Goal: Task Accomplishment & Management: Use online tool/utility

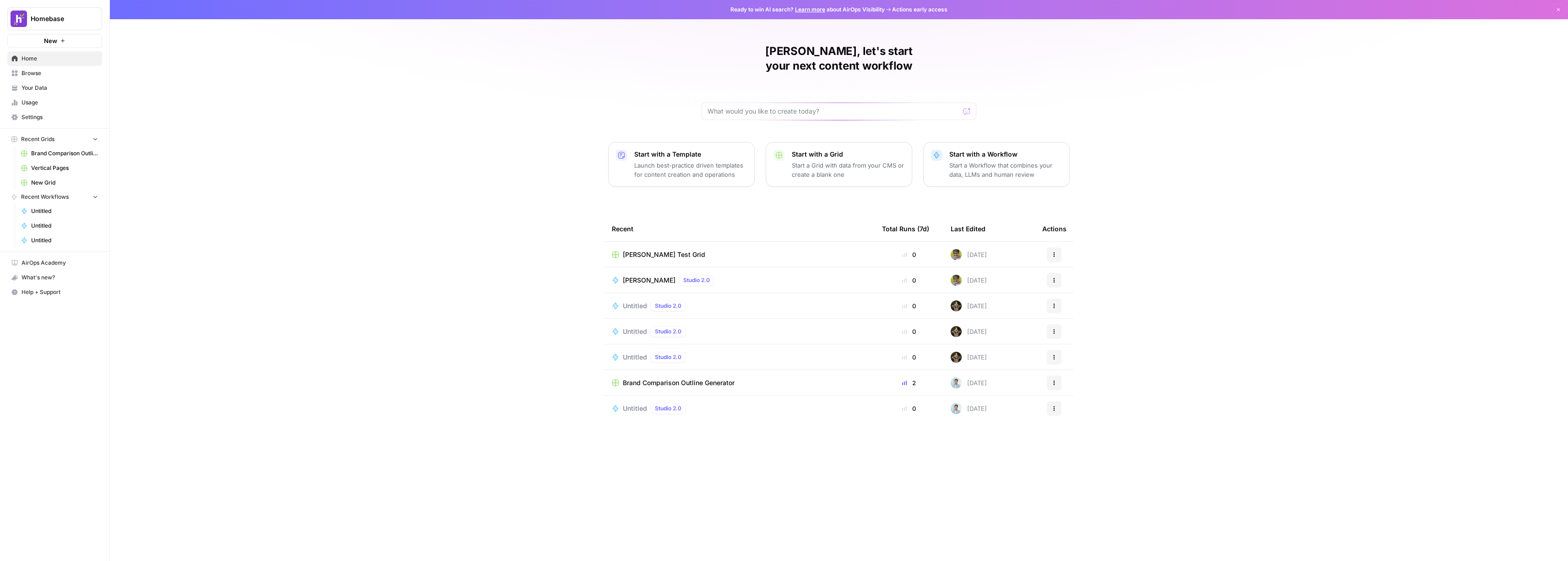
click at [68, 40] on button "New" at bounding box center [54, 40] width 95 height 14
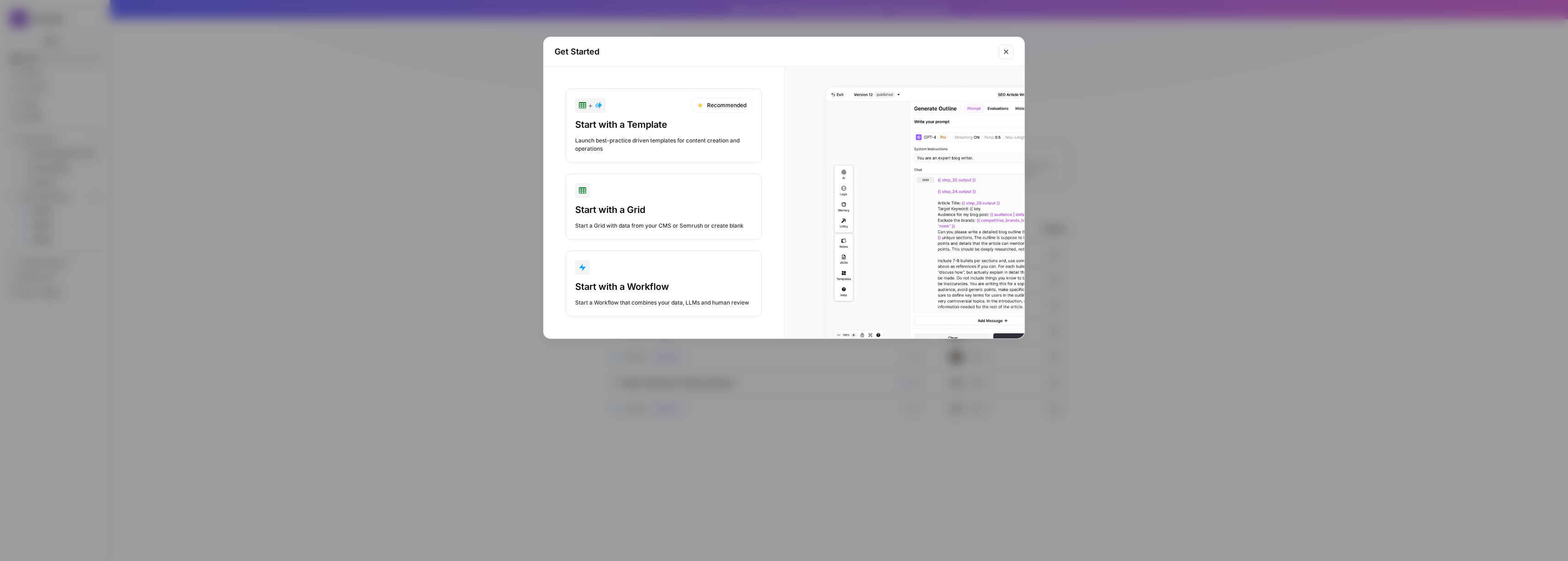
click at [742, 296] on div "Start with a Workflow Start a Workflow that combines your data, LLMs and human …" at bounding box center [663, 294] width 177 height 27
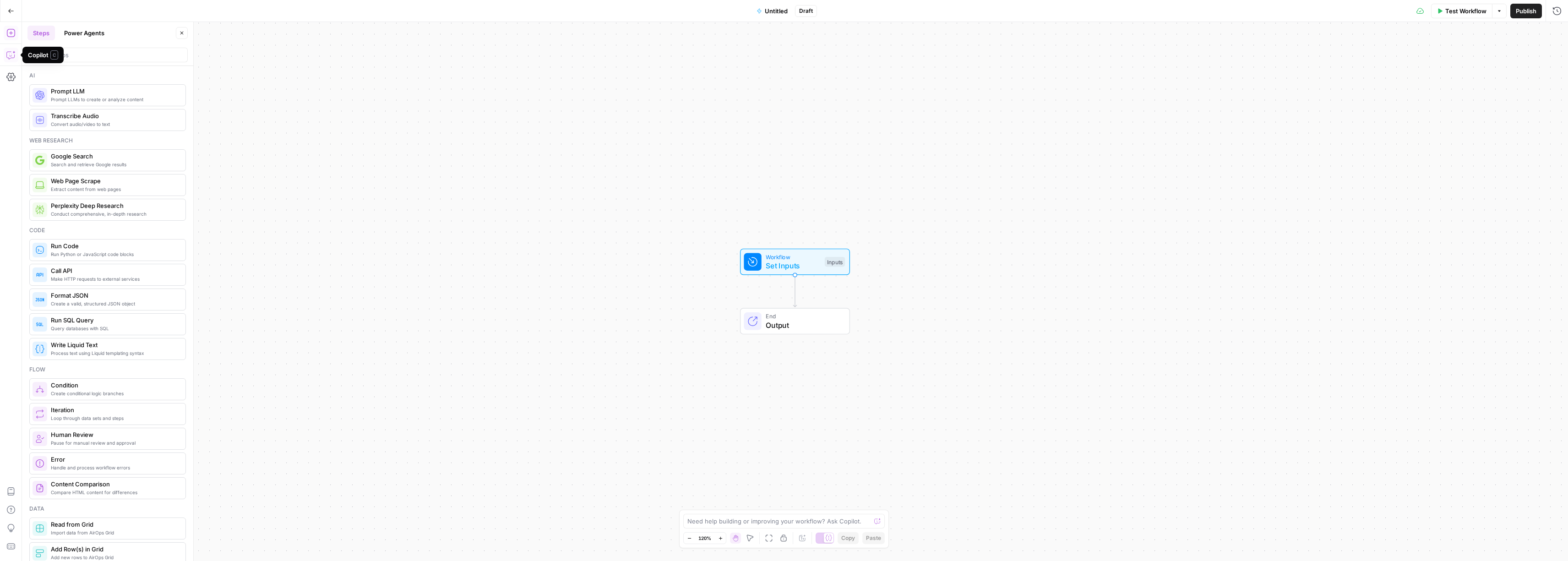
click at [7, 58] on icon "button" at bounding box center [11, 55] width 9 height 9
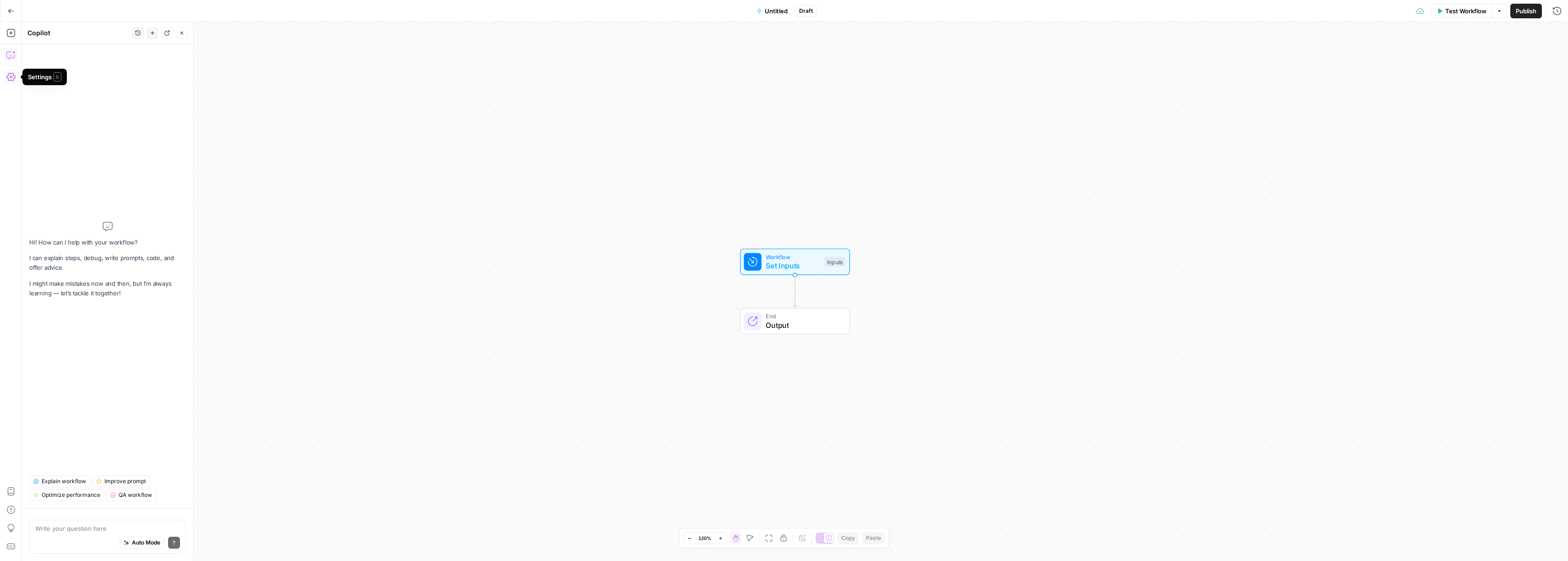
click at [87, 533] on div "Auto Mode Send" at bounding box center [108, 543] width 145 height 20
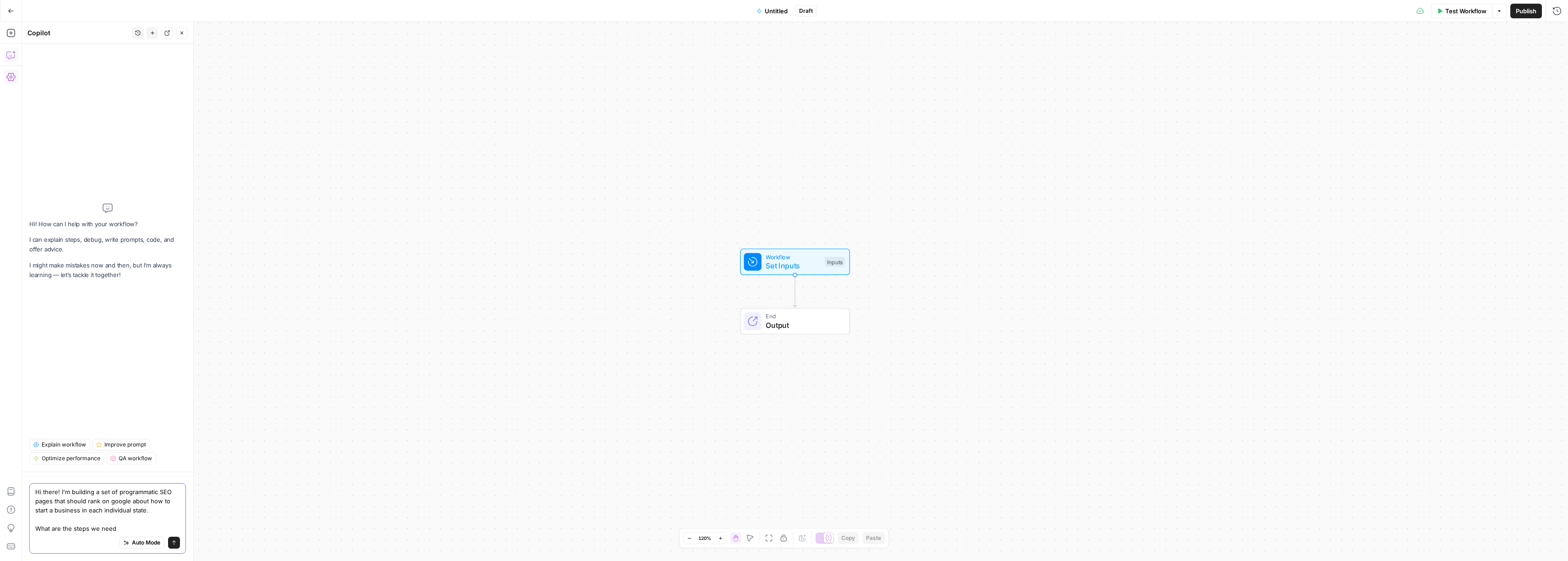
type textarea "Hi there! I'm building a set of programmatic SEO pages that should rank on goog…"
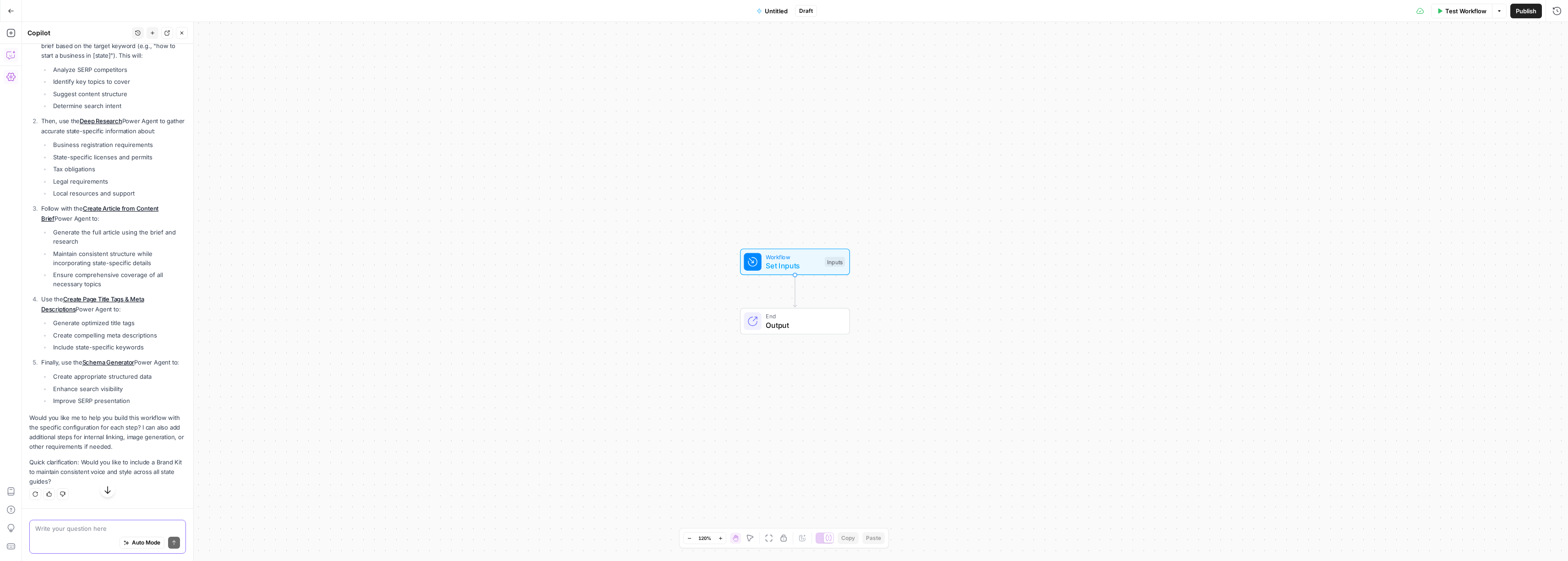
scroll to position [343, 0]
click at [86, 530] on textarea at bounding box center [108, 528] width 145 height 9
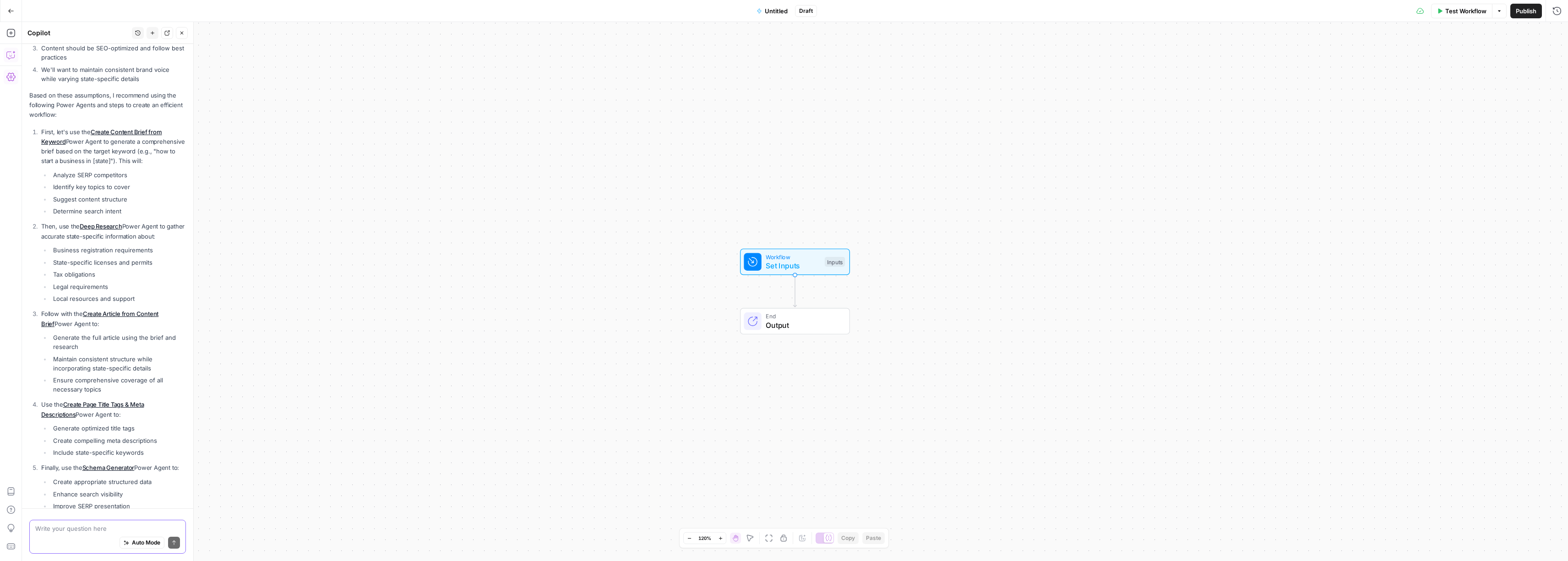
scroll to position [205, 0]
type textarea "Please do this."
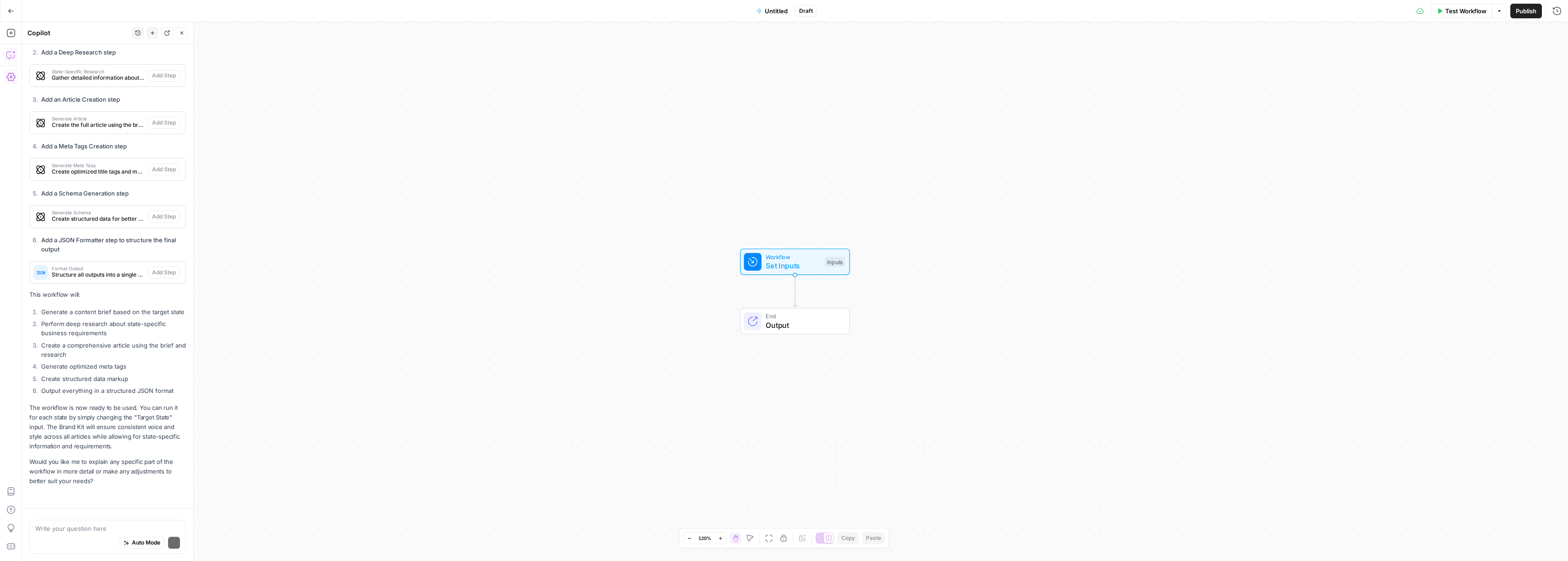
scroll to position [1087, 0]
click at [109, 521] on div "Write your question here Auto Mode Send" at bounding box center [108, 536] width 157 height 34
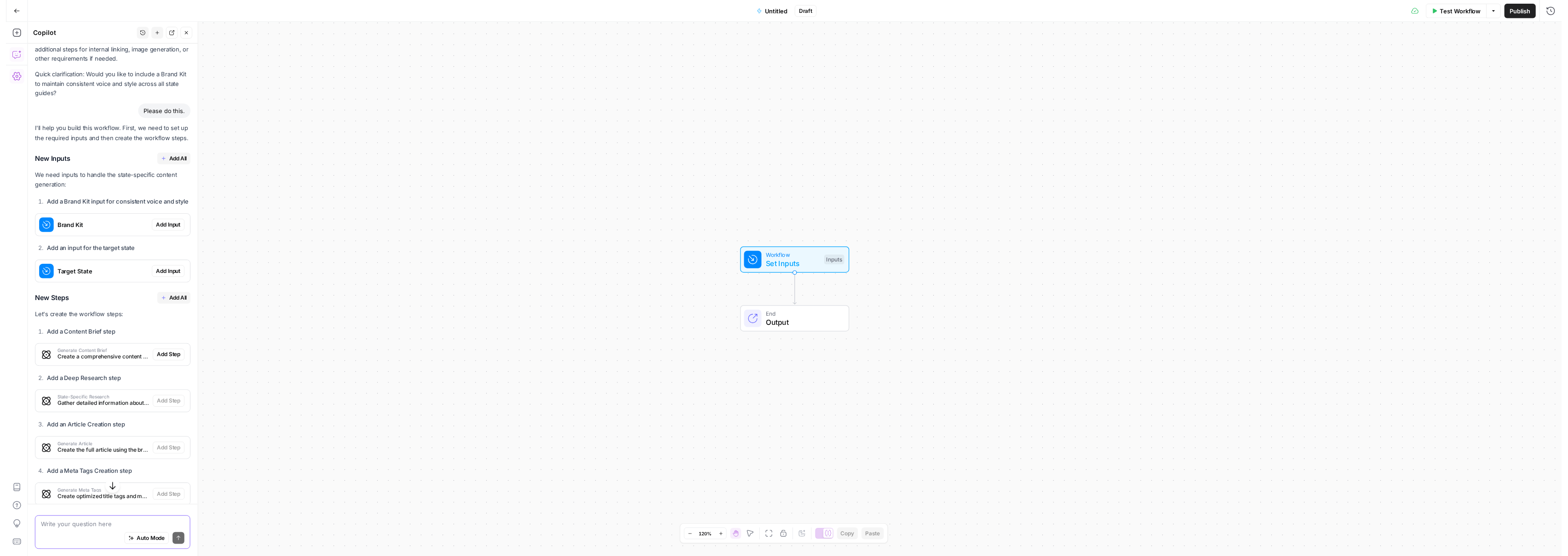
scroll to position [718, 0]
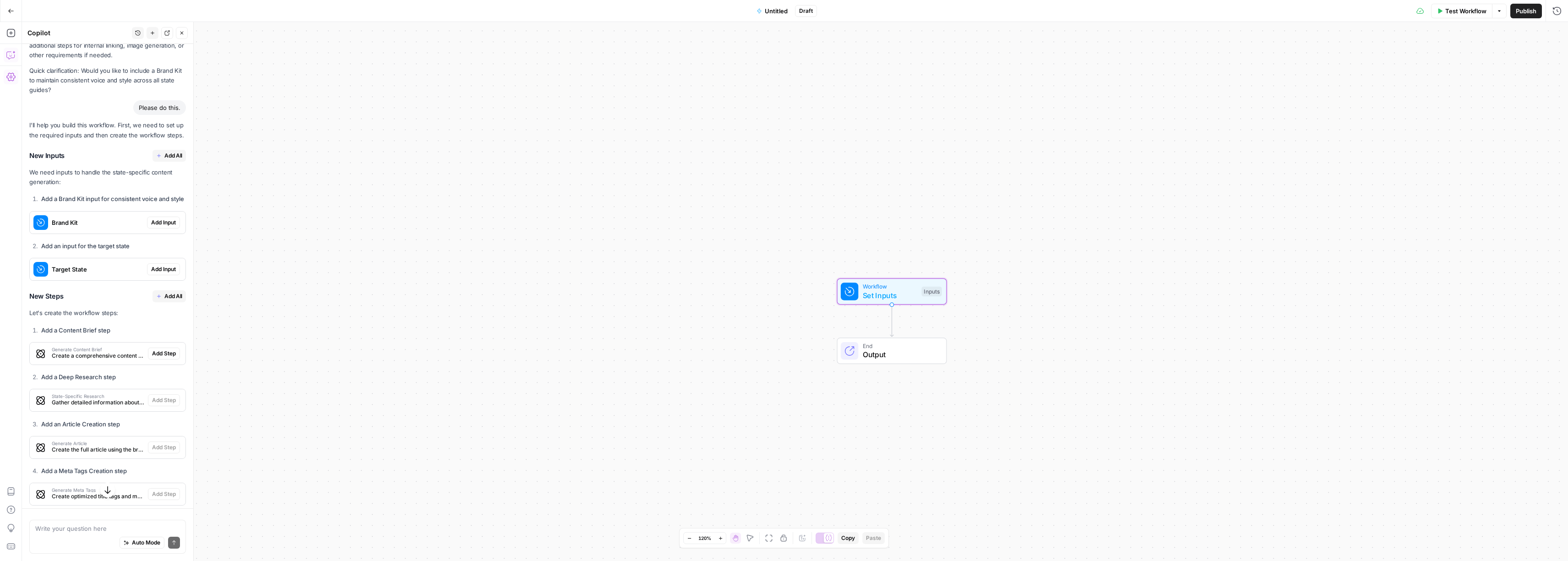
click at [158, 227] on span "Add Input" at bounding box center [163, 222] width 25 height 8
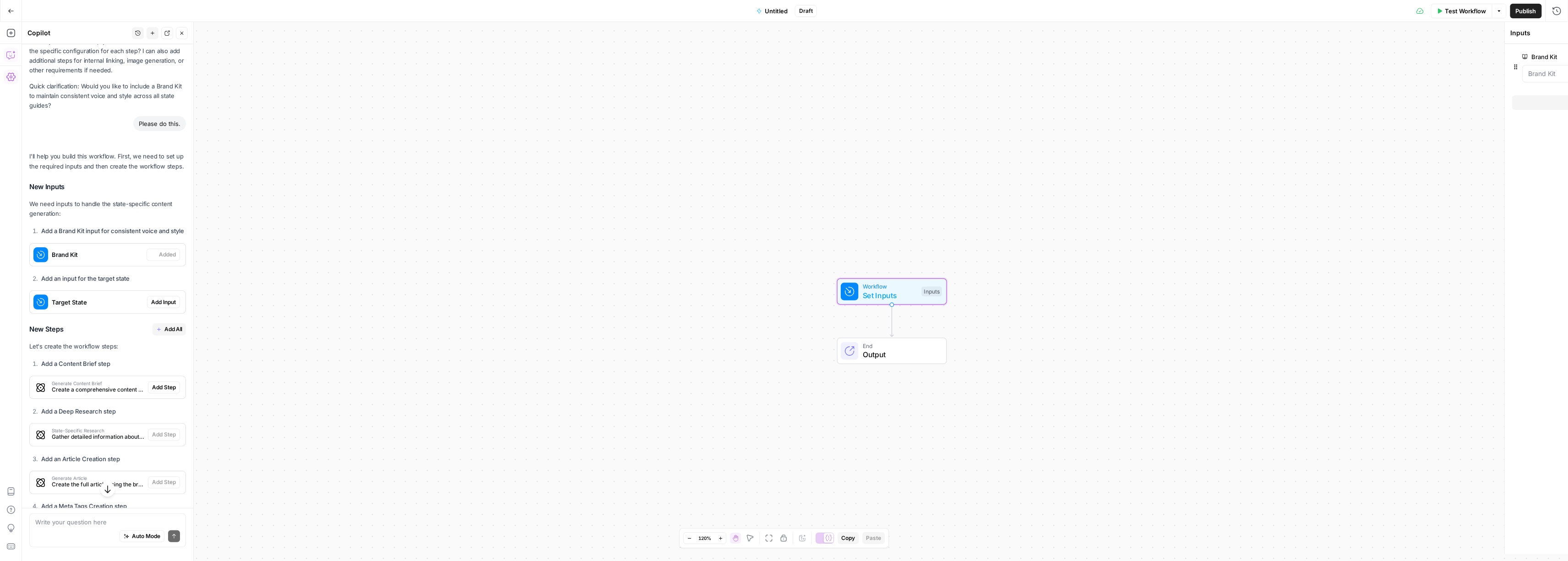
scroll to position [730, 0]
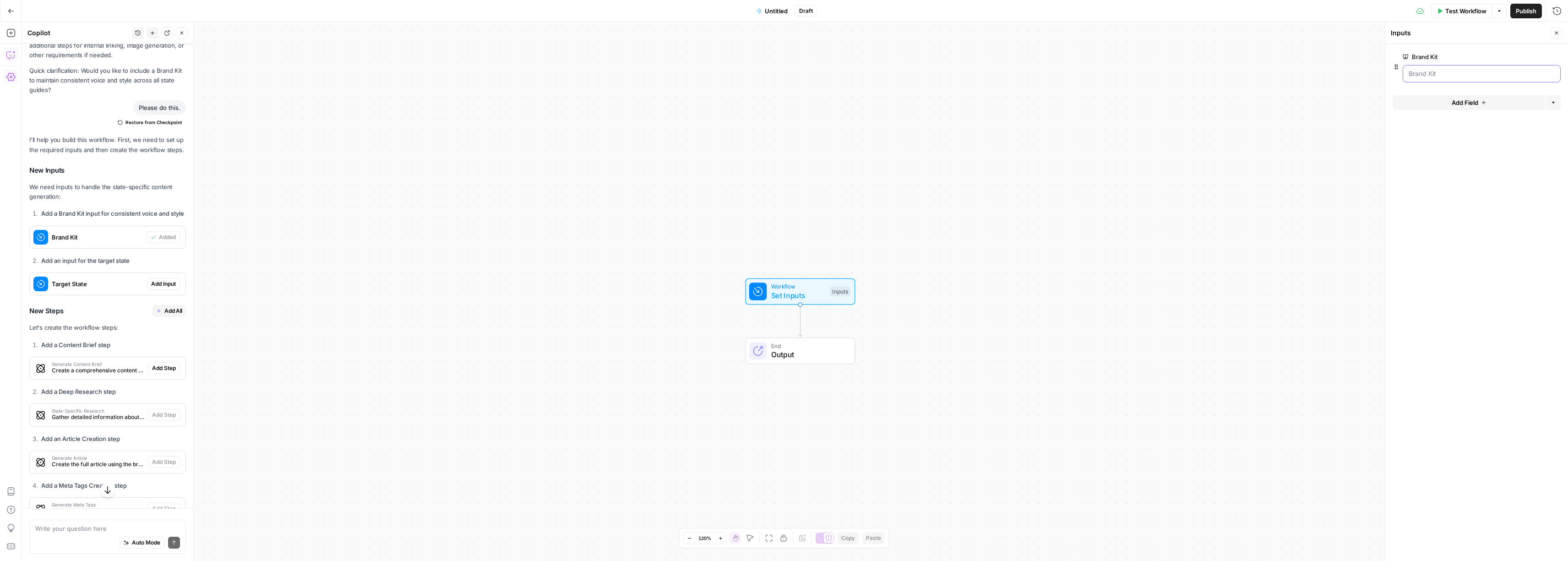
click at [1426, 69] on Kit "Brand Kit" at bounding box center [1481, 74] width 146 height 9
click at [1478, 80] on div at bounding box center [1481, 74] width 158 height 17
click at [1504, 82] on div at bounding box center [1476, 85] width 168 height 6
click at [1484, 109] on button "Add Field" at bounding box center [1468, 103] width 153 height 14
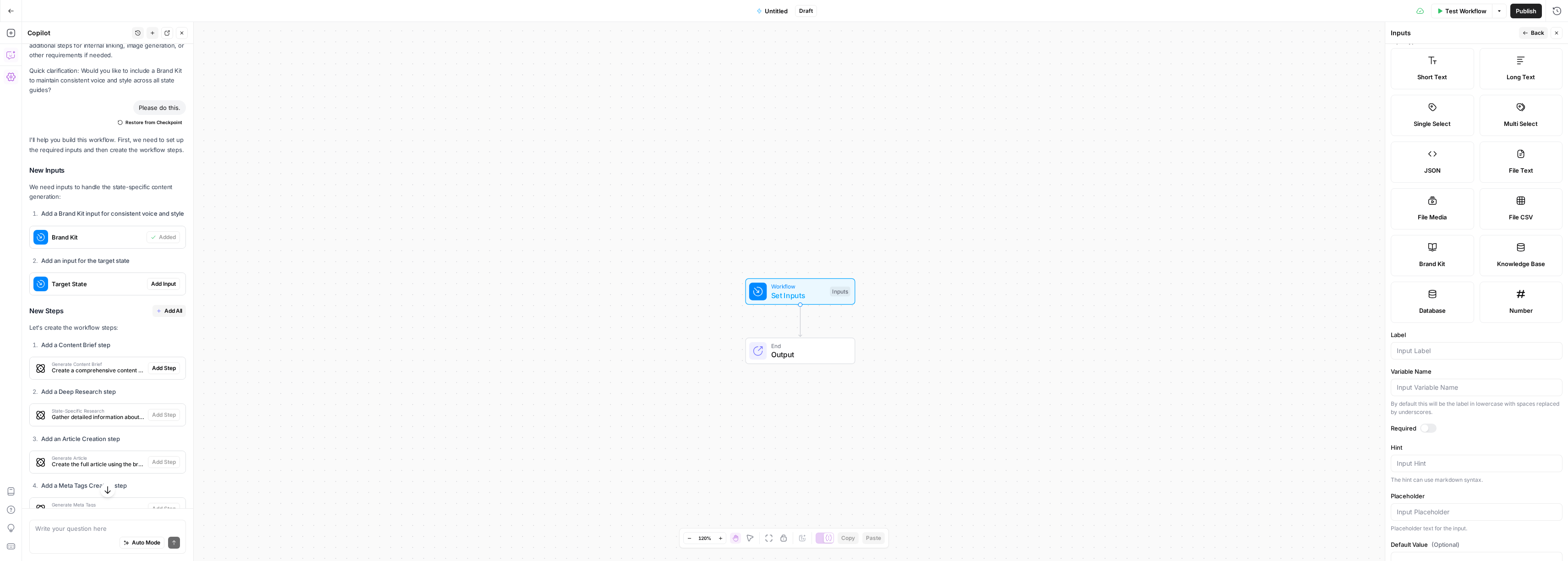
scroll to position [0, 0]
click at [141, 231] on div "I'll help you build this workflow. First, we need to set up the required inputs…" at bounding box center [108, 480] width 157 height 690
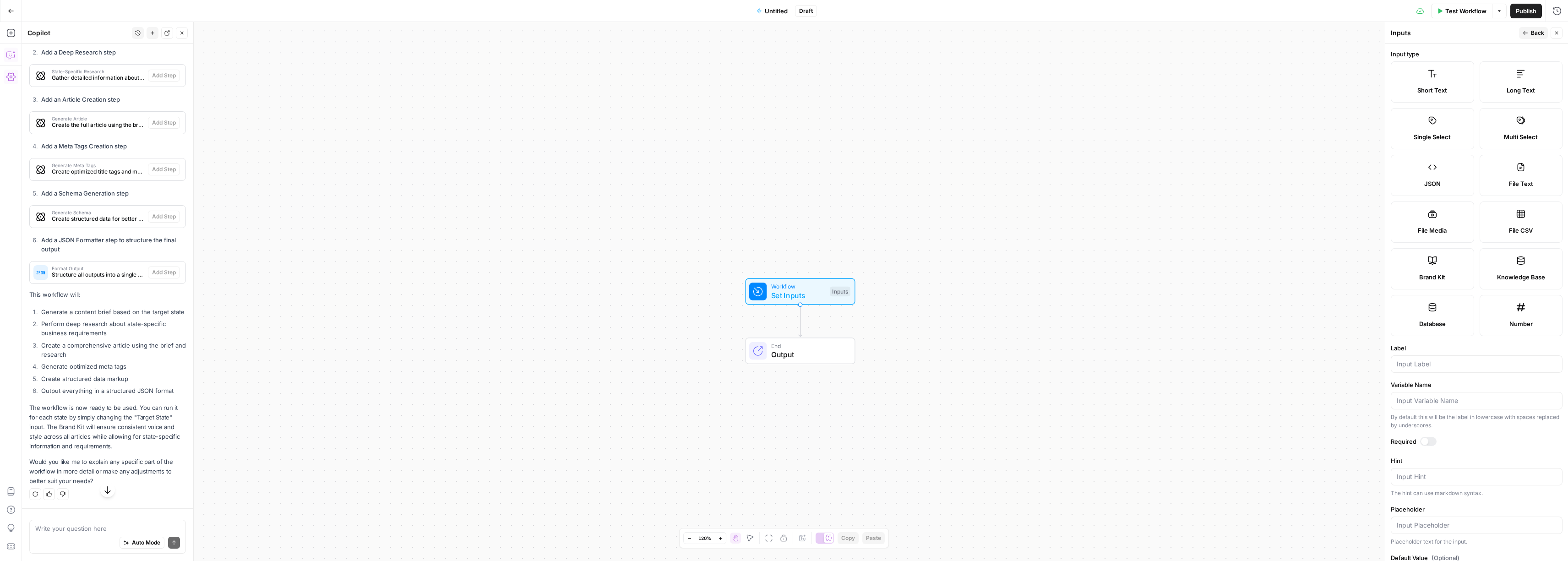
scroll to position [1115, 0]
click at [94, 531] on textarea at bounding box center [108, 528] width 145 height 9
type textarea "Can you create the workflow?"
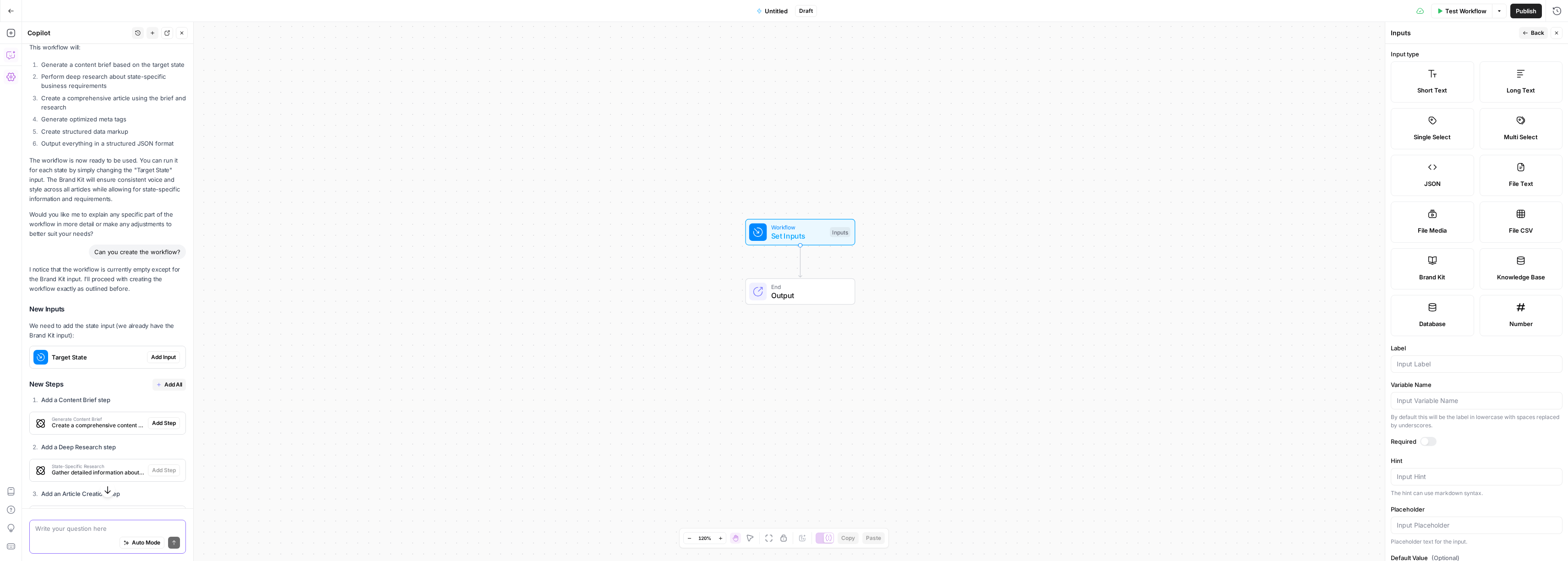
scroll to position [1294, 0]
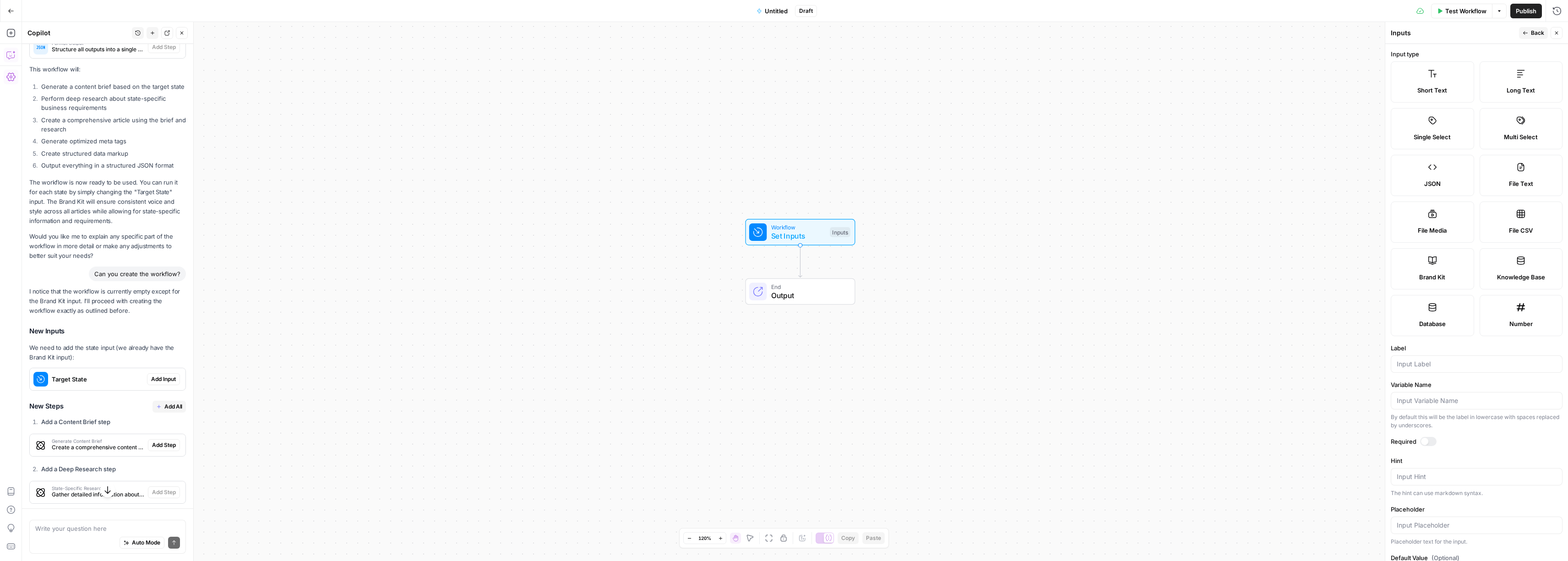
click at [507, 314] on div "Workflow Set Inputs Inputs End Output" at bounding box center [794, 291] width 1546 height 539
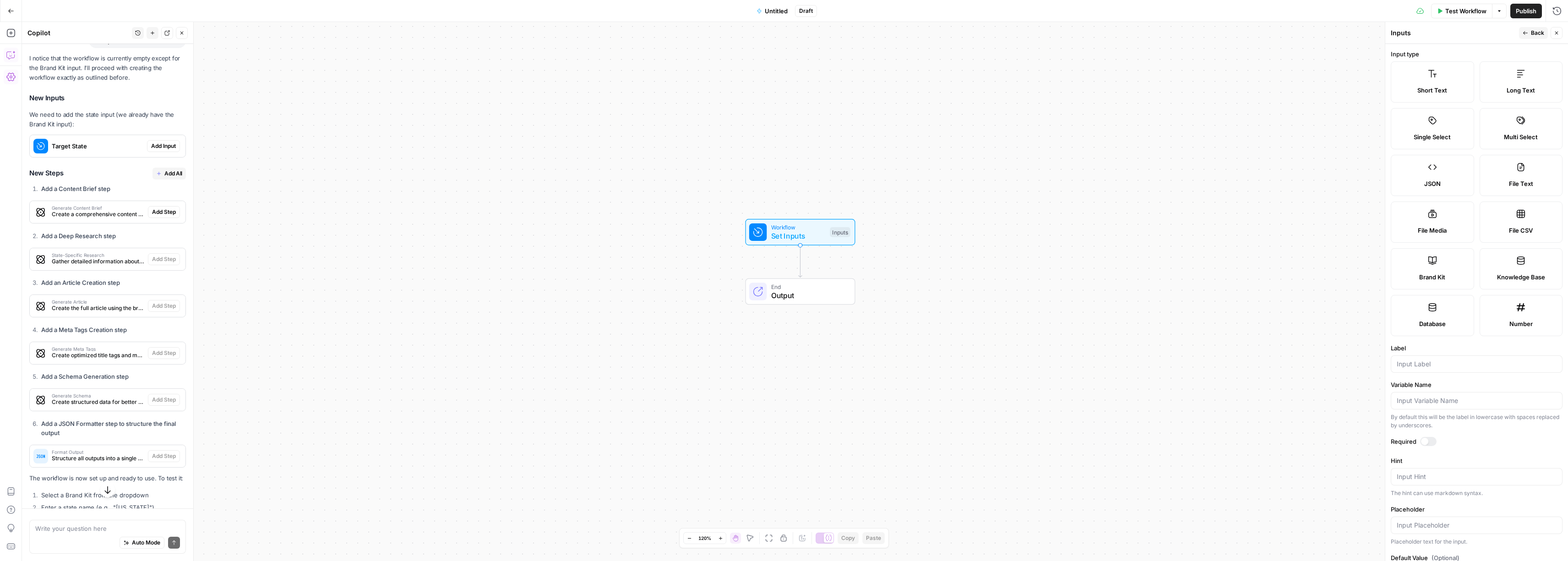
scroll to position [1693, 0]
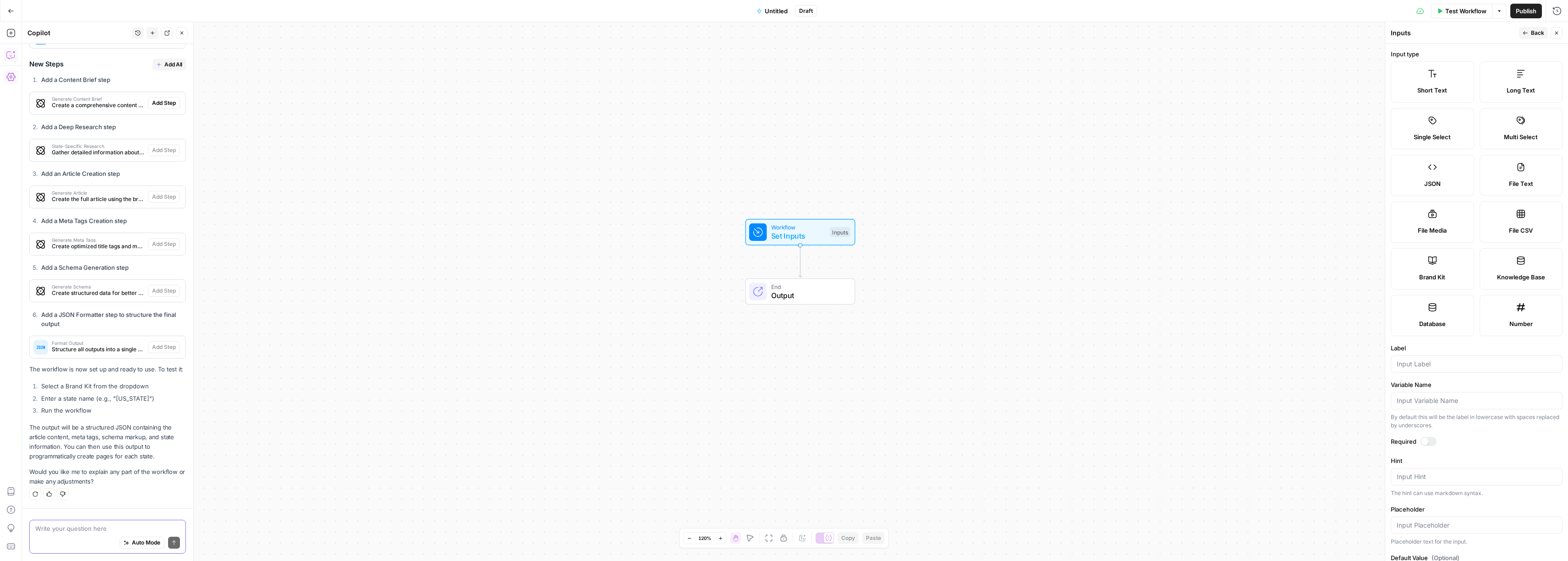
click at [119, 528] on textarea at bounding box center [108, 528] width 145 height 9
type textarea "You're only building it in chat, not in the workflow itself."
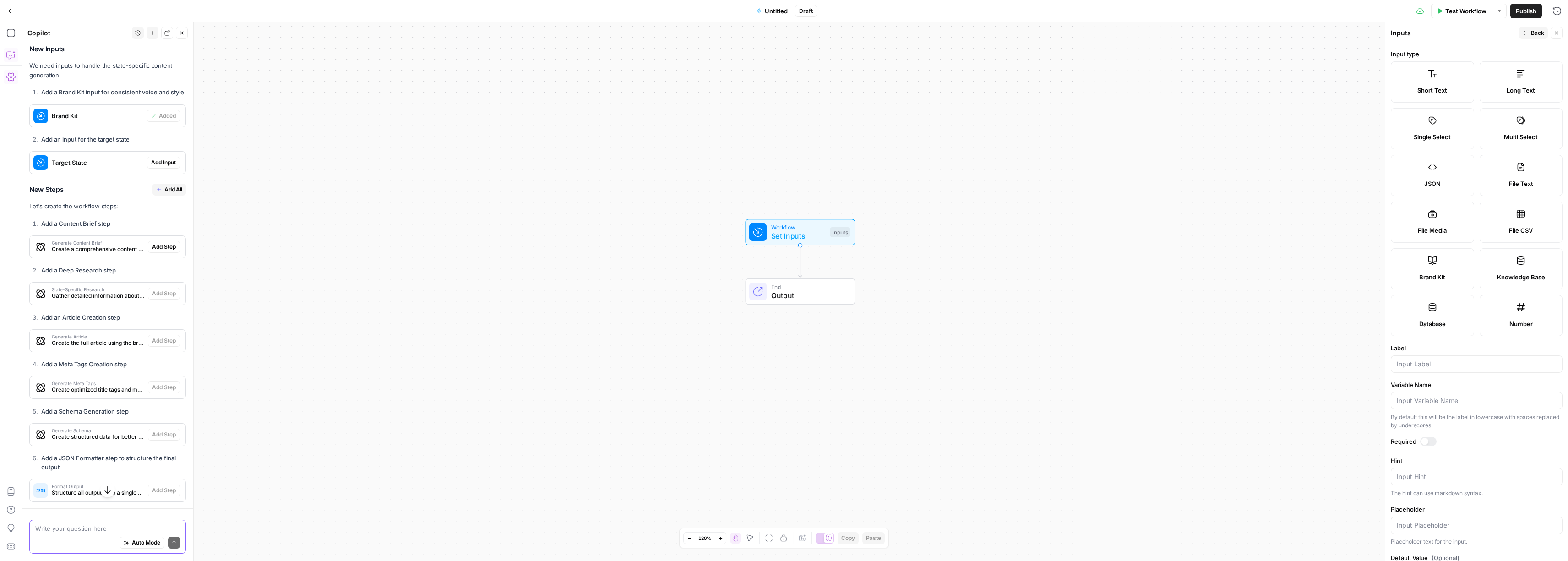
scroll to position [849, 0]
click at [825, 296] on div "Workflow Set Inputs Inputs Test Step" at bounding box center [800, 291] width 101 height 19
click at [835, 289] on div "Inputs" at bounding box center [840, 291] width 20 height 10
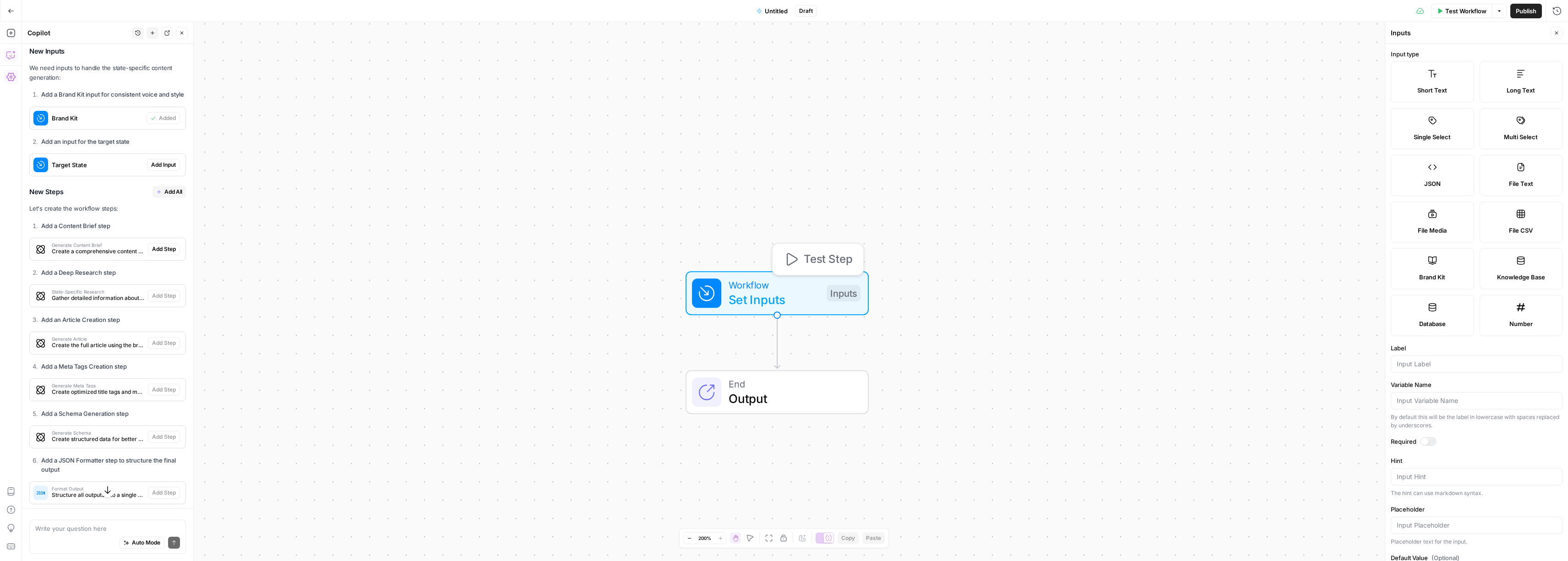
click at [753, 293] on span "Set Inputs" at bounding box center [774, 299] width 90 height 18
click at [1429, 271] on label "Brand Kit" at bounding box center [1431, 268] width 83 height 41
click at [1438, 406] on div at bounding box center [1476, 401] width 172 height 17
click at [1436, 485] on div "Placeholder Placeholder text for the input." at bounding box center [1476, 476] width 172 height 41
click at [1439, 476] on input "Placeholder" at bounding box center [1476, 476] width 160 height 9
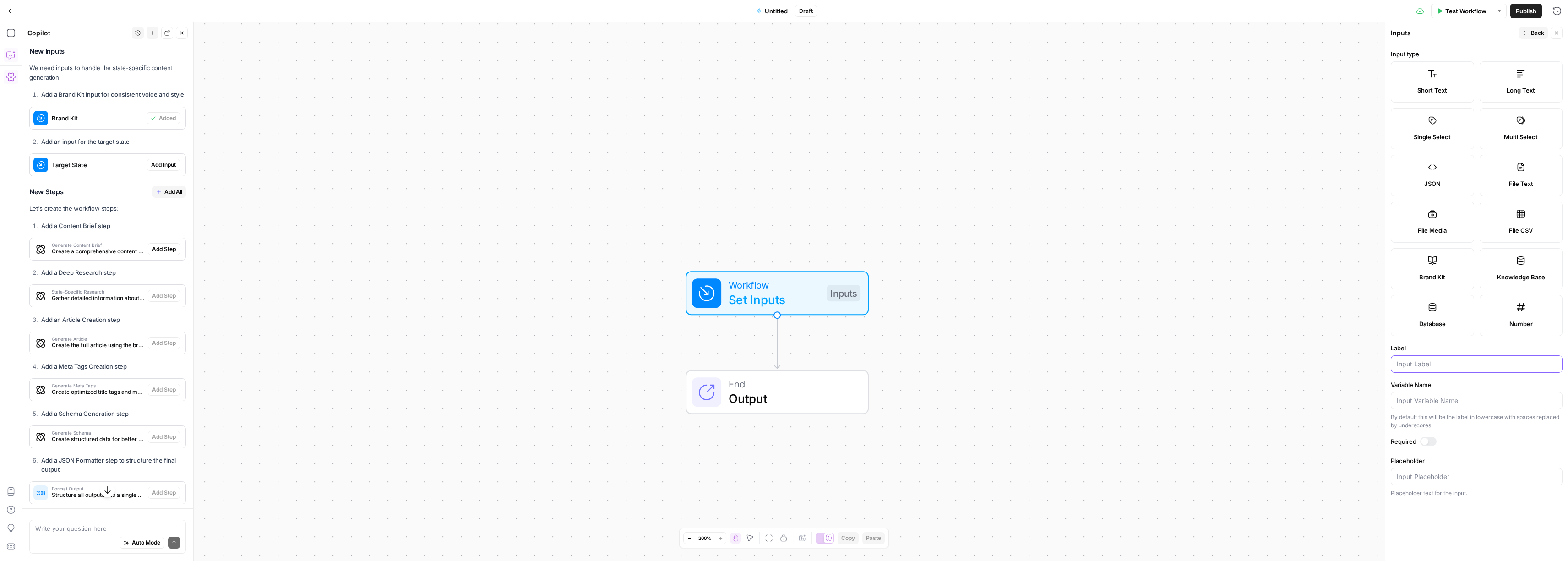
click at [1424, 359] on input "Label" at bounding box center [1476, 364] width 160 height 9
click at [156, 169] on span "Add Input" at bounding box center [163, 164] width 25 height 8
click at [1555, 33] on icon "button" at bounding box center [1556, 33] width 6 height 6
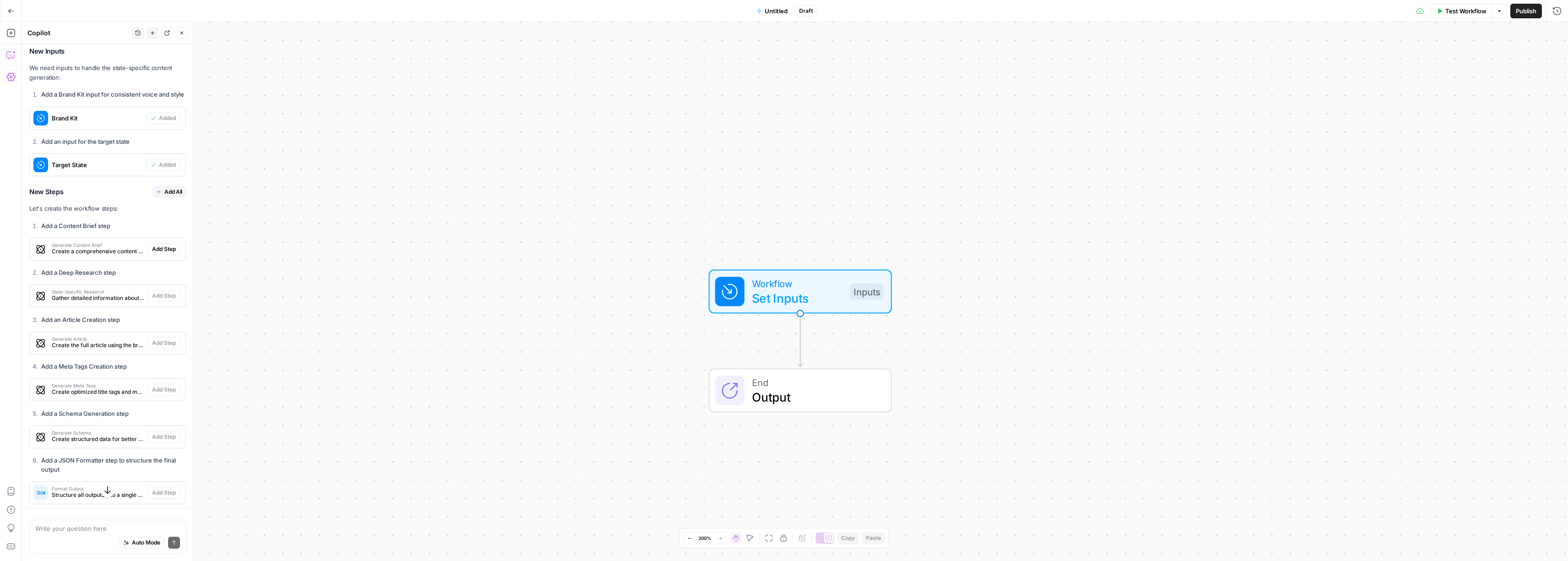
click at [815, 282] on span "Workflow" at bounding box center [797, 283] width 90 height 14
click at [1423, 77] on Kit "Brand Kit" at bounding box center [1481, 74] width 146 height 9
click at [1395, 69] on icon "button" at bounding box center [1396, 67] width 7 height 7
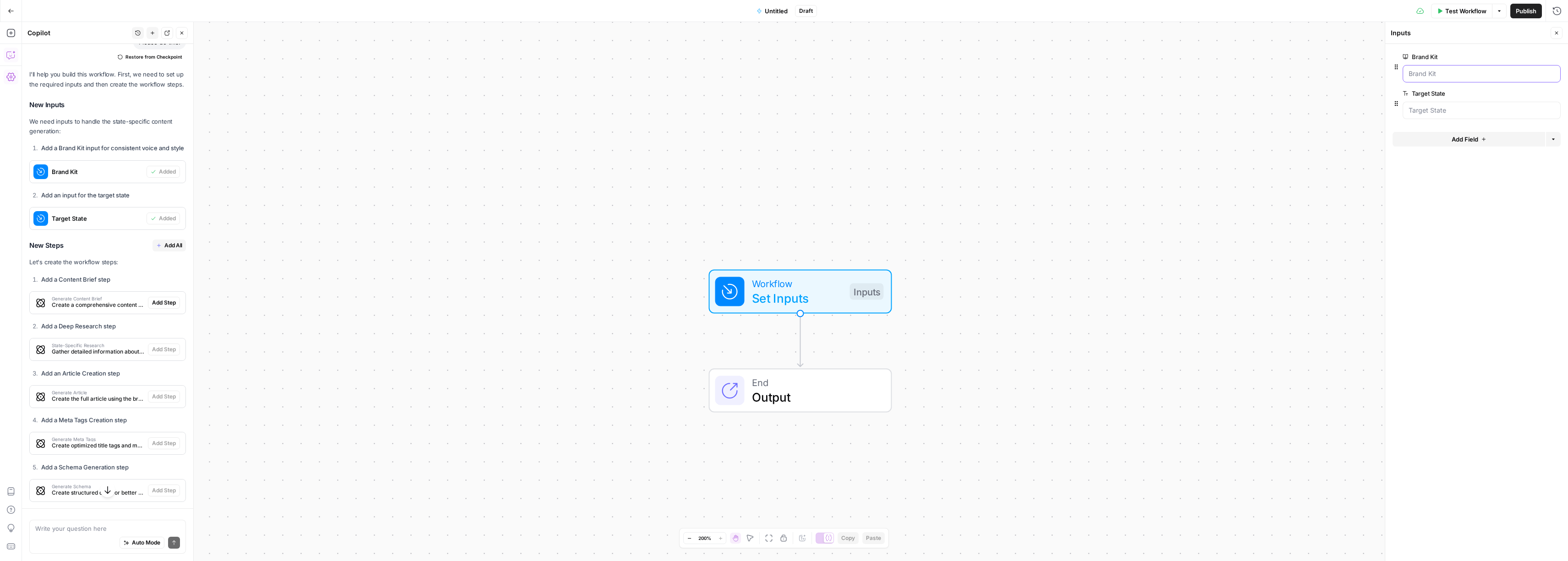
scroll to position [957, 0]
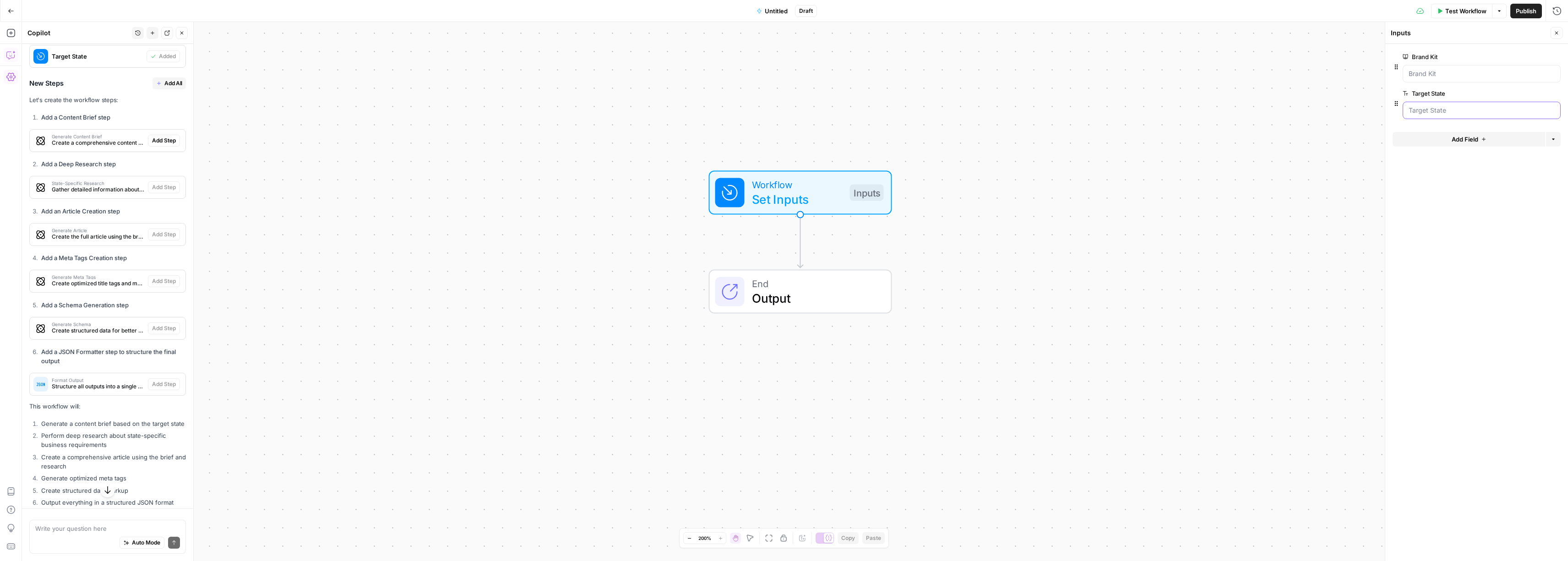
click at [1422, 111] on State "Target State" at bounding box center [1481, 110] width 146 height 9
click at [1439, 116] on div at bounding box center [1481, 111] width 158 height 17
click at [1448, 109] on State "Target State" at bounding box center [1481, 110] width 146 height 9
click at [1518, 95] on span "edit field" at bounding box center [1526, 93] width 20 height 7
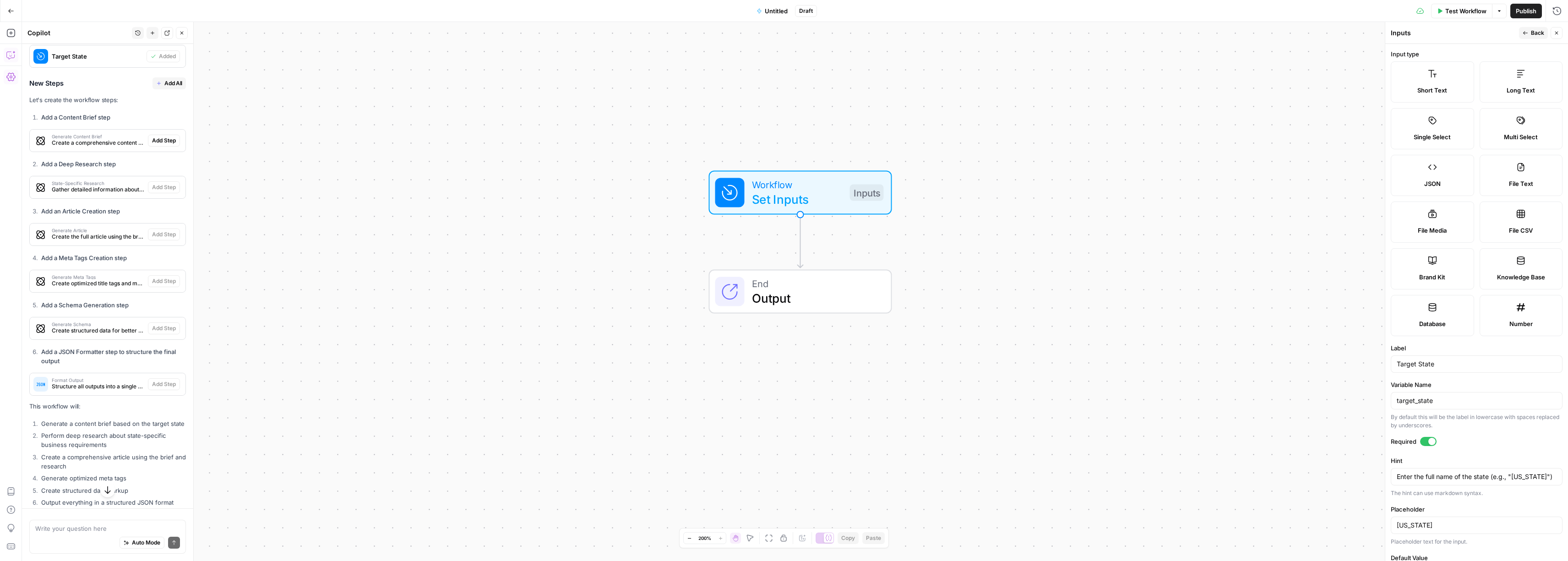
click at [1436, 90] on span "Short Text" at bounding box center [1431, 90] width 30 height 9
click at [1535, 35] on span "Back" at bounding box center [1537, 33] width 13 height 8
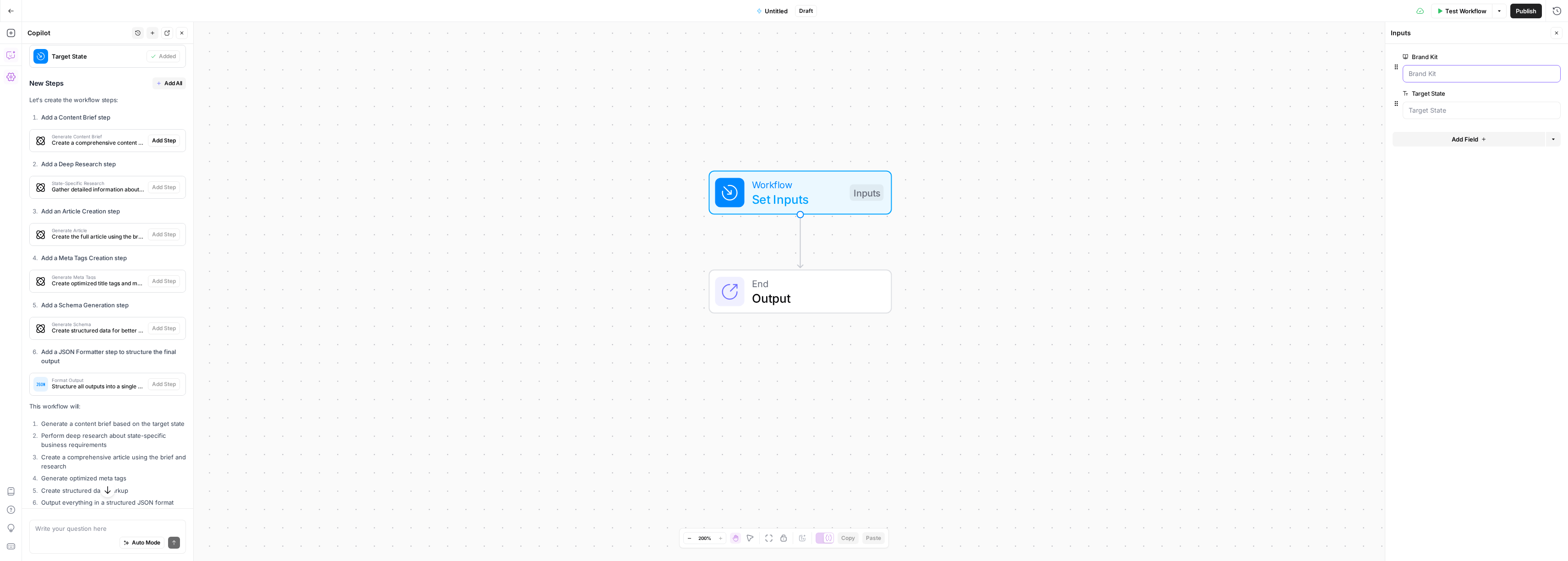
click at [1428, 76] on Kit "Brand Kit" at bounding box center [1481, 74] width 146 height 9
click at [1524, 58] on span "edit field" at bounding box center [1526, 56] width 20 height 7
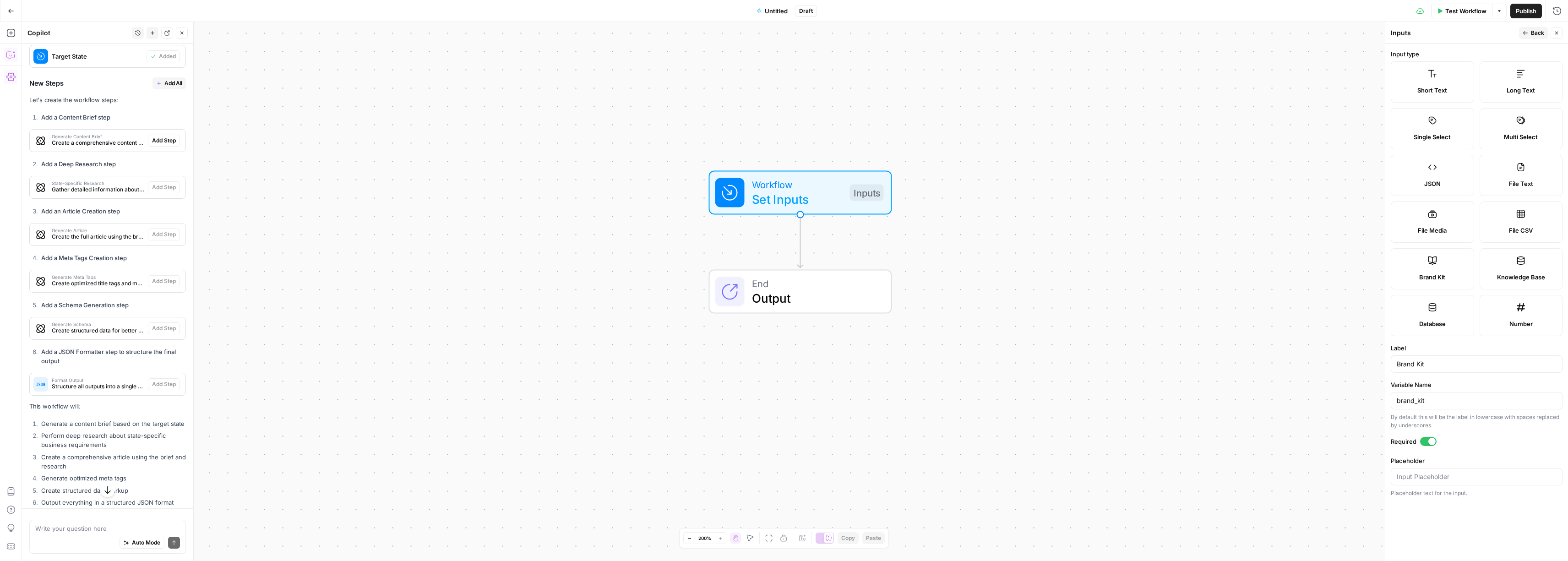
click at [1512, 174] on label "File Text" at bounding box center [1520, 175] width 83 height 41
click at [1527, 33] on icon "button" at bounding box center [1525, 33] width 6 height 6
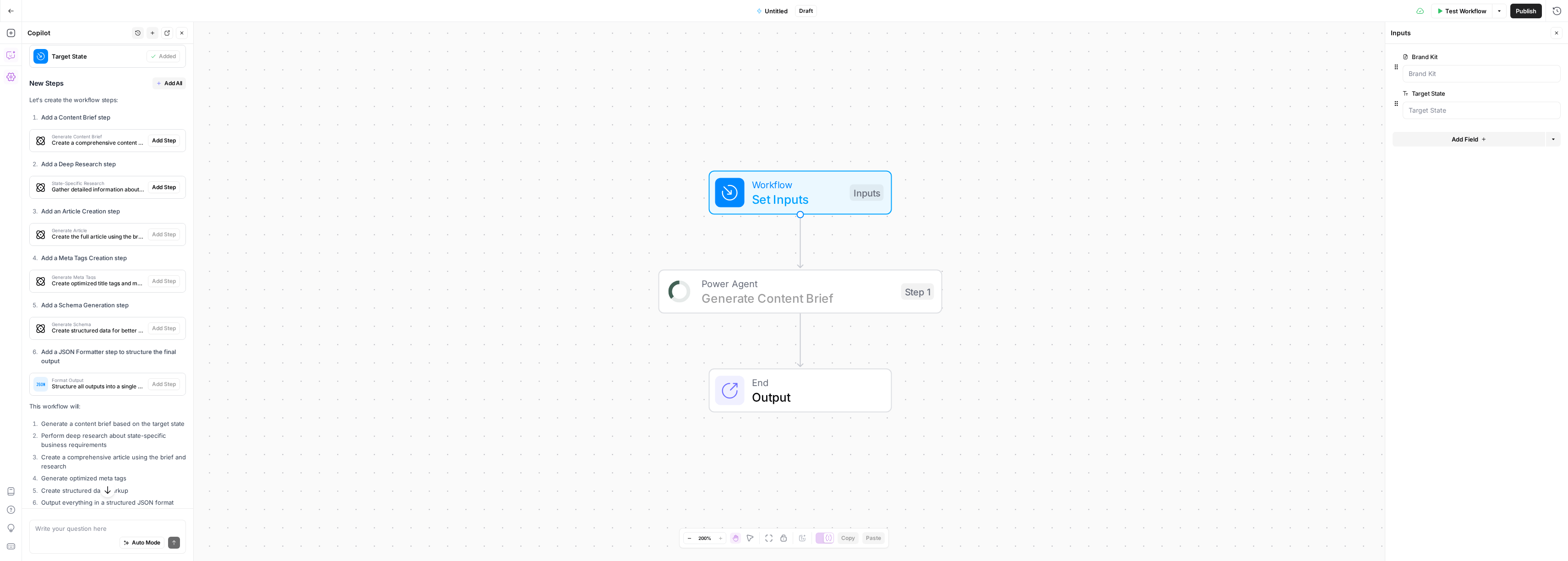
click at [164, 145] on span "Add Step" at bounding box center [163, 140] width 24 height 8
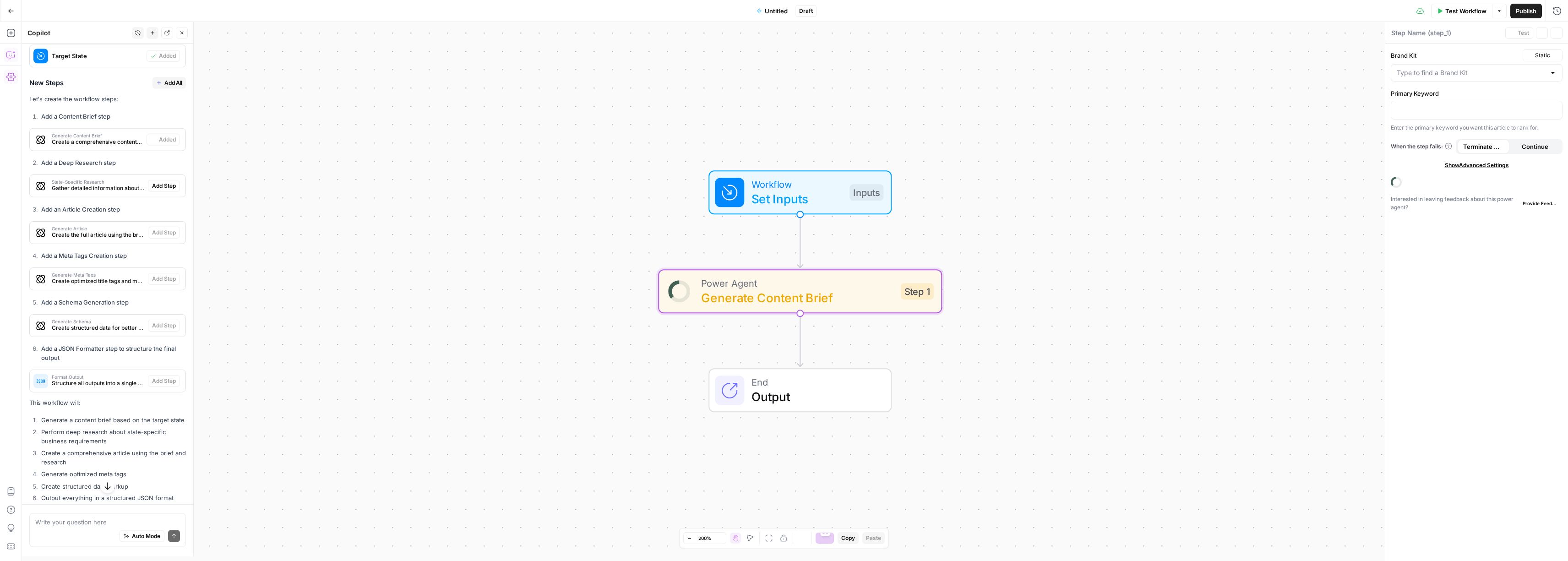
type textarea "Generate Content Brief"
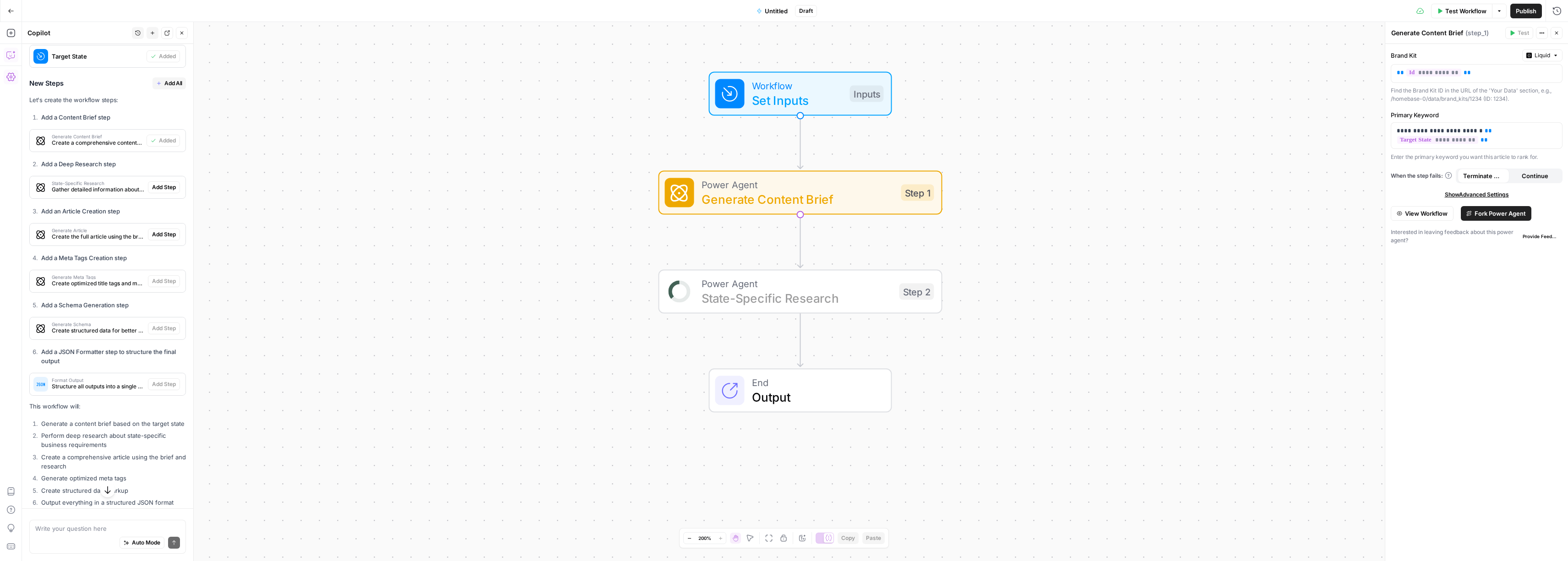
click at [157, 192] on span "Add Step" at bounding box center [163, 187] width 24 height 8
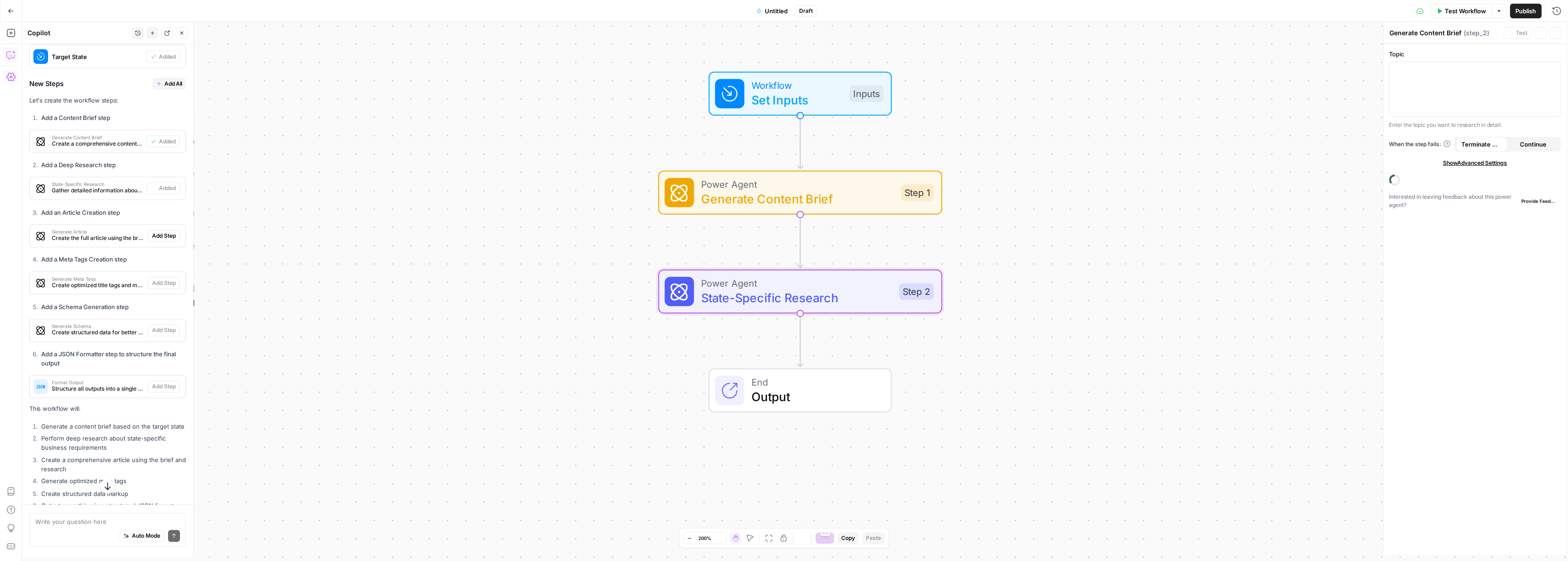
type textarea "State-Specific Research"
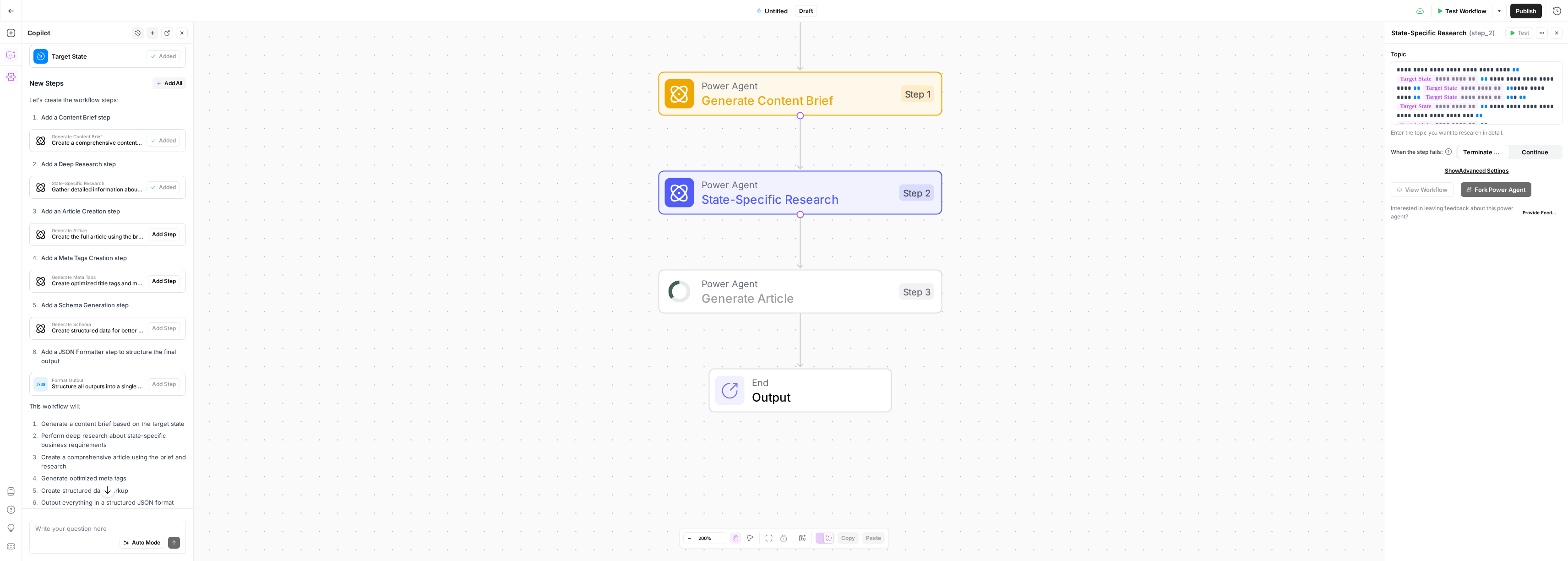
click at [152, 239] on span "Add Step" at bounding box center [163, 234] width 24 height 8
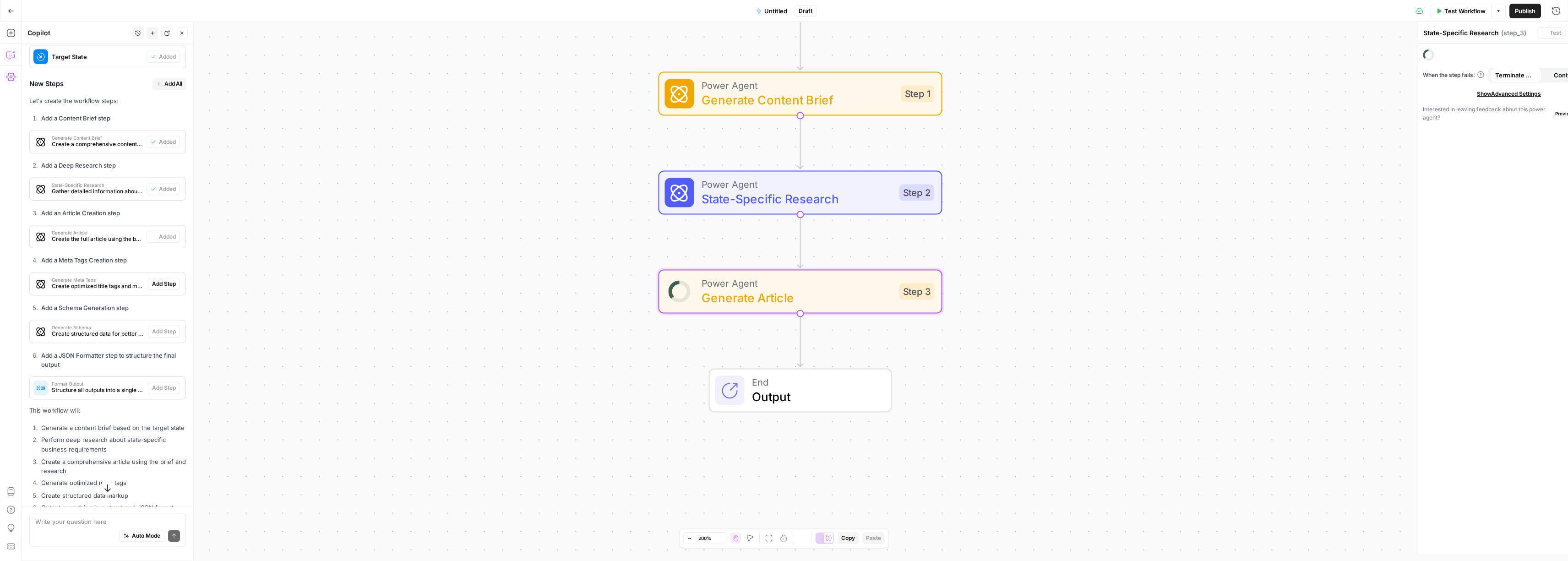
type textarea "Generate Article"
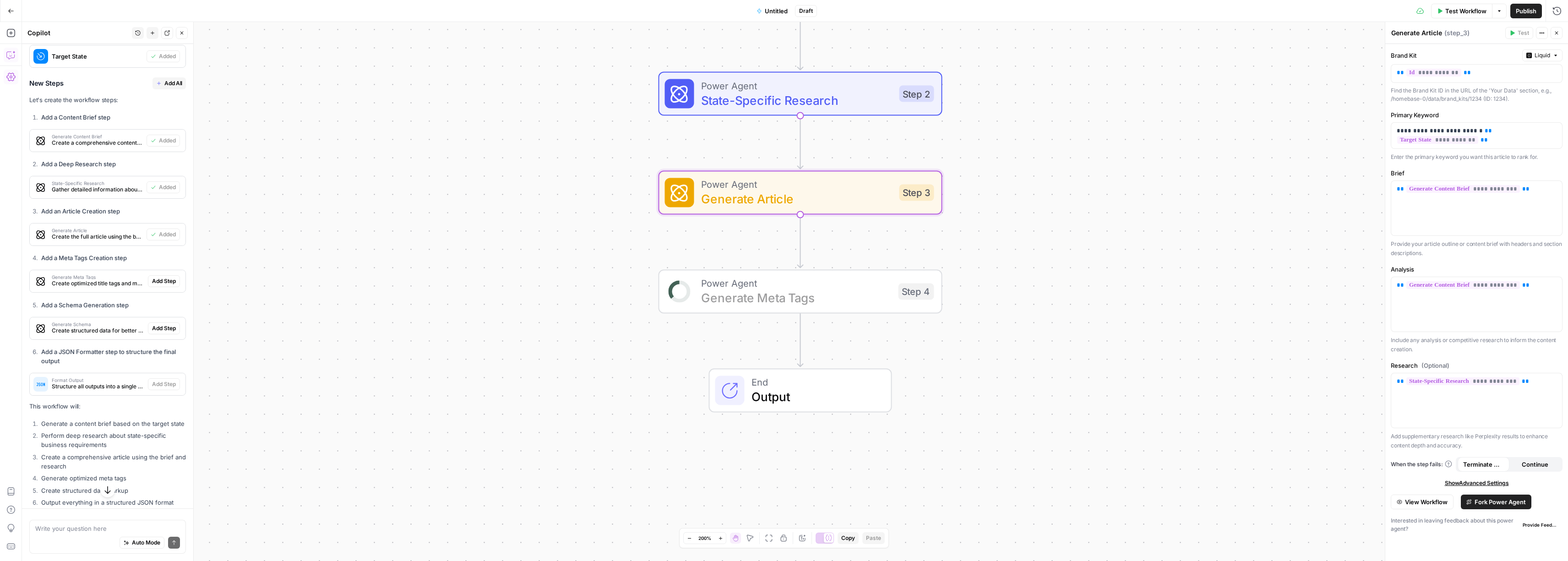
click at [158, 286] on span "Add Step" at bounding box center [163, 280] width 24 height 8
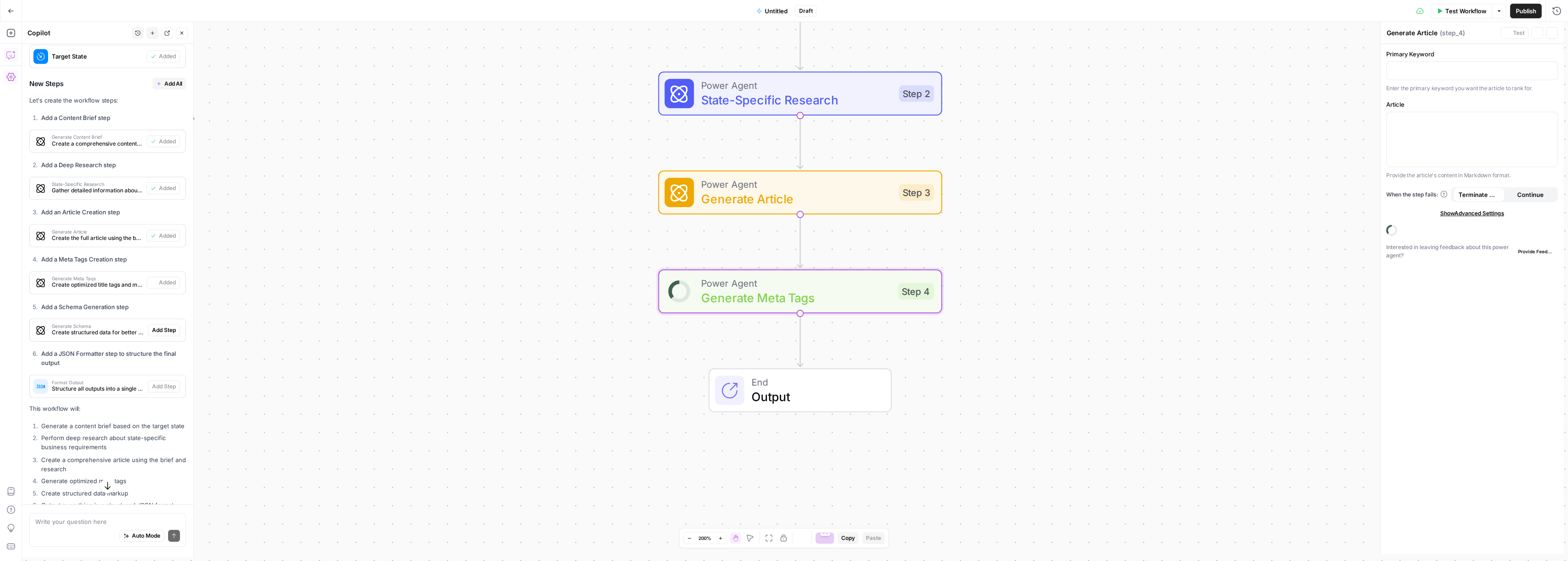
type textarea "Generate Meta Tags"
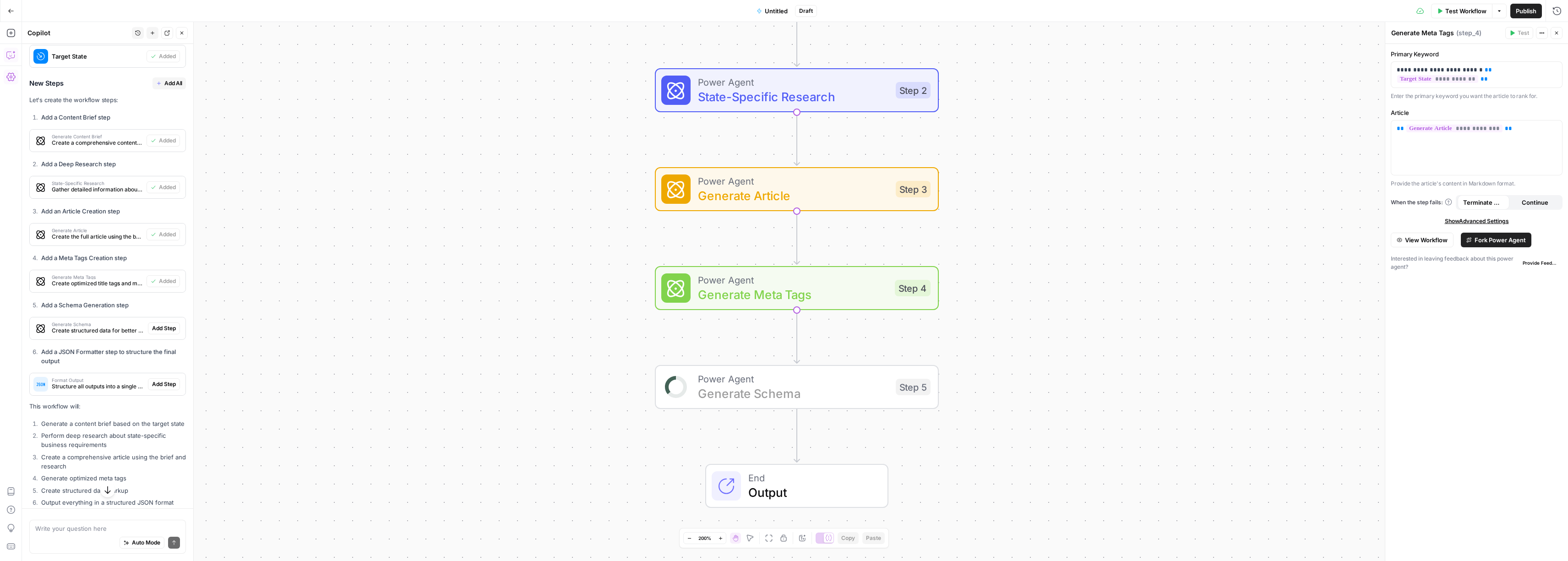
click at [162, 333] on span "Add Step" at bounding box center [163, 327] width 24 height 8
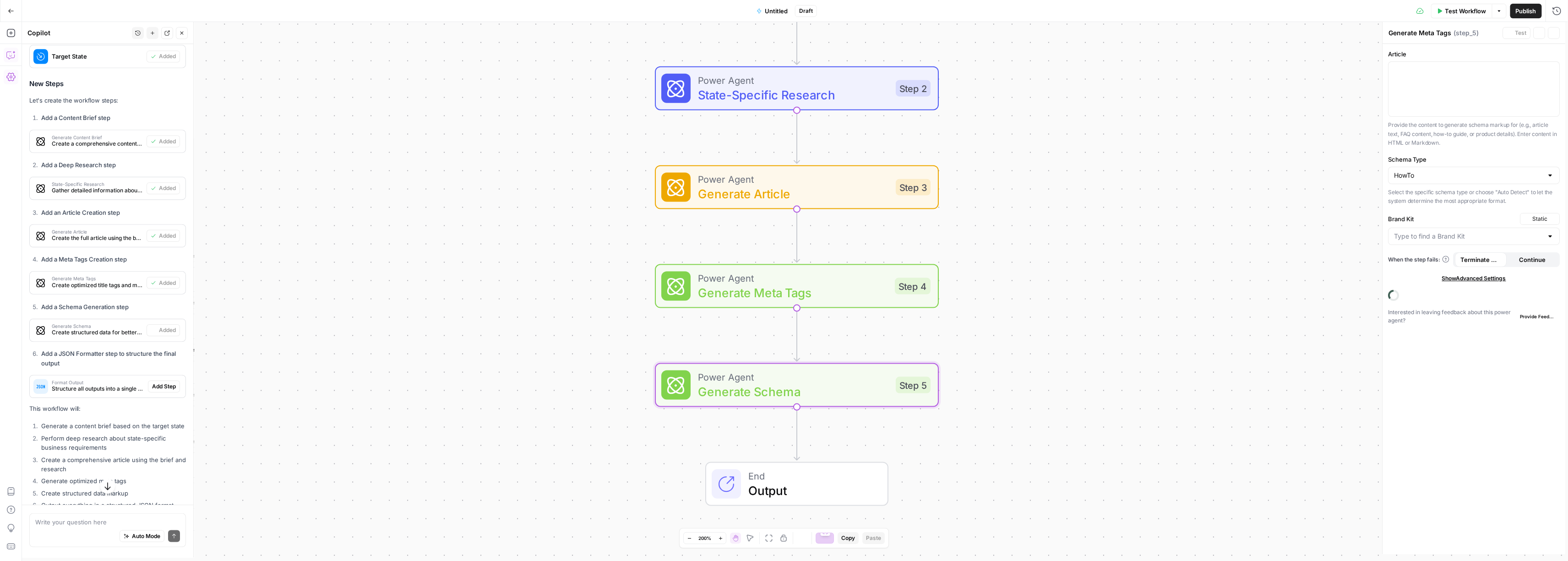
type textarea "Generate Schema"
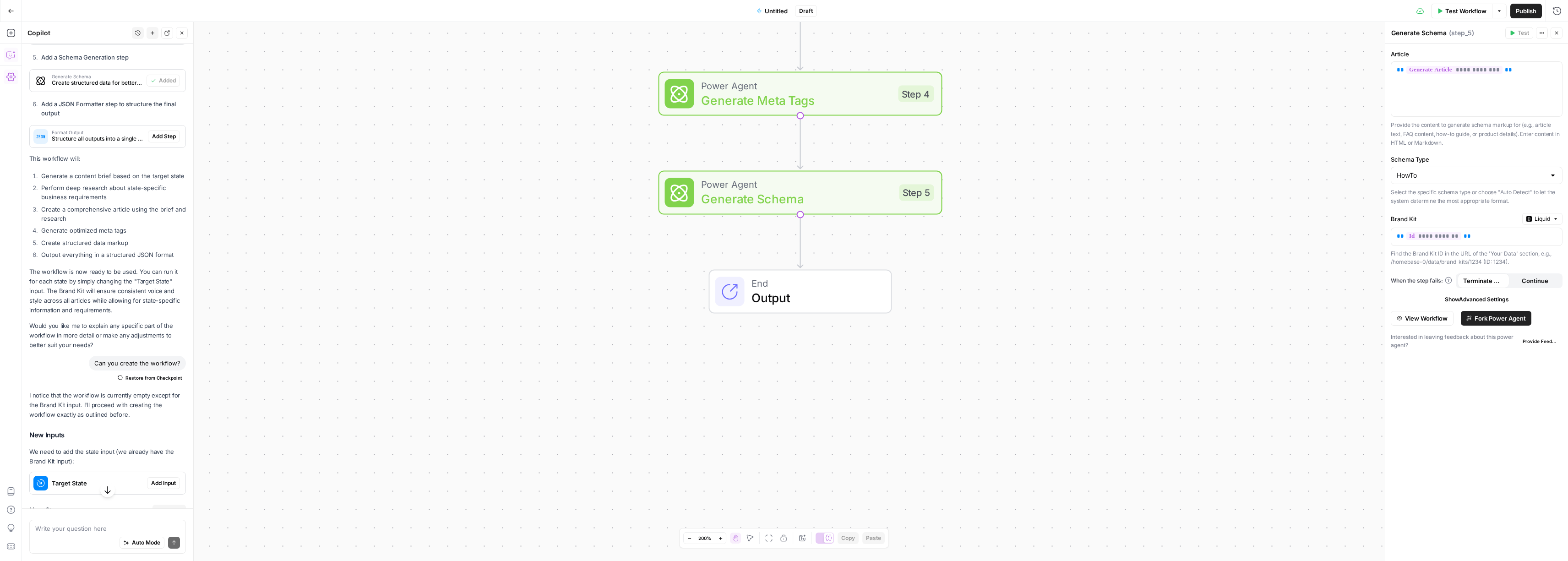
scroll to position [1199, 0]
click at [163, 147] on span "Add Step" at bounding box center [163, 142] width 24 height 8
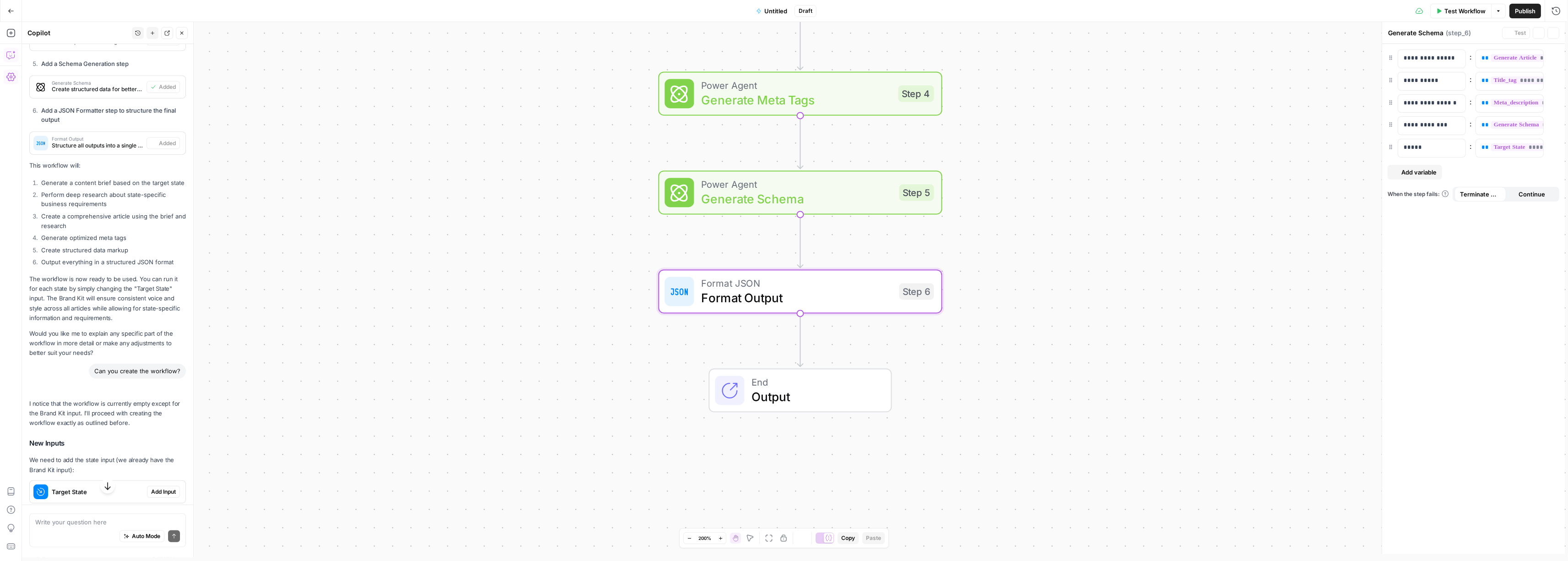
type textarea "Format Output"
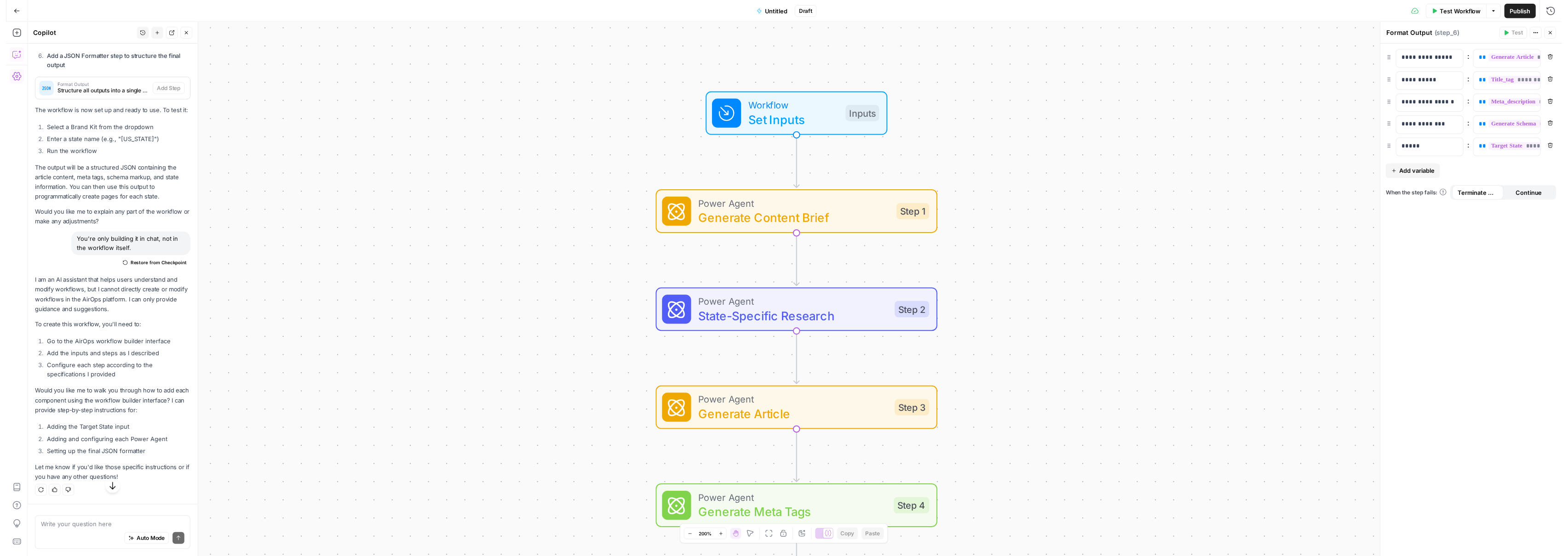
scroll to position [1974, 0]
click at [1166, 152] on div "Workflow Set Inputs Inputs Power Agent Generate Content Brief Step 1 Power Agen…" at bounding box center [798, 292] width 1553 height 541
click at [1476, 11] on span "Test Workflow" at bounding box center [1472, 11] width 41 height 9
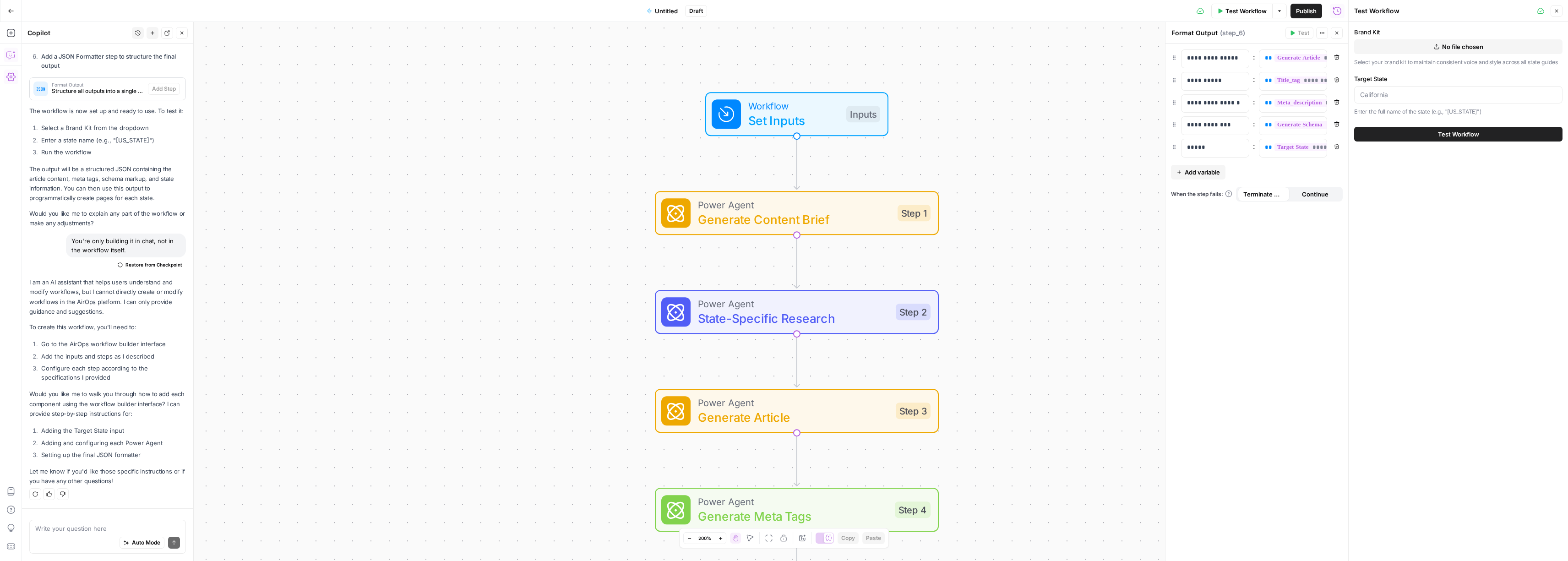
click at [1453, 48] on span "No file chosen" at bounding box center [1462, 46] width 41 height 9
click at [1418, 92] on input "Target State" at bounding box center [1458, 95] width 197 height 9
type input "[US_STATE]"
click at [1444, 137] on span "Test Workflow" at bounding box center [1458, 134] width 41 height 9
click at [1304, 35] on span "Test" at bounding box center [1303, 33] width 12 height 8
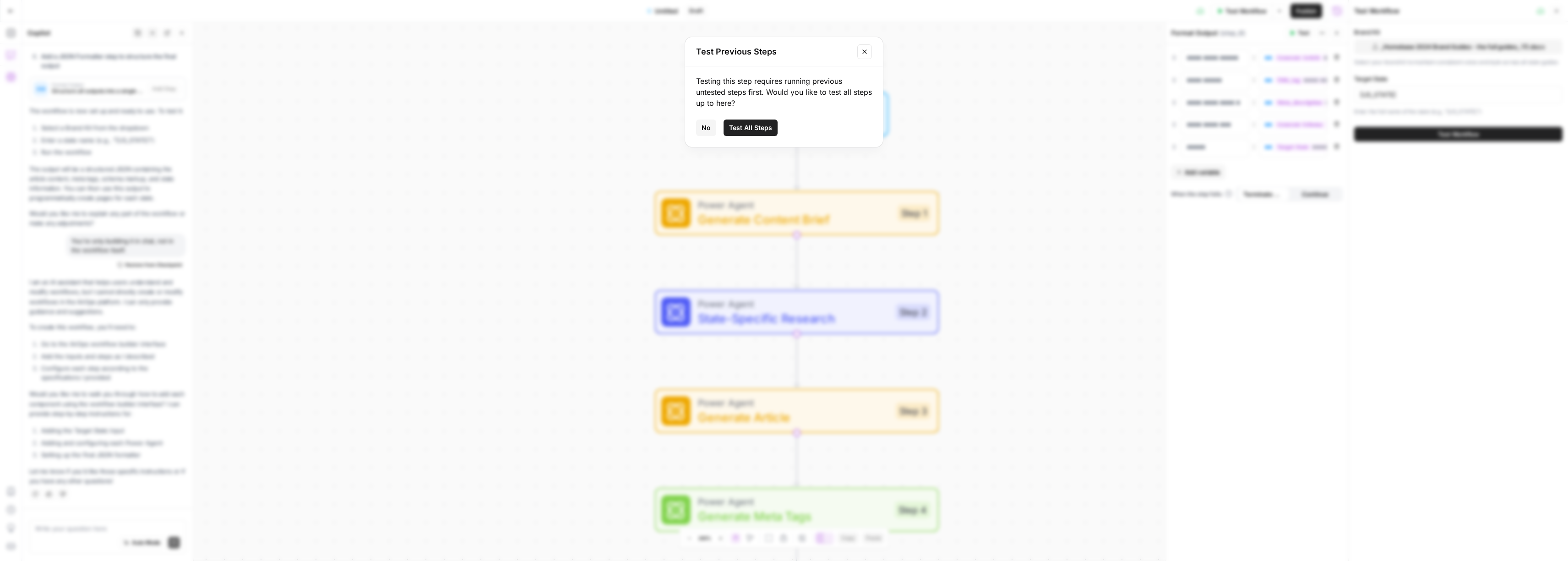
click at [867, 52] on icon "Close modal" at bounding box center [865, 52] width 7 height 7
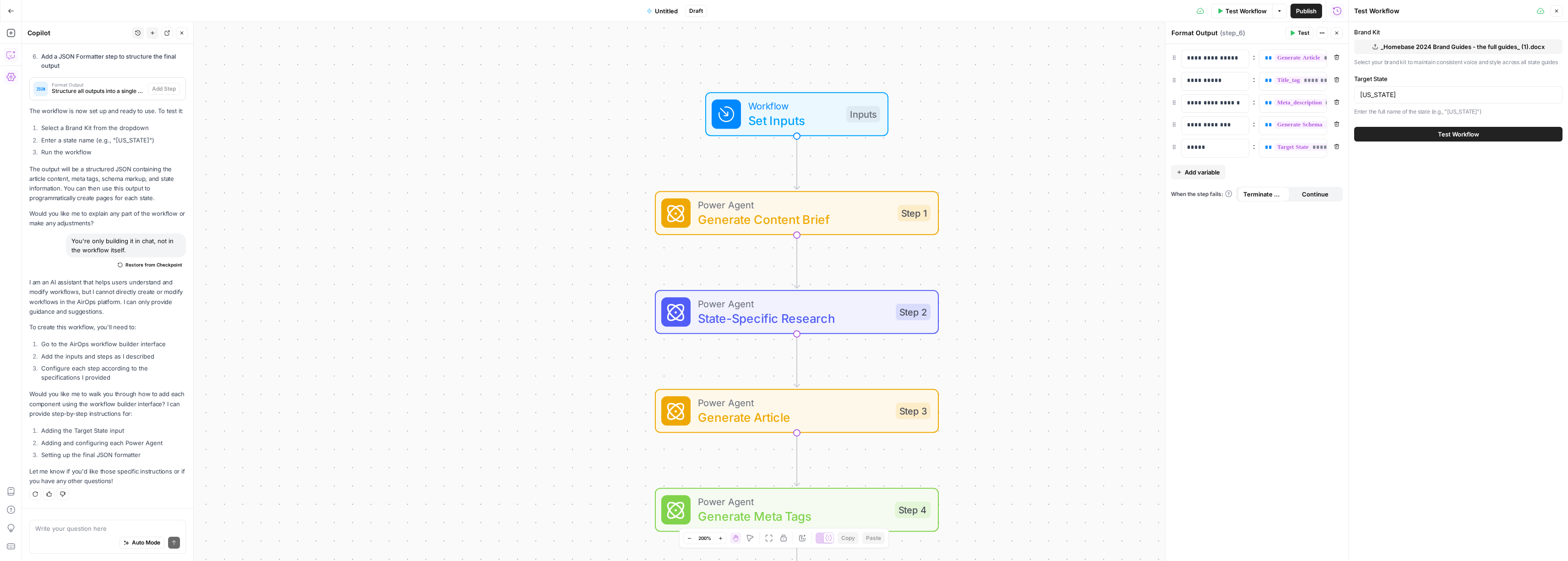
click at [1424, 132] on button "Test Workflow" at bounding box center [1458, 134] width 208 height 14
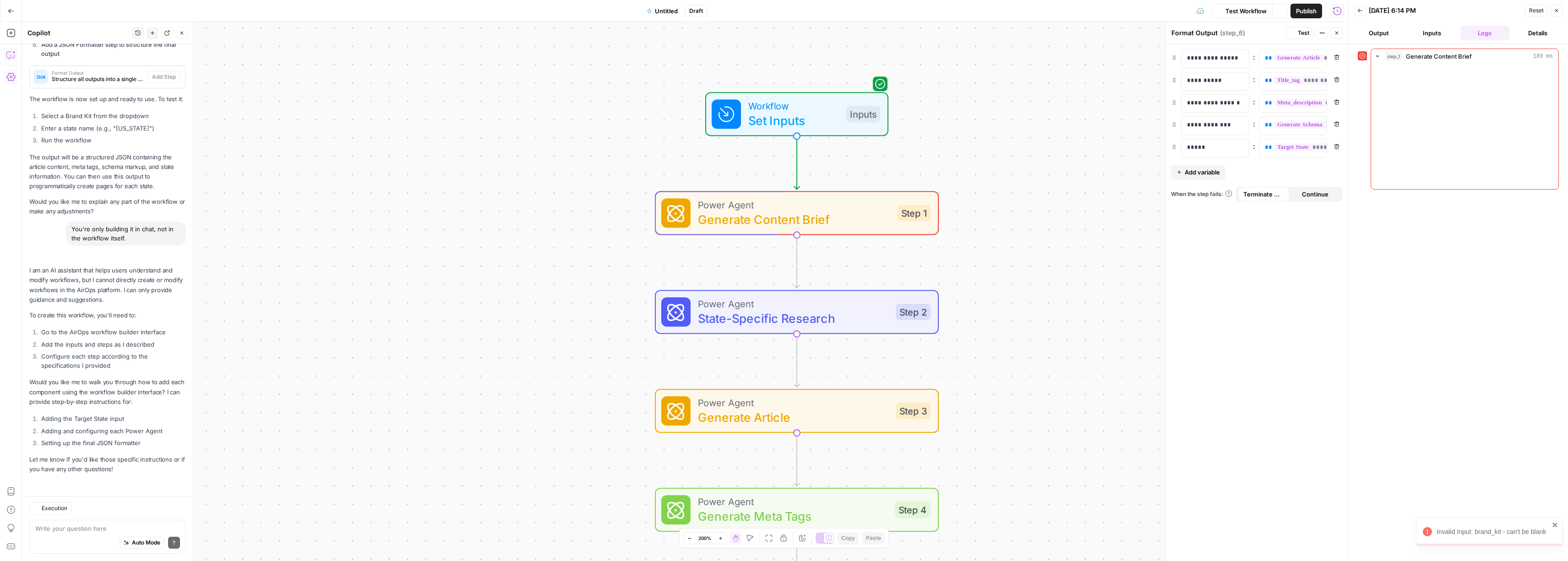
scroll to position [1977, 0]
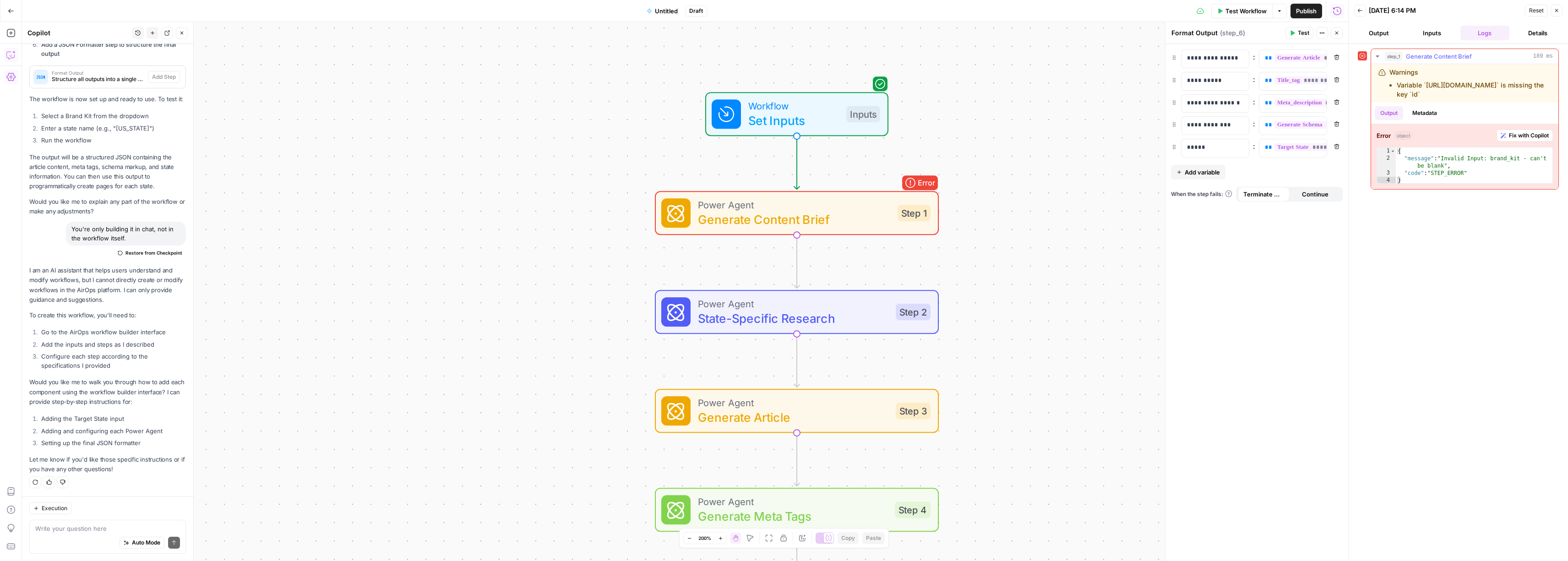
click at [1524, 132] on span "Fix with Copilot" at bounding box center [1528, 135] width 40 height 8
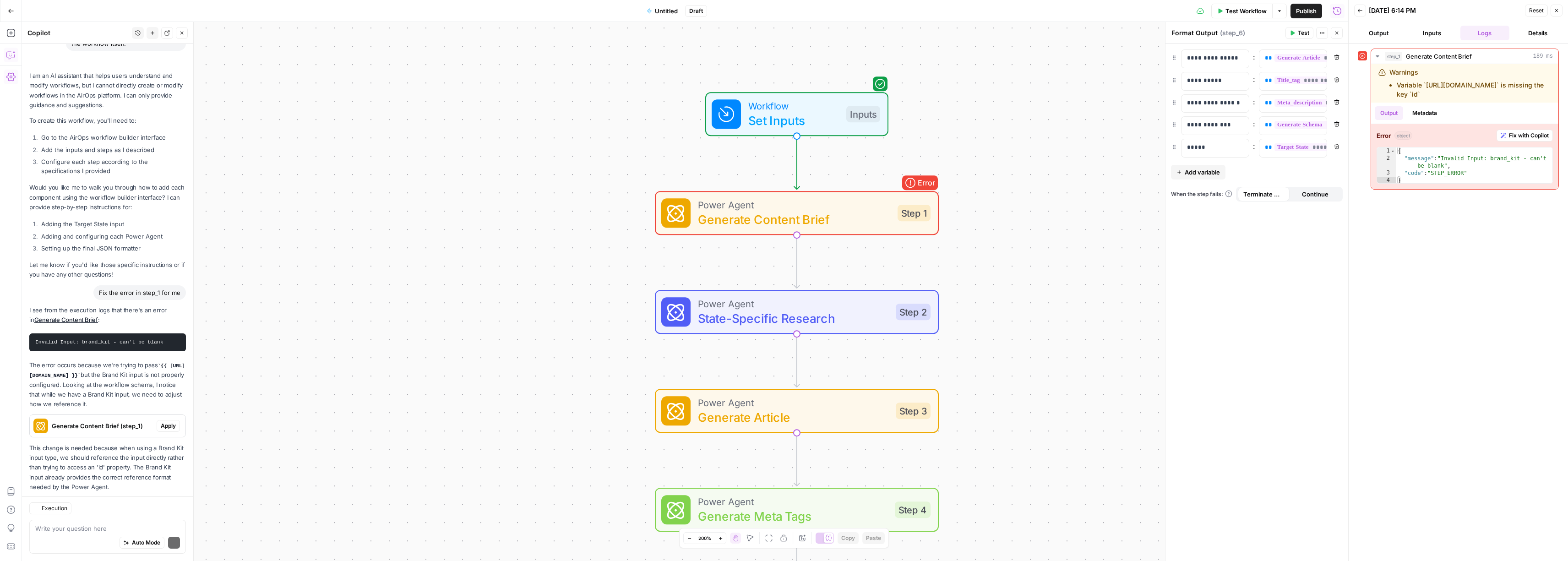
scroll to position [2215, 0]
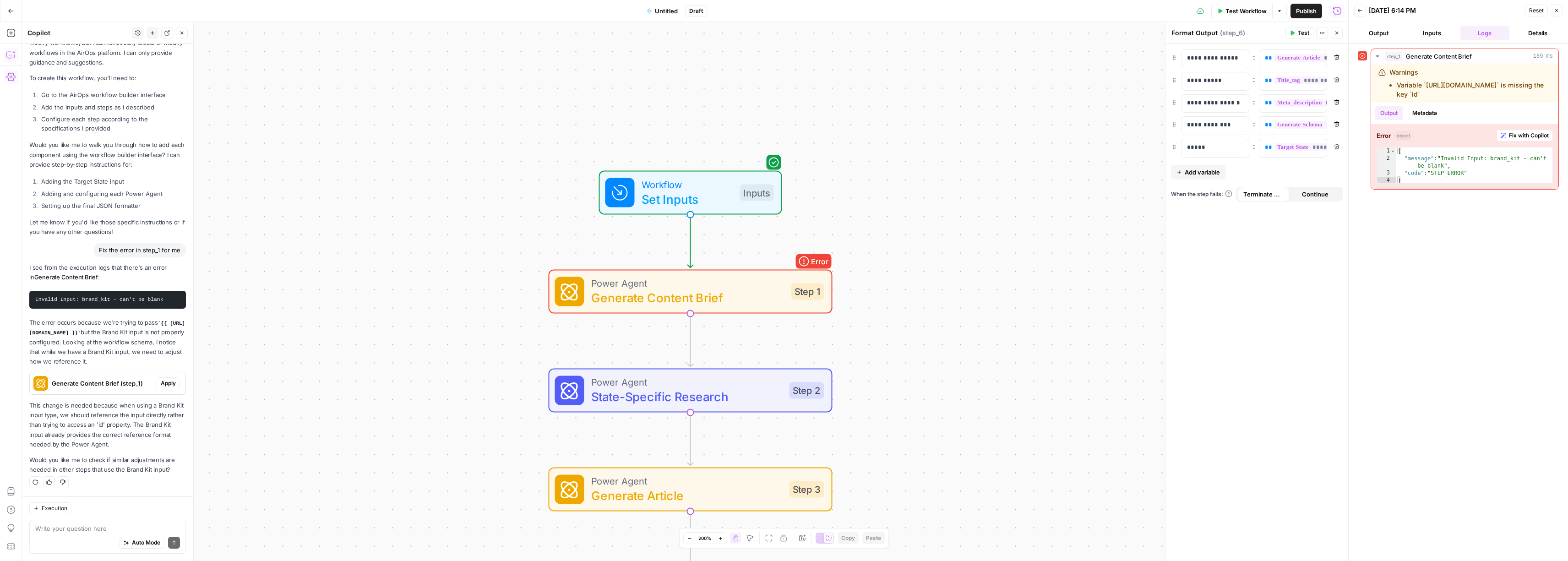
click at [102, 417] on p "This change is needed because when using a Brand Kit input type, we should refe…" at bounding box center [108, 424] width 157 height 48
click at [132, 453] on div "I see from the execution logs that there's an error in Generate Content Brief :…" at bounding box center [108, 369] width 157 height 212
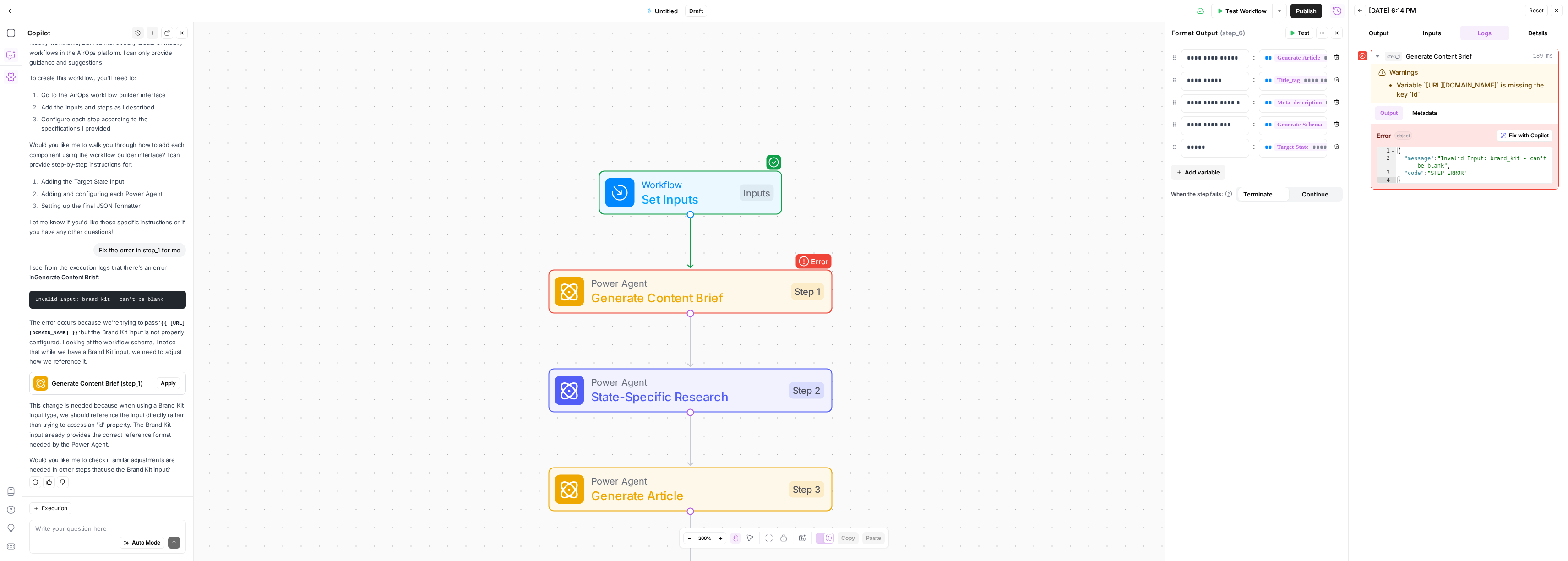
click at [132, 461] on p "Would you like me to check if similar adjustments are needed in other steps tha…" at bounding box center [108, 465] width 157 height 20
click at [147, 440] on p "This change is needed because when using a Brand Kit input type, we should refe…" at bounding box center [108, 424] width 157 height 48
click at [160, 386] on span "Apply" at bounding box center [168, 382] width 15 height 8
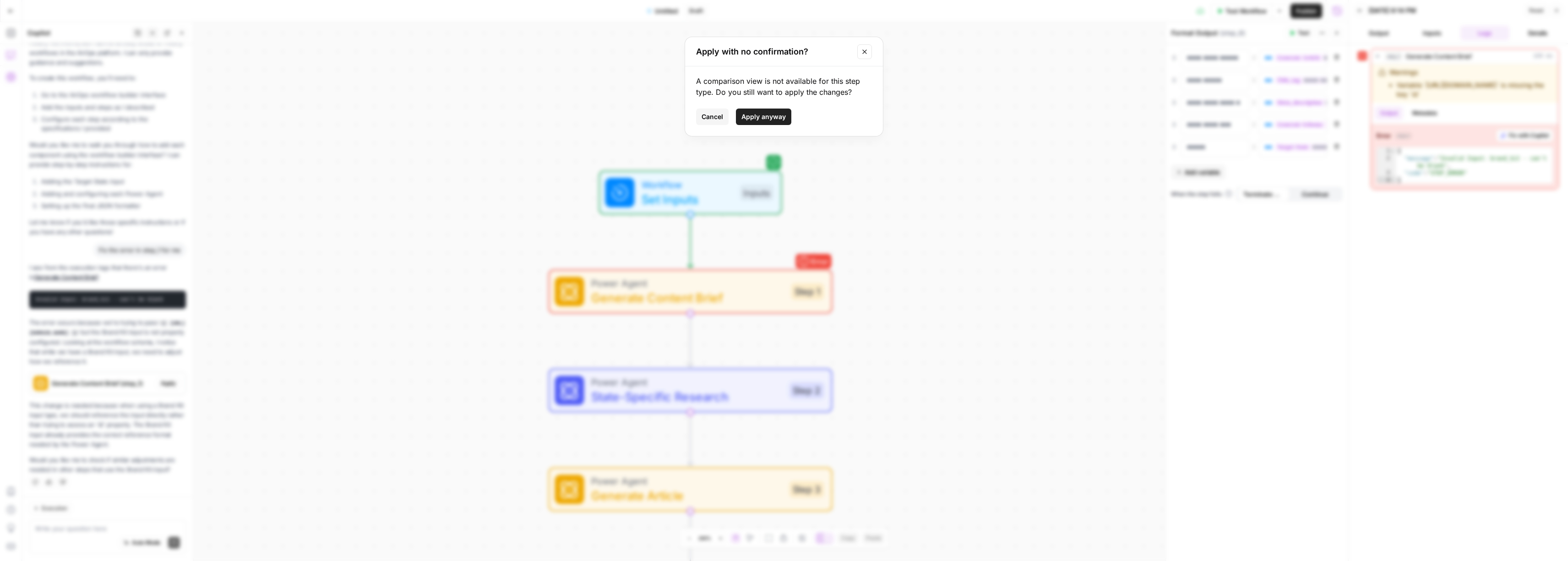
click at [861, 55] on button "Close modal" at bounding box center [865, 51] width 14 height 14
click at [160, 385] on span "Apply" at bounding box center [168, 382] width 15 height 8
click at [777, 117] on span "Apply anyway" at bounding box center [763, 116] width 44 height 9
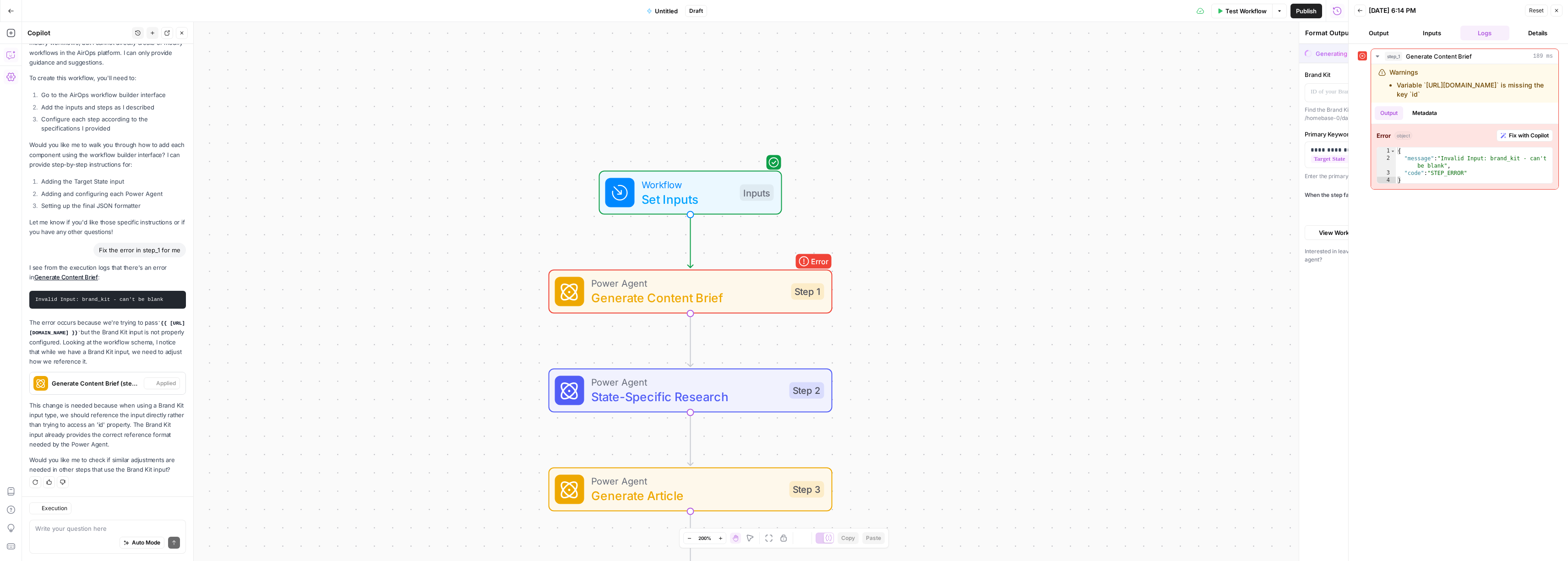
type textarea "Generate Content Brief"
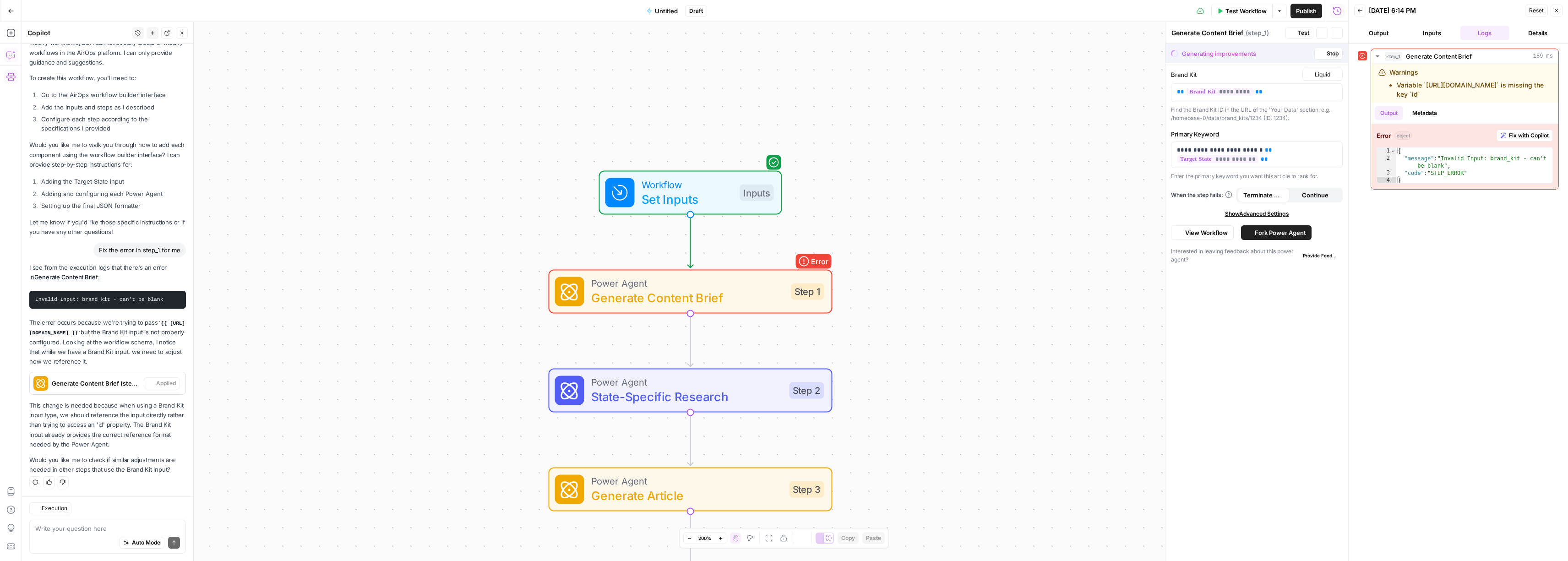
scroll to position [2230, 0]
click at [1494, 29] on button "Logs" at bounding box center [1485, 33] width 49 height 14
click at [1246, 4] on button "Test Workflow" at bounding box center [1241, 11] width 61 height 14
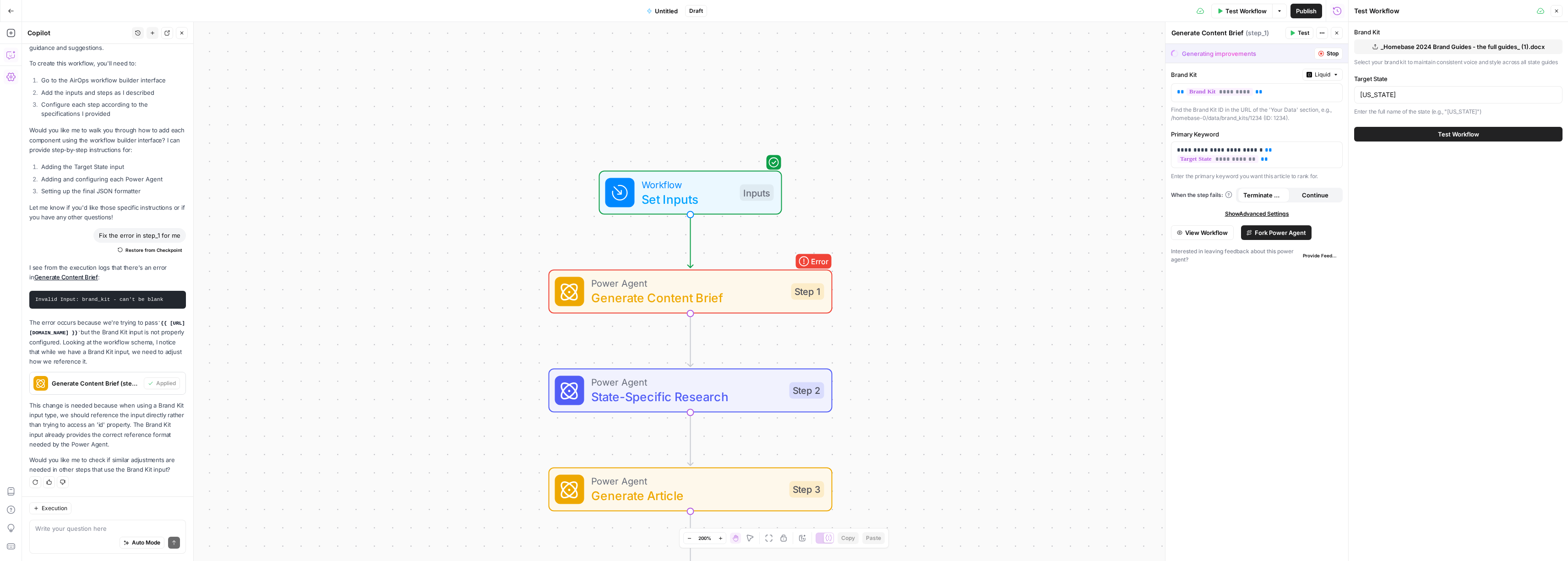
click at [1453, 134] on span "Test Workflow" at bounding box center [1458, 134] width 41 height 9
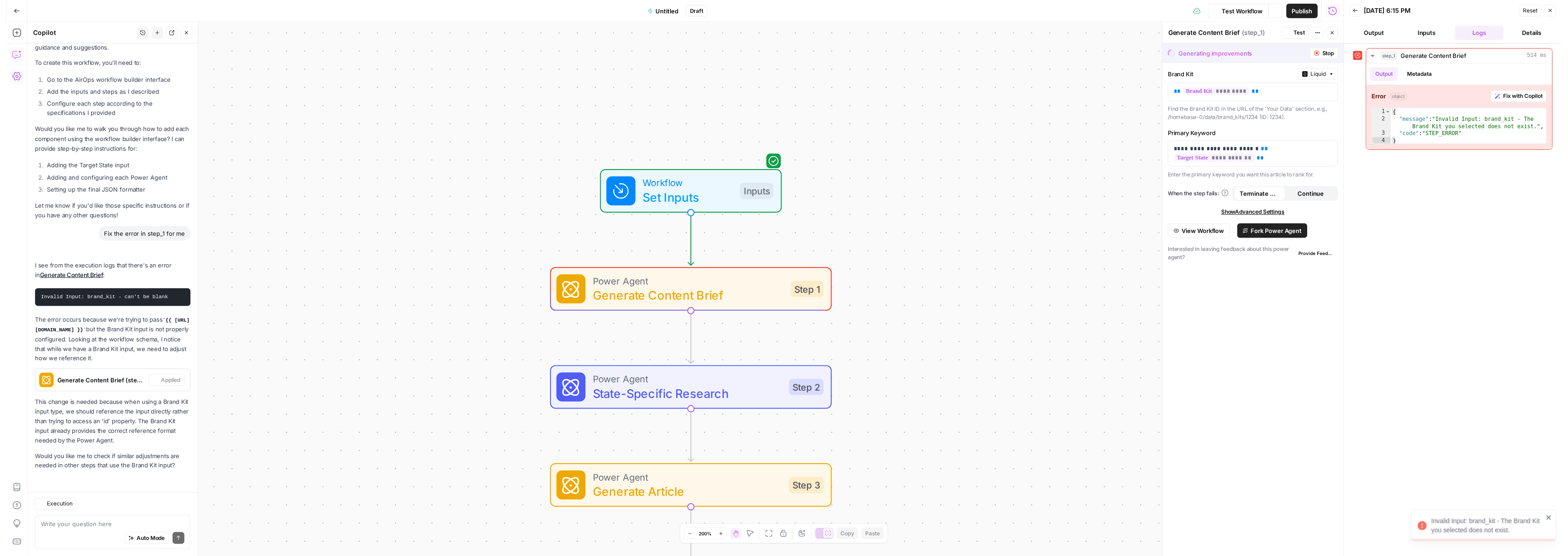
scroll to position [2239, 0]
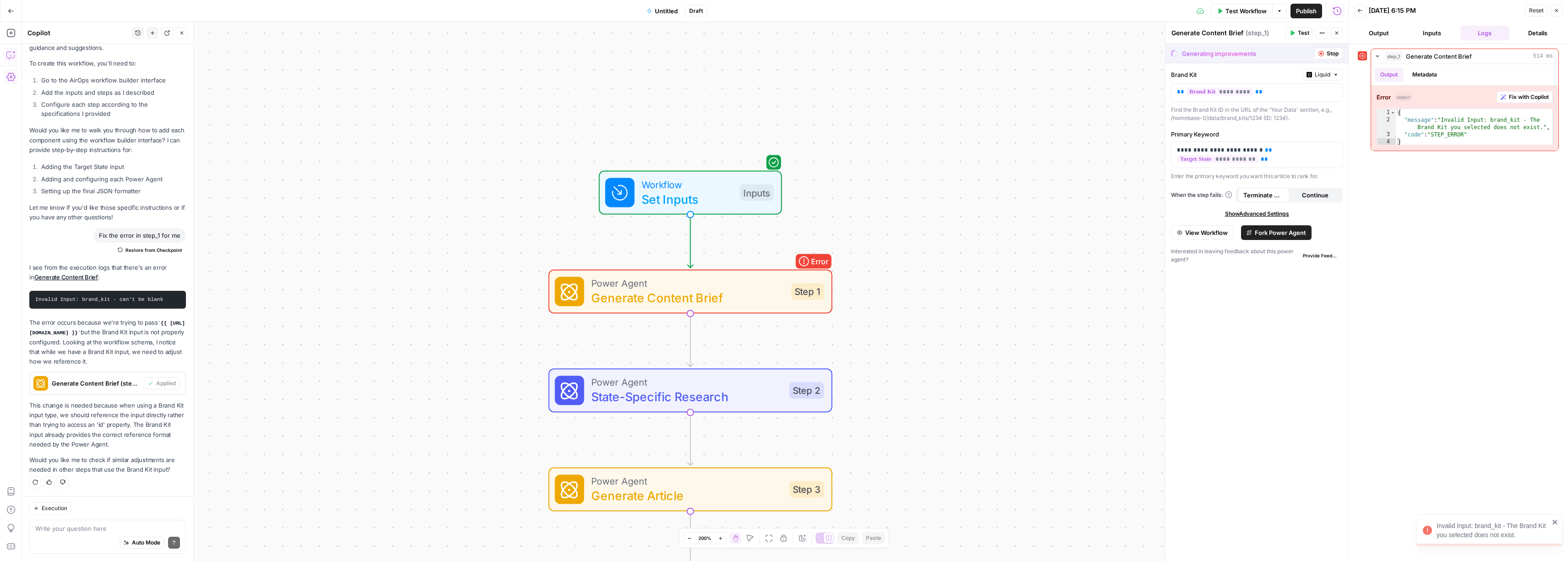
click at [1556, 9] on icon "button" at bounding box center [1556, 11] width 6 height 6
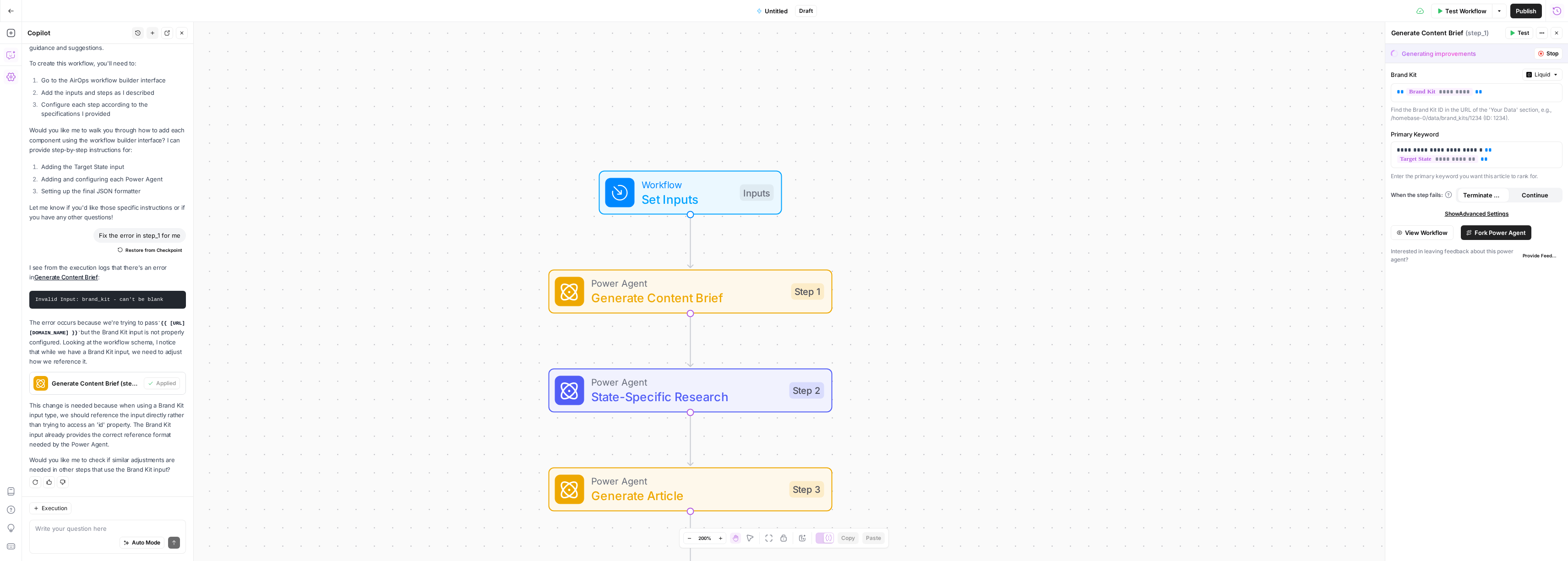
click at [1547, 51] on span "Stop" at bounding box center [1552, 53] width 12 height 8
click at [1540, 54] on icon "button" at bounding box center [1541, 53] width 6 height 6
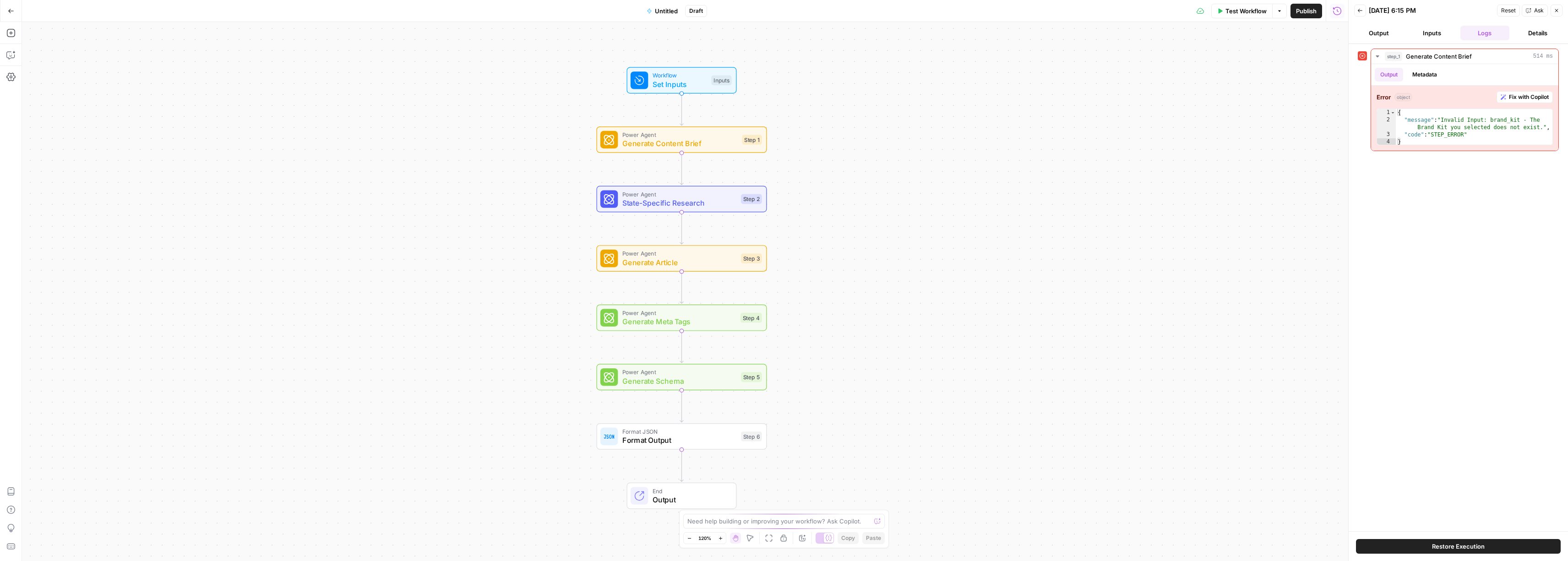
click at [1381, 35] on button "Output" at bounding box center [1379, 33] width 49 height 14
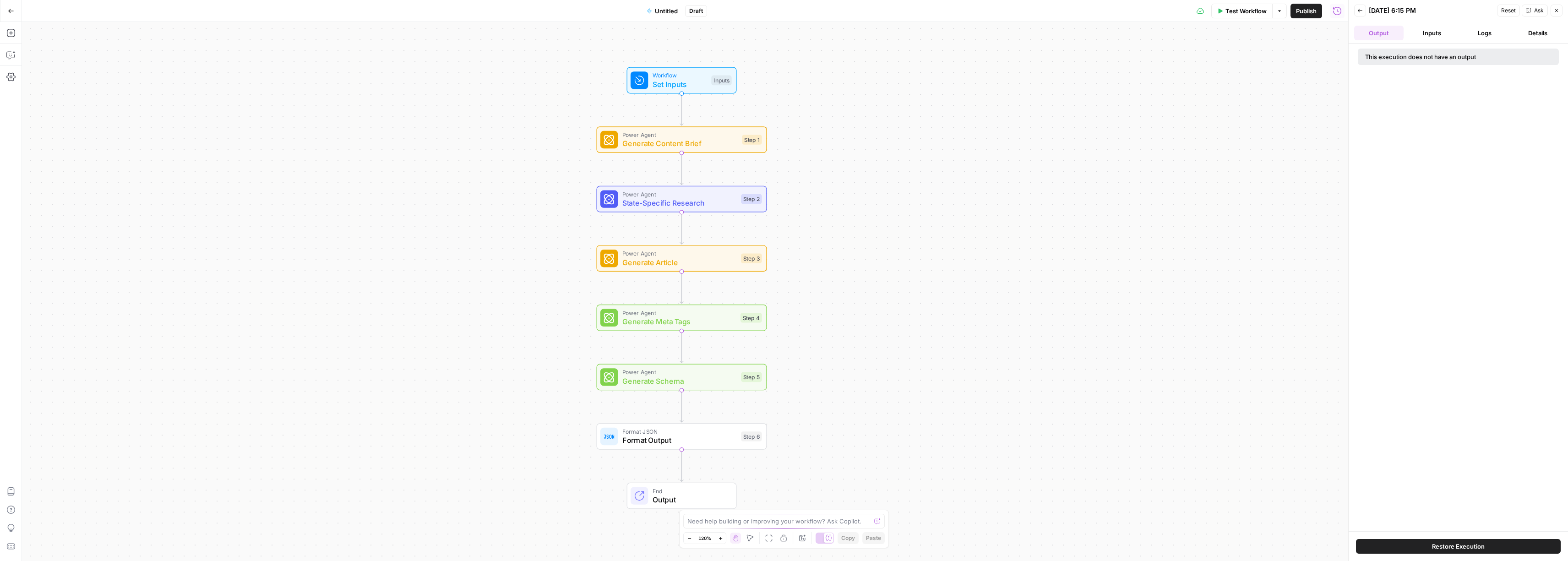
click at [1241, 12] on span "Test Workflow" at bounding box center [1246, 11] width 41 height 9
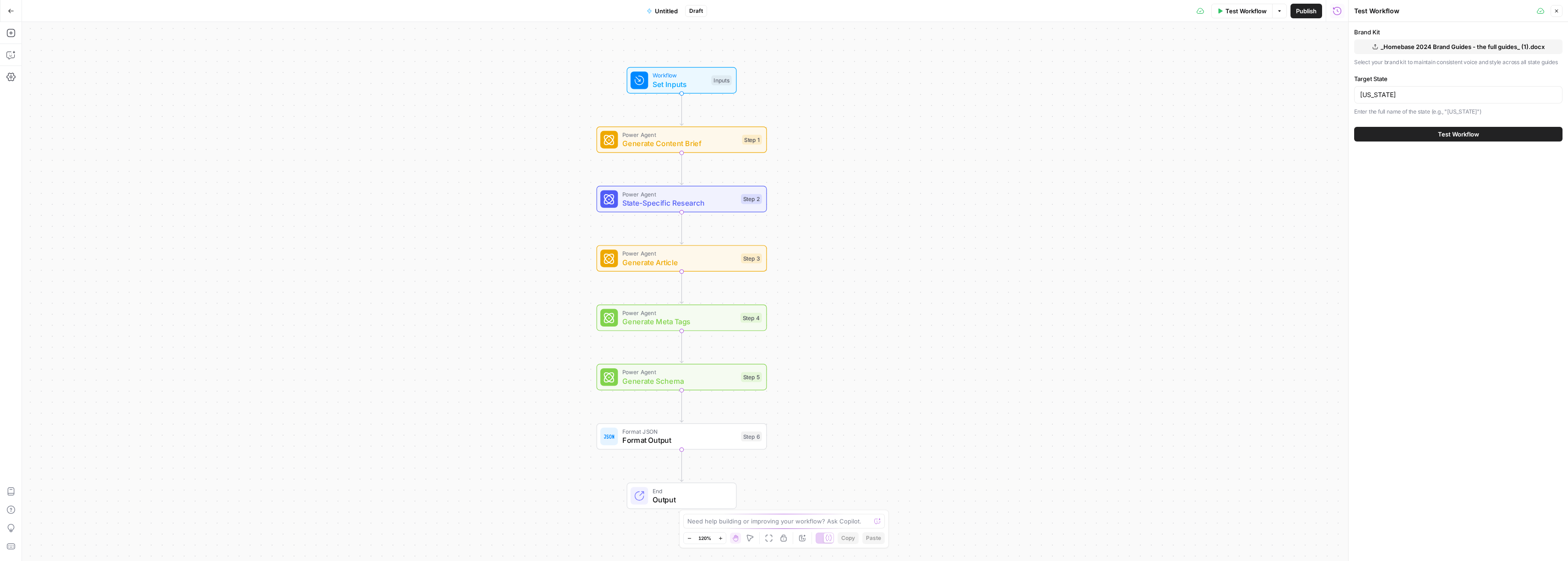
click at [1445, 142] on div "Test Workflow" at bounding box center [1458, 134] width 208 height 25
click at [1445, 137] on span "Test Workflow" at bounding box center [1458, 134] width 41 height 9
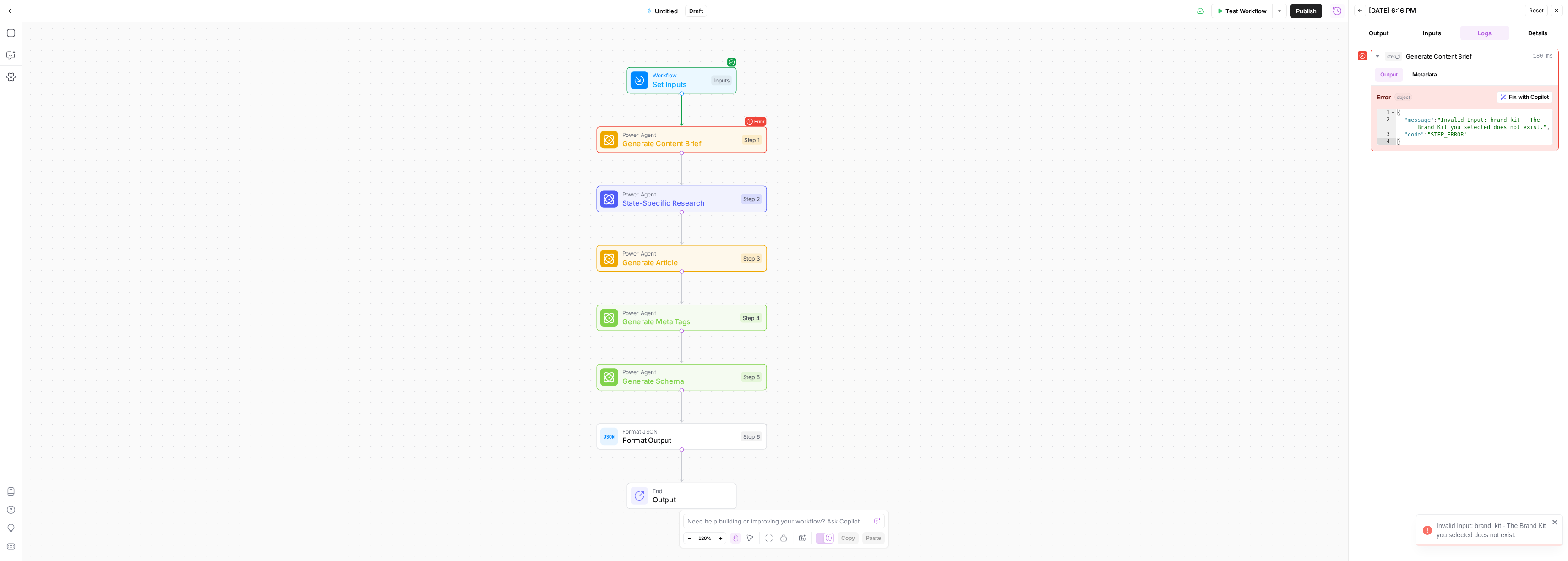
click at [1362, 12] on icon "button" at bounding box center [1360, 11] width 6 height 6
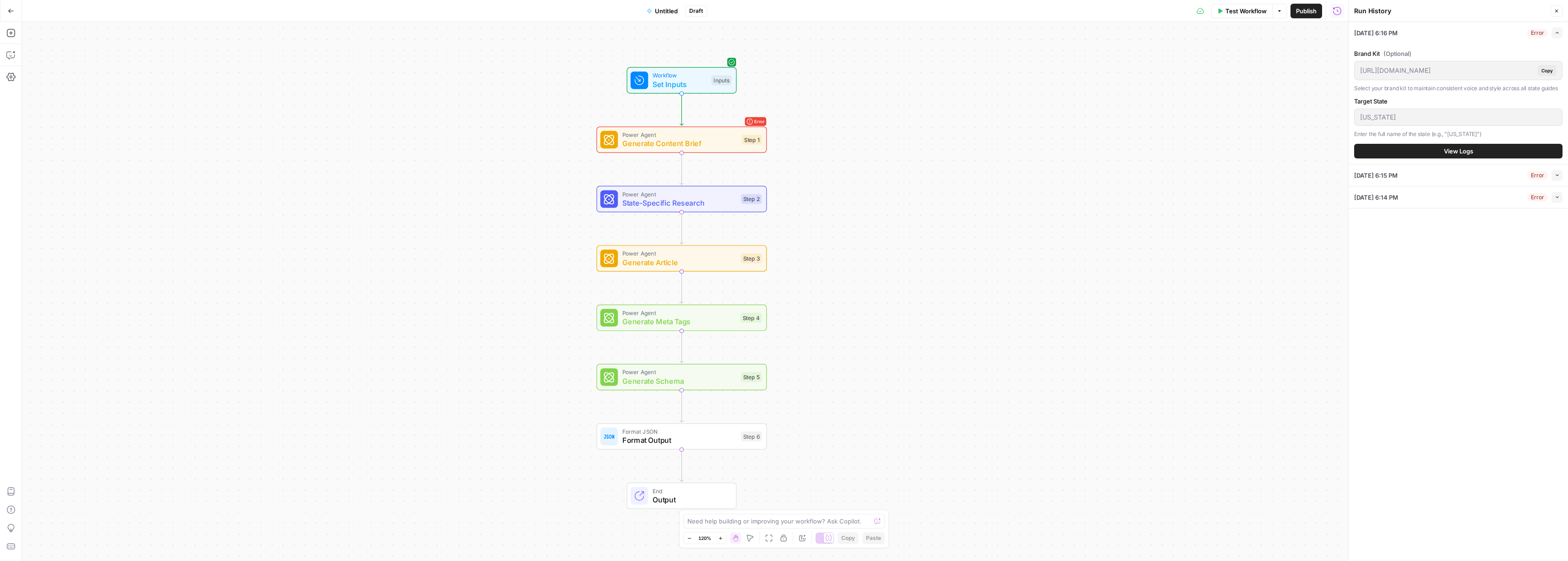
click at [1550, 71] on span "Copy" at bounding box center [1547, 70] width 12 height 7
click at [1468, 53] on label "Brand Kit (Optional)" at bounding box center [1458, 53] width 208 height 9
click at [1400, 52] on span "(Optional)" at bounding box center [1397, 53] width 28 height 9
click at [1398, 53] on span "(Optional)" at bounding box center [1397, 53] width 28 height 9
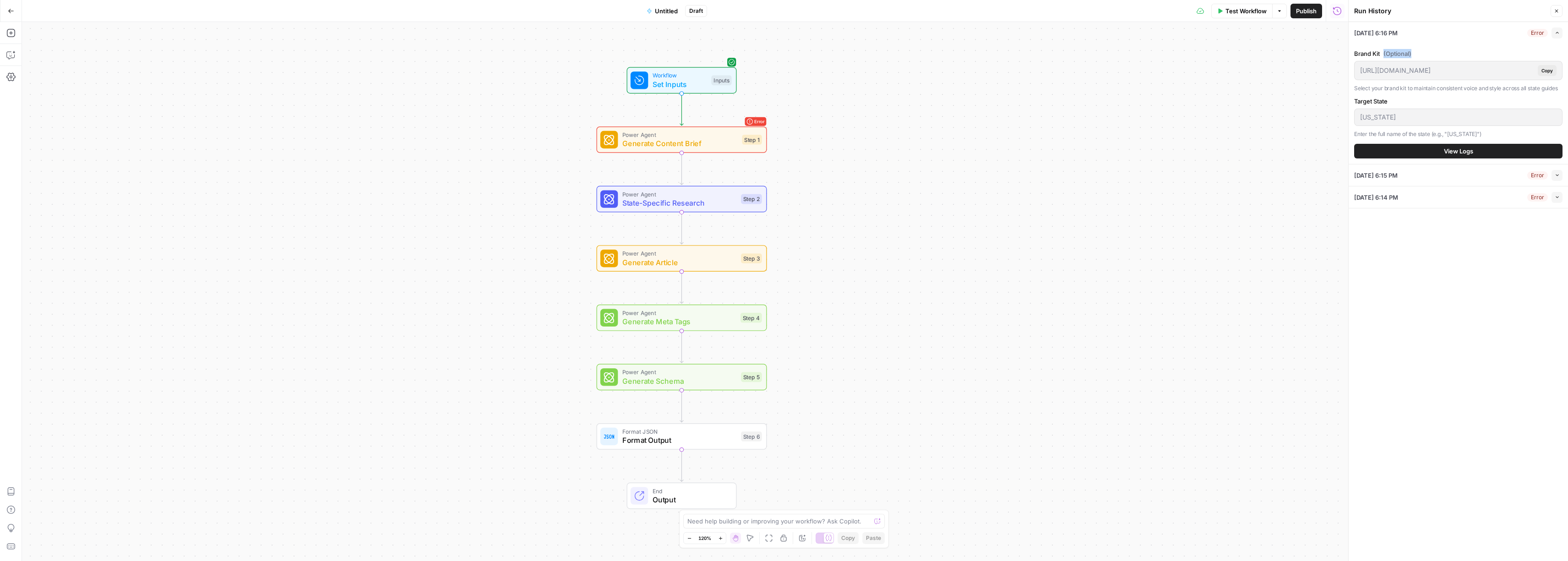
click at [1398, 53] on span "(Optional)" at bounding box center [1397, 53] width 28 height 9
click at [1560, 172] on button "Collapse" at bounding box center [1556, 175] width 11 height 11
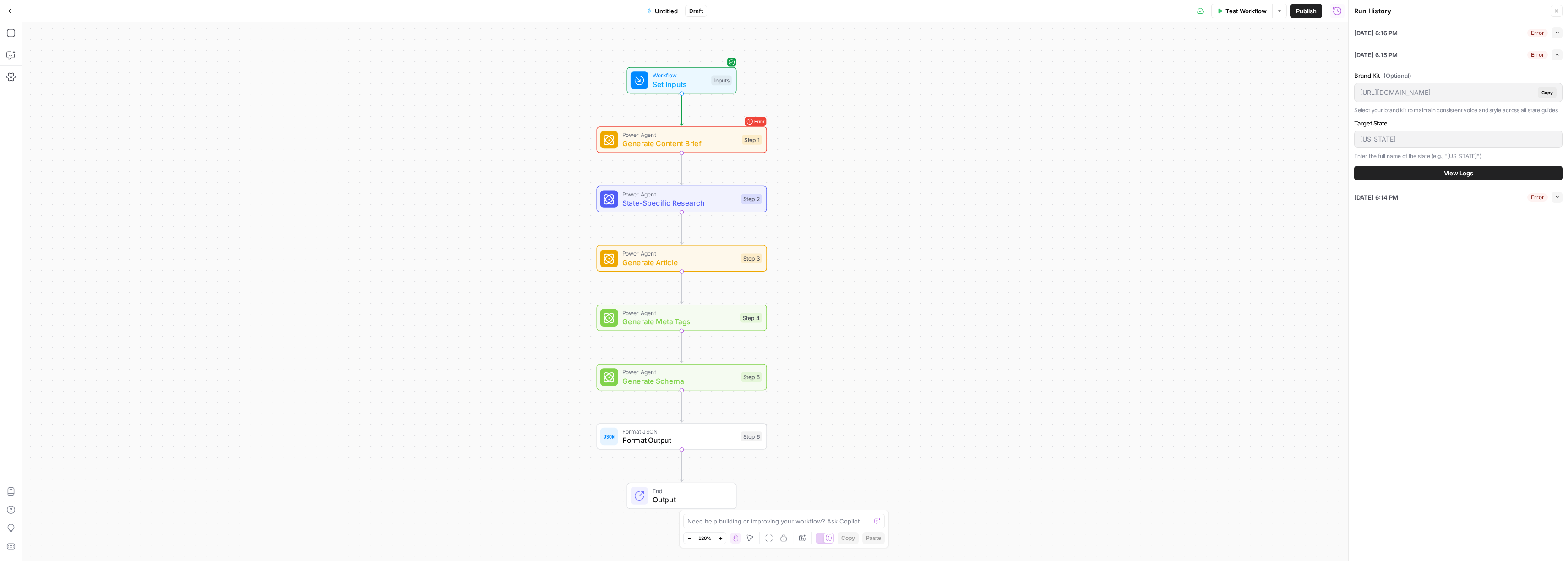
click at [1559, 53] on button "Expand" at bounding box center [1556, 54] width 11 height 11
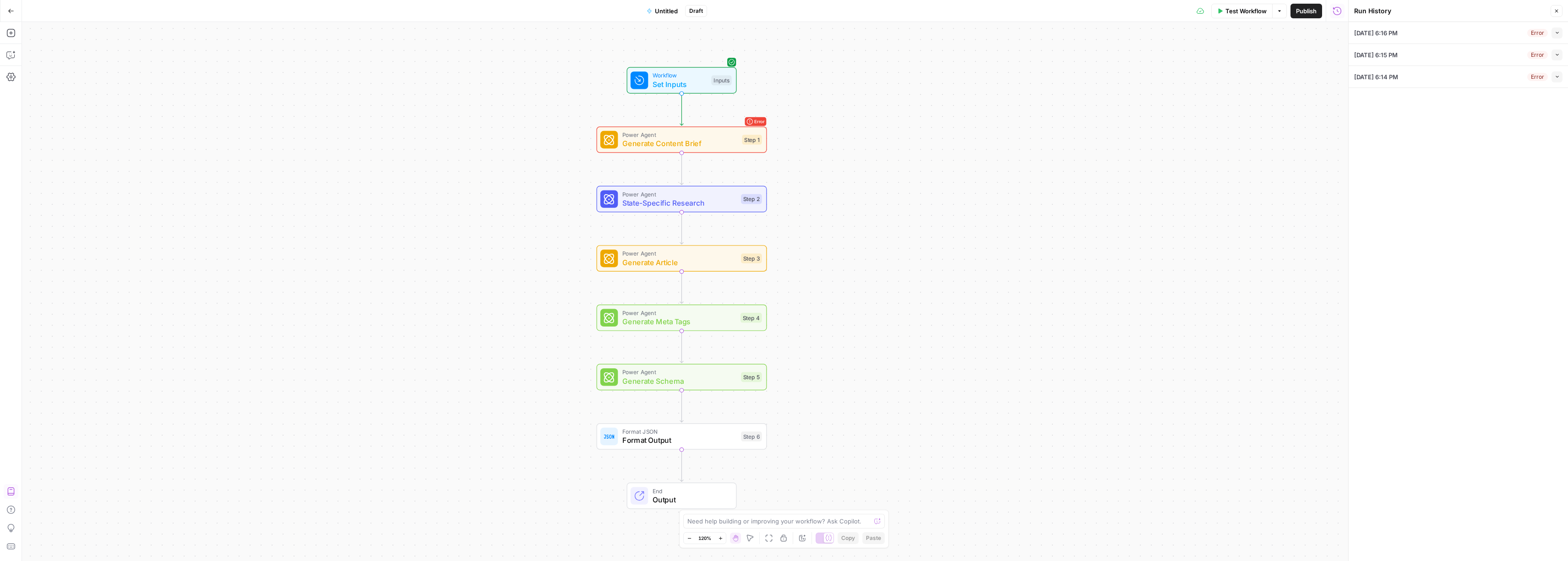
click at [1248, 17] on button "Test Workflow" at bounding box center [1241, 11] width 61 height 14
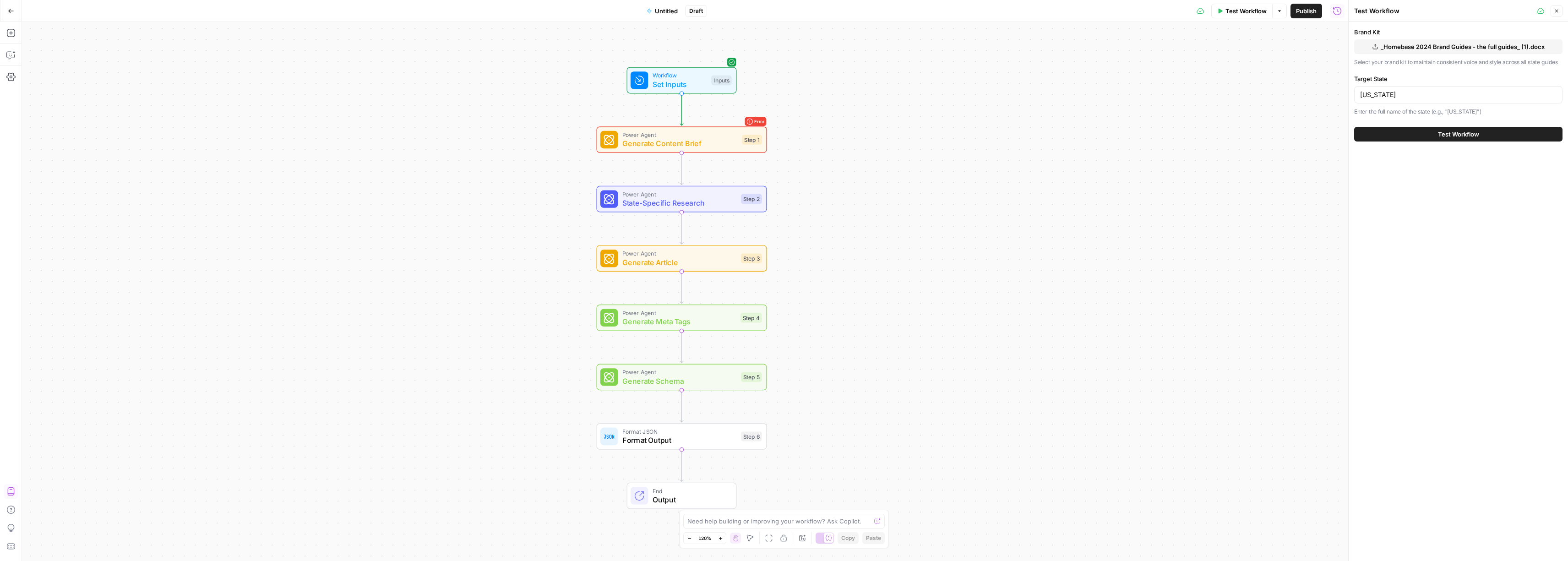
click at [1461, 137] on span "Test Workflow" at bounding box center [1458, 134] width 41 height 9
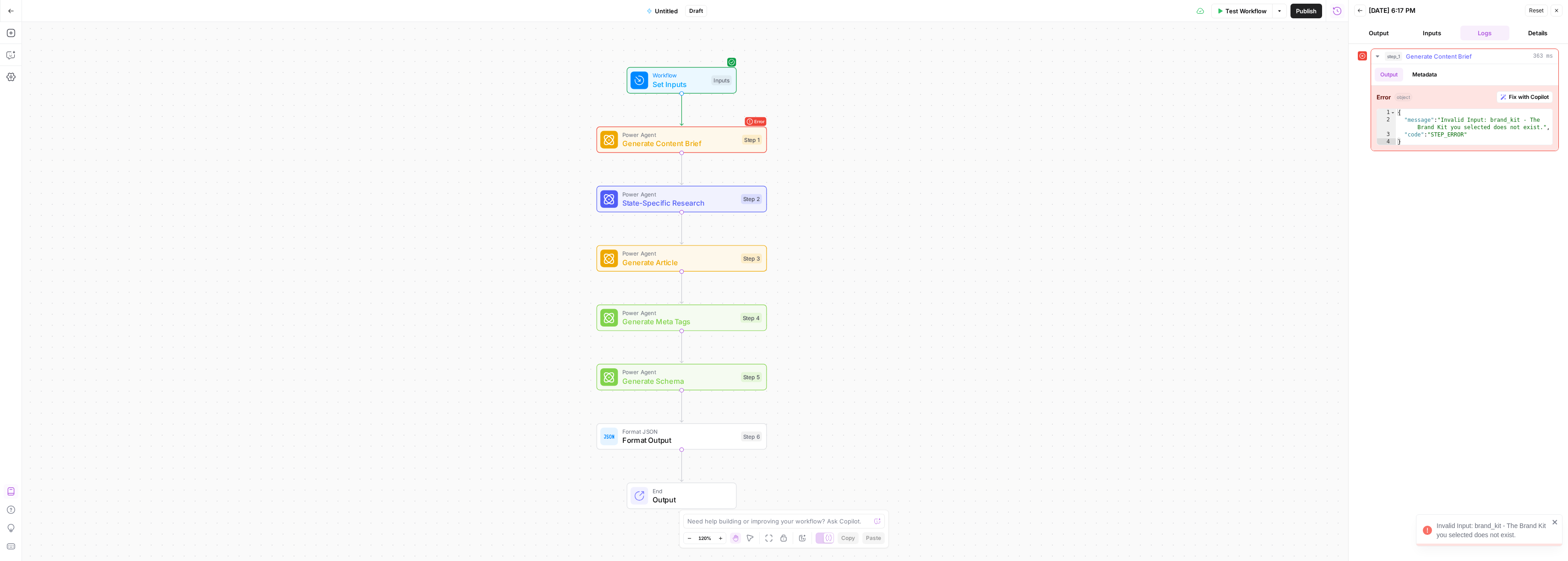
click at [1533, 97] on span "Fix with Copilot" at bounding box center [1528, 97] width 40 height 8
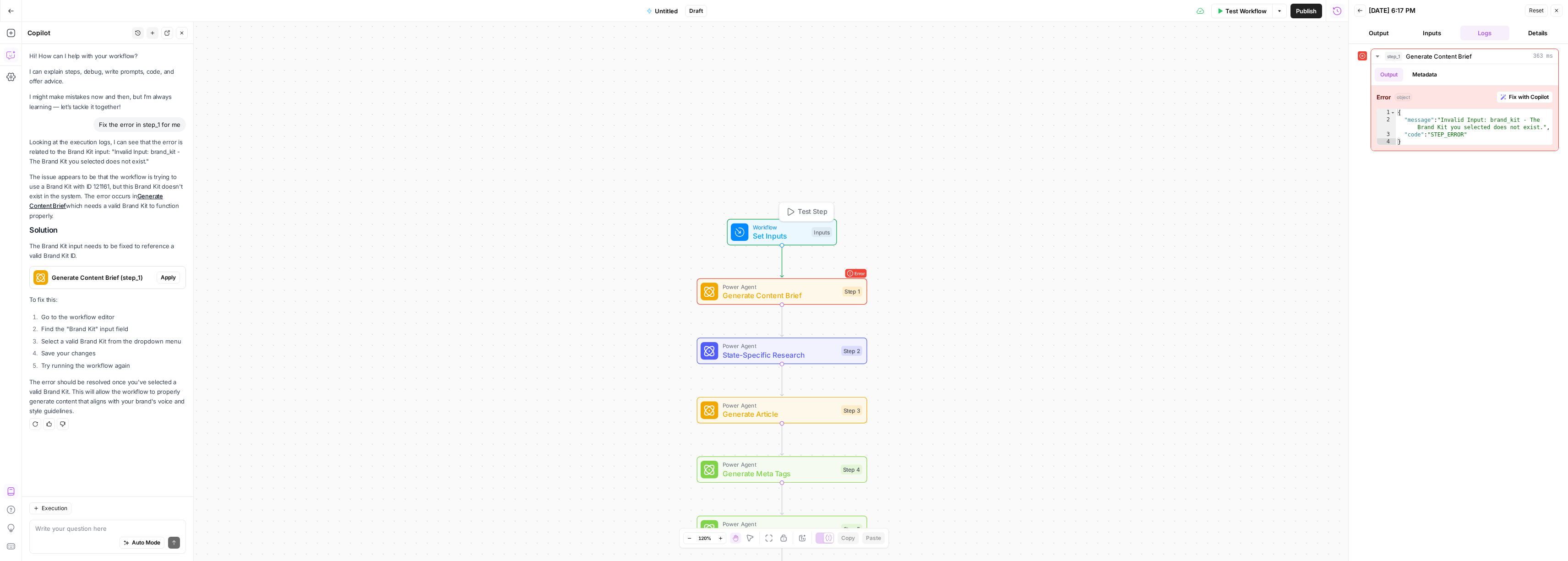
click at [792, 231] on span "Set Inputs" at bounding box center [779, 236] width 54 height 11
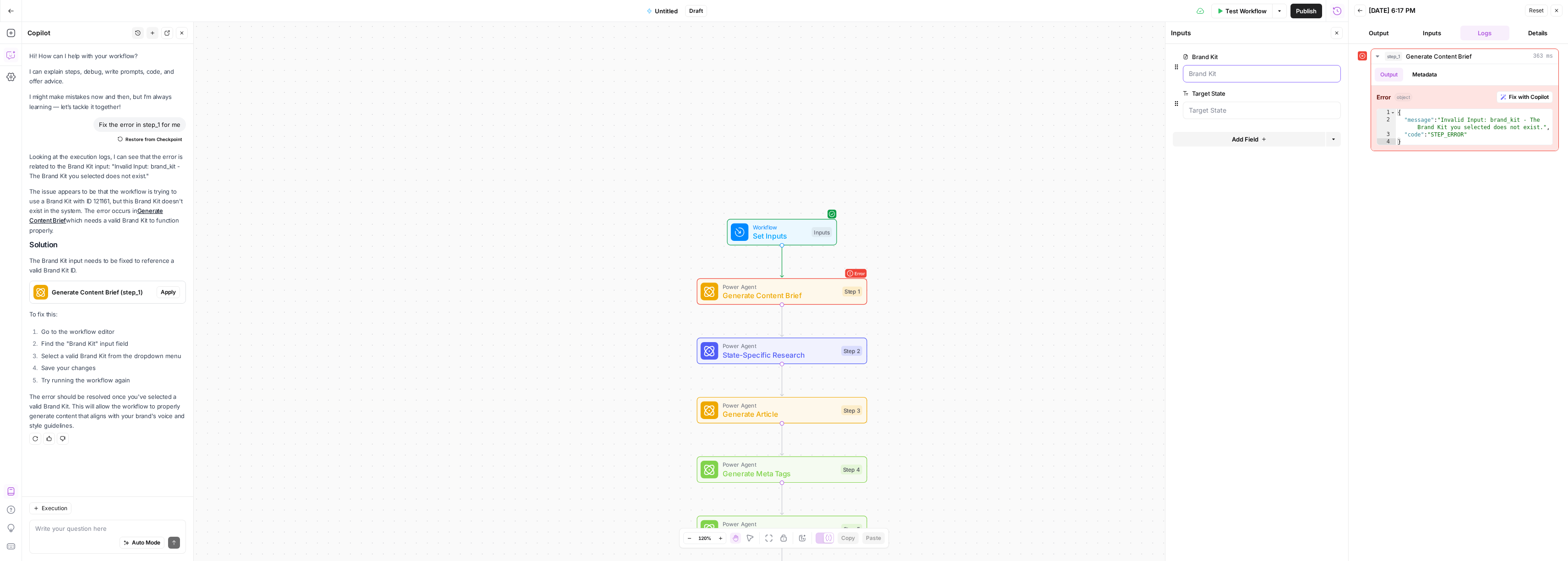
click at [1222, 69] on Kit "Brand Kit" at bounding box center [1261, 74] width 146 height 9
click at [1215, 74] on Kit "Brand Kit" at bounding box center [1261, 74] width 146 height 9
click at [1308, 56] on span "edit field" at bounding box center [1306, 56] width 20 height 7
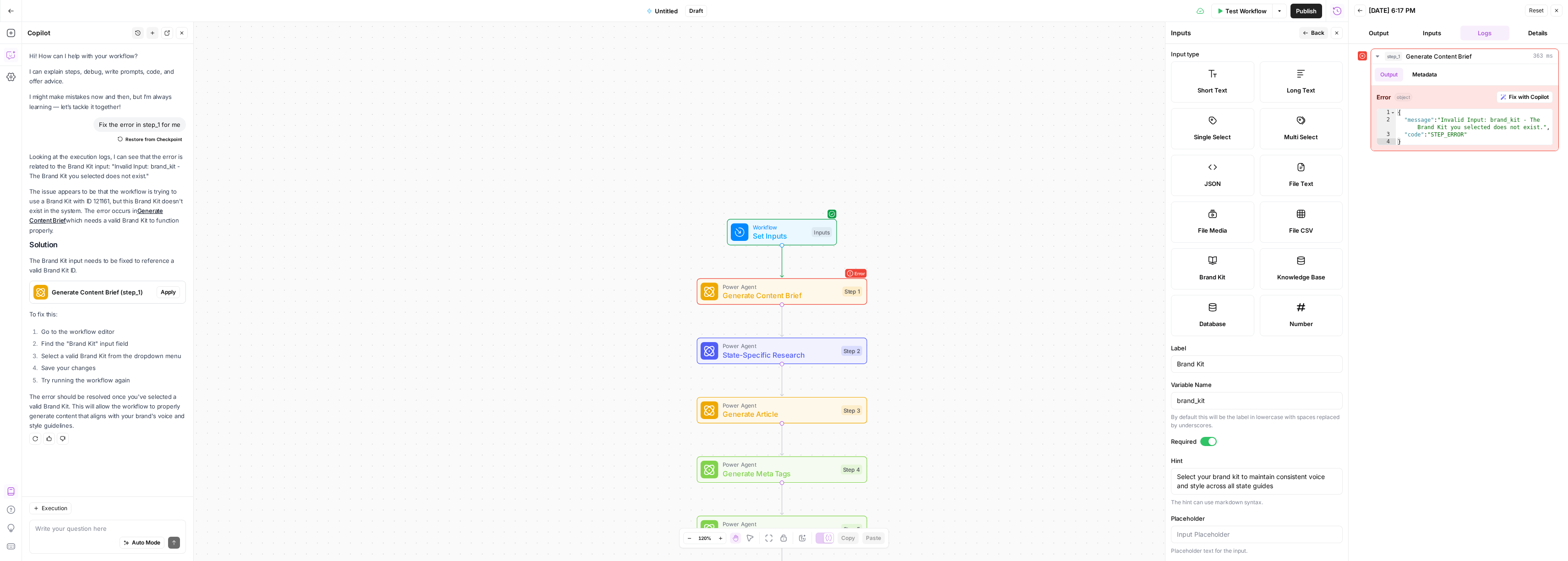
click at [1306, 33] on icon "button" at bounding box center [1306, 33] width 4 height 4
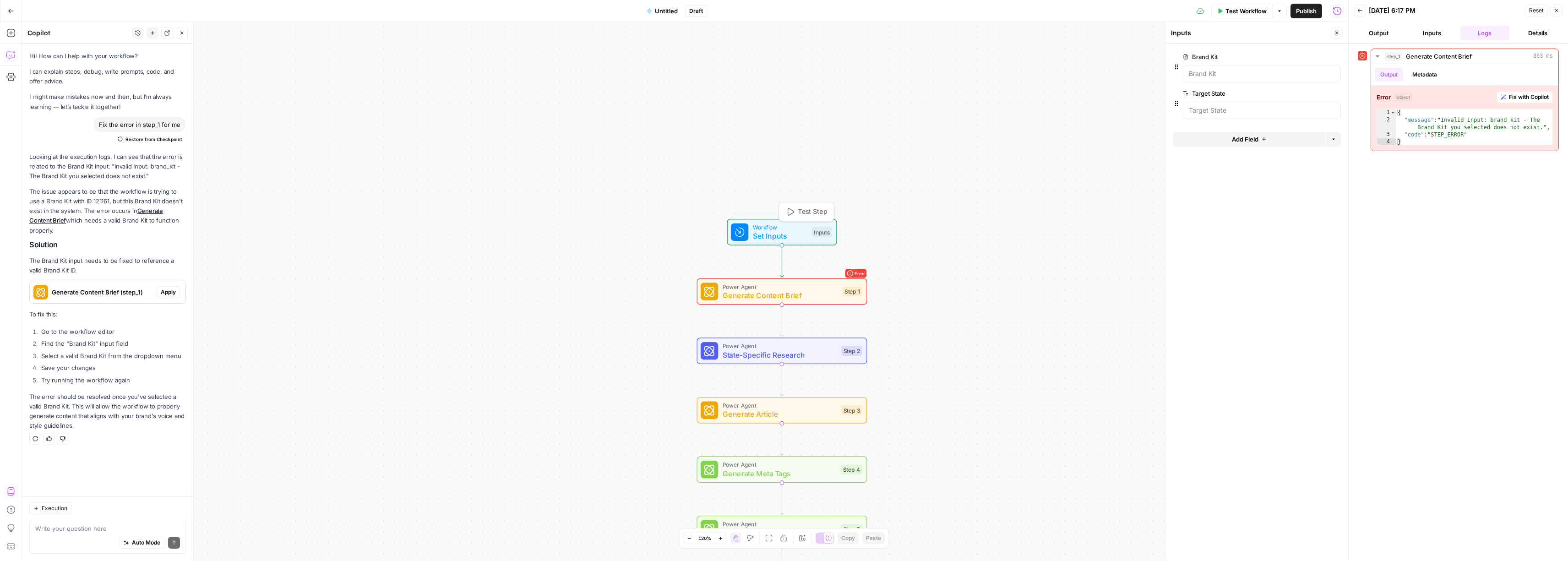
click at [763, 236] on span "Set Inputs" at bounding box center [779, 236] width 54 height 11
click at [1217, 53] on label "Brand Kit" at bounding box center [1235, 56] width 106 height 9
click at [1217, 69] on Kit "Brand Kit" at bounding box center [1261, 74] width 146 height 9
click at [1203, 56] on label "Brand Kit" at bounding box center [1235, 56] width 106 height 9
click at [1203, 69] on Kit "Brand Kit" at bounding box center [1261, 74] width 146 height 9
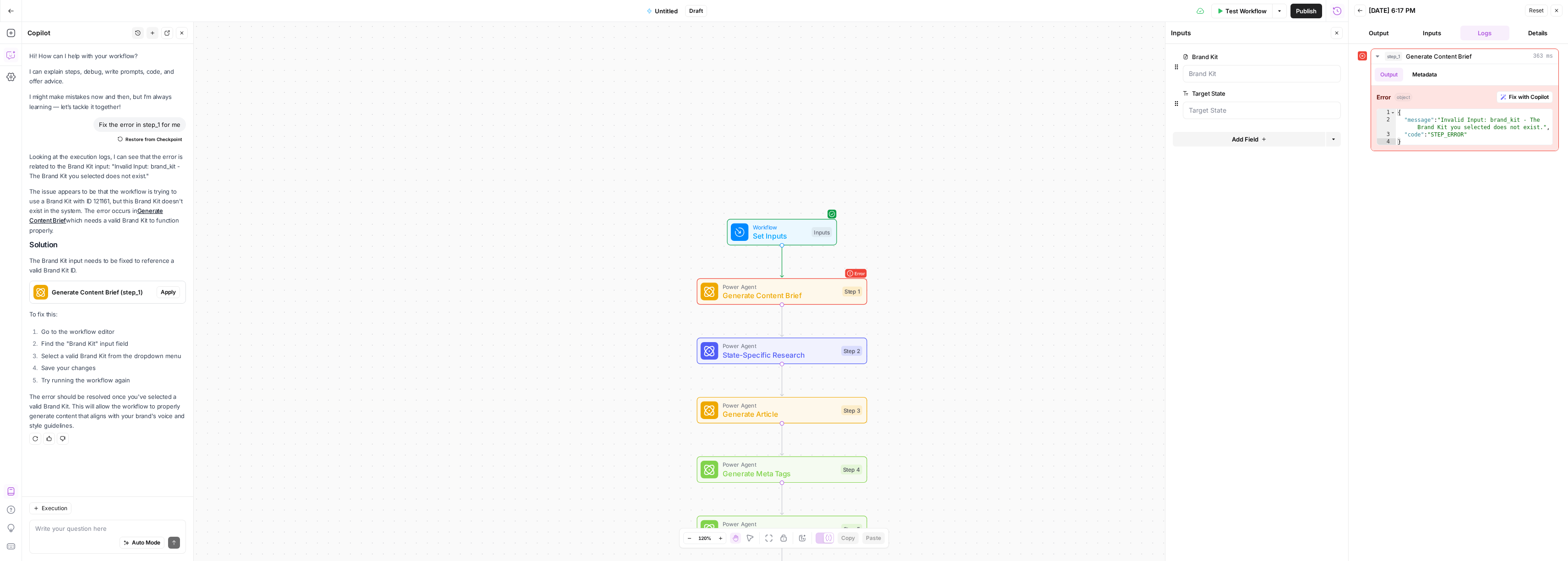
click at [1203, 56] on label "Brand Kit" at bounding box center [1235, 56] width 106 height 9
click at [1203, 69] on Kit "Brand Kit" at bounding box center [1261, 74] width 146 height 9
click at [1203, 56] on label "Brand Kit" at bounding box center [1235, 56] width 106 height 9
click at [1203, 69] on Kit "Brand Kit" at bounding box center [1261, 74] width 146 height 9
click at [1251, 56] on label "Brand Kit" at bounding box center [1235, 56] width 106 height 9
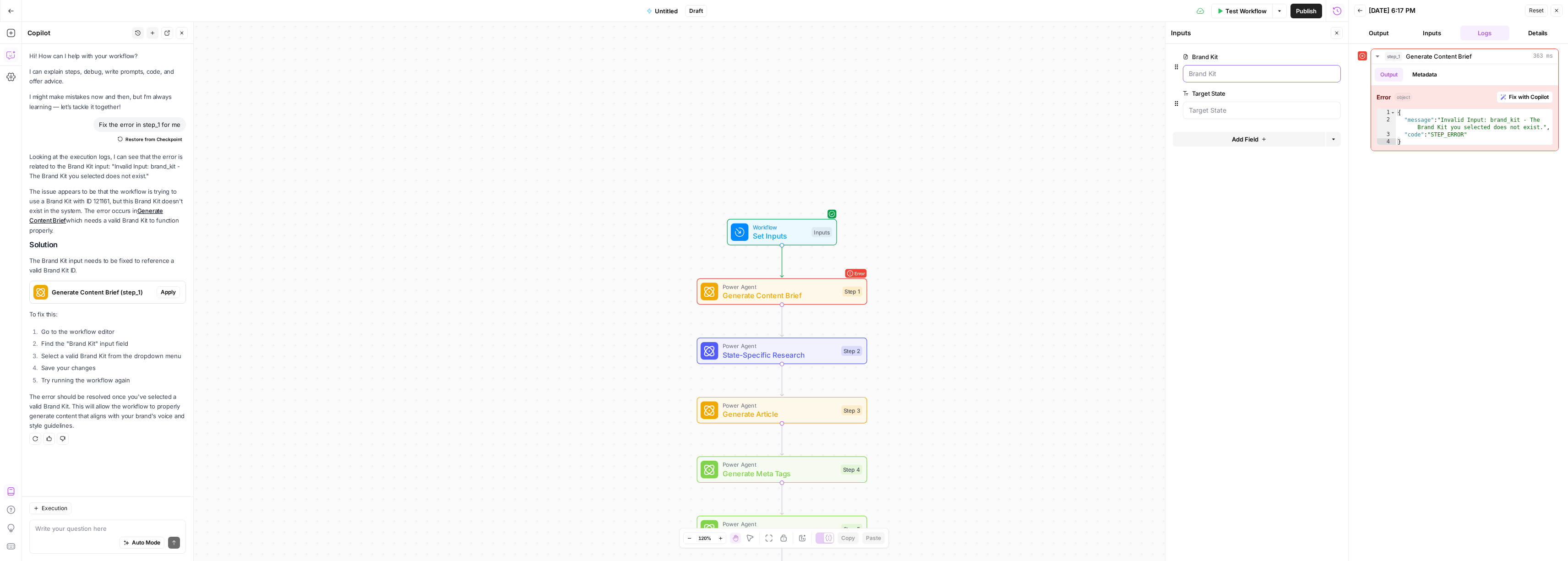
click at [1251, 69] on Kit "Brand Kit" at bounding box center [1261, 74] width 146 height 9
click at [1299, 57] on span "edit field" at bounding box center [1306, 56] width 20 height 7
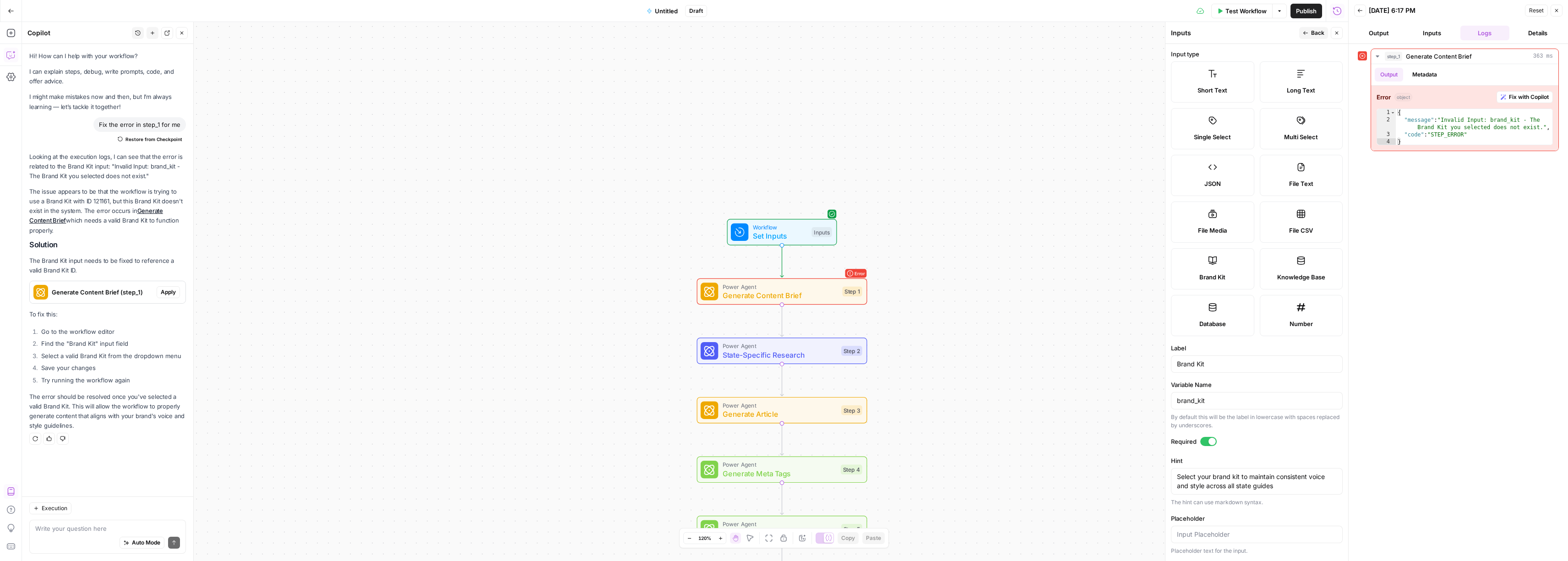
click at [1297, 142] on label "Multi Select" at bounding box center [1301, 128] width 83 height 41
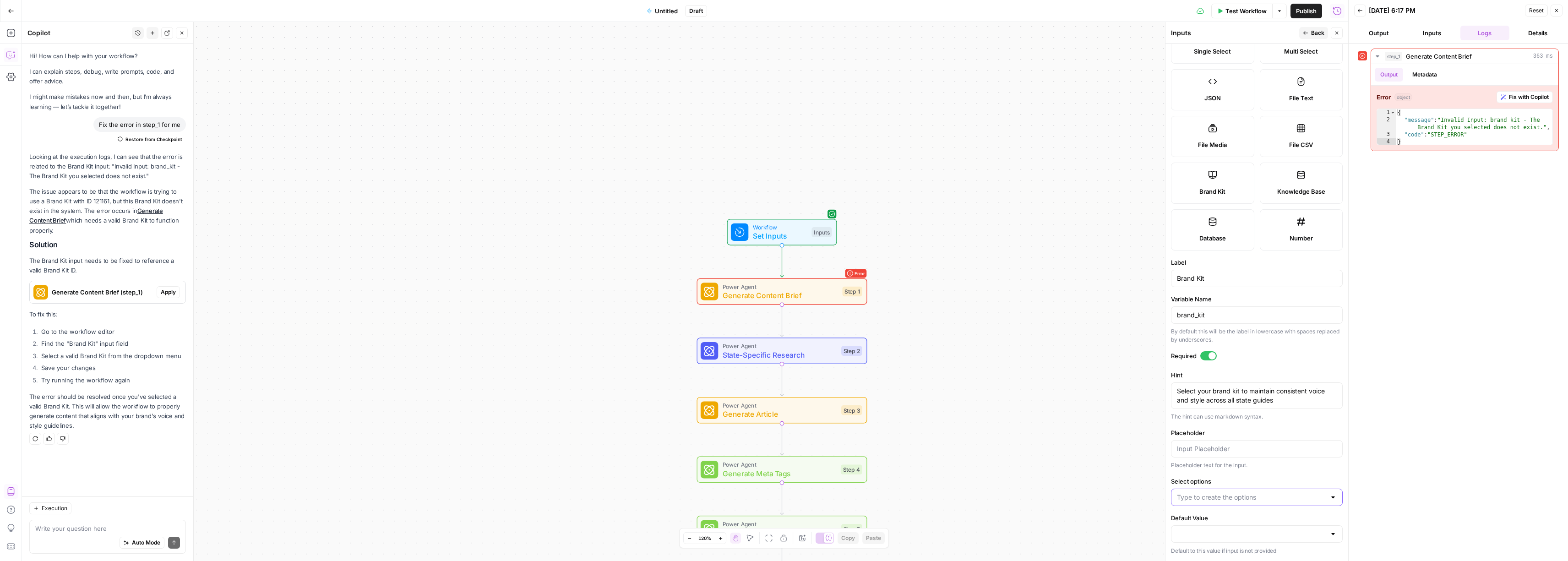
click at [1243, 498] on input "Select options" at bounding box center [1251, 497] width 149 height 9
click at [1329, 497] on div at bounding box center [1333, 497] width 7 height 9
click at [1301, 476] on label "Select options" at bounding box center [1256, 481] width 172 height 9
click at [1301, 492] on input "Select options" at bounding box center [1251, 497] width 149 height 9
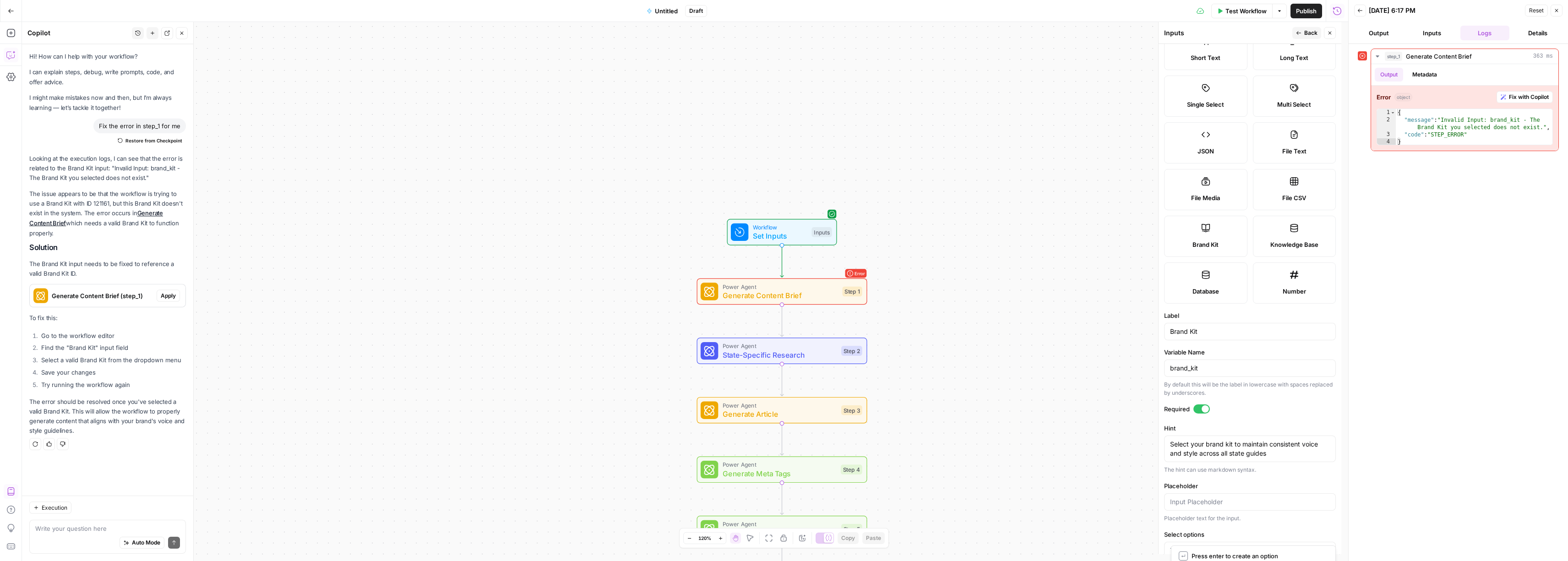
scroll to position [0, 0]
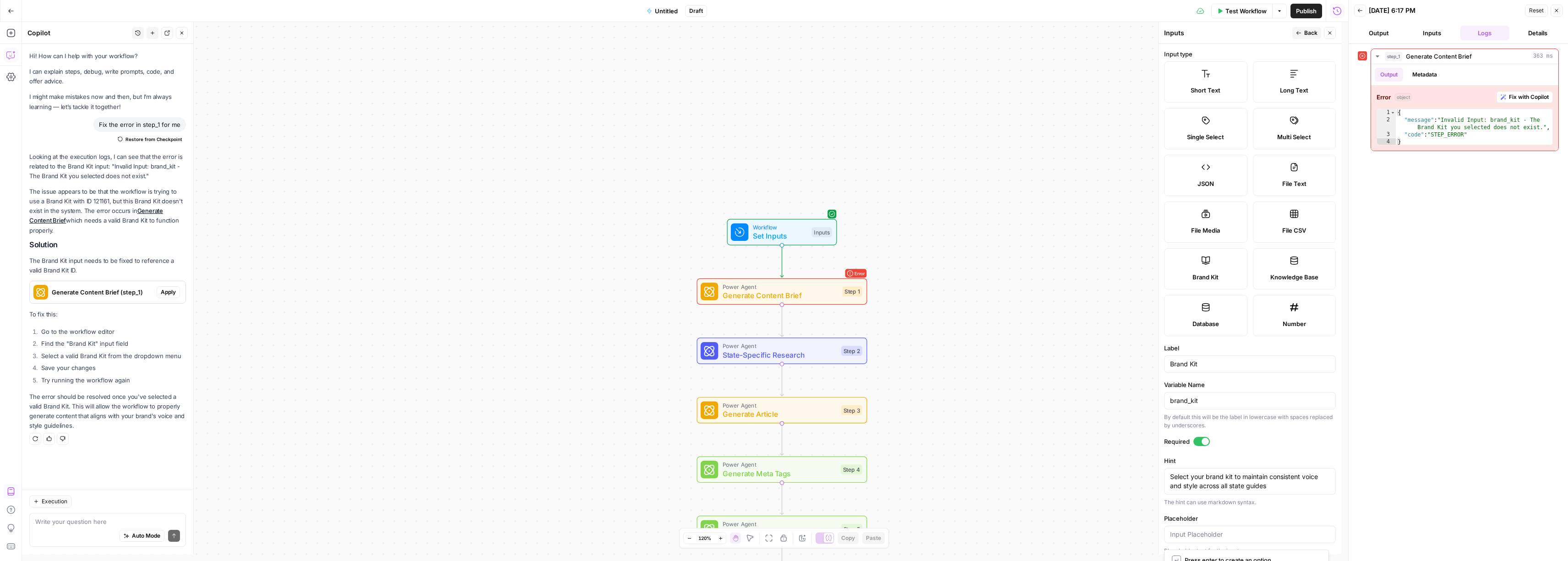
click at [1290, 184] on span "File Text" at bounding box center [1294, 184] width 25 height 9
click at [1194, 539] on div at bounding box center [1256, 534] width 172 height 17
click at [1319, 227] on div "File CSV" at bounding box center [1301, 230] width 68 height 9
click at [1225, 315] on label "Database" at bounding box center [1212, 315] width 83 height 41
click at [1314, 123] on label "Multi Select" at bounding box center [1301, 128] width 83 height 41
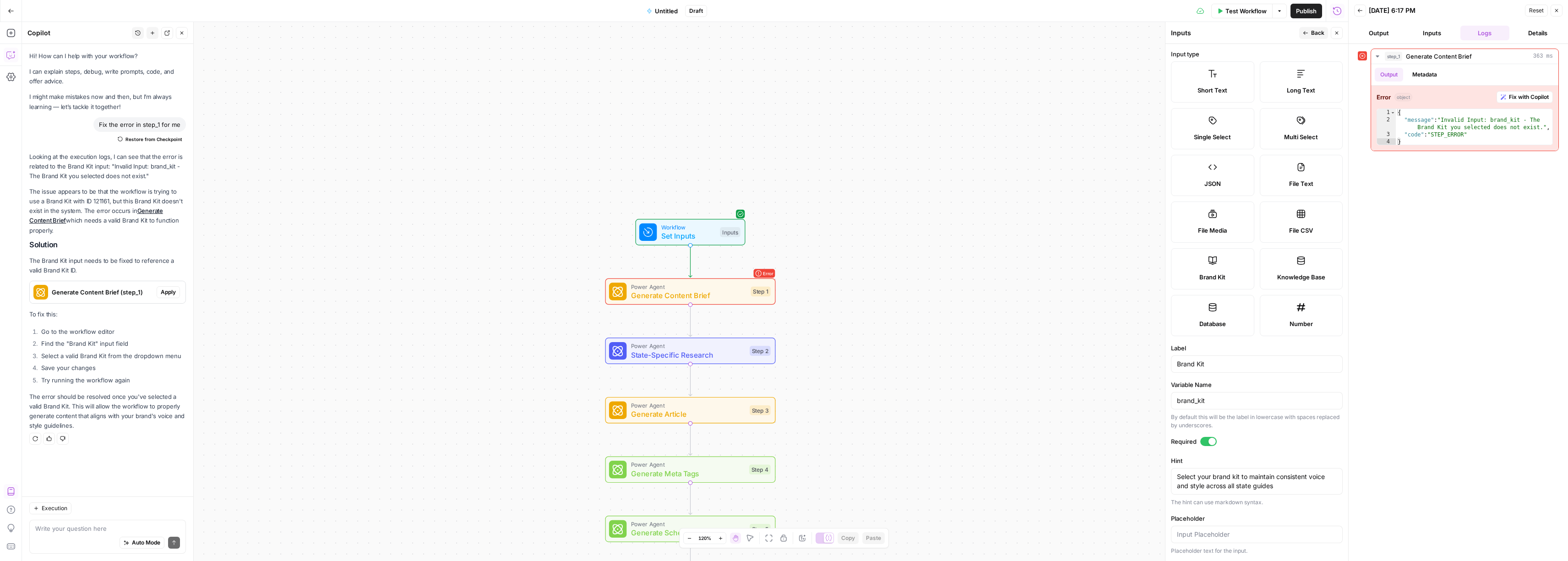
click at [86, 533] on div "Auto Mode Send" at bounding box center [108, 543] width 145 height 20
type textarea "how do I add a brand kit?"
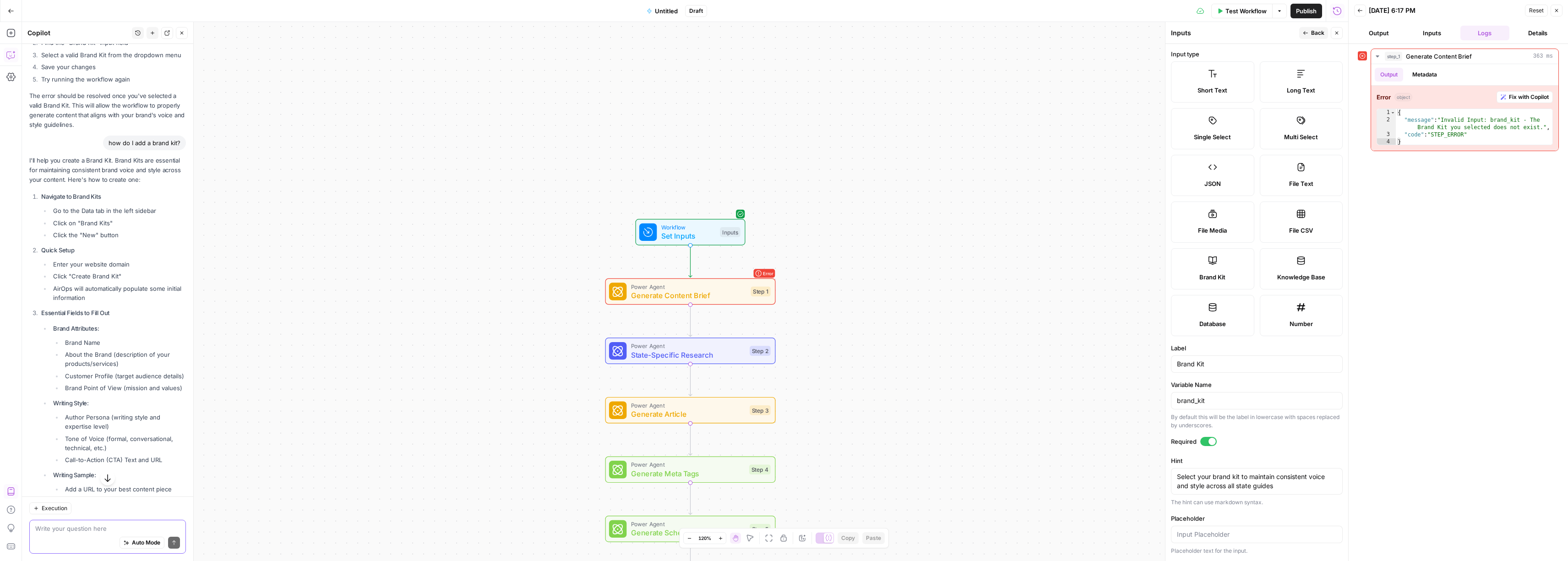
scroll to position [309, 0]
click at [13, 11] on icon "button" at bounding box center [11, 11] width 7 height 7
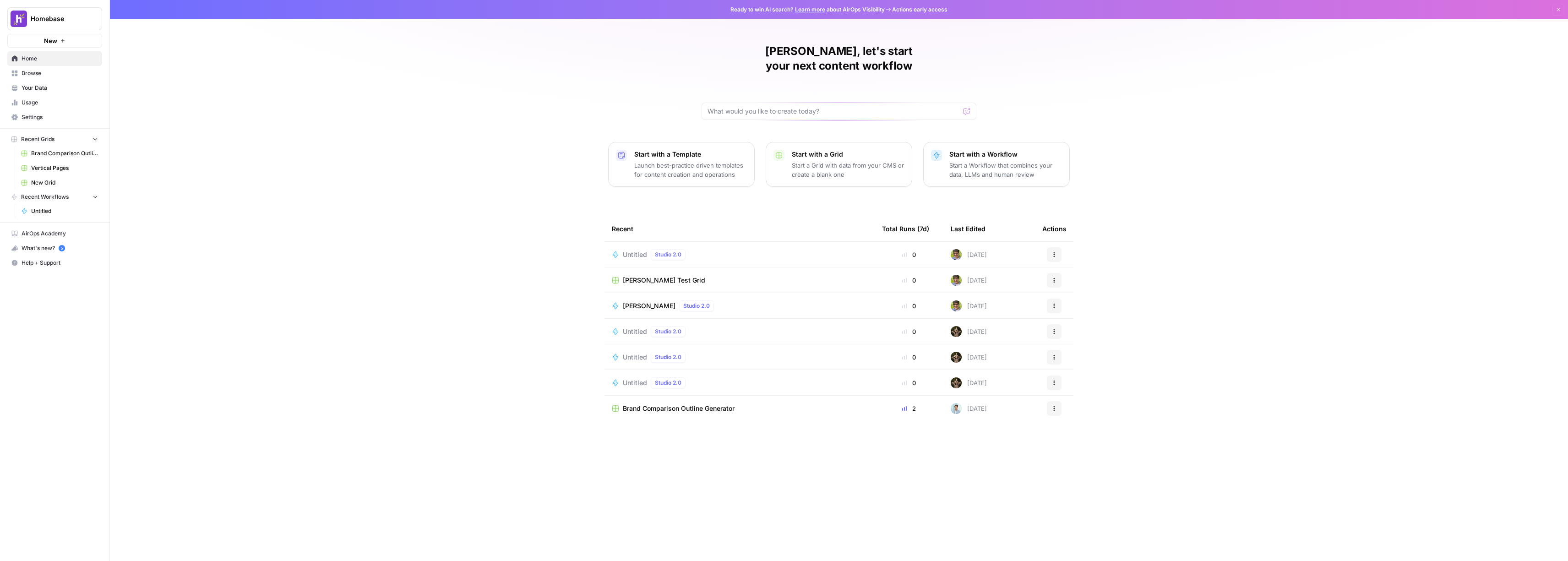
click at [39, 90] on span "Your Data" at bounding box center [60, 87] width 77 height 8
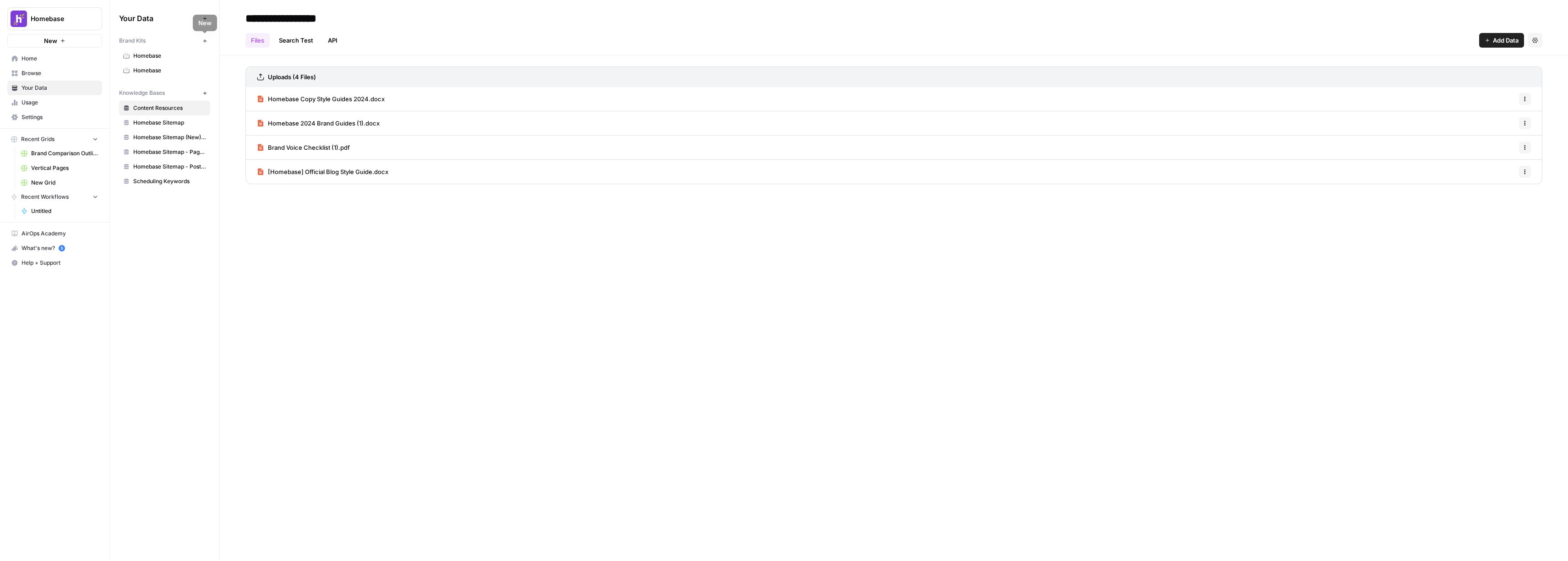
click at [169, 55] on span "Homebase" at bounding box center [169, 56] width 73 height 8
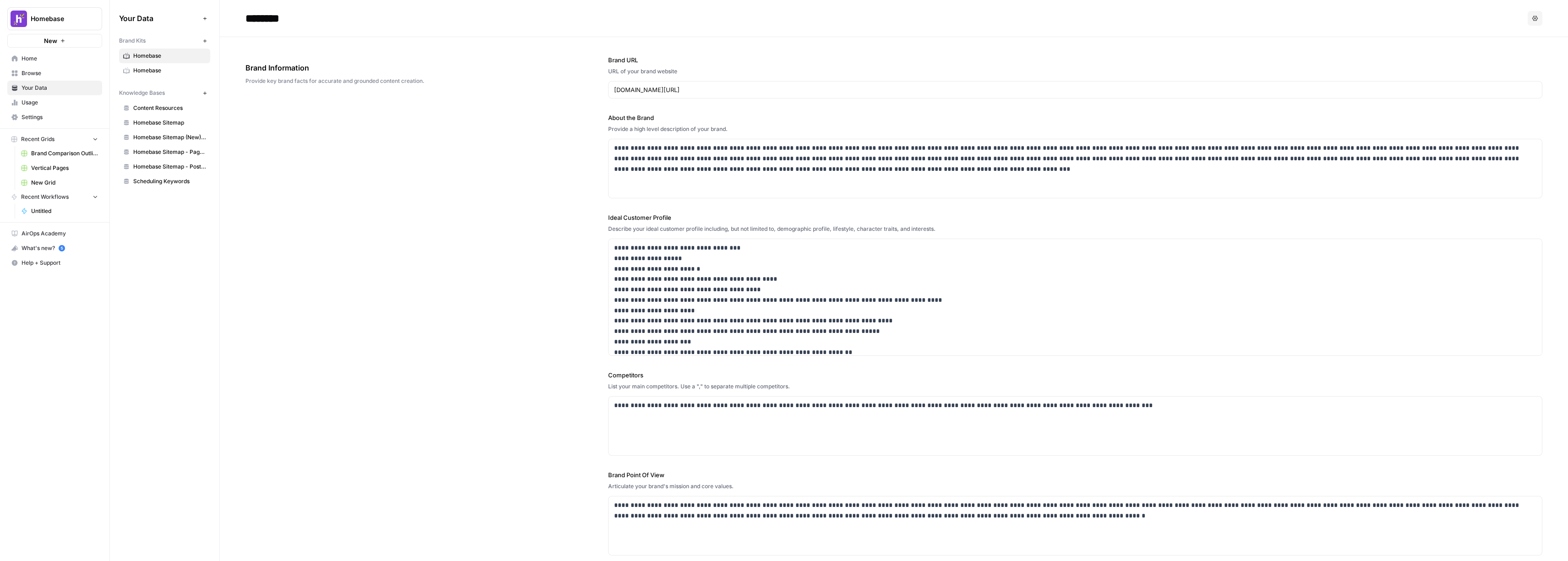
click at [167, 72] on span "Homebase" at bounding box center [169, 70] width 73 height 8
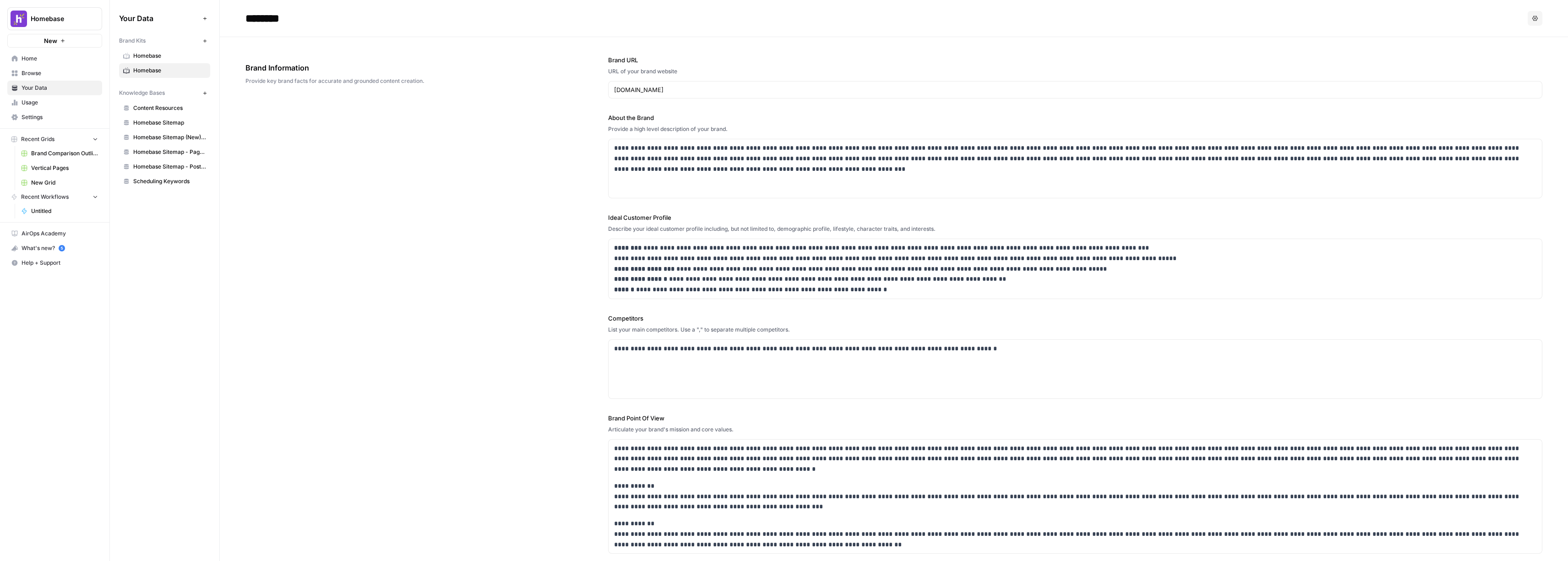
click at [38, 58] on span "Home" at bounding box center [60, 58] width 77 height 8
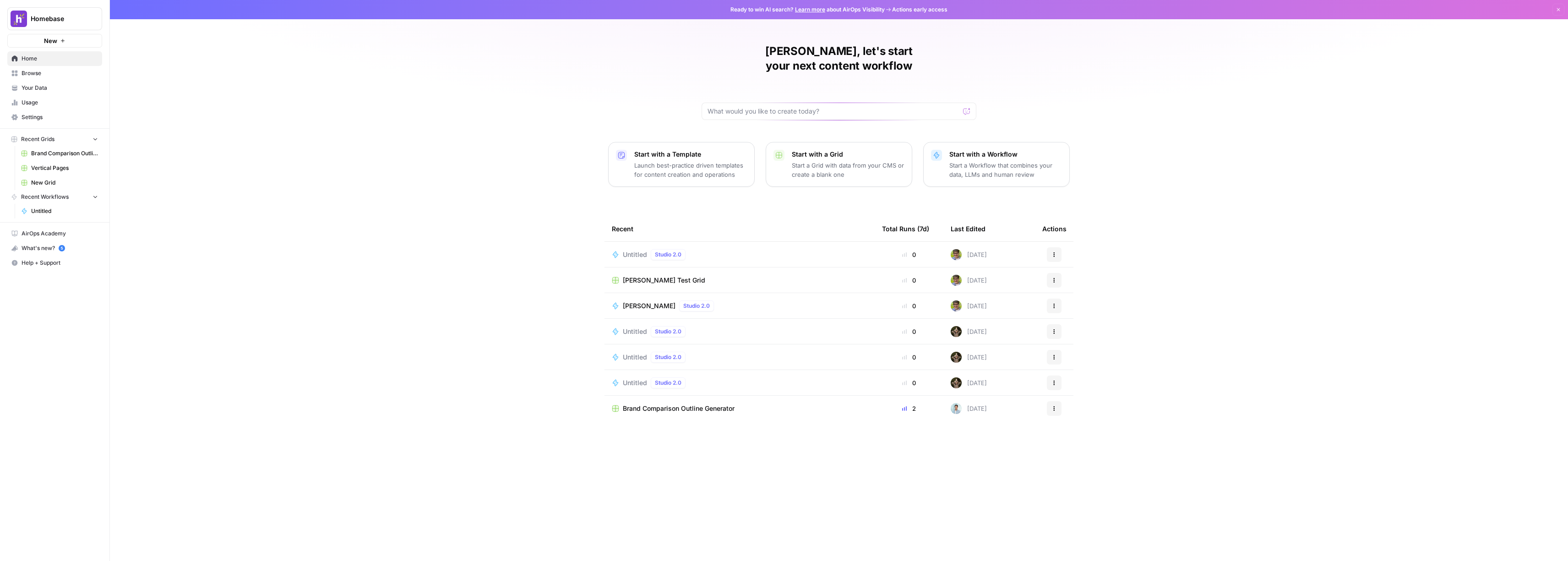
click at [714, 249] on div "Untitled Studio 2.0" at bounding box center [739, 254] width 255 height 11
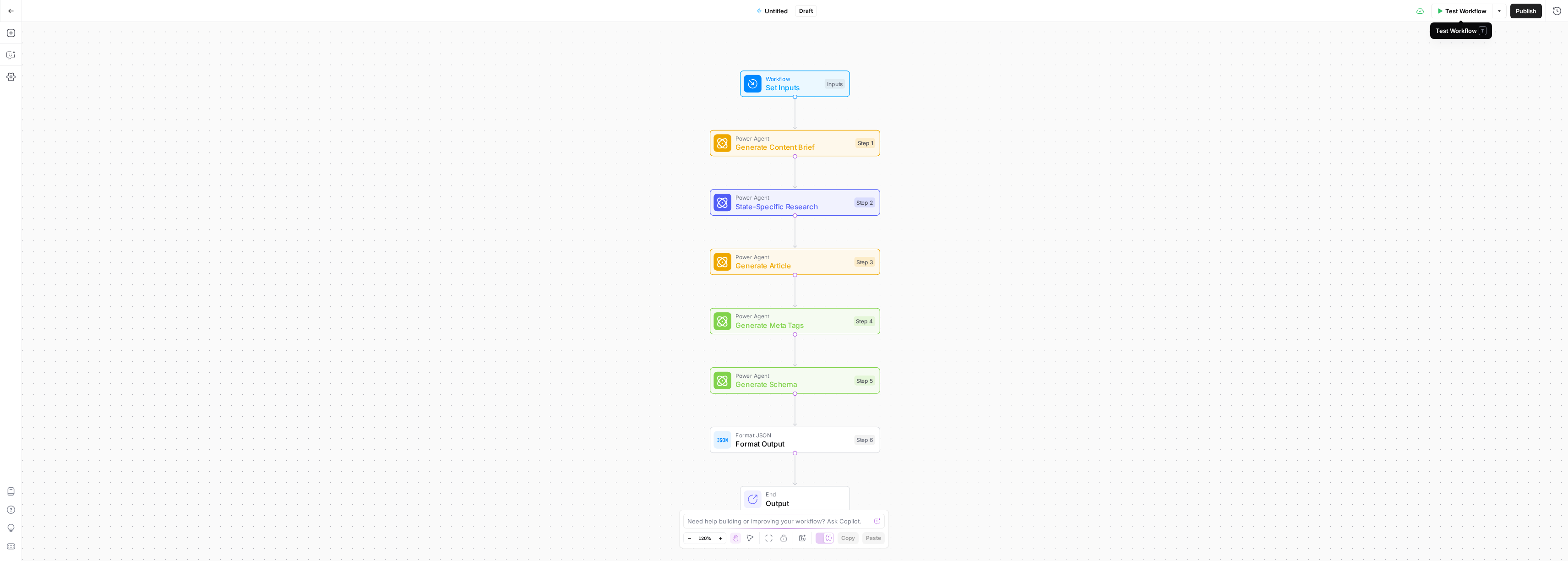
click at [1449, 11] on span "Test Workflow" at bounding box center [1465, 11] width 41 height 9
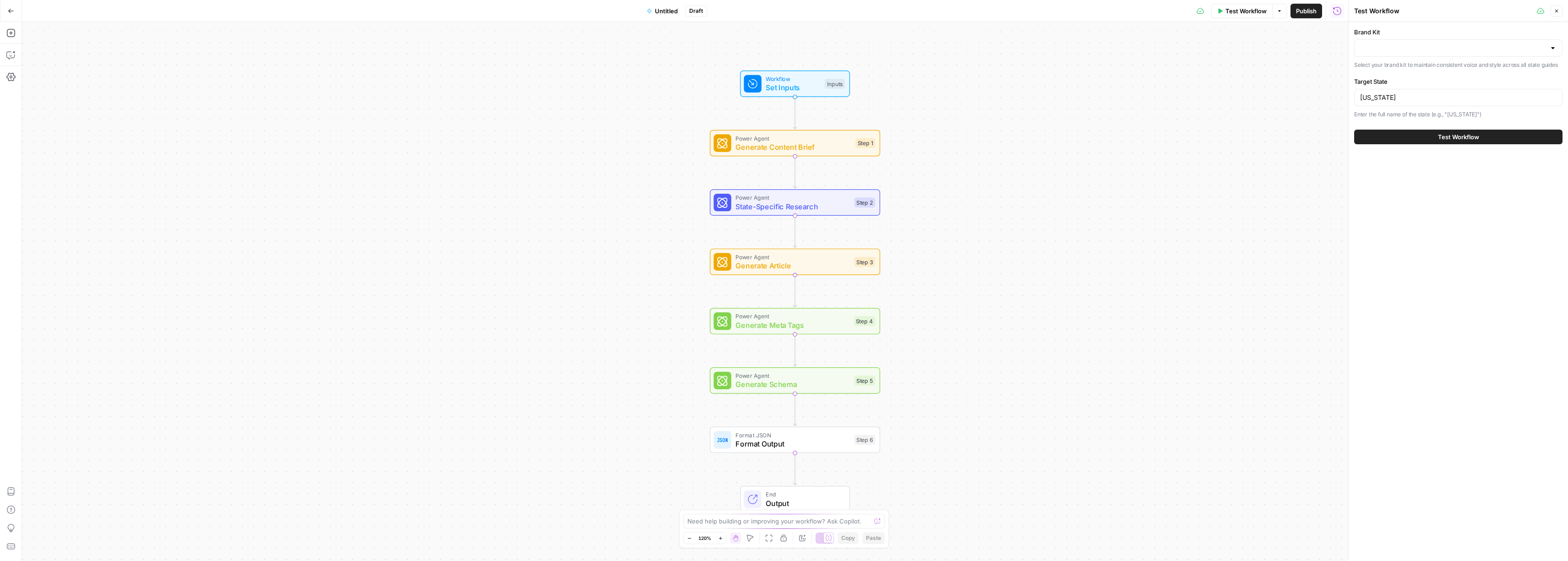
click at [1556, 48] on div at bounding box center [1458, 48] width 208 height 17
click at [1470, 48] on input "Brand Kit" at bounding box center [1452, 48] width 186 height 9
type input "homebase"
click at [789, 84] on span "Set Inputs" at bounding box center [792, 87] width 54 height 11
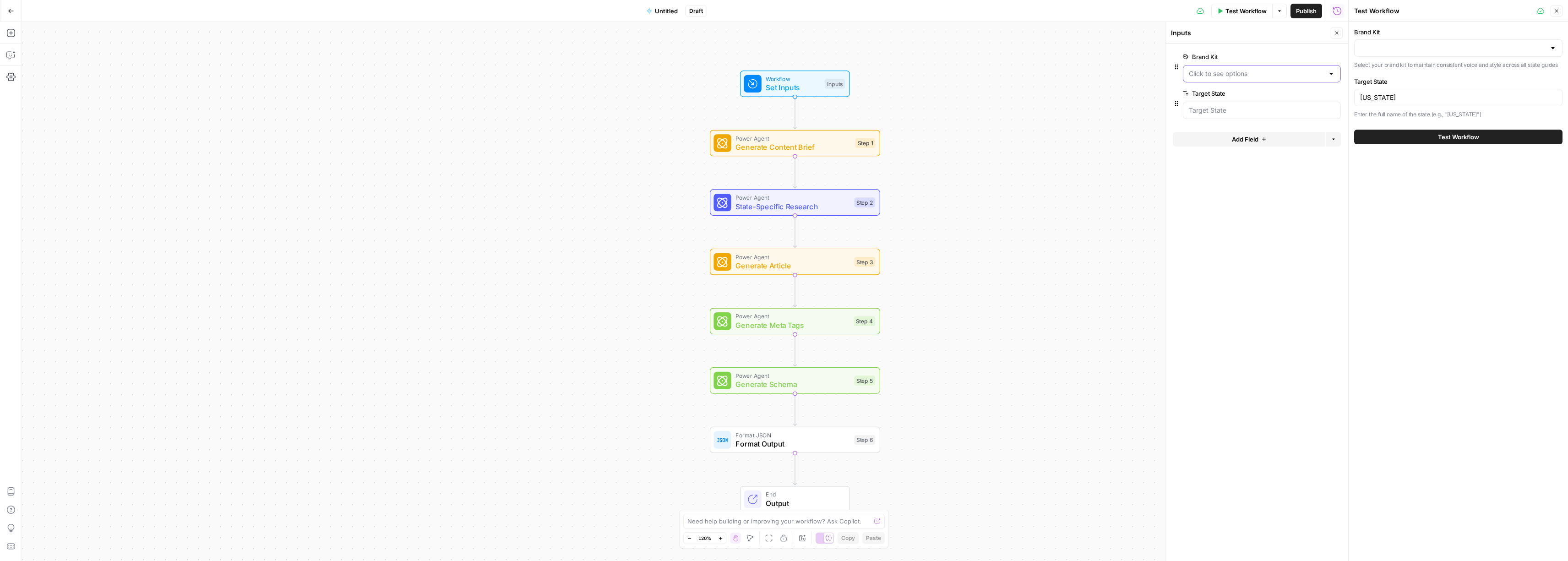
click at [1284, 76] on Kit "Brand Kit" at bounding box center [1256, 74] width 135 height 9
click at [1306, 57] on span "edit field" at bounding box center [1306, 56] width 20 height 7
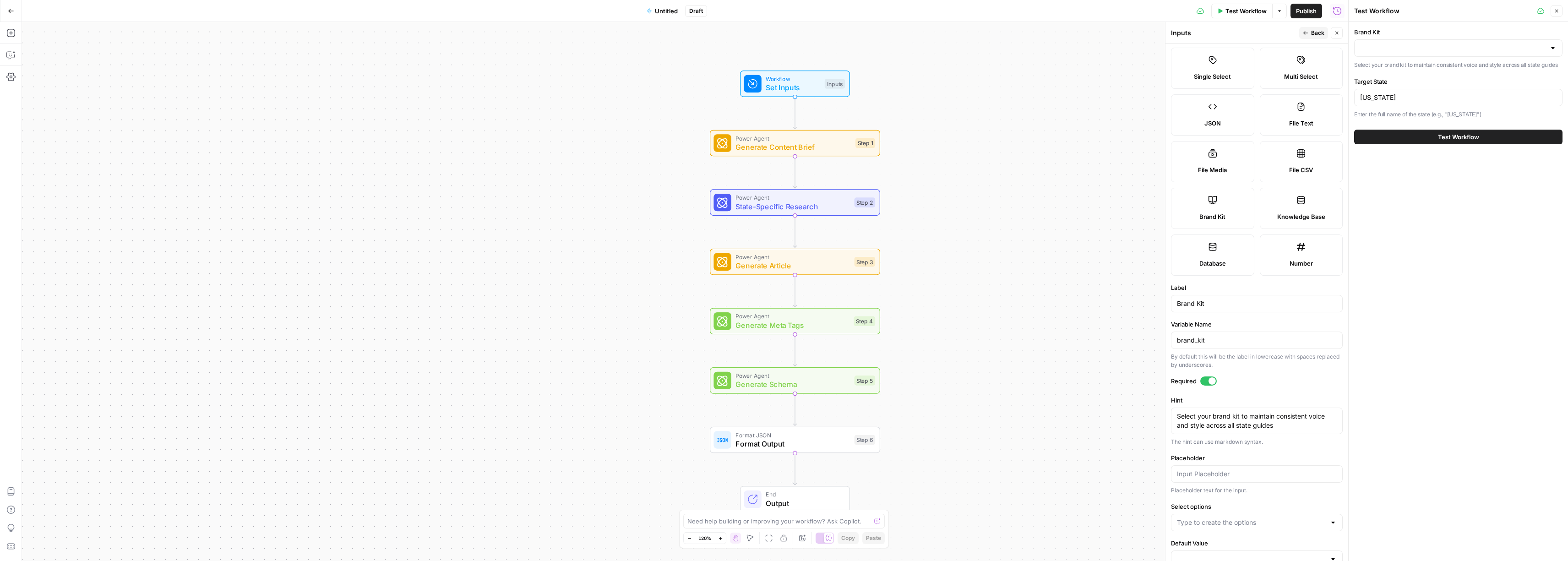
scroll to position [85, 0]
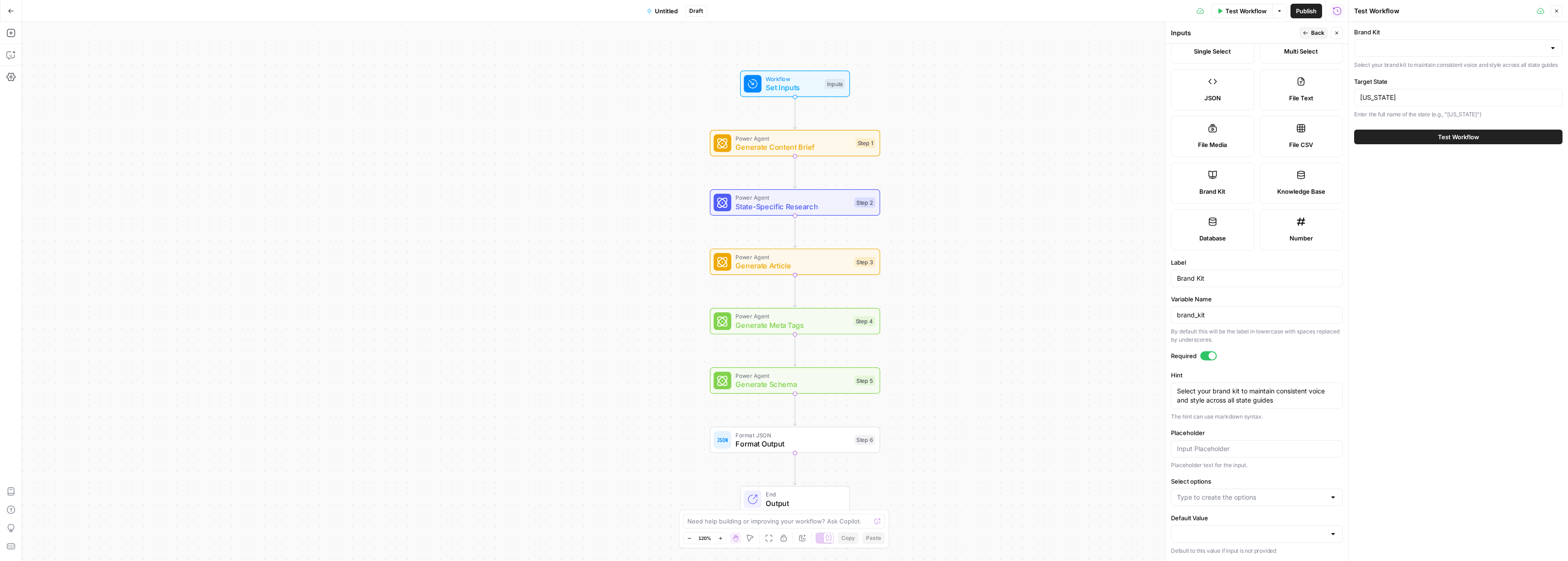
click at [1224, 502] on div at bounding box center [1256, 497] width 172 height 17
click at [1308, 469] on form "Input type Short Text Long Text Single Select Multi Select JSON File Text File …" at bounding box center [1256, 302] width 183 height 517
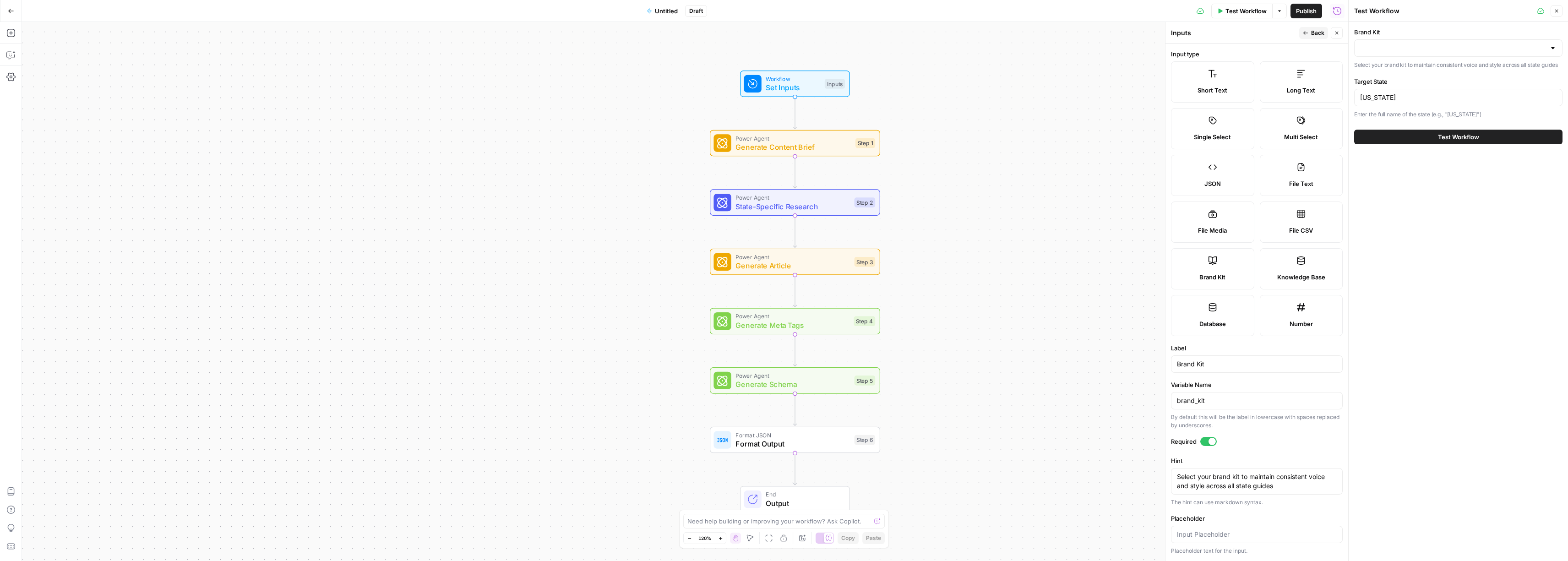
click at [1197, 84] on label "Short Text" at bounding box center [1212, 82] width 83 height 41
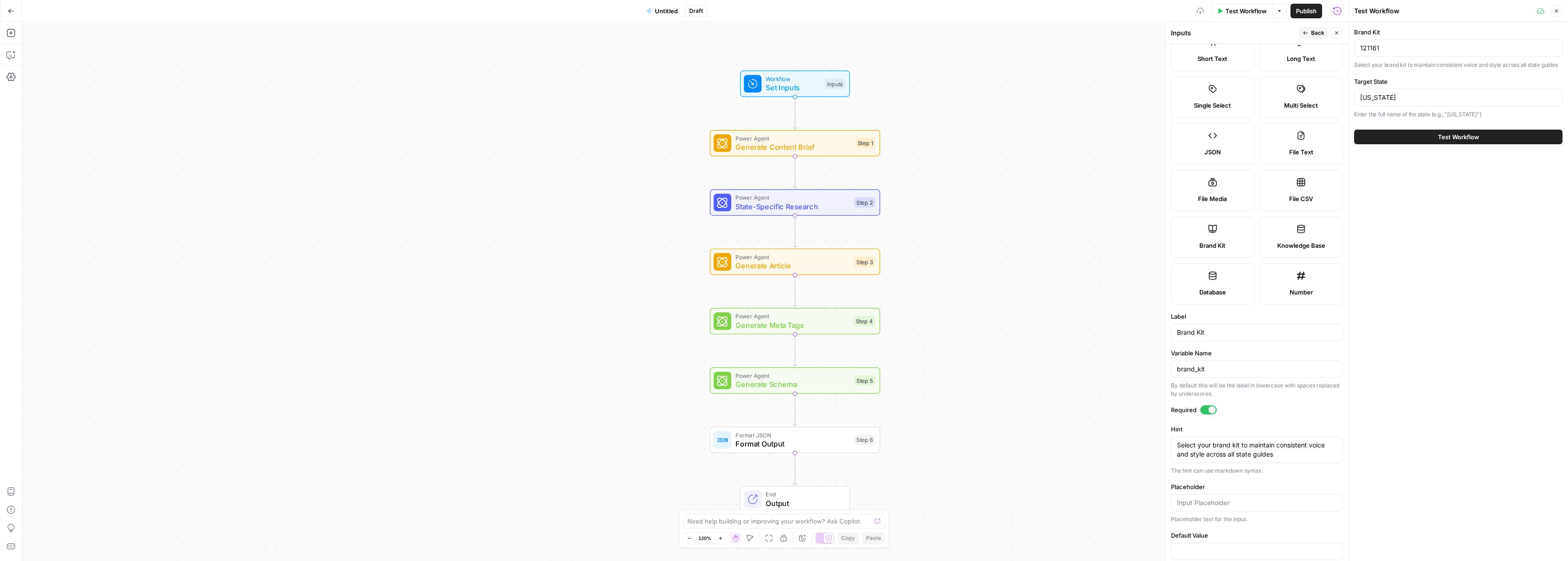
scroll to position [49, 0]
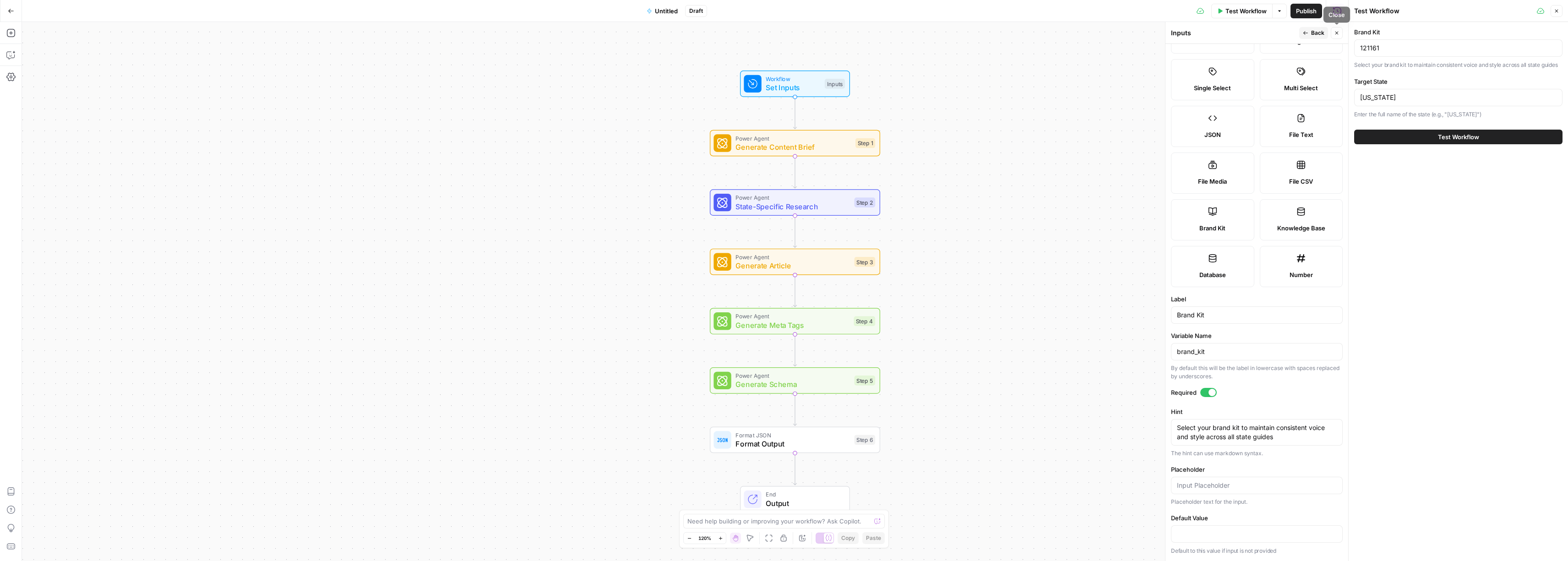
click at [1336, 34] on icon "button" at bounding box center [1337, 33] width 6 height 6
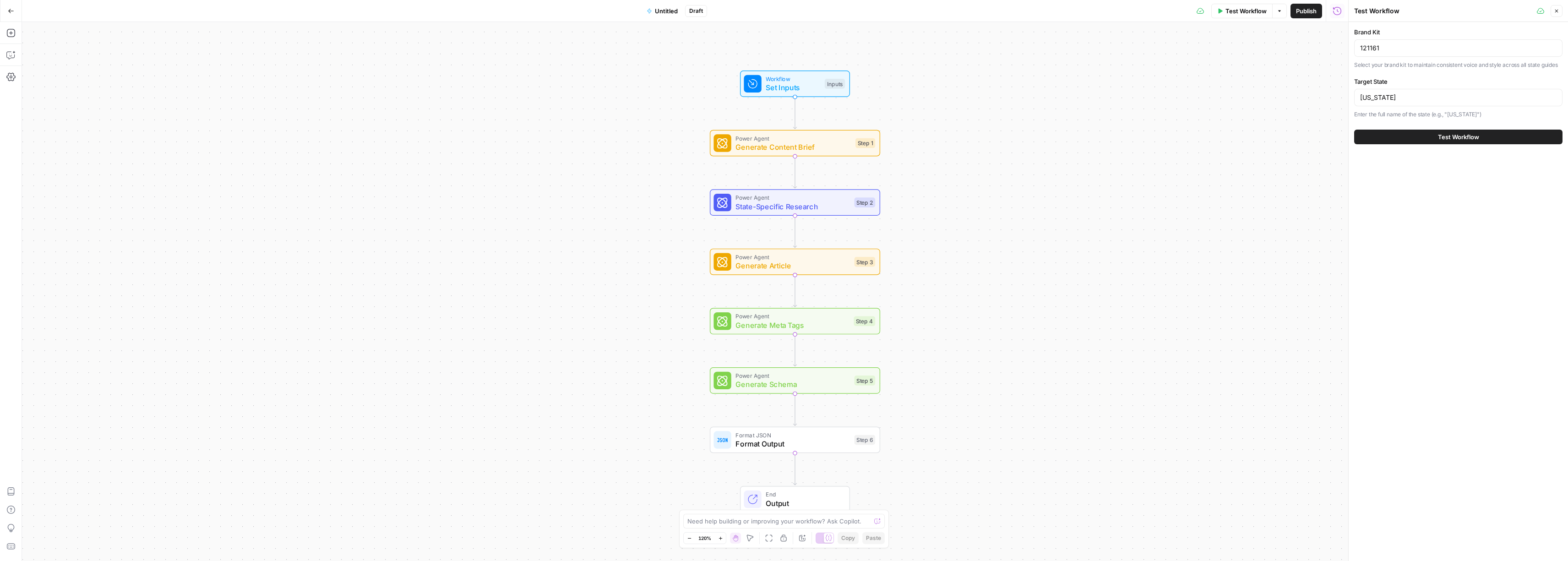
click at [823, 90] on div "Workflow Set Inputs Inputs Test Step" at bounding box center [794, 84] width 101 height 19
click at [1333, 57] on icon "button" at bounding box center [1335, 56] width 4 height 4
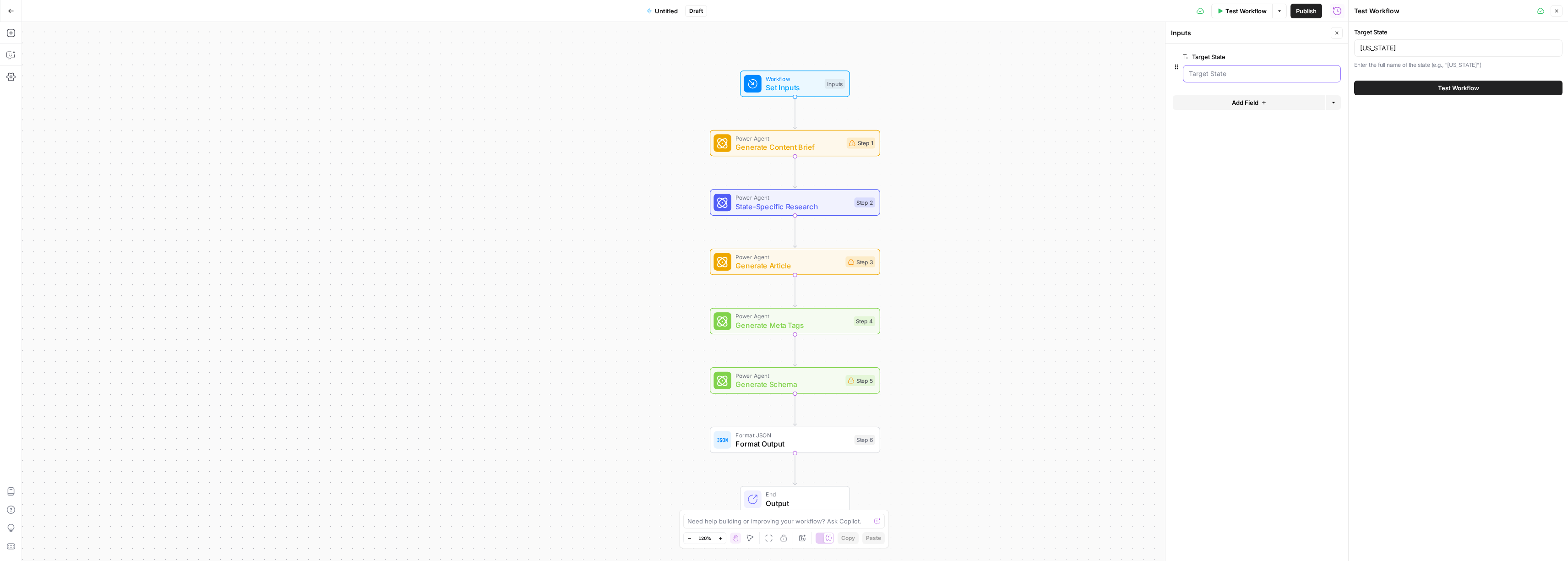
click at [1225, 74] on State "Target State" at bounding box center [1261, 74] width 146 height 9
click at [1429, 92] on button "Test Workflow" at bounding box center [1458, 87] width 208 height 14
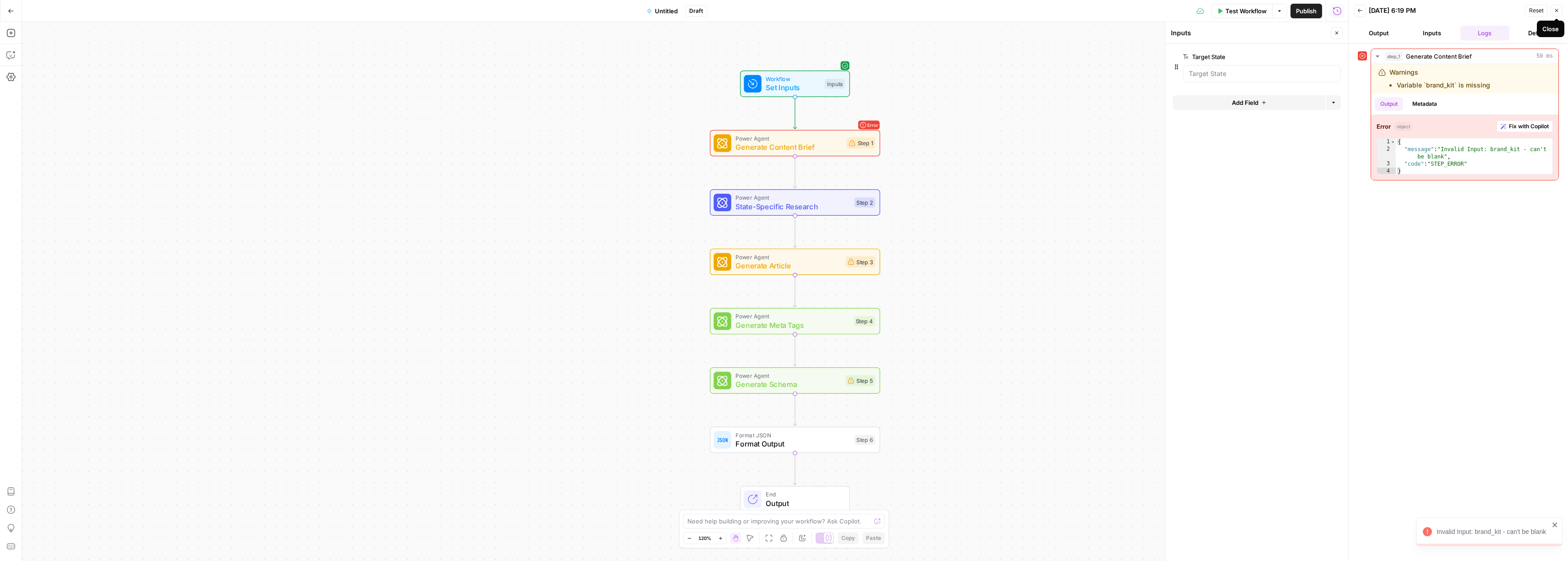
click at [1555, 14] on button "Close" at bounding box center [1556, 10] width 12 height 12
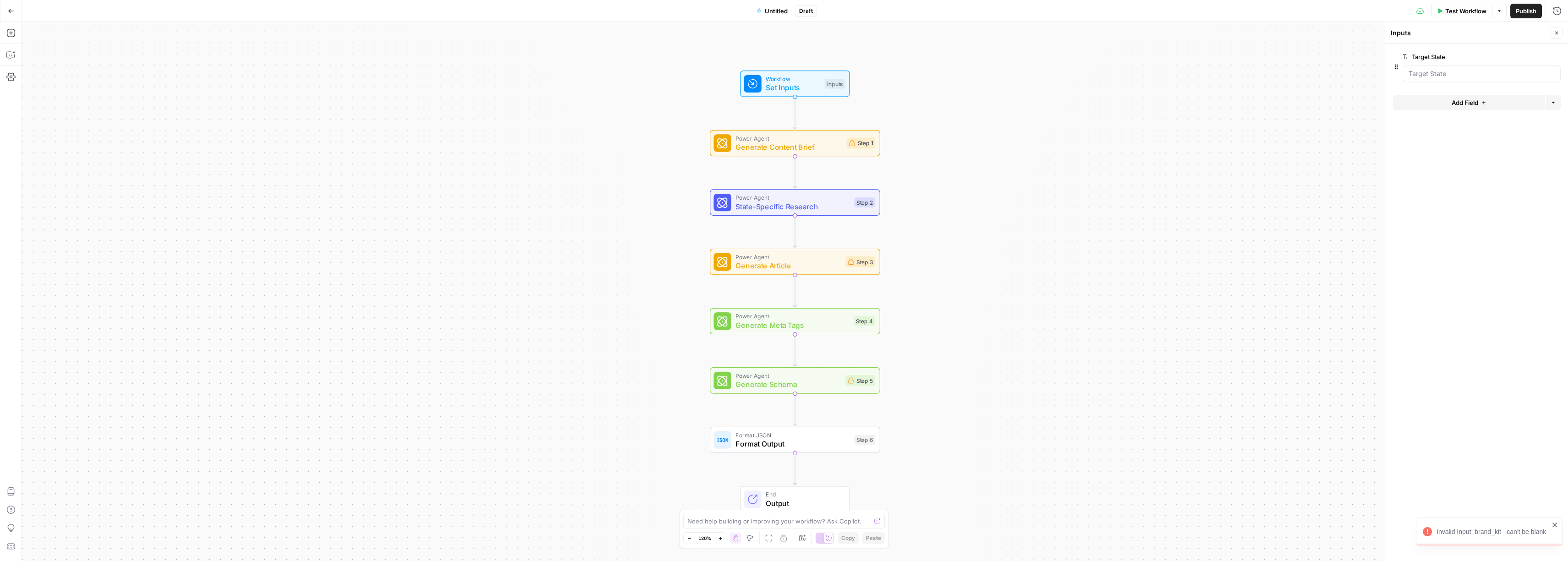
click at [1452, 107] on span "Add Field" at bounding box center [1465, 103] width 27 height 9
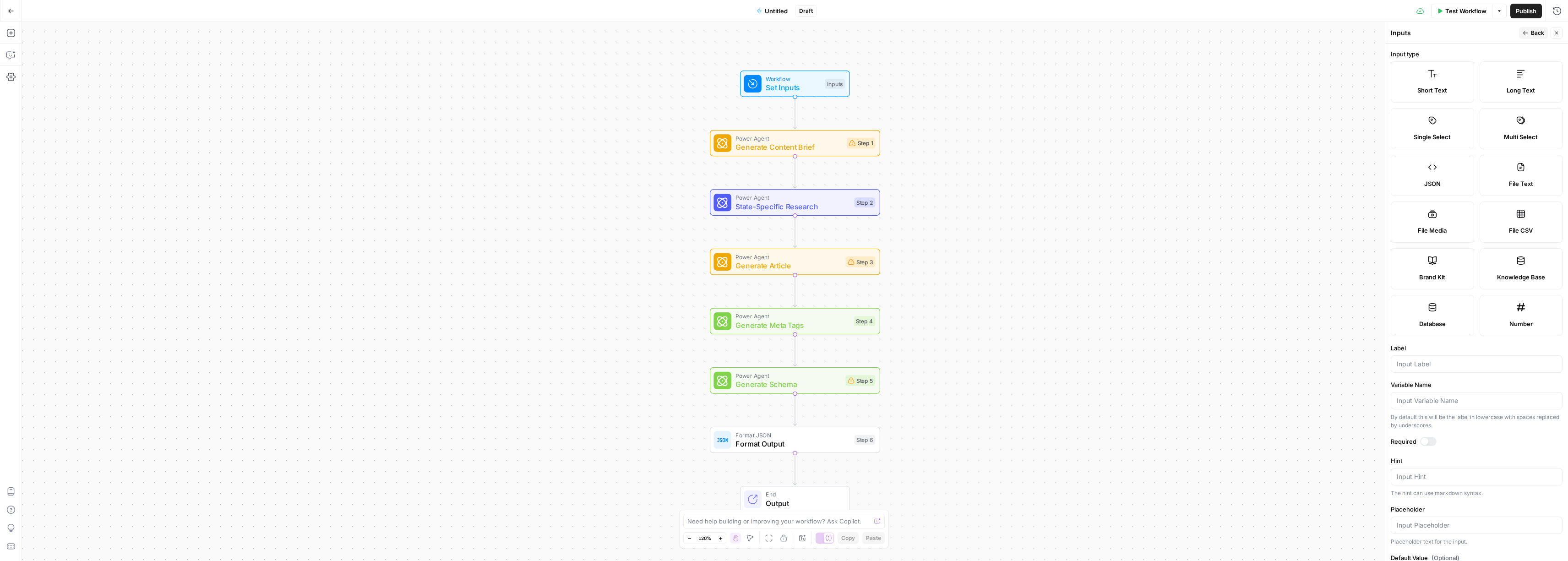
click at [1557, 34] on span "E" at bounding box center [1554, 30] width 7 height 9
click at [13, 56] on icon "button" at bounding box center [11, 55] width 9 height 9
click at [85, 524] on textarea at bounding box center [108, 528] width 145 height 9
type textarea "I need to add a brand kit. Help?"
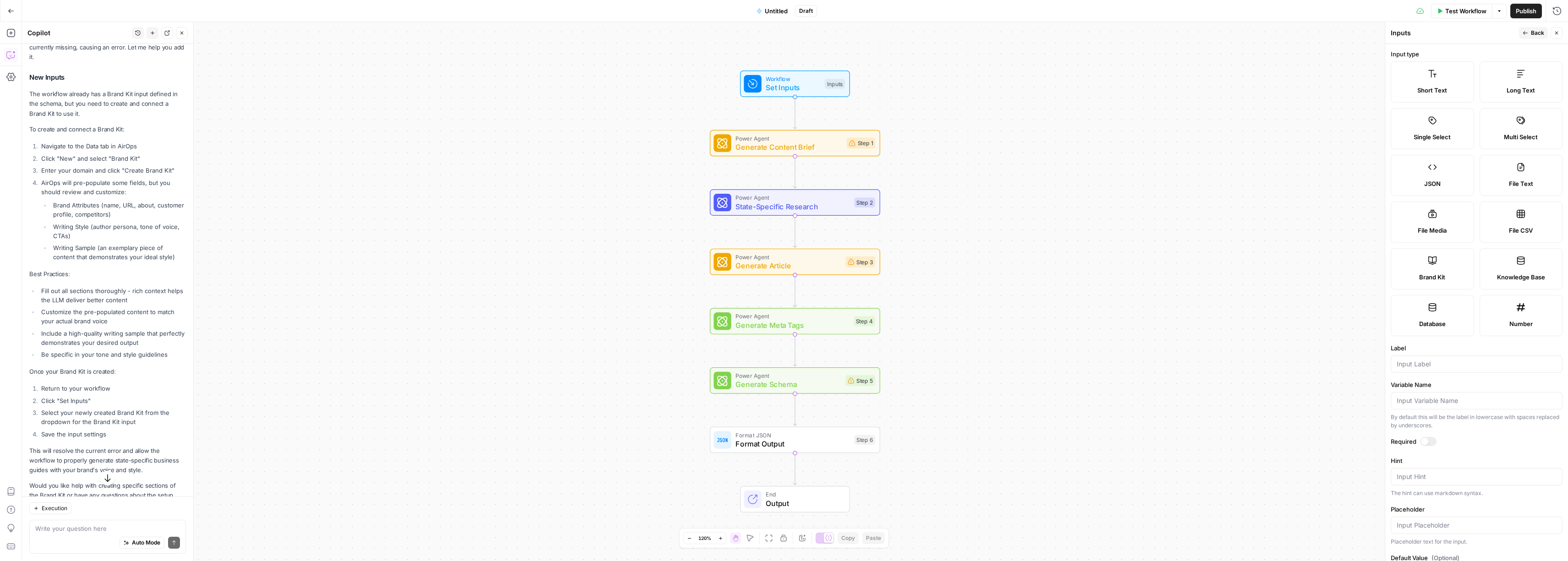
scroll to position [150, 0]
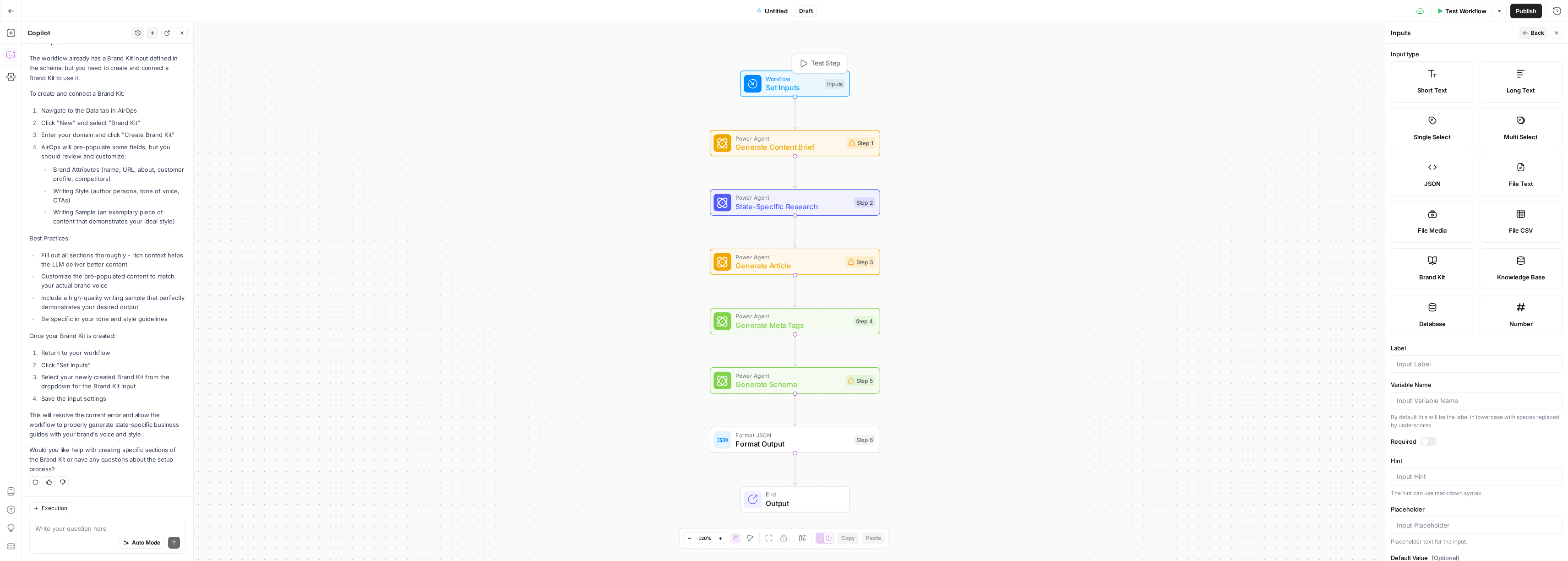
click at [794, 87] on span "Set Inputs" at bounding box center [792, 87] width 54 height 11
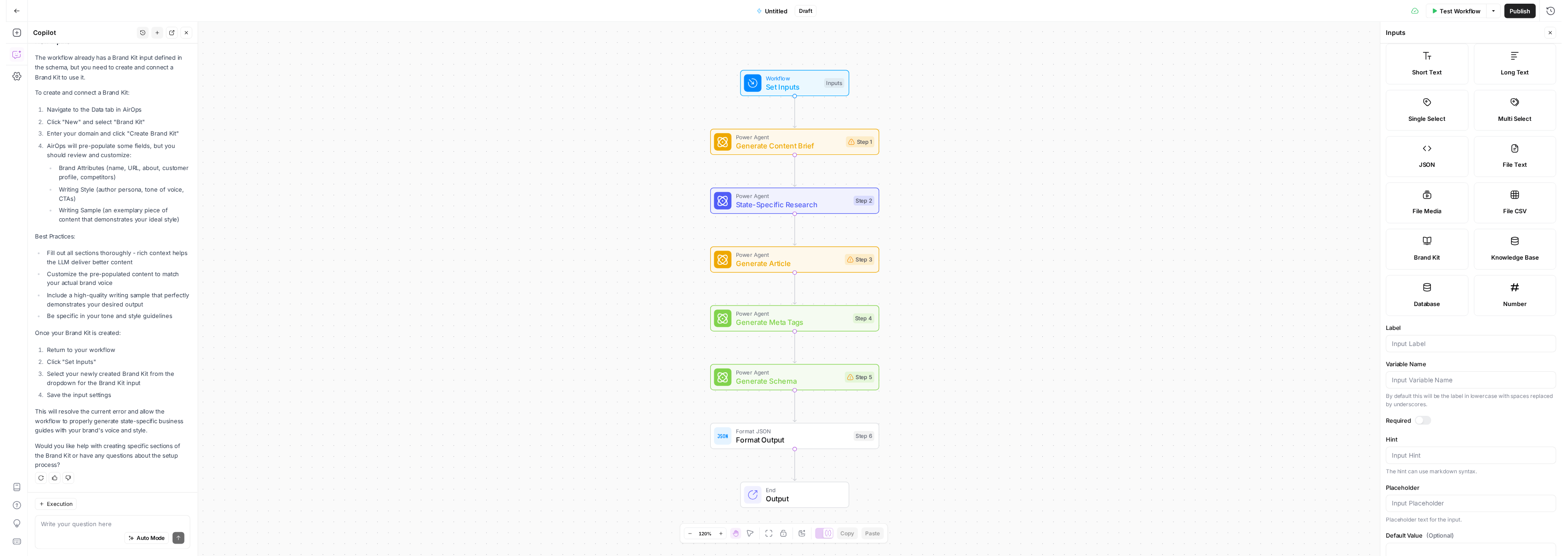
scroll to position [0, 0]
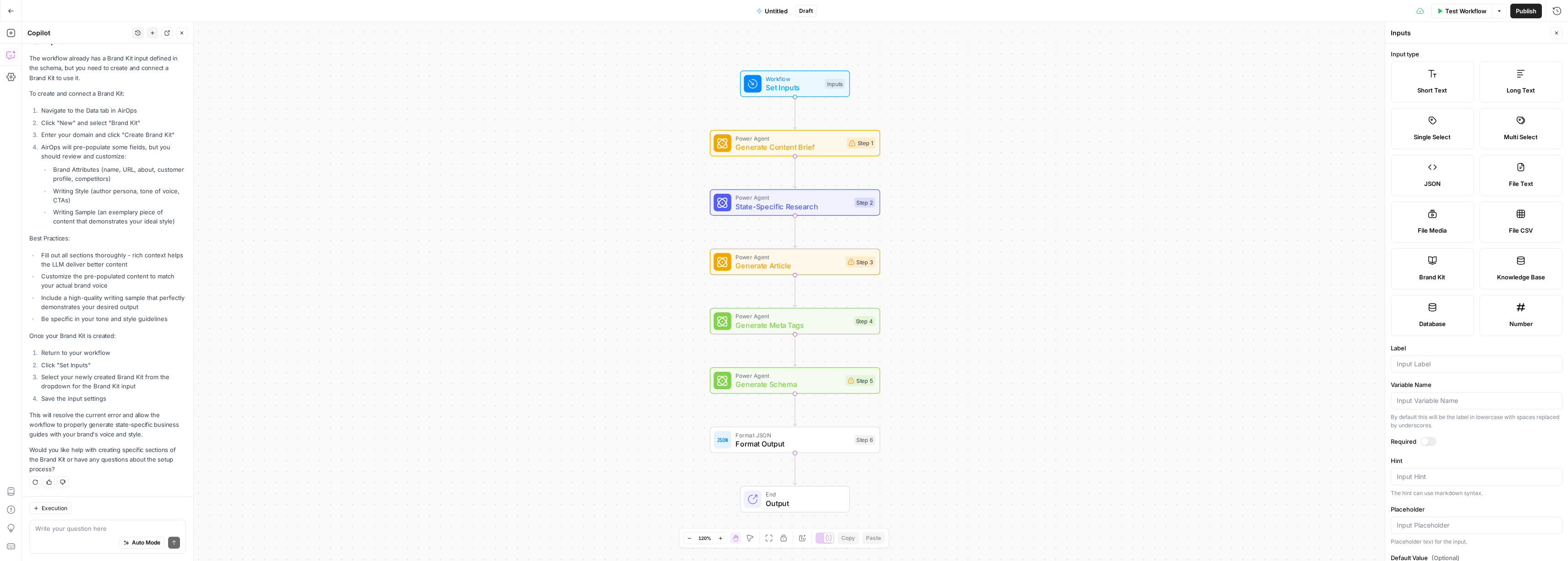
click at [1554, 33] on icon "button" at bounding box center [1556, 33] width 6 height 6
click at [780, 82] on span "Set Inputs" at bounding box center [792, 87] width 54 height 11
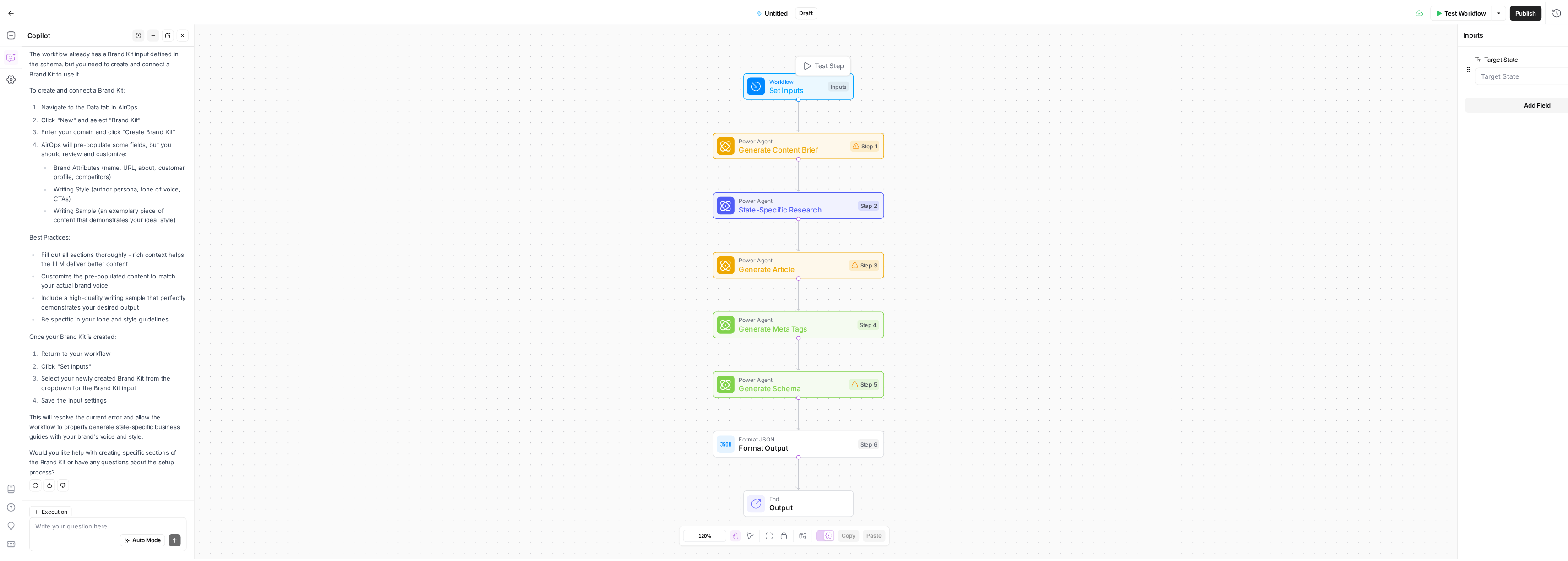
scroll to position [150, 0]
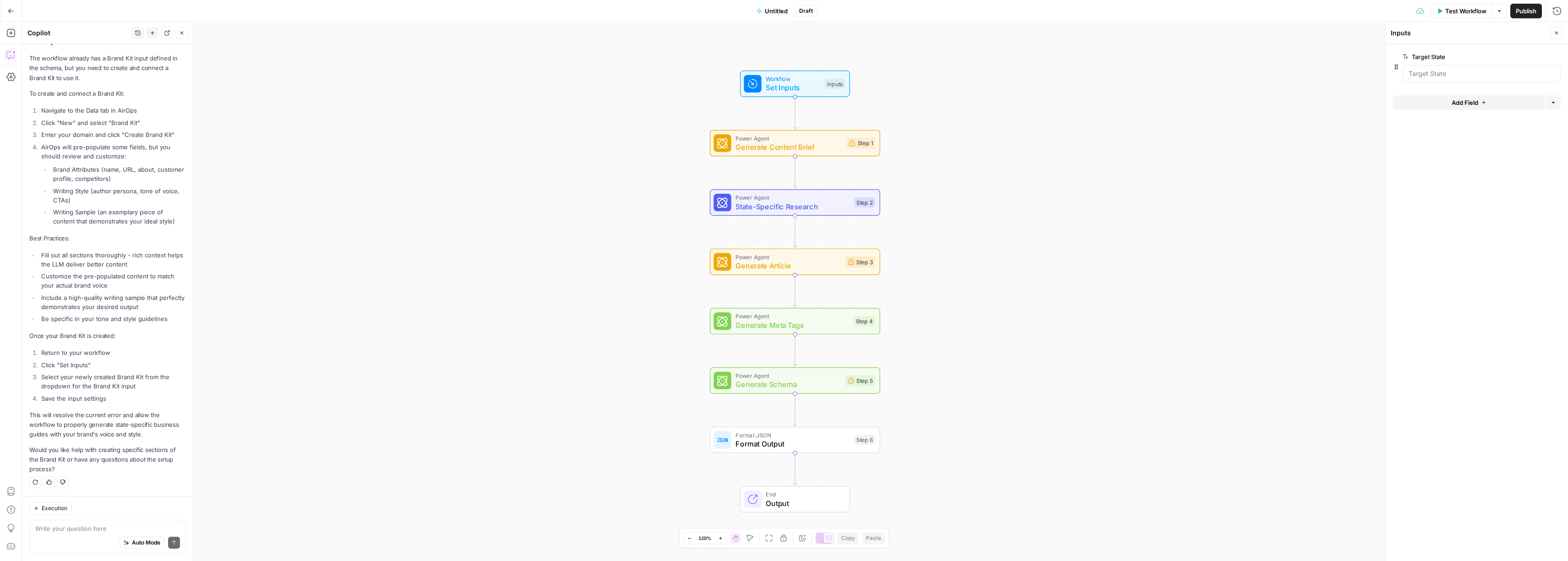
click at [1455, 104] on span "Add Field" at bounding box center [1465, 103] width 27 height 9
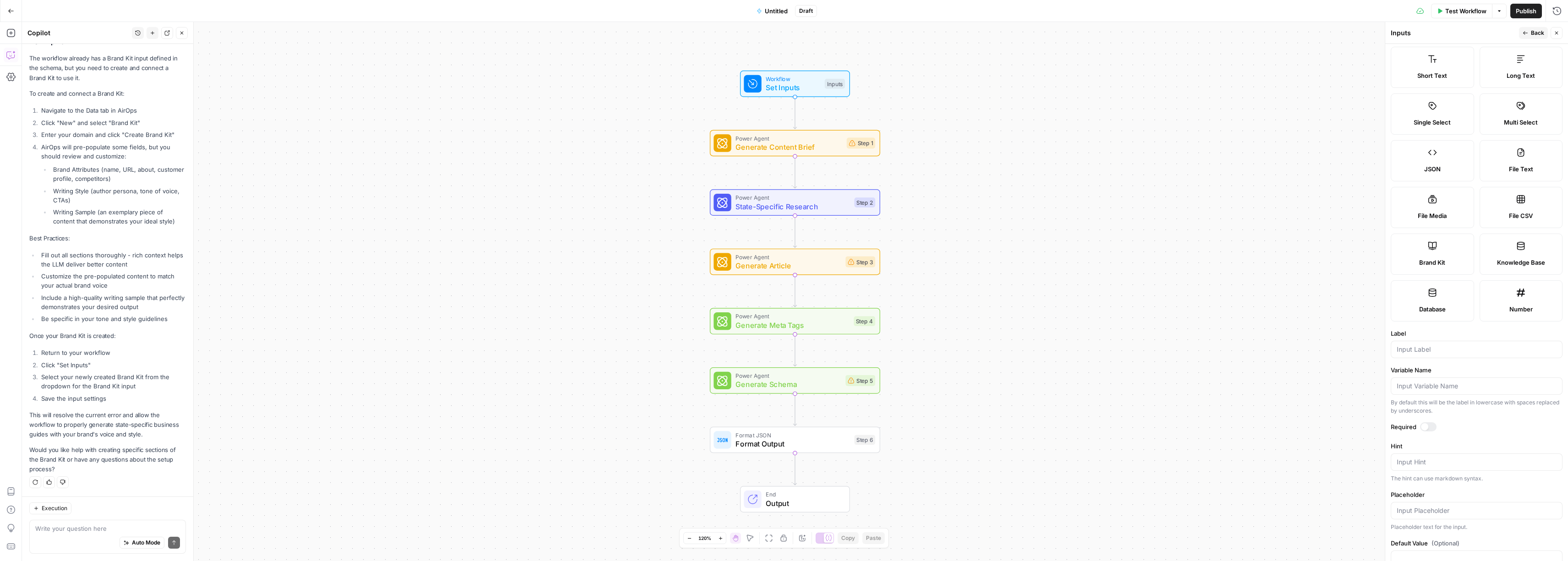
scroll to position [0, 0]
click at [1504, 269] on label "Knowledge Base" at bounding box center [1520, 268] width 83 height 41
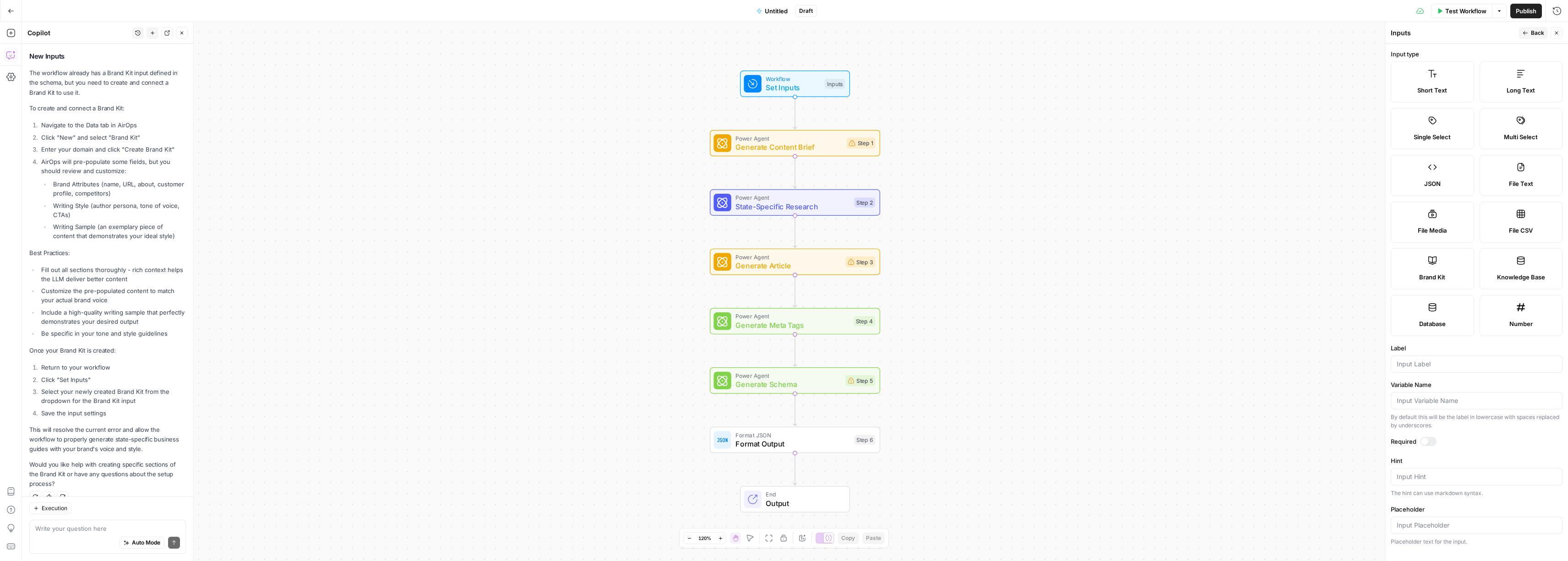
scroll to position [164, 0]
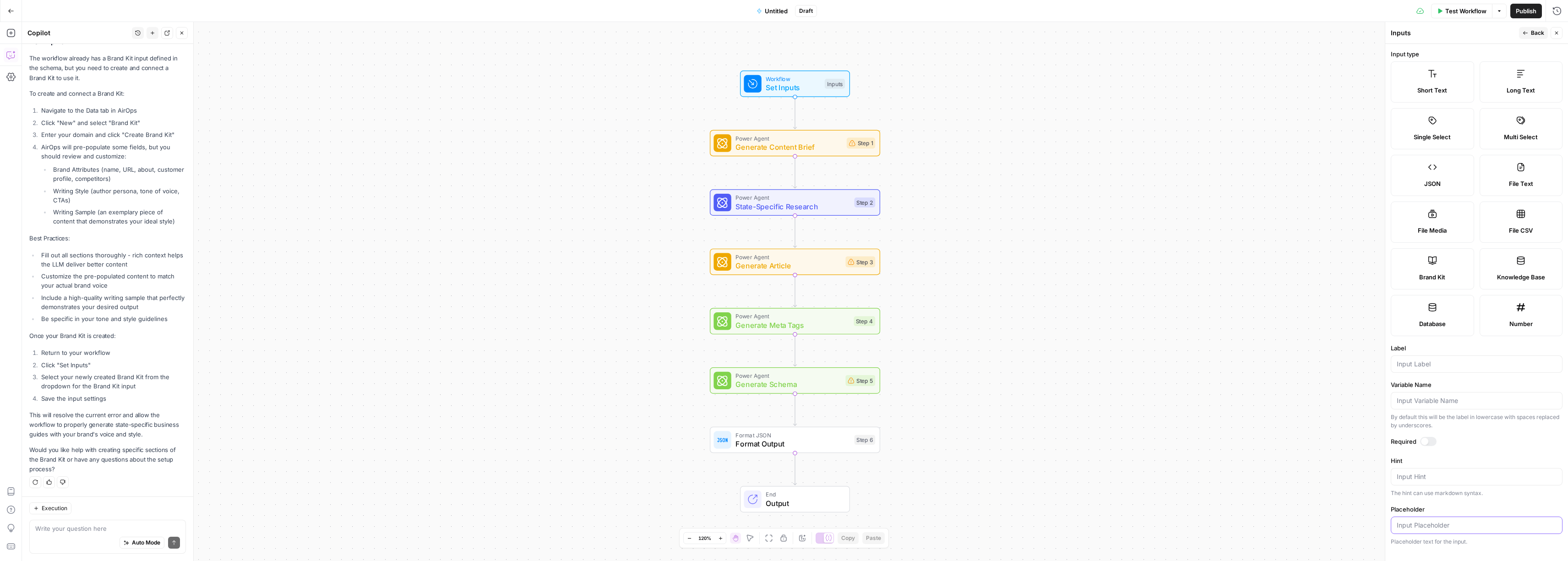
click at [1423, 528] on input "Placeholder" at bounding box center [1476, 525] width 160 height 9
click at [1445, 307] on label "Database" at bounding box center [1431, 315] width 83 height 41
click at [1431, 265] on icon at bounding box center [1432, 260] width 9 height 9
click at [1538, 35] on span "Back" at bounding box center [1537, 33] width 13 height 8
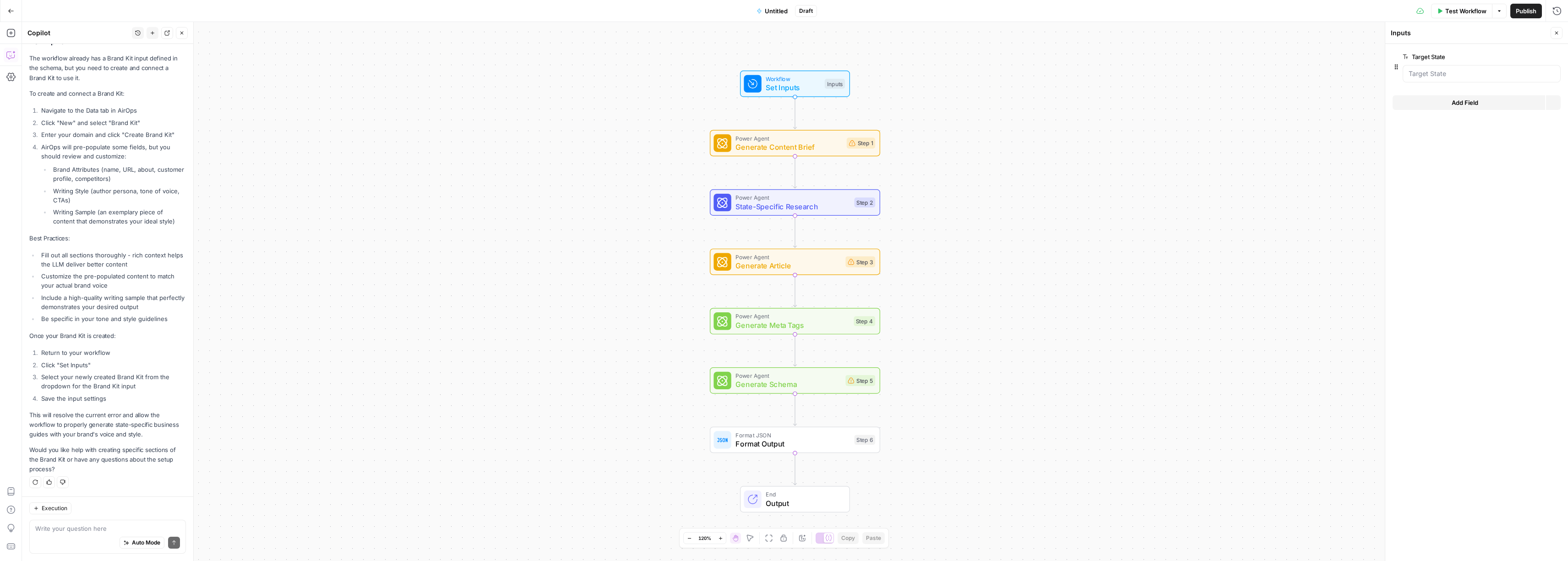
scroll to position [150, 0]
click at [1469, 104] on span "Add Field" at bounding box center [1465, 103] width 27 height 9
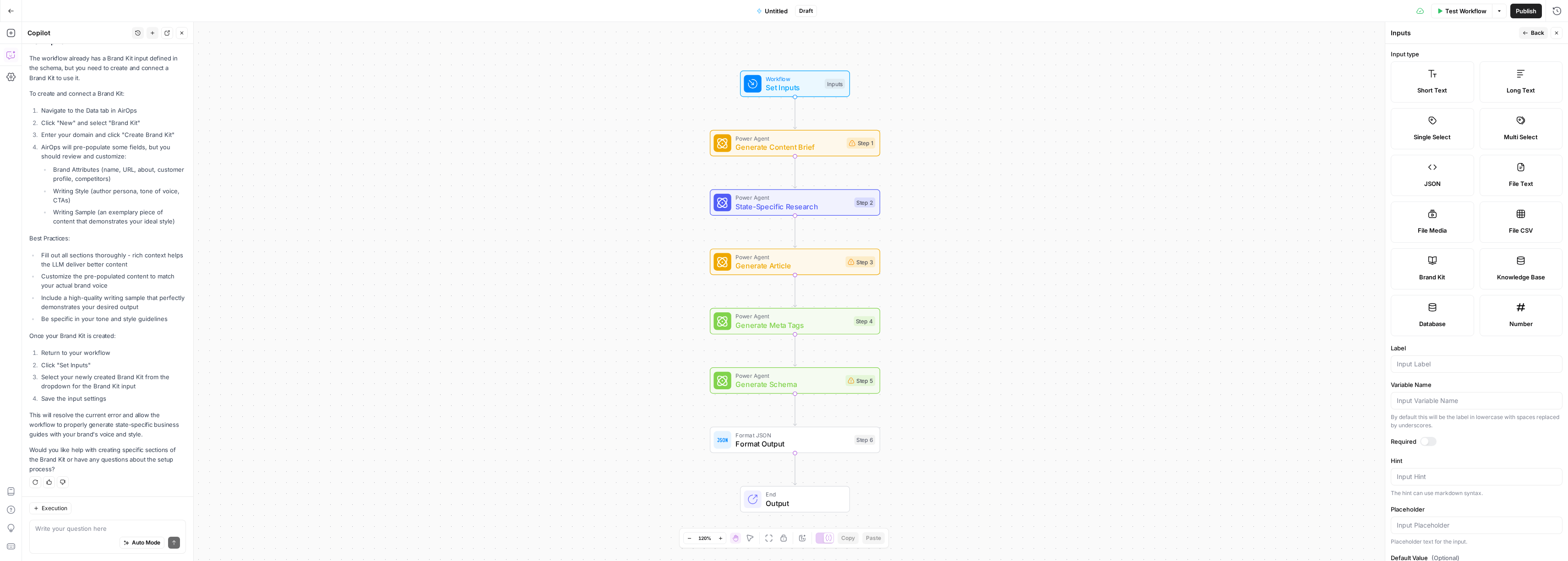
click at [1436, 269] on label "Brand Kit" at bounding box center [1431, 268] width 83 height 41
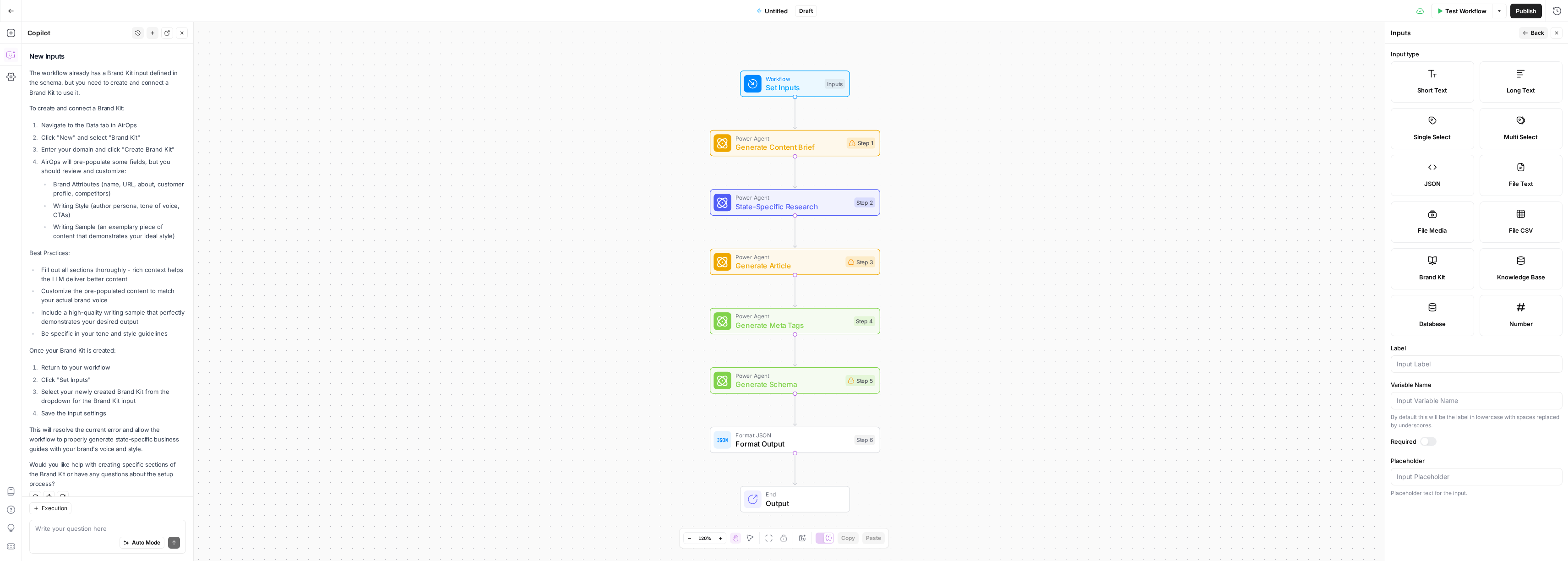
scroll to position [164, 0]
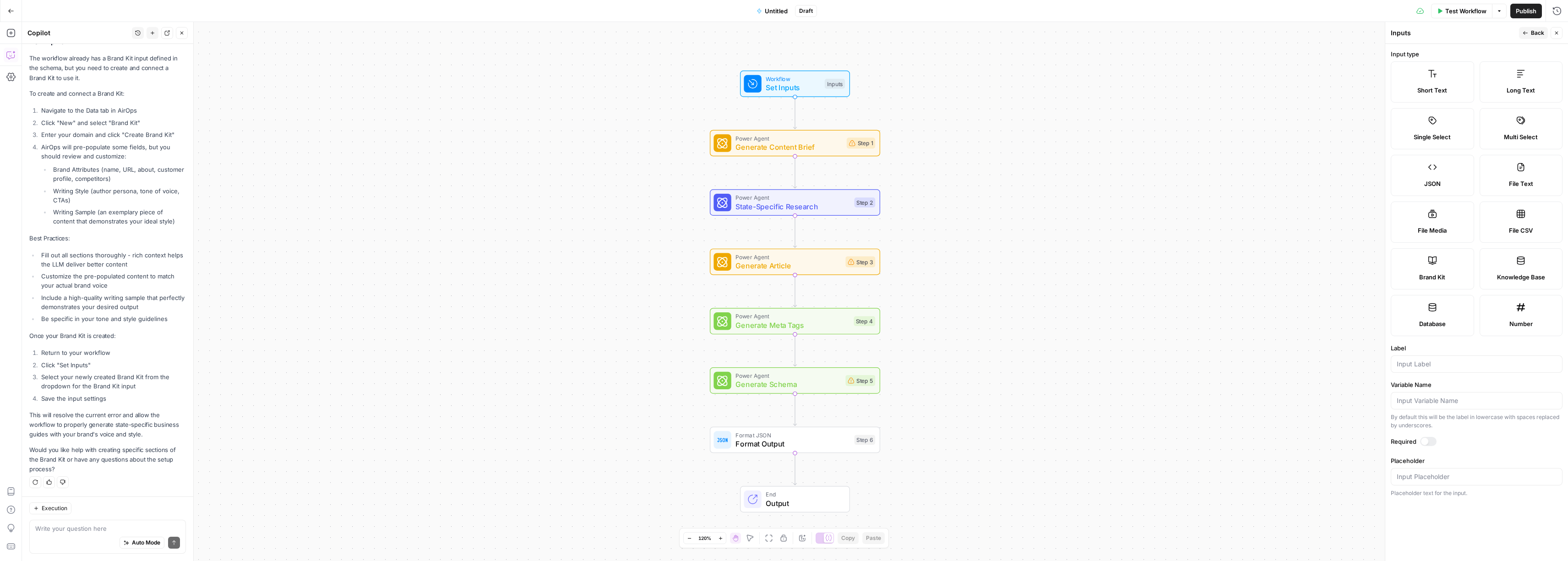
click at [1436, 269] on label "Brand Kit" at bounding box center [1431, 268] width 83 height 41
click at [1428, 440] on div at bounding box center [1428, 441] width 17 height 9
click at [1450, 356] on div at bounding box center [1476, 364] width 172 height 17
click at [1436, 398] on input "Variable Name" at bounding box center [1476, 401] width 160 height 9
click at [1487, 442] on label "Required" at bounding box center [1476, 441] width 172 height 9
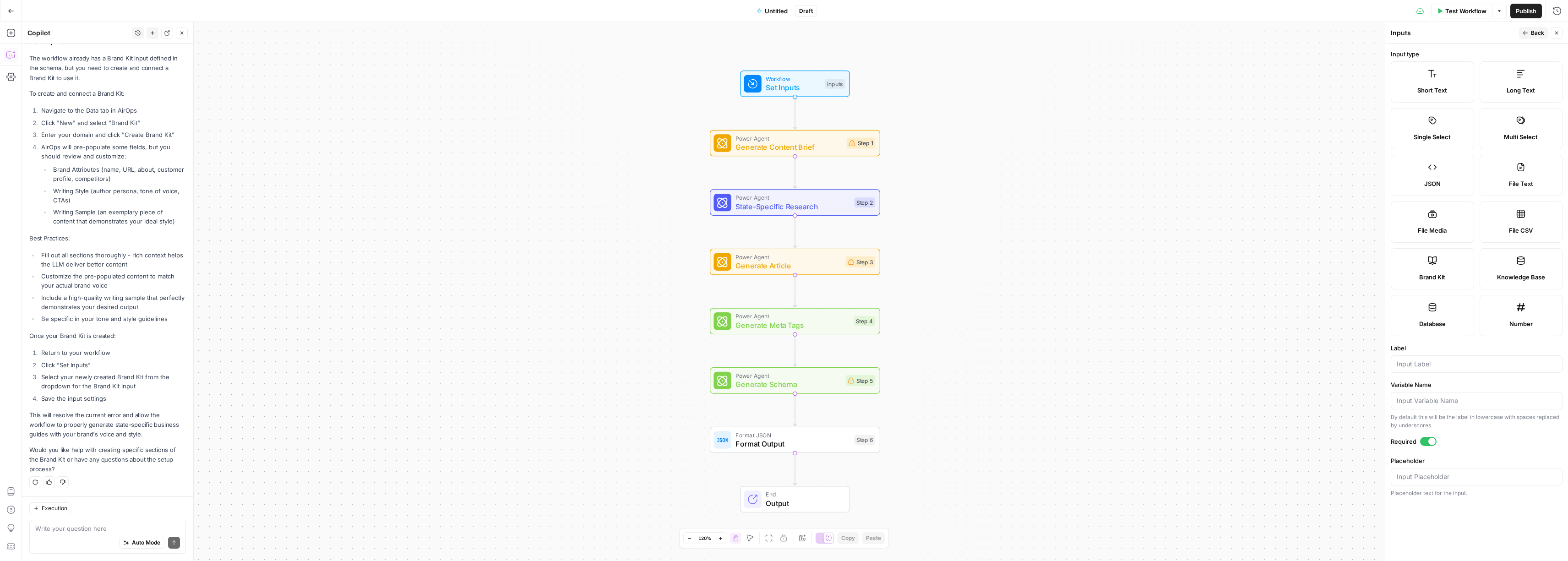
click at [1474, 481] on div at bounding box center [1476, 476] width 172 height 17
click at [1487, 513] on form "Input type Short Text Long Text Single Select Multi Select JSON File Text File …" at bounding box center [1476, 302] width 183 height 517
click at [1432, 366] on input "Label" at bounding box center [1476, 364] width 160 height 9
click at [1533, 30] on span "Back" at bounding box center [1537, 33] width 13 height 8
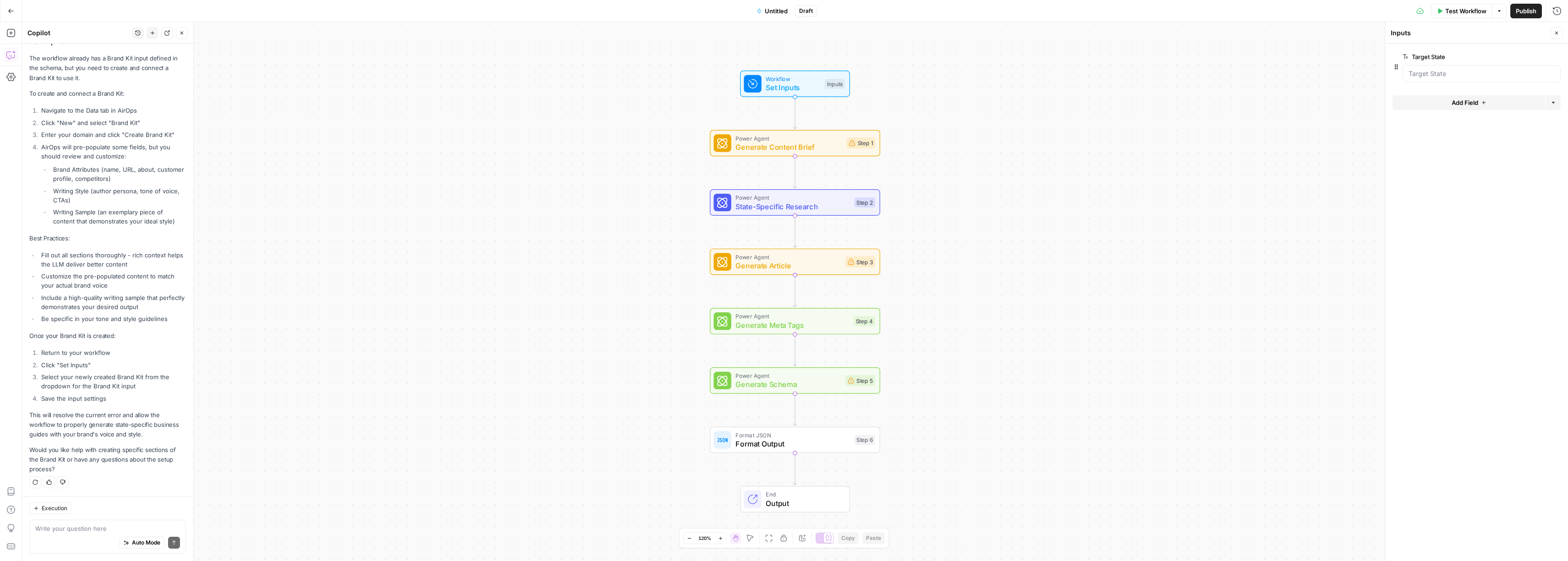
scroll to position [150, 0]
click at [80, 505] on div "Execution" at bounding box center [108, 508] width 157 height 12
click at [79, 531] on textarea at bounding box center [108, 528] width 145 height 9
type textarea "I have brand kits but can't find it in teh inputs"
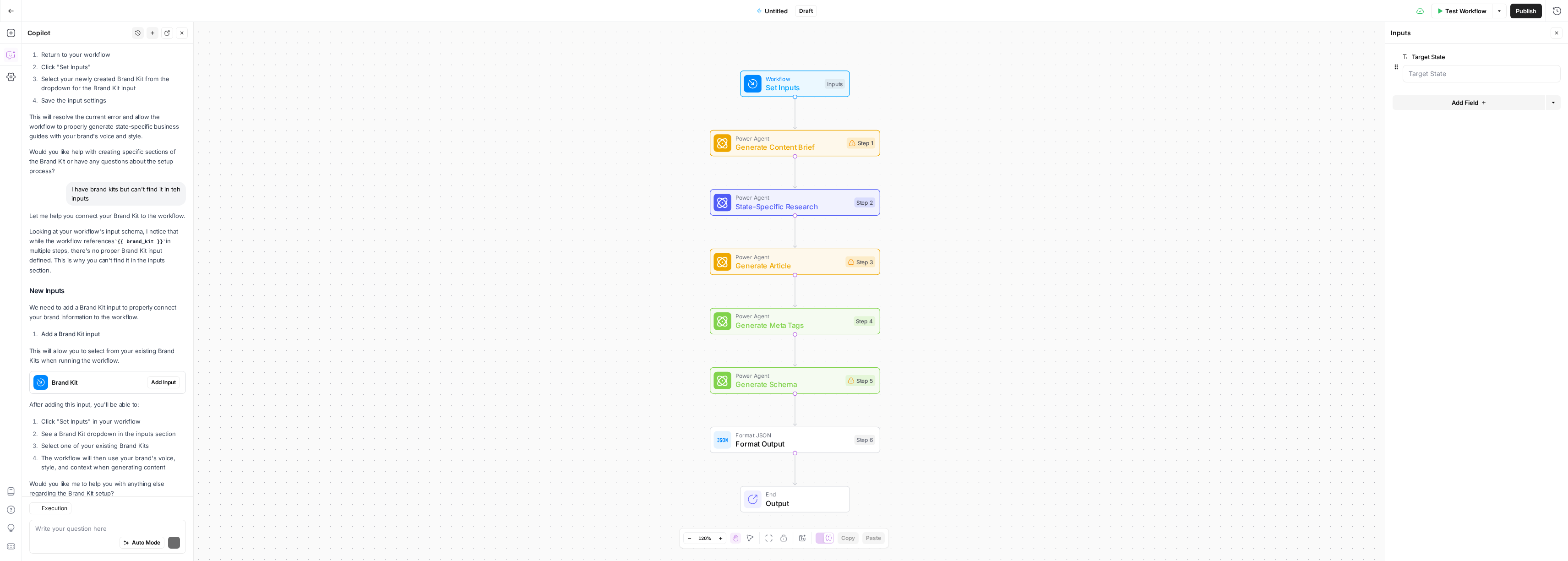
scroll to position [481, 0]
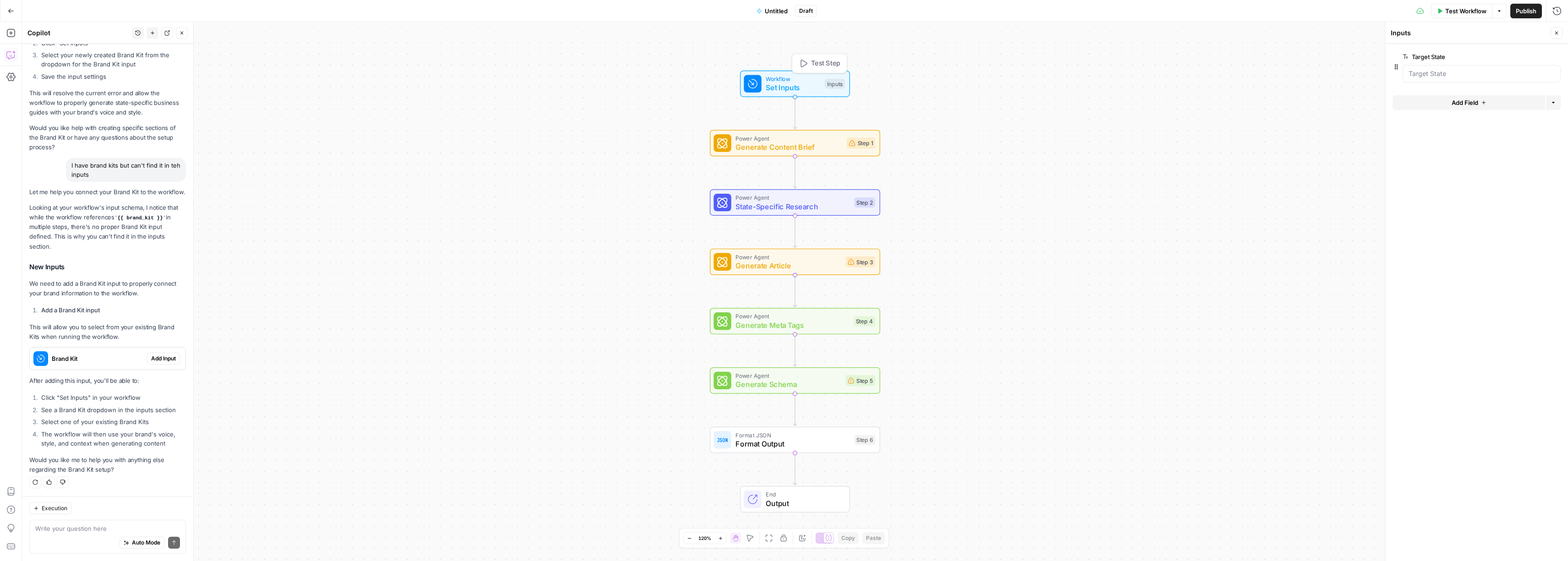
click at [764, 85] on div "Workflow Set Inputs Inputs Test Step" at bounding box center [794, 84] width 101 height 19
click at [777, 85] on span "Set Inputs" at bounding box center [792, 87] width 54 height 11
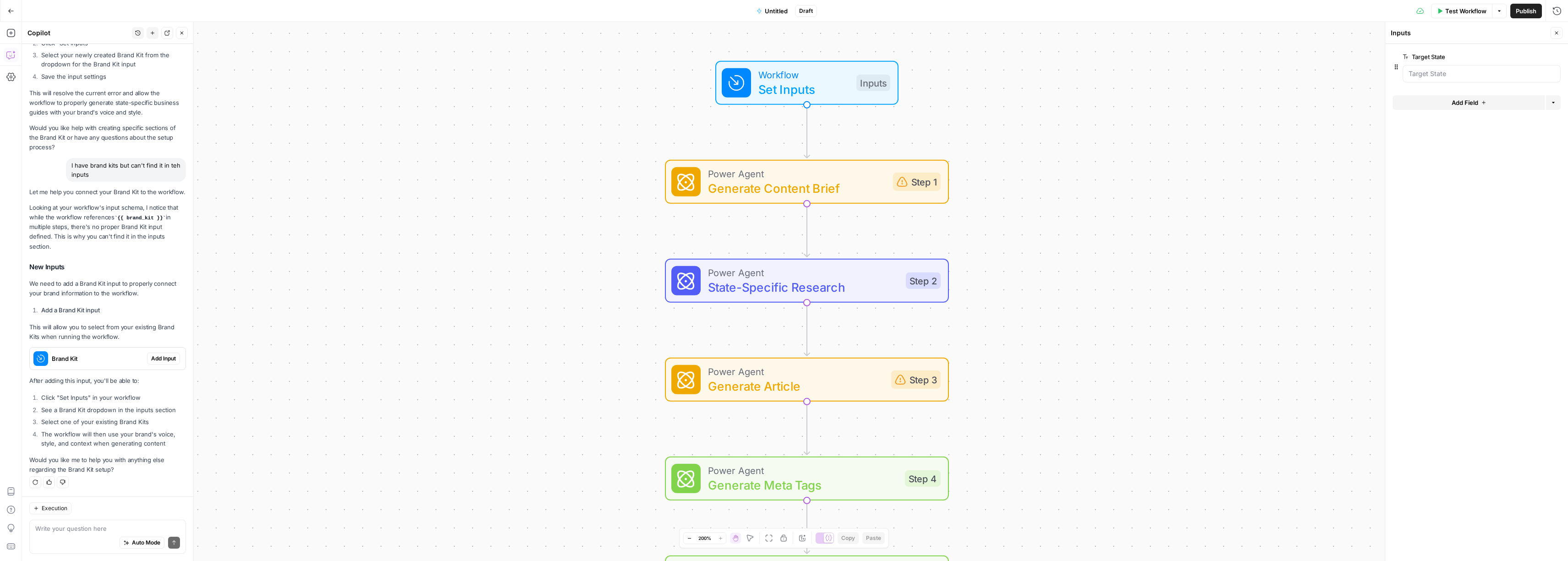
click at [1553, 102] on icon "button" at bounding box center [1553, 103] width 3 height 1
click at [1419, 148] on form "Target State edit field Delete group Add Field Options" at bounding box center [1476, 302] width 183 height 517
click at [105, 513] on div "Execution" at bounding box center [108, 508] width 157 height 12
click at [91, 538] on div "Auto Mode Send" at bounding box center [108, 543] width 145 height 20
click at [90, 536] on div "Auto Mode Send" at bounding box center [108, 543] width 145 height 20
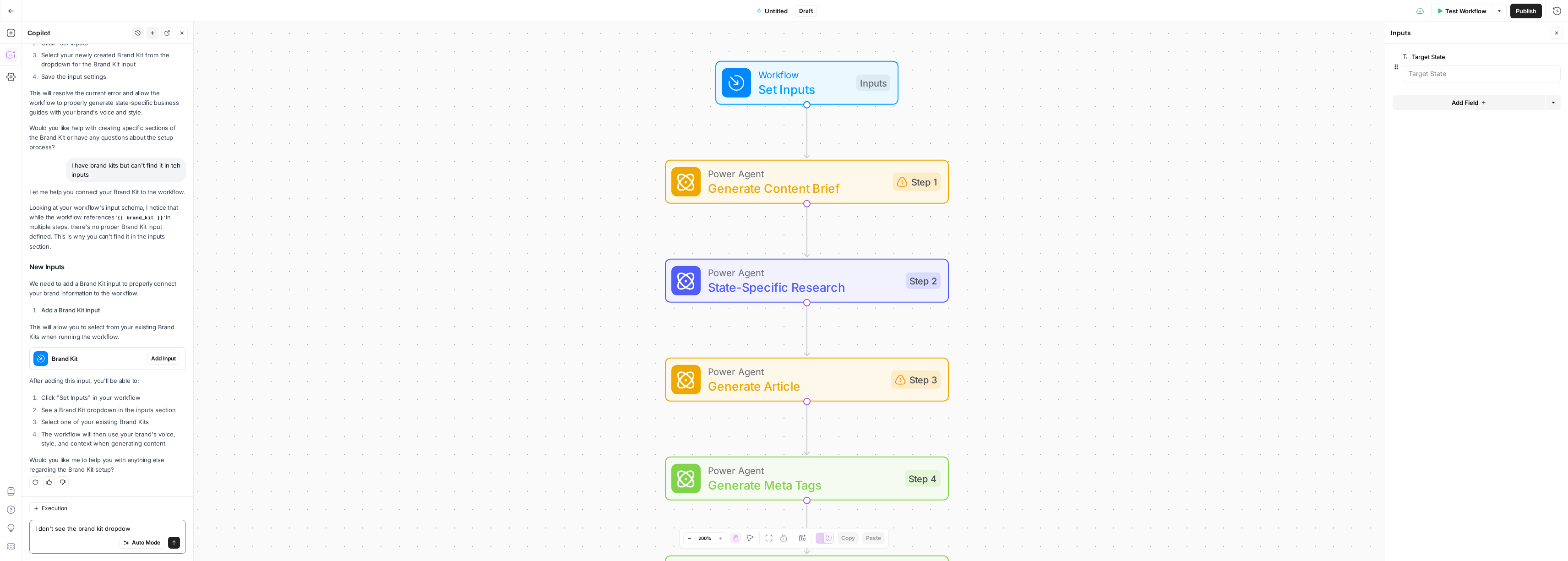
type textarea "I don't see the brand kit dropdown"
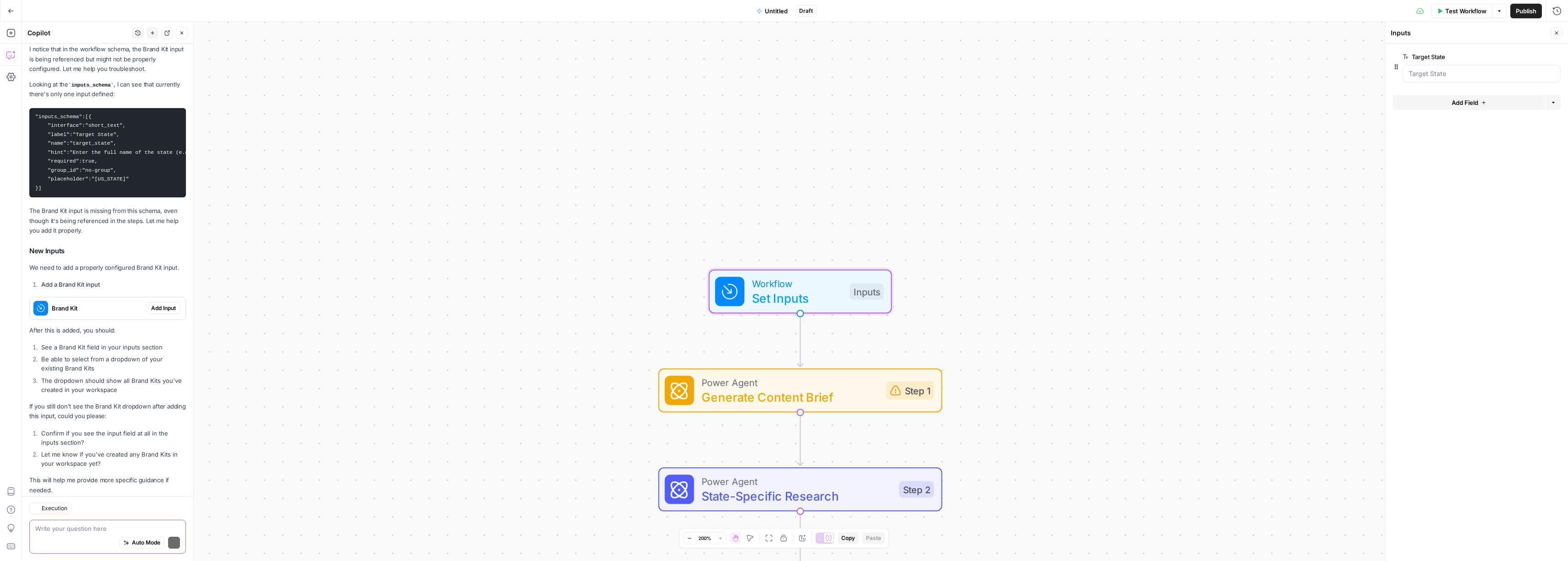
scroll to position [980, 0]
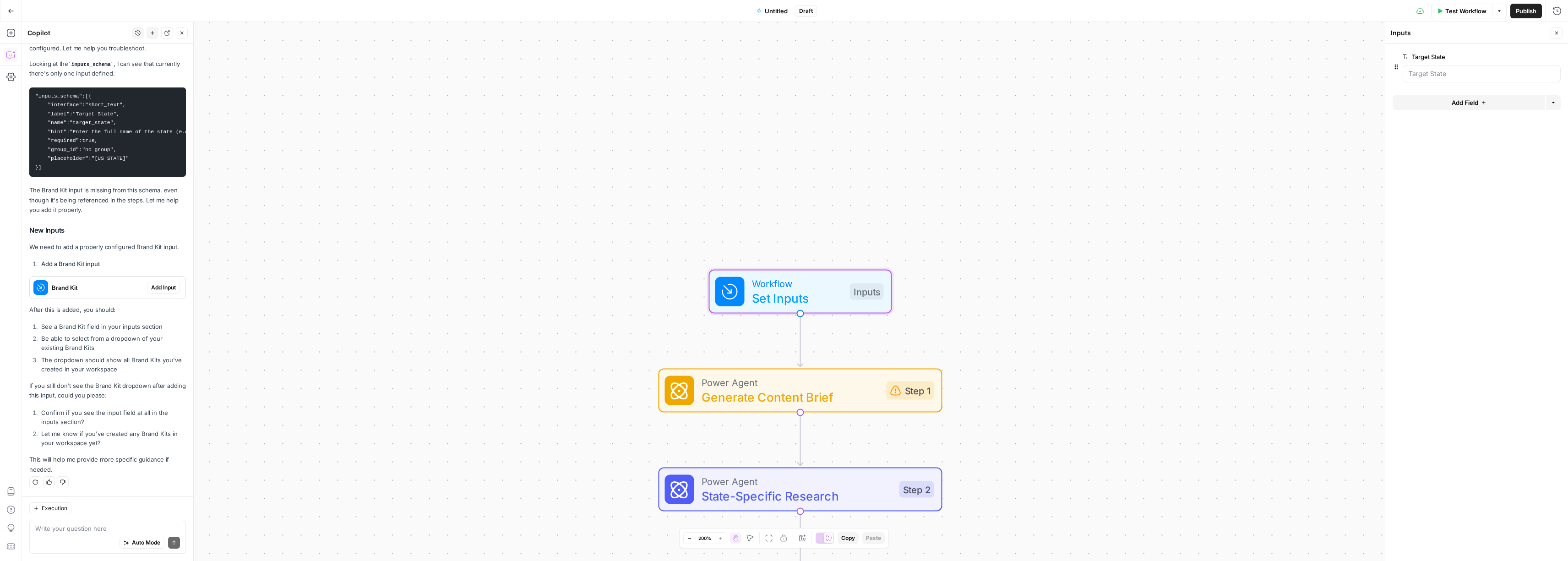
click at [155, 289] on span "Add Input" at bounding box center [163, 287] width 25 height 8
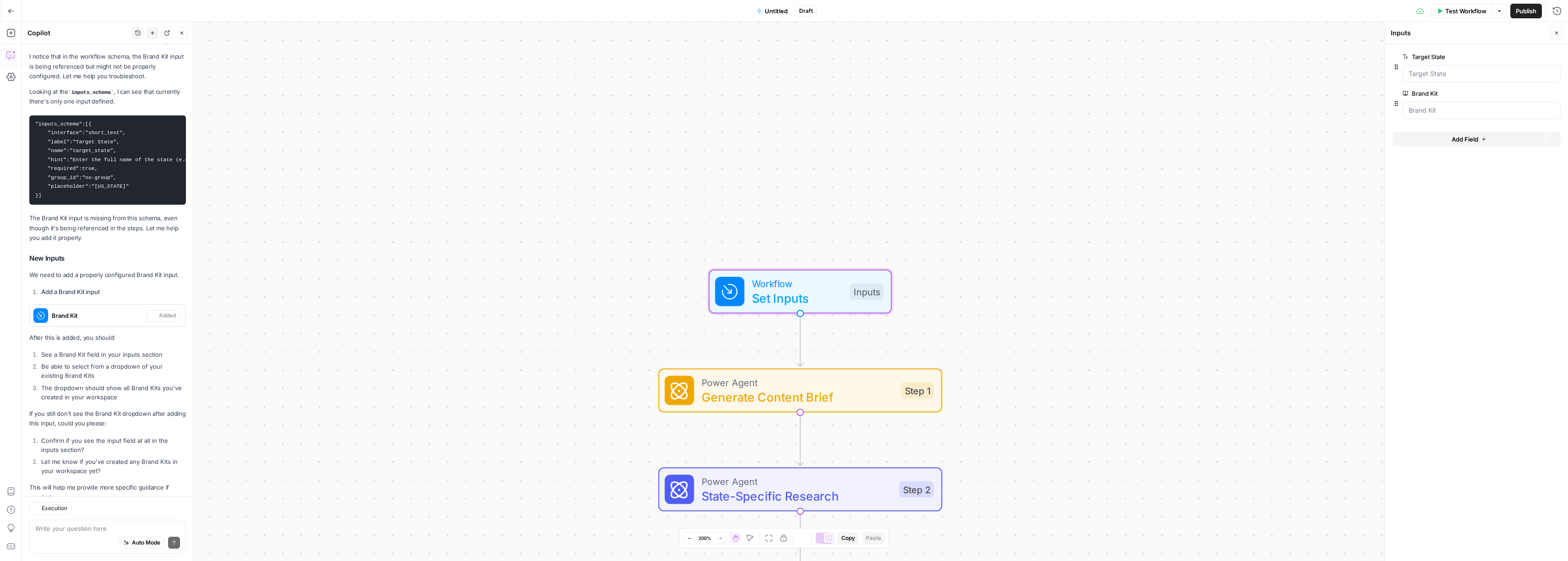
scroll to position [1024, 0]
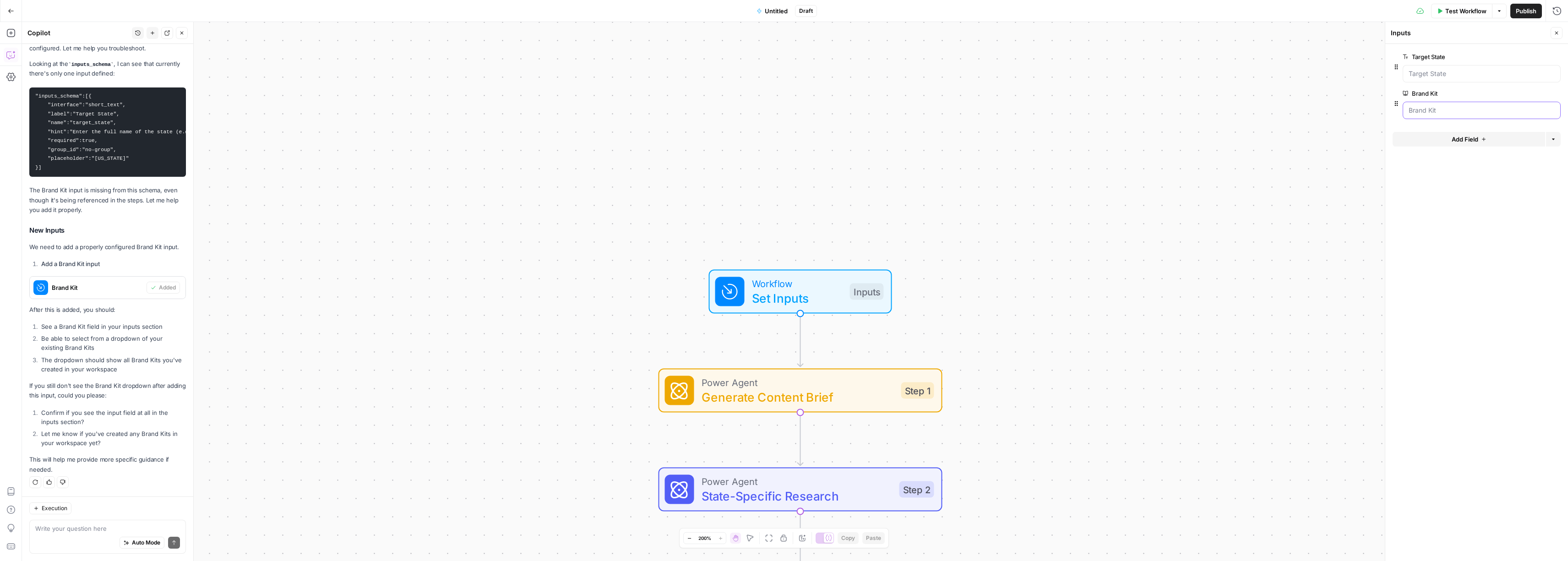
click at [1470, 113] on Kit "Brand Kit" at bounding box center [1481, 110] width 146 height 9
click at [1478, 107] on Kit "Brand Kit" at bounding box center [1481, 110] width 146 height 9
click at [104, 526] on textarea at bounding box center [108, 528] width 145 height 9
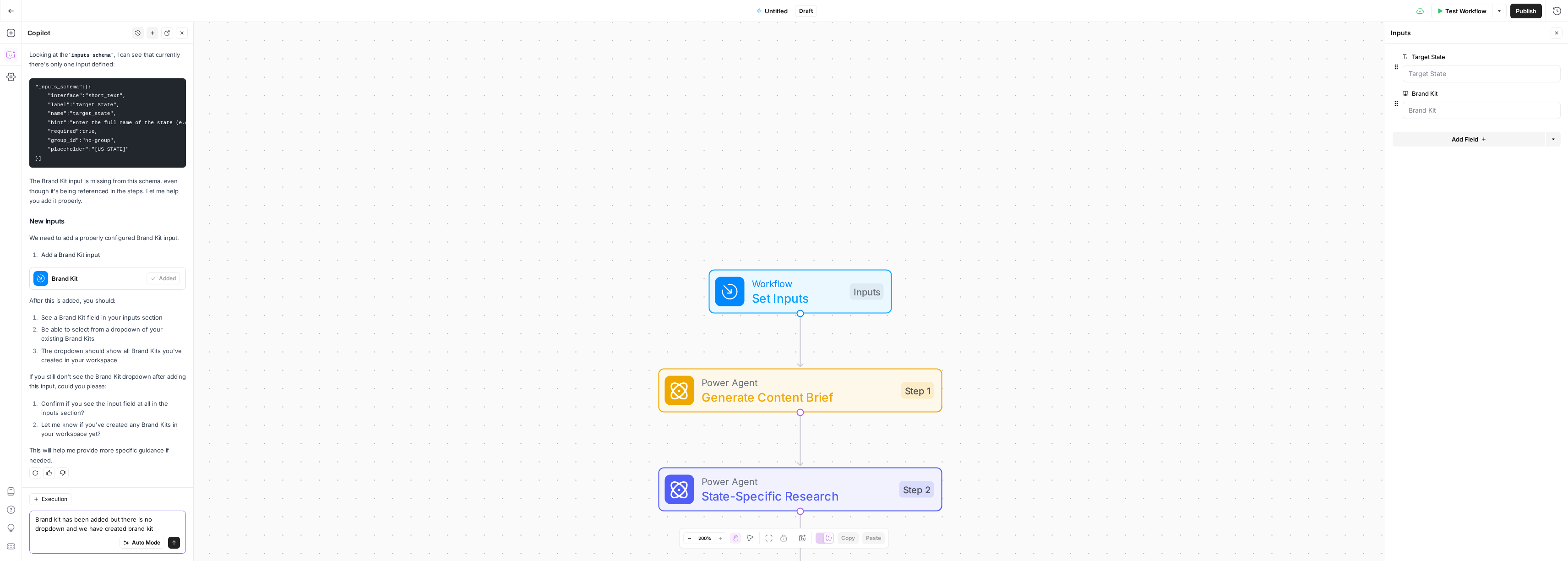
type textarea "Brand kit has been added but there is no dropdown and we have created brand kits"
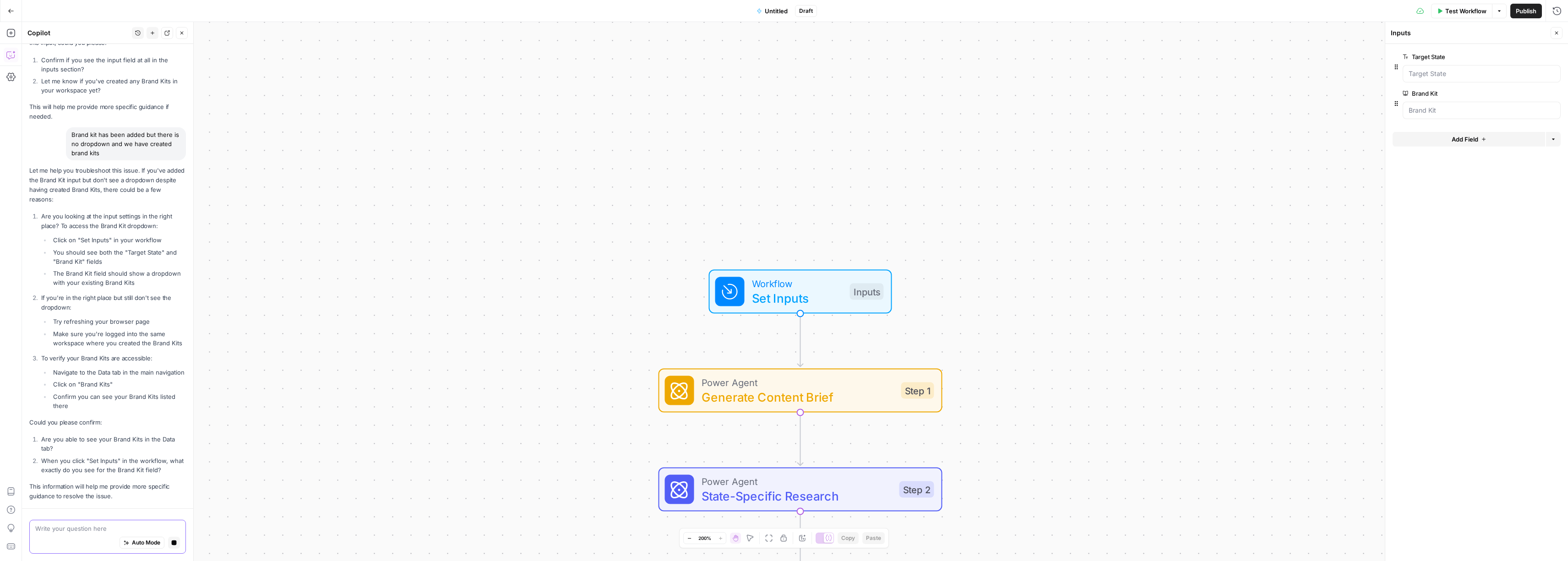
scroll to position [1421, 0]
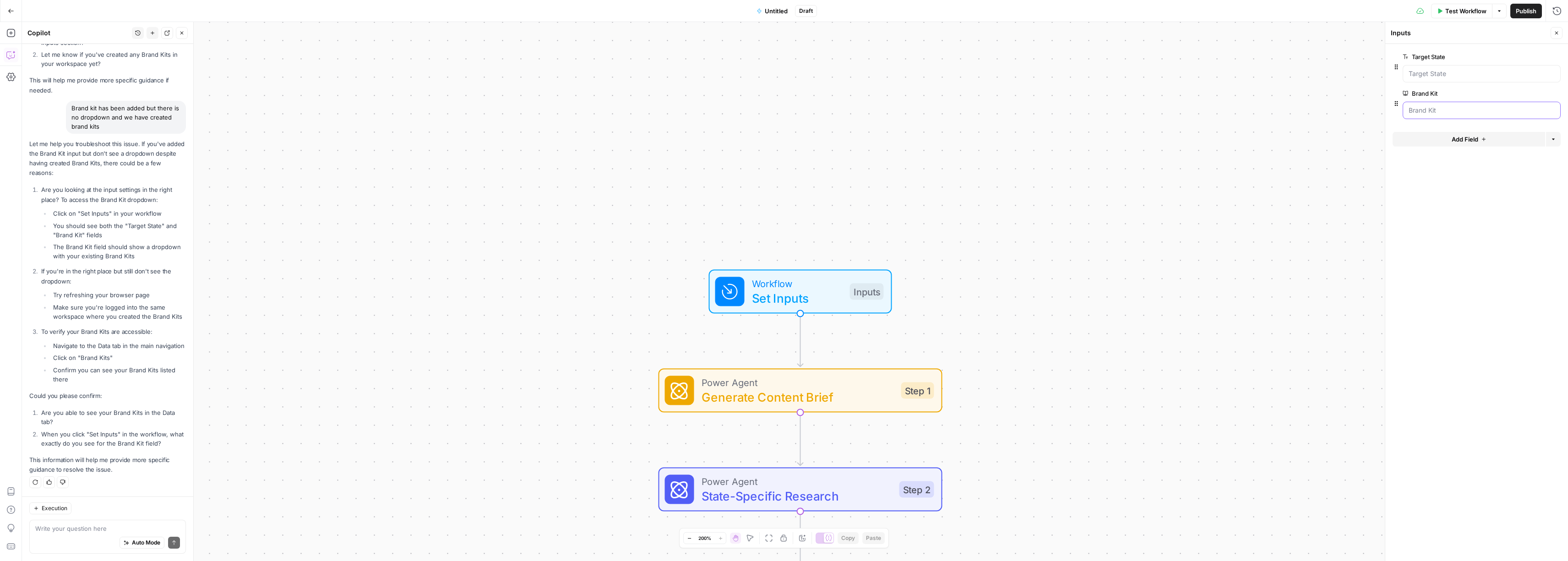
click at [1436, 110] on Kit "Brand Kit" at bounding box center [1481, 110] width 146 height 9
click at [1455, 113] on Kit "Brand Kit" at bounding box center [1481, 110] width 146 height 9
click at [1410, 110] on Kit "Brand Kit" at bounding box center [1481, 110] width 146 height 9
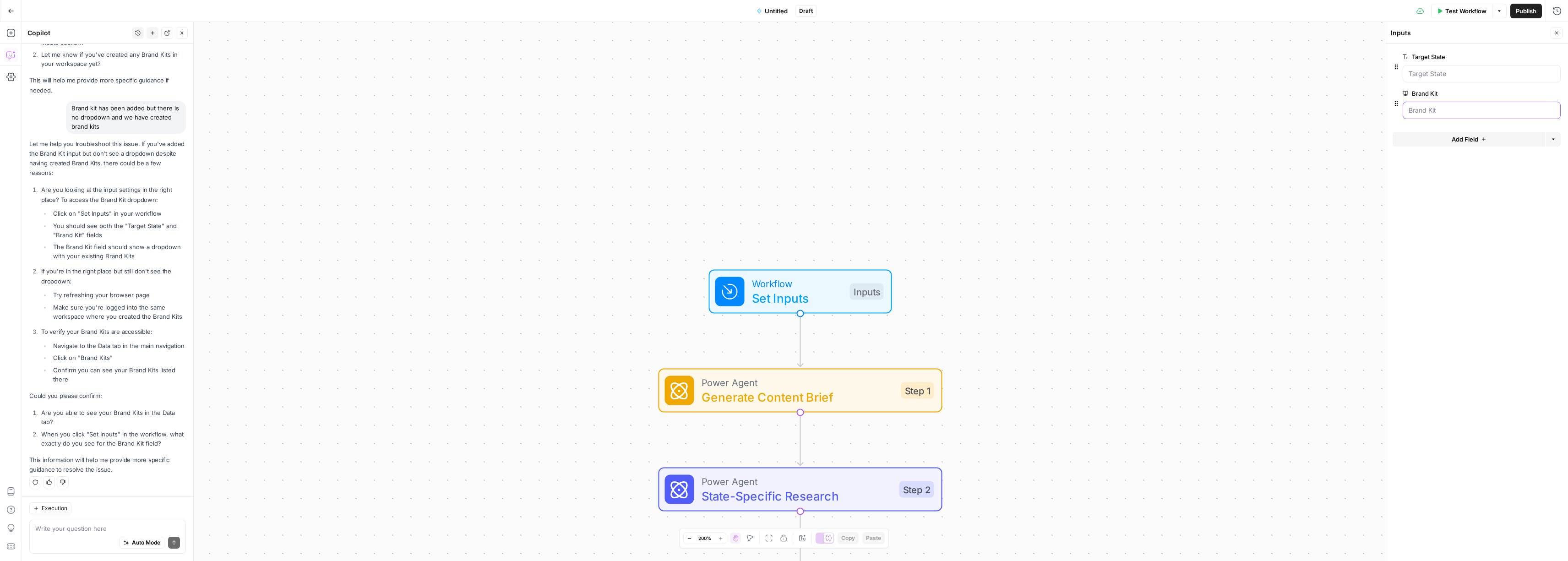
click at [1445, 108] on Kit "Brand Kit" at bounding box center [1481, 110] width 146 height 9
click at [1446, 119] on div at bounding box center [1476, 122] width 168 height 6
click at [1448, 112] on Kit "Brand Kit" at bounding box center [1481, 110] width 146 height 9
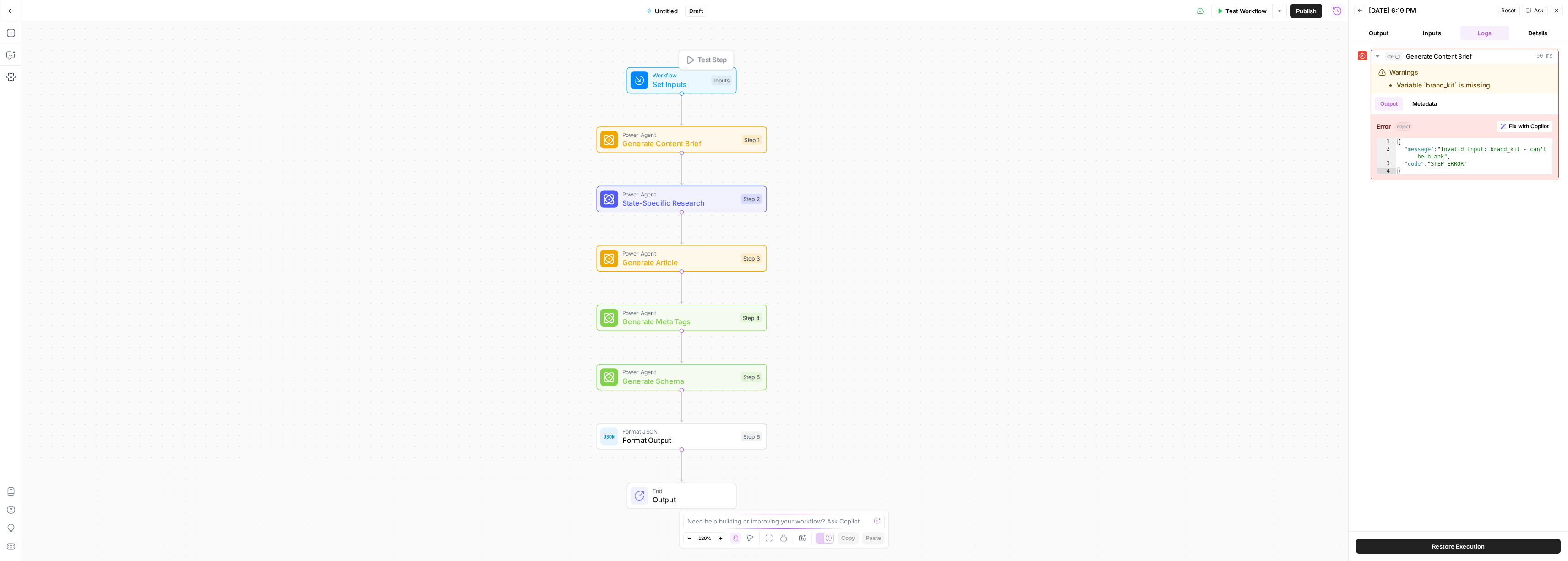
click at [674, 81] on span "Set Inputs" at bounding box center [680, 84] width 54 height 11
click at [1251, 111] on Kit "Brand Kit" at bounding box center [1261, 110] width 146 height 9
click at [1355, 12] on button "Back" at bounding box center [1360, 10] width 12 height 12
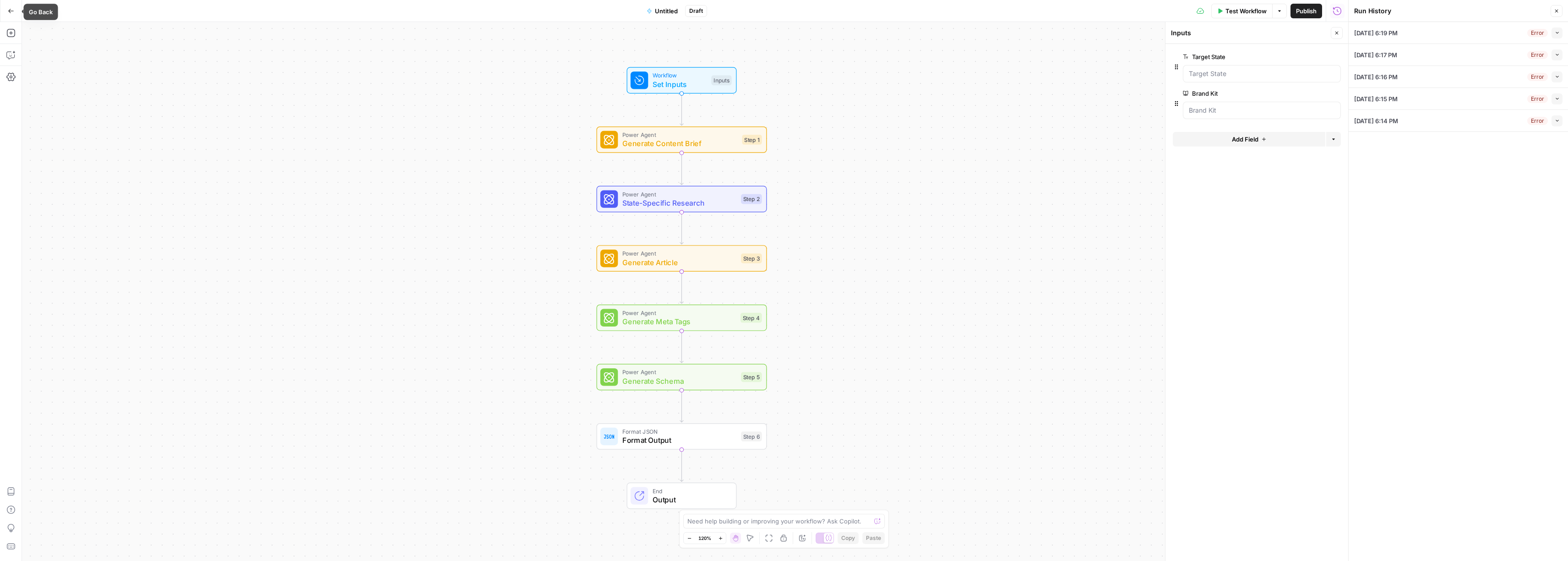
click at [12, 11] on icon "button" at bounding box center [11, 11] width 6 height 4
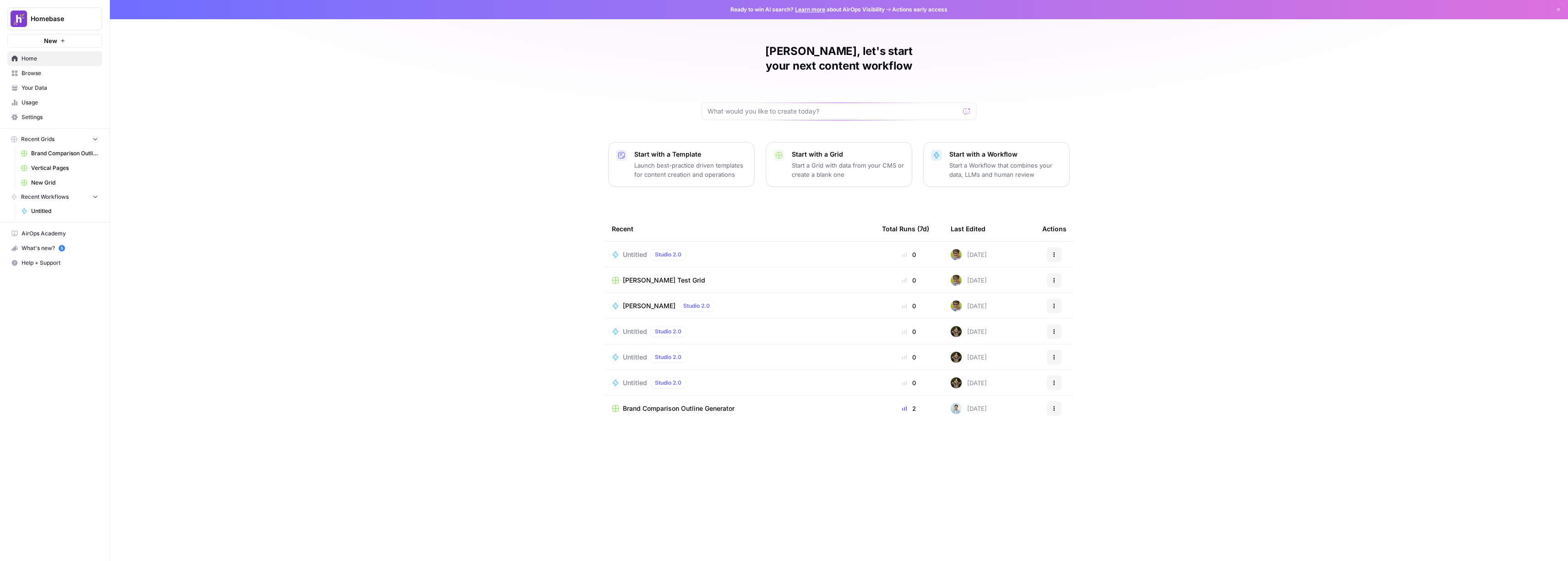
click at [31, 89] on span "Your Data" at bounding box center [60, 87] width 77 height 8
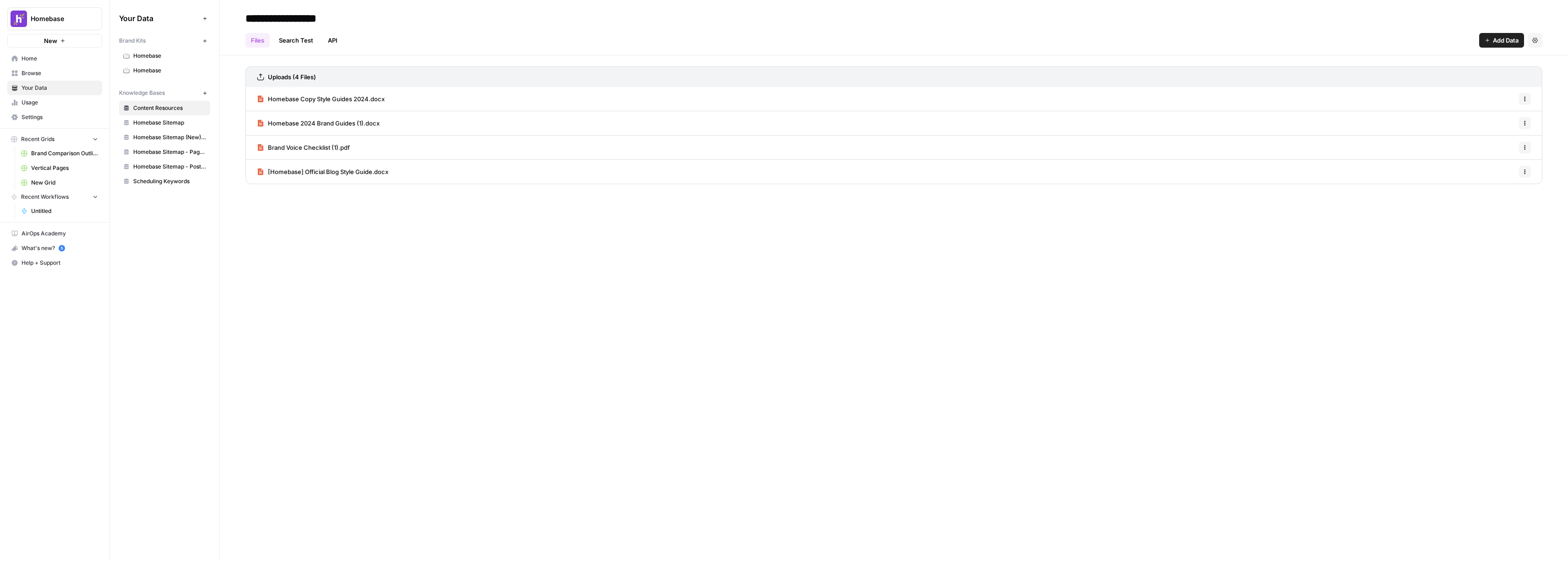
click at [134, 72] on span "Homebase" at bounding box center [169, 70] width 73 height 8
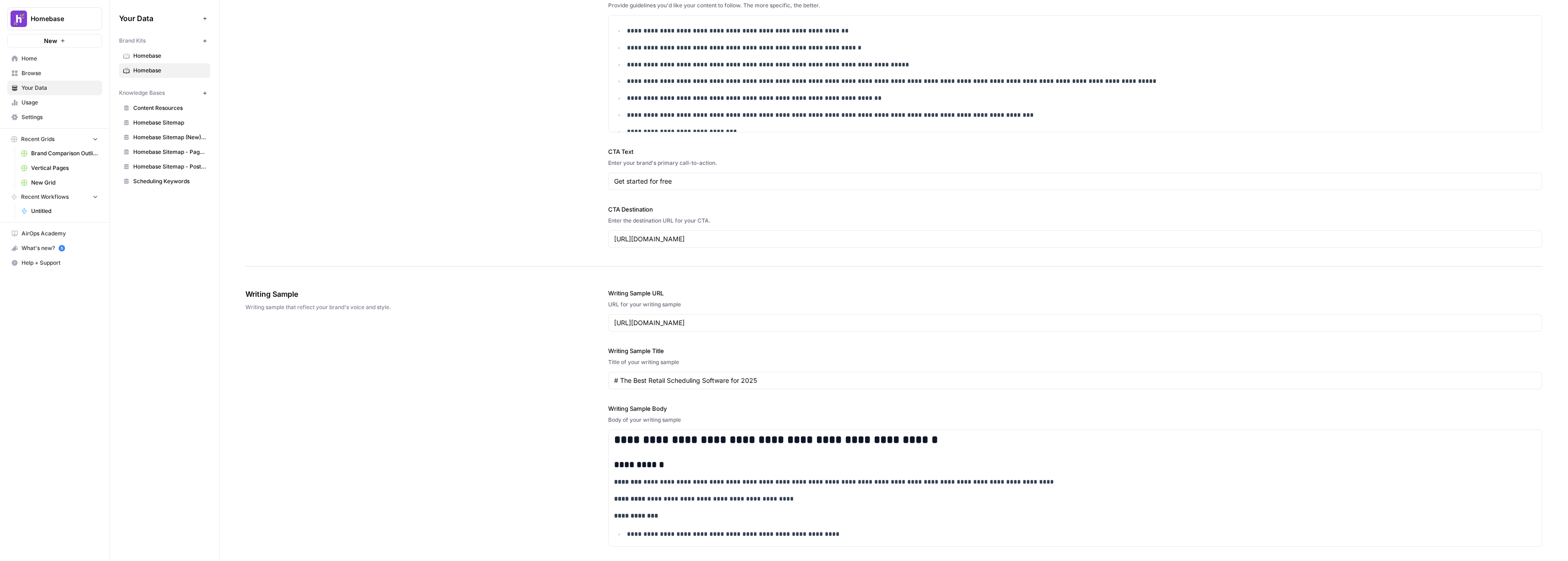
scroll to position [1017, 0]
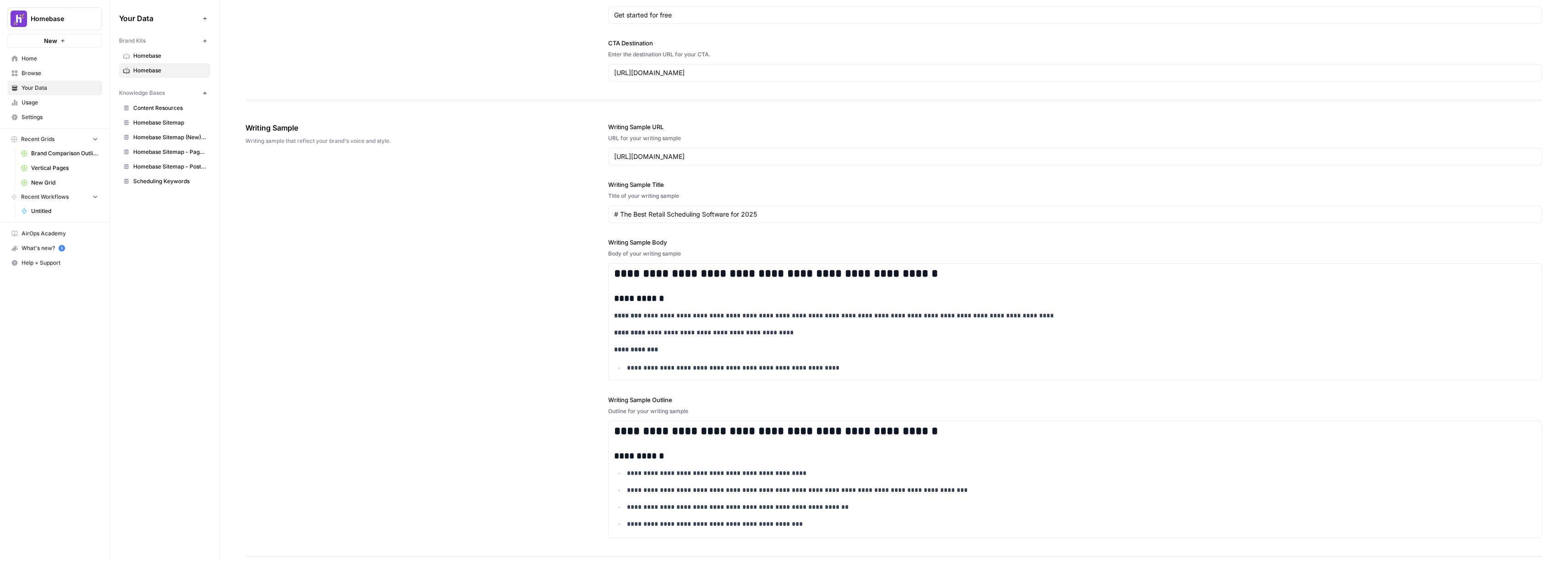
click at [152, 54] on span "Homebase" at bounding box center [169, 56] width 73 height 8
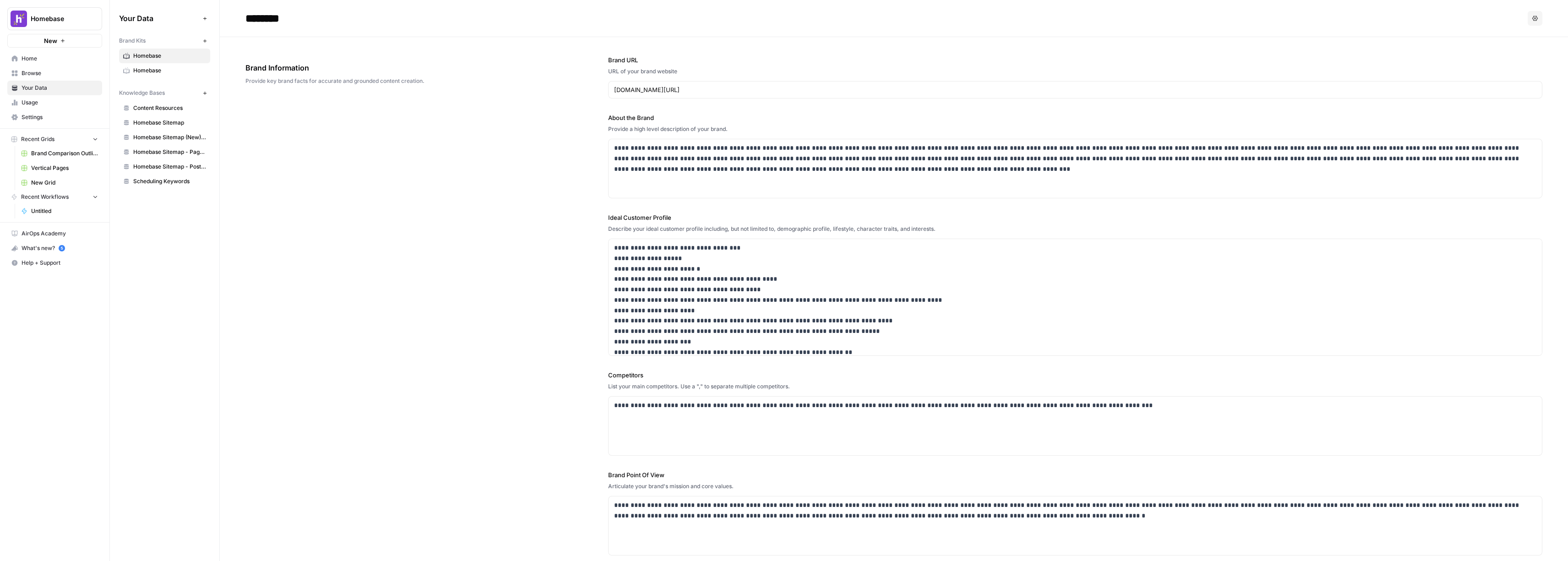
click at [204, 43] on icon "button" at bounding box center [205, 40] width 5 height 5
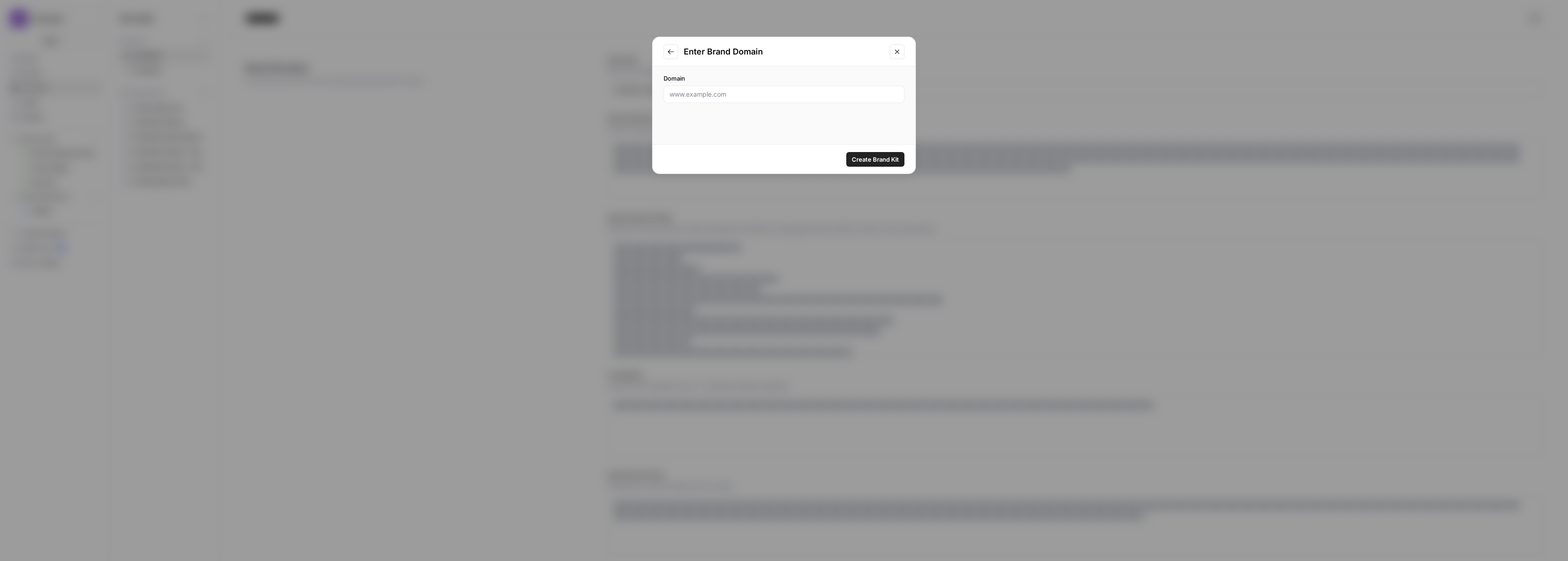
click at [896, 53] on icon "Close modal" at bounding box center [897, 52] width 7 height 7
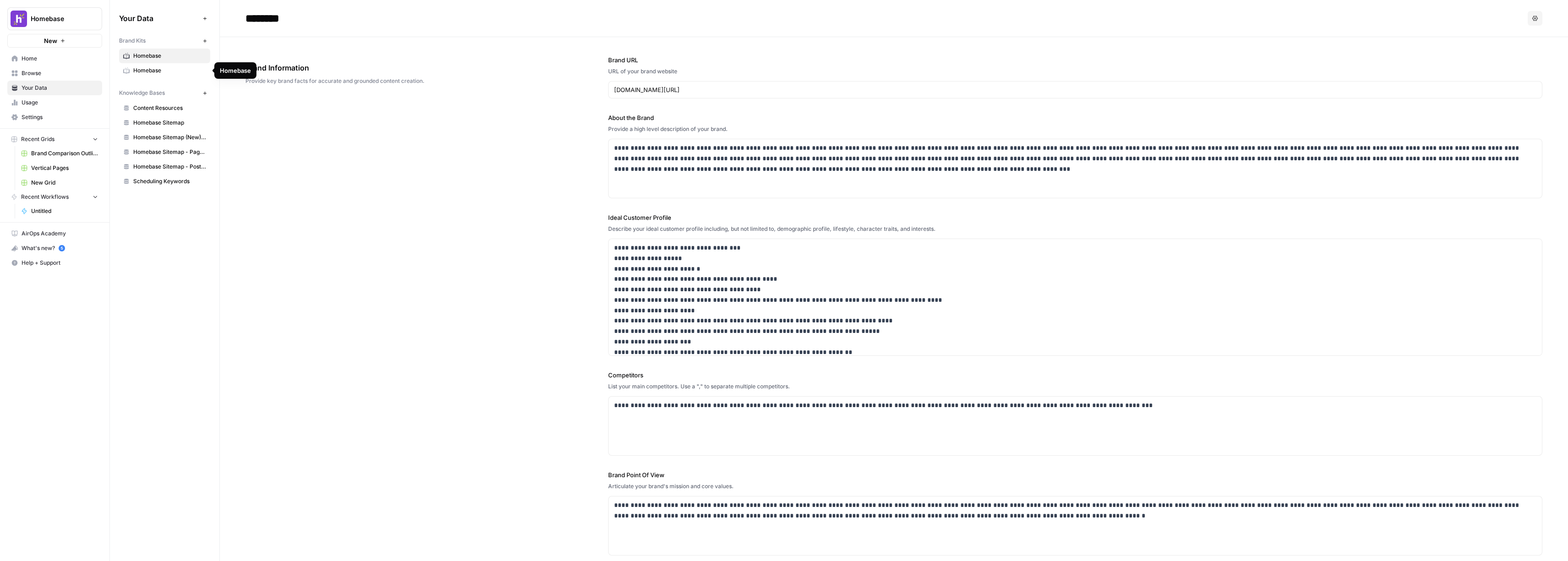
click at [162, 75] on link "Homebase" at bounding box center [165, 70] width 91 height 14
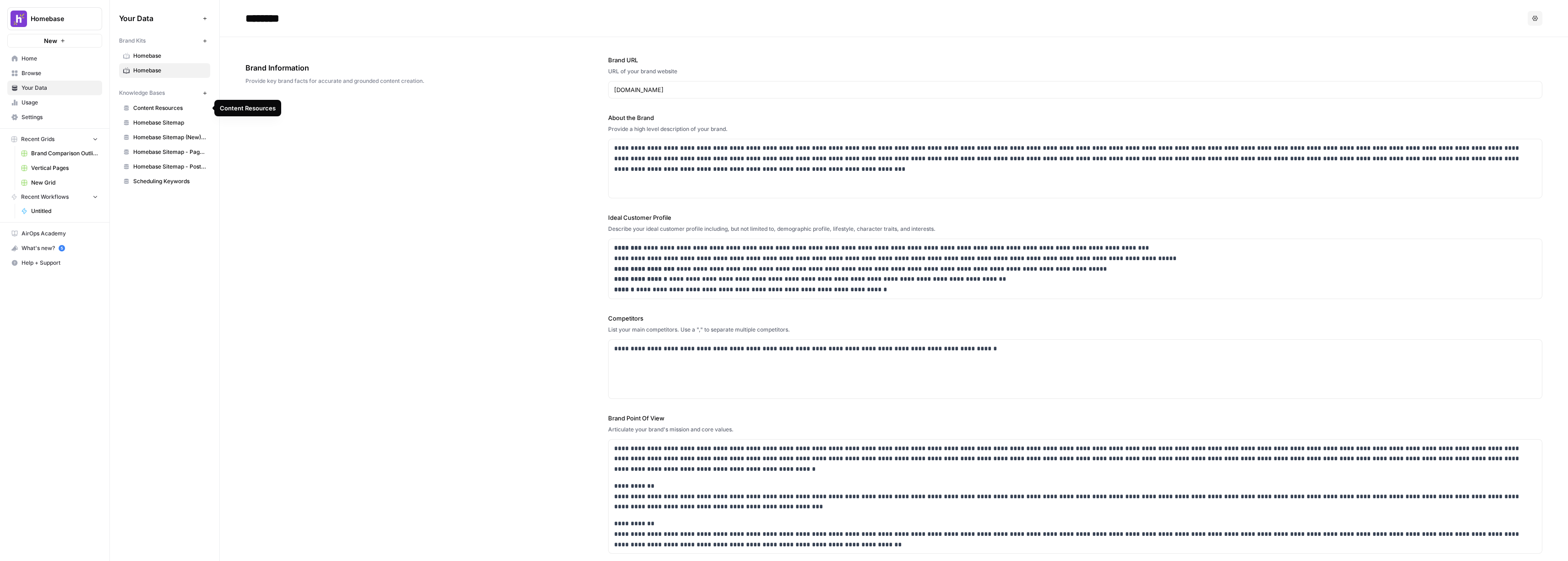
click at [175, 109] on span "Content Resources" at bounding box center [169, 108] width 73 height 8
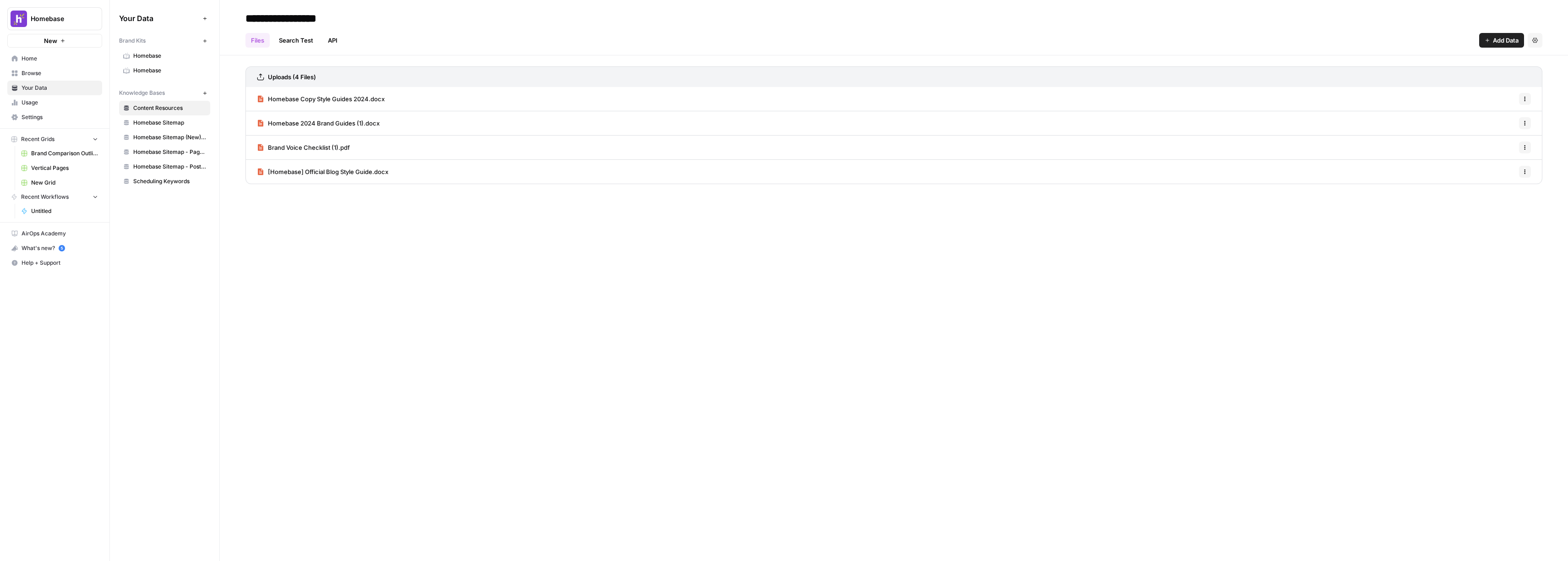
drag, startPoint x: 37, startPoint y: 59, endPoint x: 41, endPoint y: 63, distance: 5.7
click at [37, 59] on span "Home" at bounding box center [60, 58] width 77 height 8
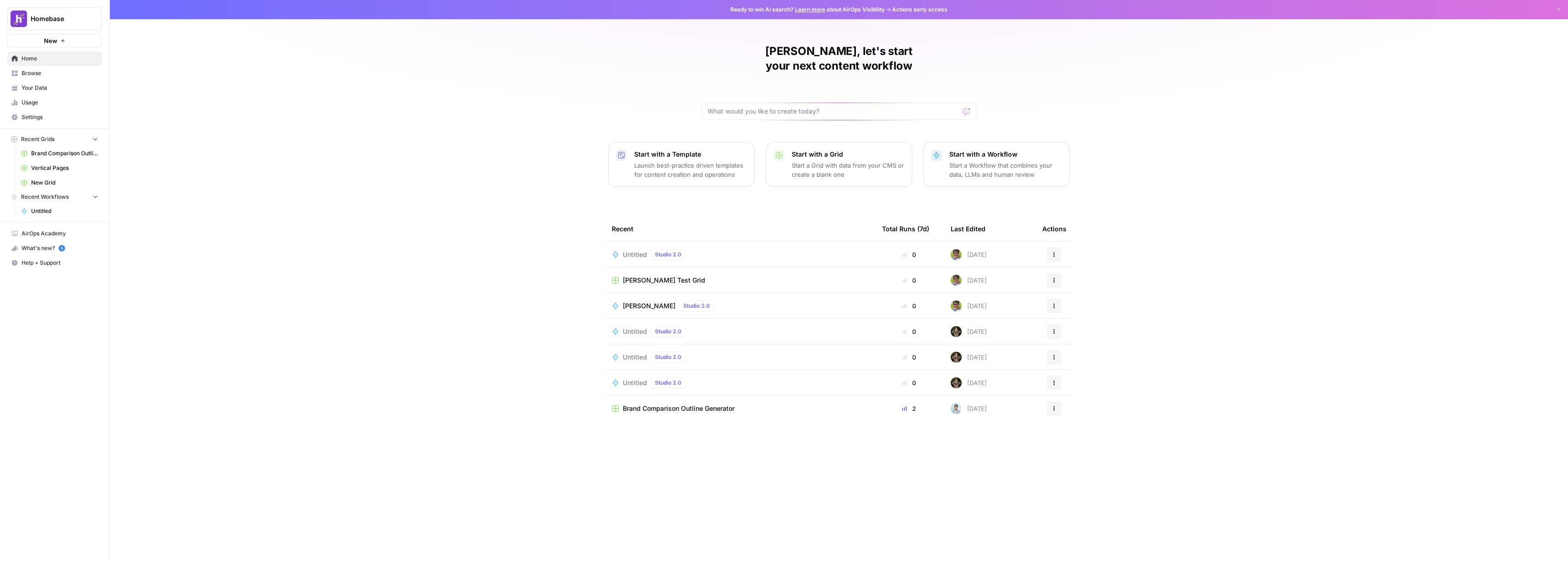
click at [745, 249] on div "Untitled Studio 2.0" at bounding box center [739, 254] width 255 height 11
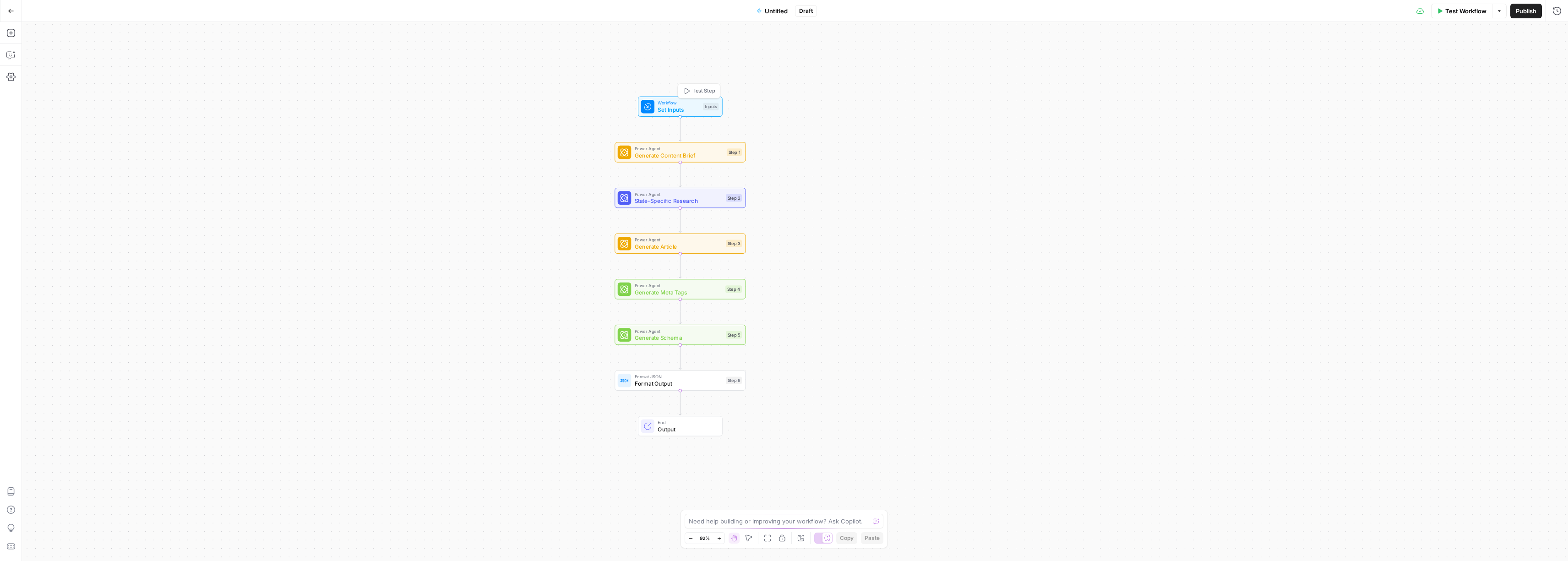
click at [705, 110] on div "Inputs" at bounding box center [711, 106] width 16 height 8
click at [1438, 116] on div at bounding box center [1481, 111] width 158 height 17
click at [1535, 106] on Kit "Brand Kit" at bounding box center [1481, 110] width 146 height 9
click at [1533, 95] on span "edit field" at bounding box center [1526, 93] width 20 height 7
click at [1436, 480] on input "Placeholder" at bounding box center [1476, 476] width 160 height 9
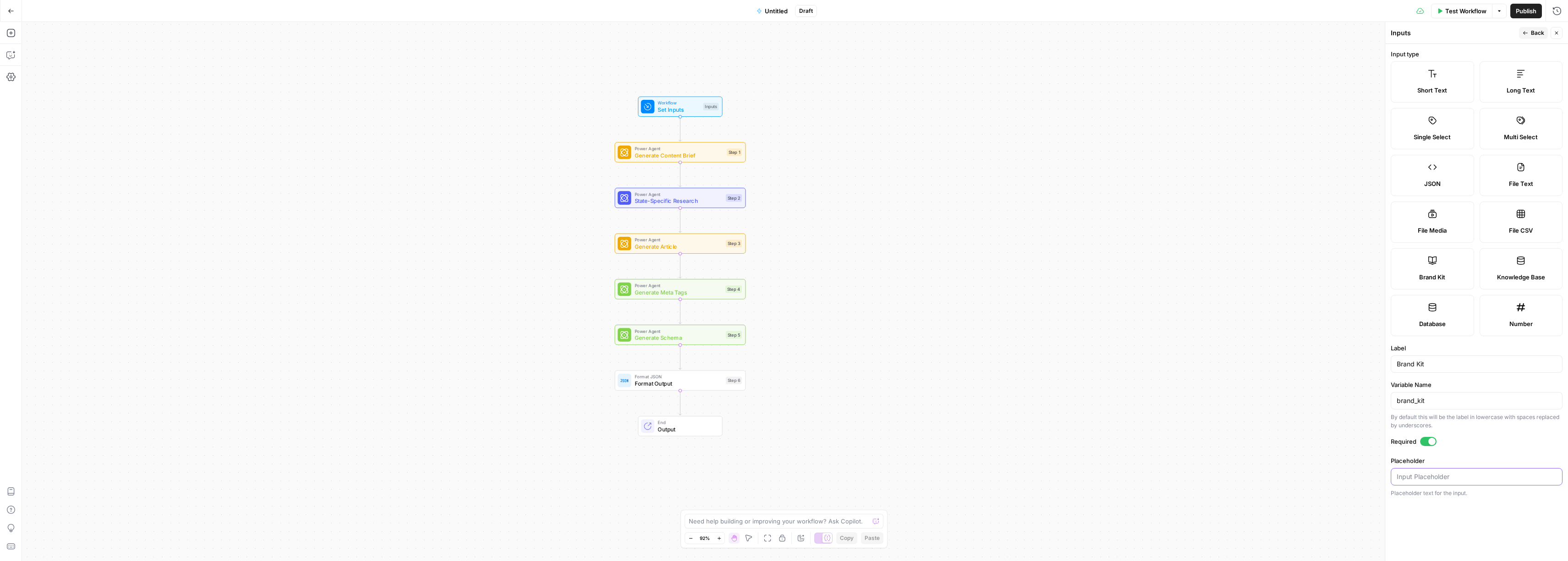
click at [1436, 480] on input "Placeholder" at bounding box center [1476, 476] width 160 height 9
click at [1504, 387] on label "Variable Name" at bounding box center [1476, 385] width 172 height 9
click at [1504, 396] on input "brand_kit" at bounding box center [1476, 401] width 160 height 9
click at [1494, 374] on form "Input type Short Text Long Text Single Select Multi Select JSON File Text File …" at bounding box center [1476, 302] width 183 height 517
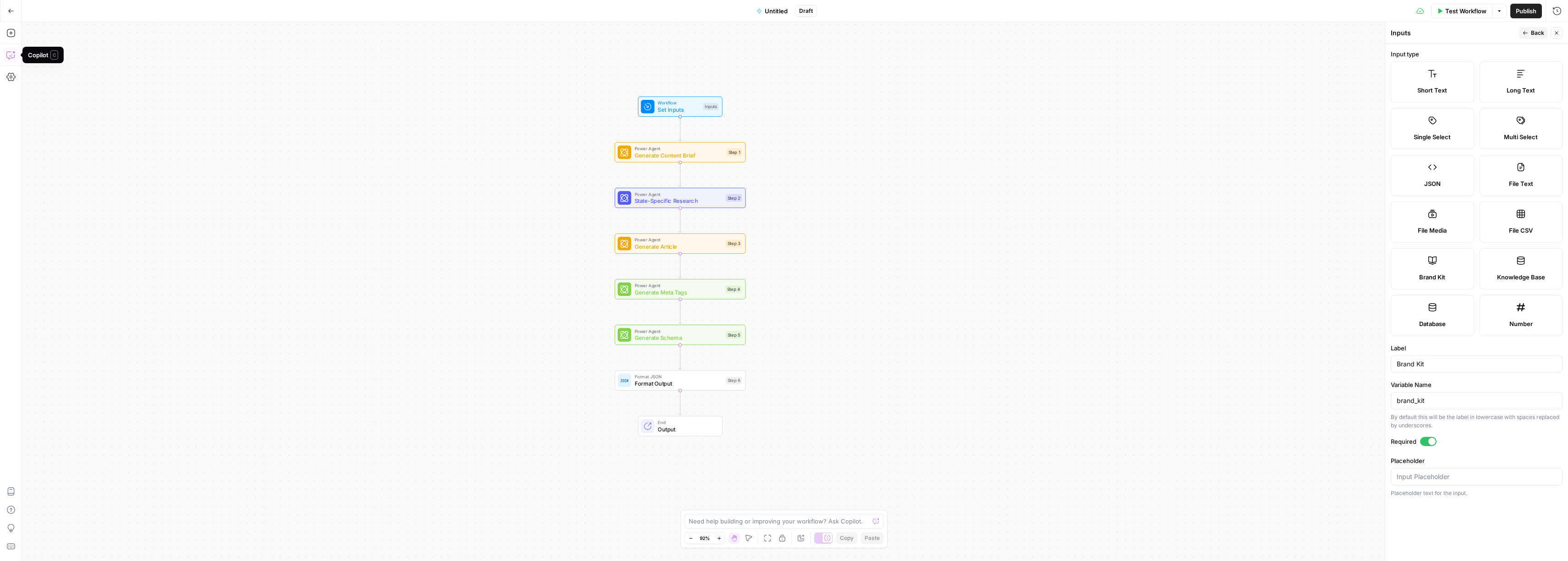
click at [8, 57] on icon "button" at bounding box center [11, 55] width 9 height 9
click at [90, 522] on div "Write your question here Auto Mode Send" at bounding box center [108, 536] width 157 height 34
type textarea "I can't see my brand kit"
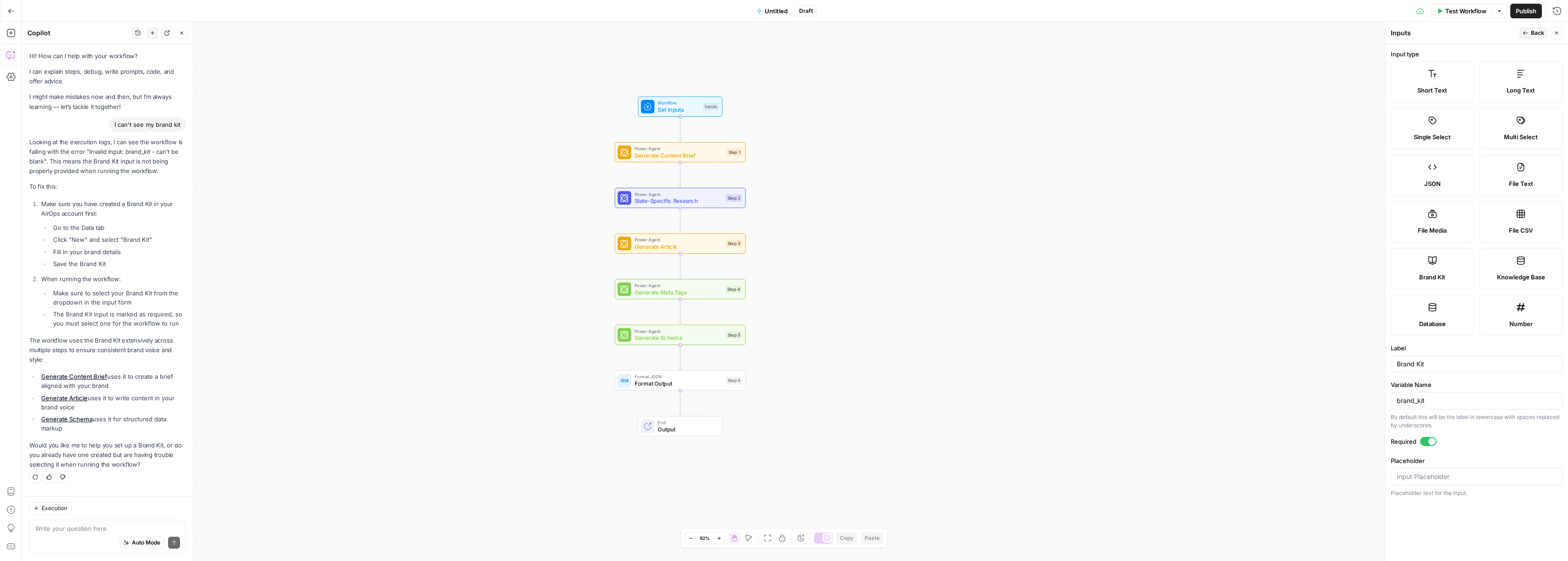
click at [1537, 32] on span "Back" at bounding box center [1537, 33] width 13 height 8
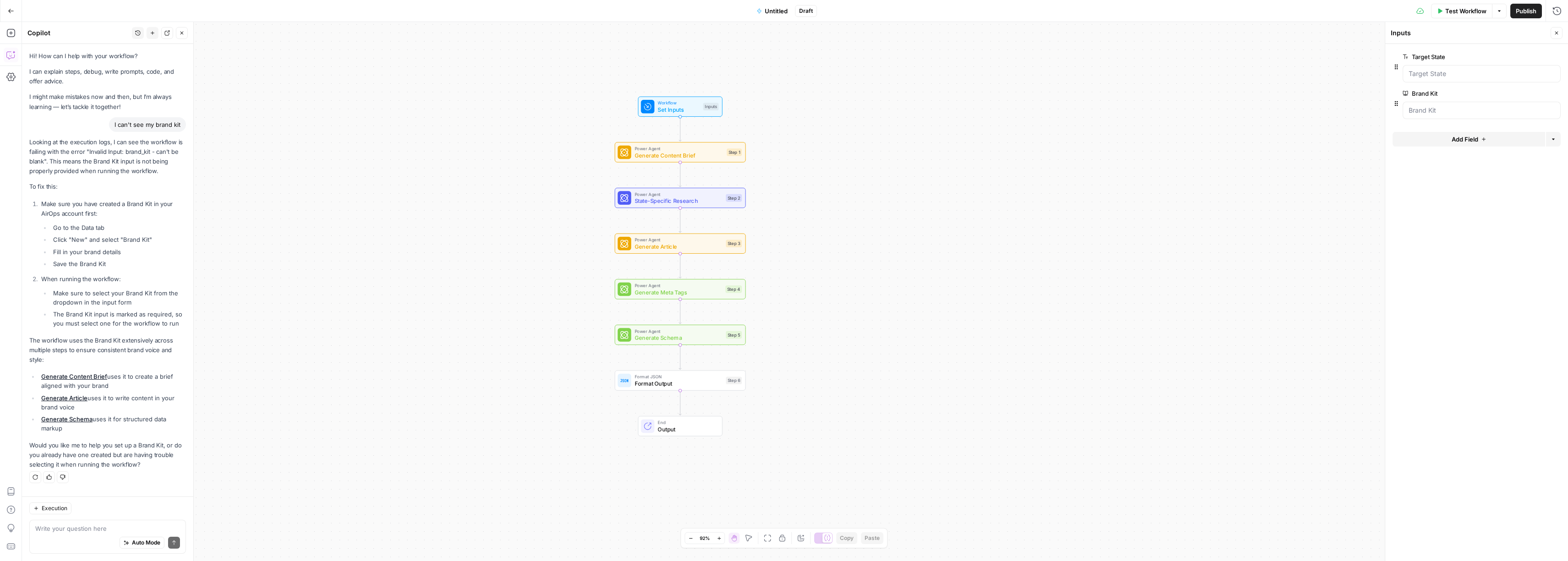
click at [1421, 116] on div at bounding box center [1481, 111] width 158 height 17
click at [1420, 108] on Kit "Brand Kit" at bounding box center [1481, 110] width 146 height 9
click at [137, 236] on li "Click "New" and select "Brand Kit"" at bounding box center [118, 239] width 135 height 9
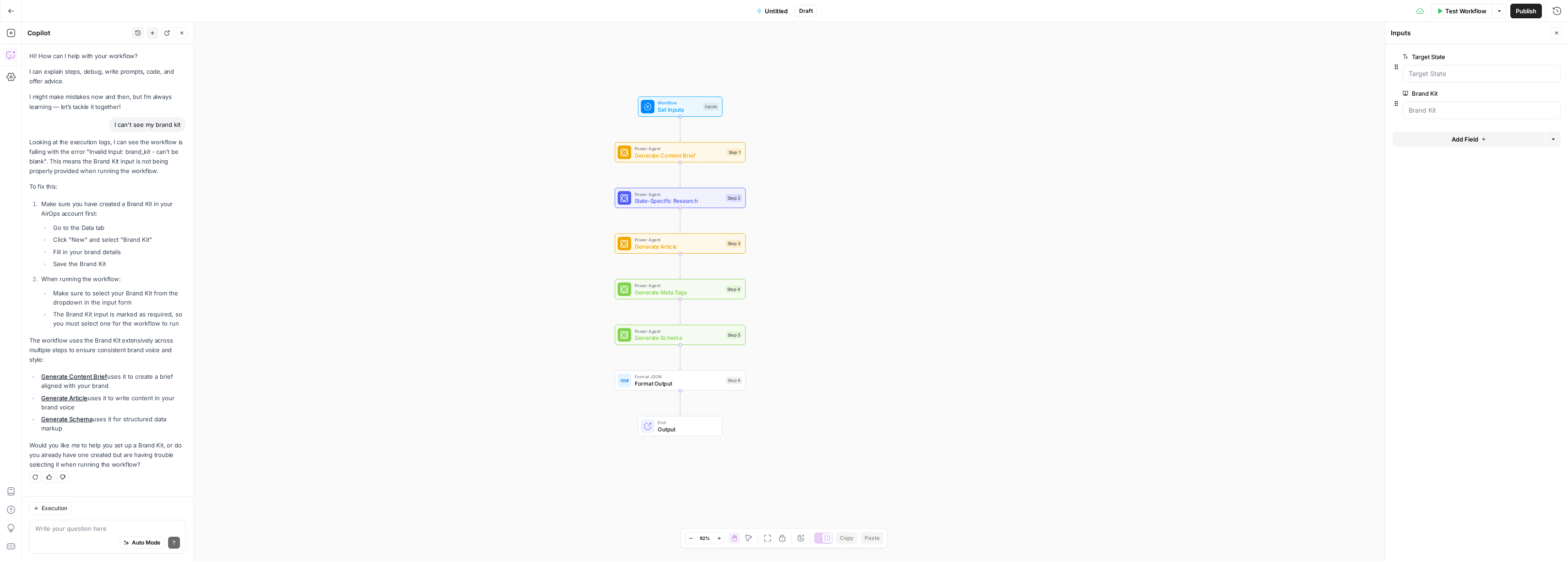
click at [128, 259] on li "Save the Brand Kit" at bounding box center [118, 263] width 135 height 9
click at [121, 267] on li "Save the Brand Kit" at bounding box center [118, 263] width 135 height 9
click at [143, 303] on li "Make sure to select your Brand Kit from the dropdown in the input form" at bounding box center [118, 297] width 135 height 18
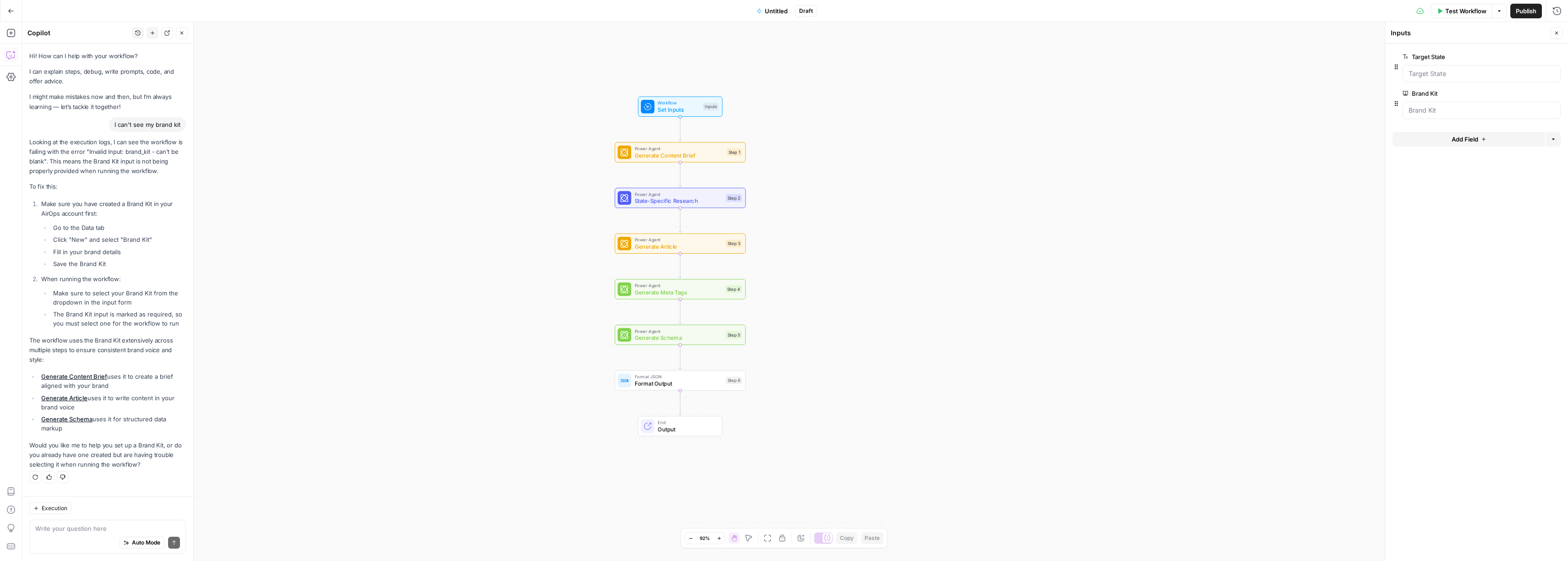
click at [143, 303] on li "Make sure to select your Brand Kit from the dropdown in the input form" at bounding box center [118, 297] width 135 height 18
click at [102, 530] on textarea at bounding box center [108, 528] width 145 height 9
type textarea "There's no dropdown in teh input"
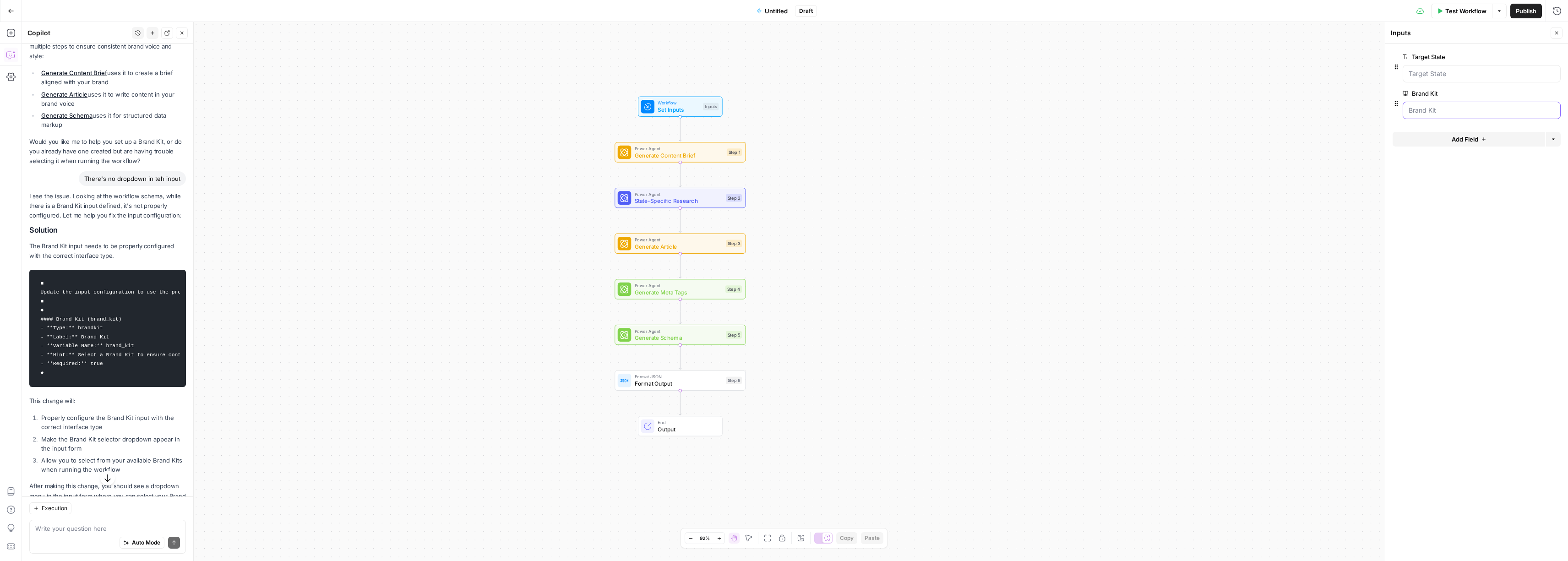
click at [1462, 112] on Kit "Brand Kit" at bounding box center [1481, 110] width 146 height 9
click at [1523, 95] on span "edit field" at bounding box center [1526, 93] width 20 height 7
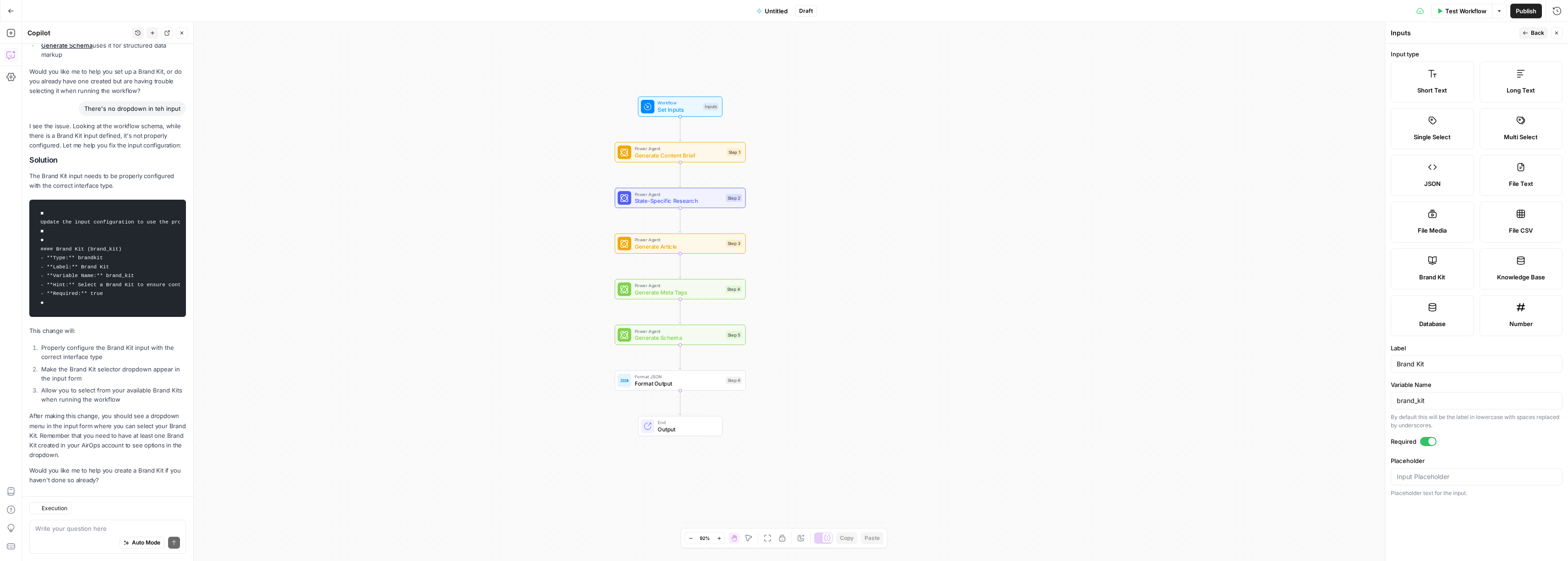
scroll to position [401, 0]
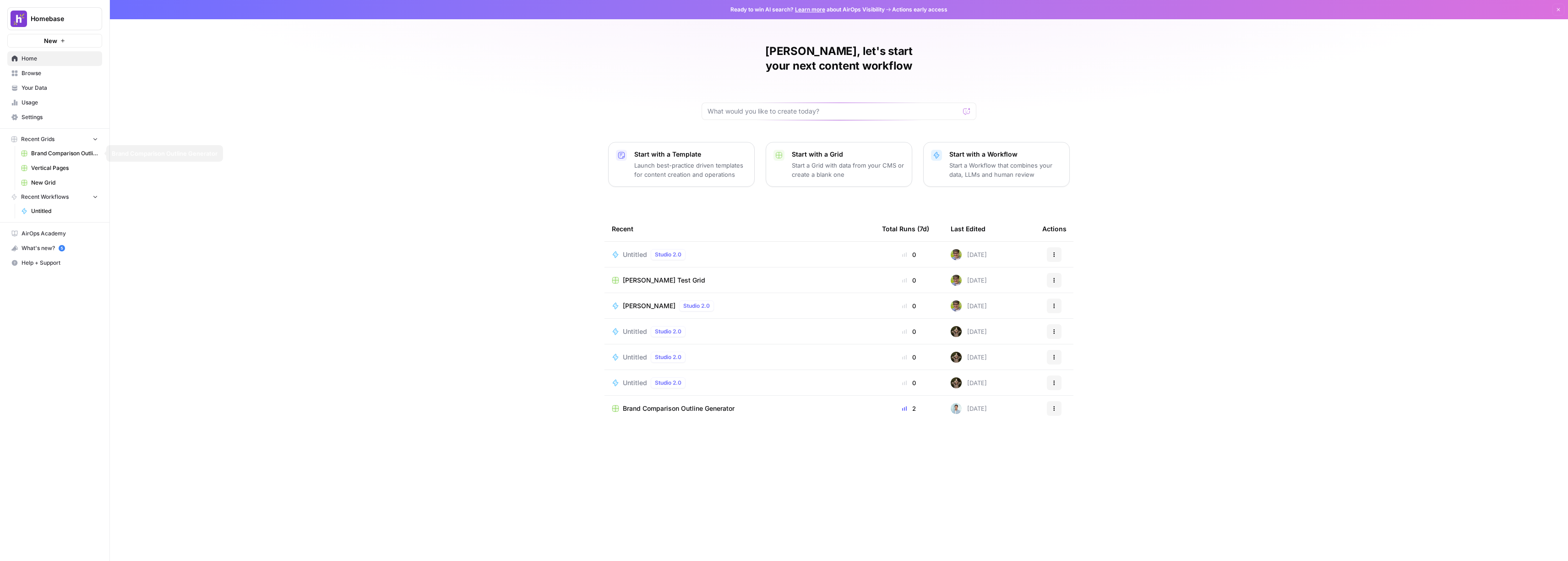
click at [40, 139] on span "Recent Grids" at bounding box center [38, 139] width 33 height 8
click at [42, 140] on span "Recent Grids" at bounding box center [38, 139] width 33 height 8
click at [49, 87] on span "Your Data" at bounding box center [60, 87] width 77 height 8
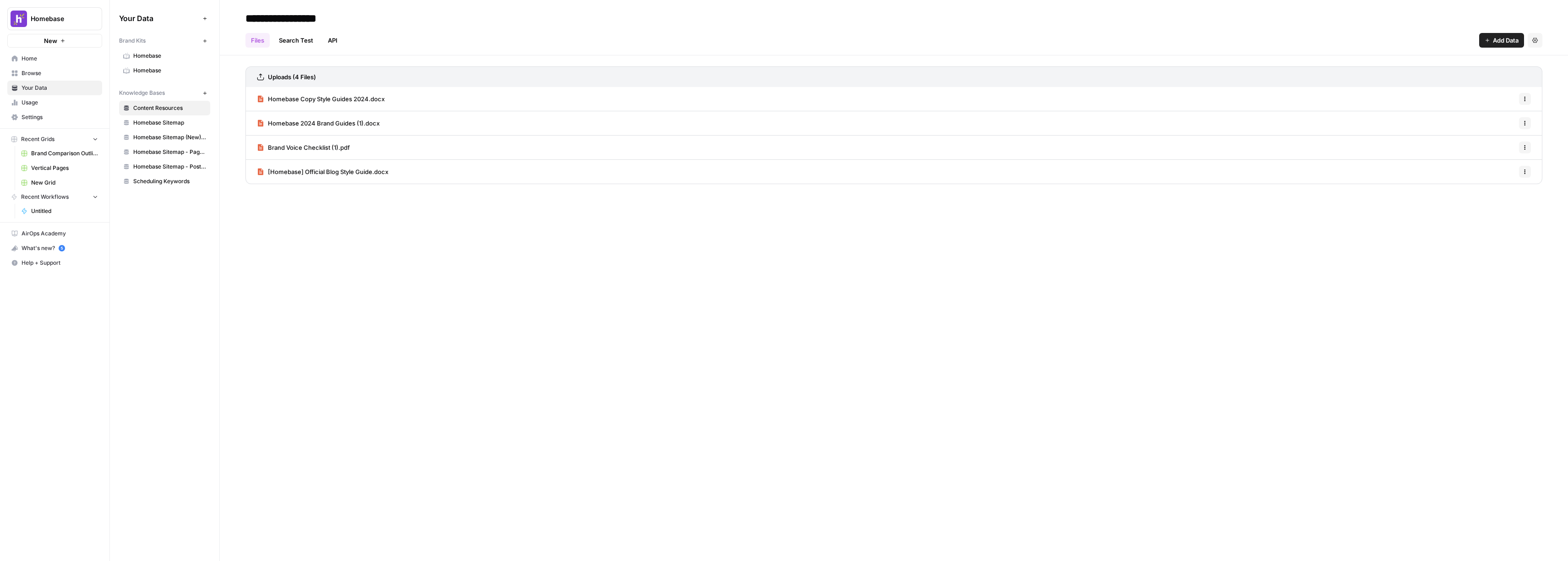
click at [48, 61] on span "Home" at bounding box center [60, 58] width 77 height 8
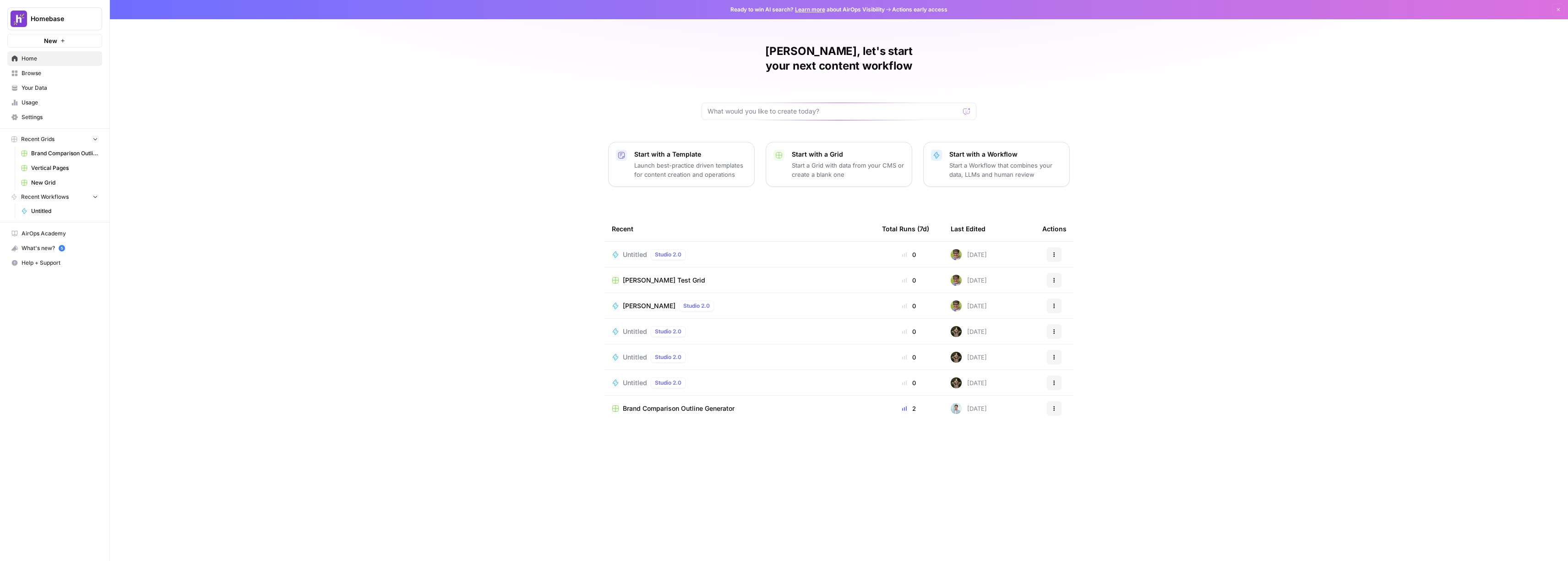
click at [80, 21] on span "Homebase" at bounding box center [58, 19] width 56 height 9
click at [327, 85] on div "Kerry, let's start your next content workflow Start with a Template Launch best…" at bounding box center [839, 280] width 1458 height 561
click at [59, 75] on span "Browse" at bounding box center [60, 73] width 77 height 8
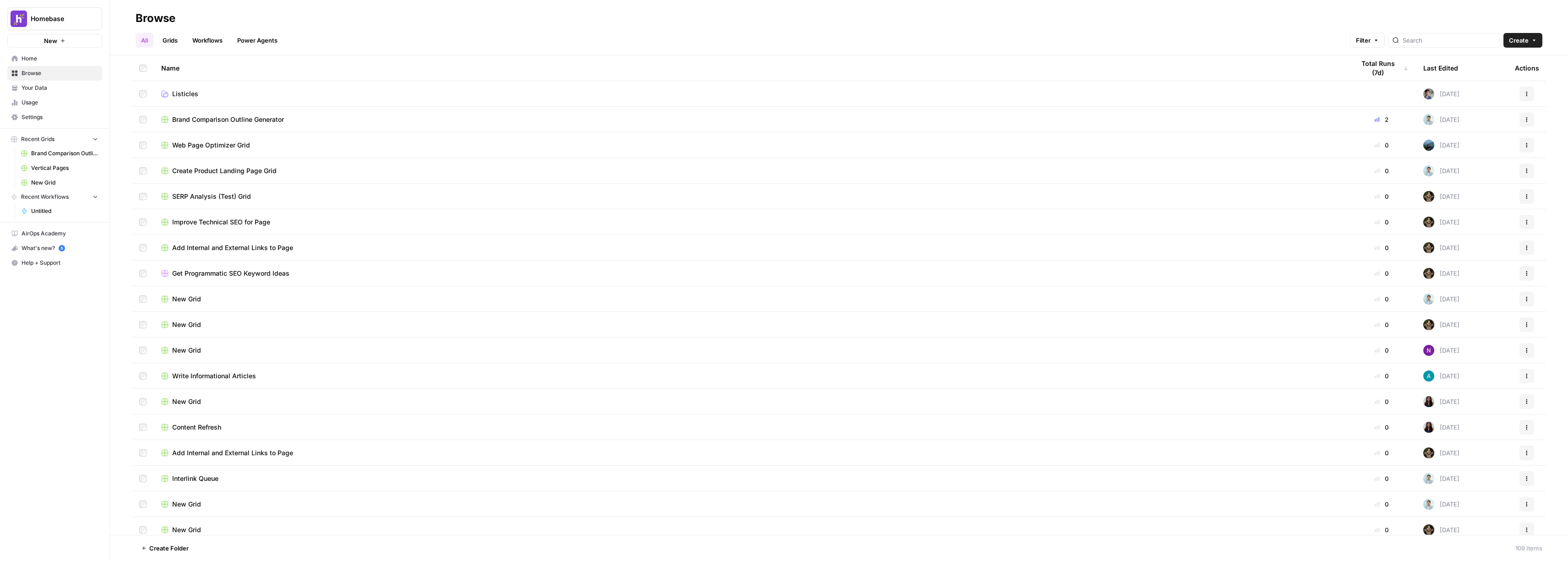
click at [187, 94] on span "Listicles" at bounding box center [185, 94] width 26 height 9
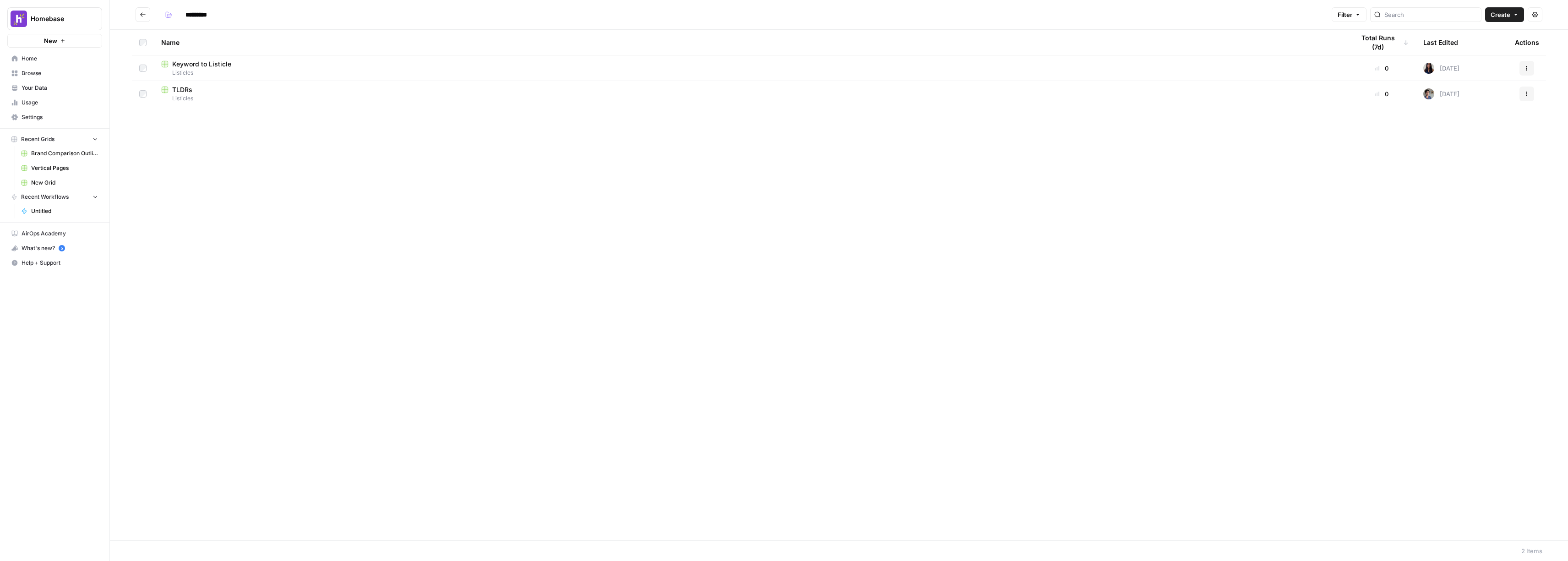
click at [218, 64] on span "Keyword to Listicle" at bounding box center [202, 64] width 59 height 9
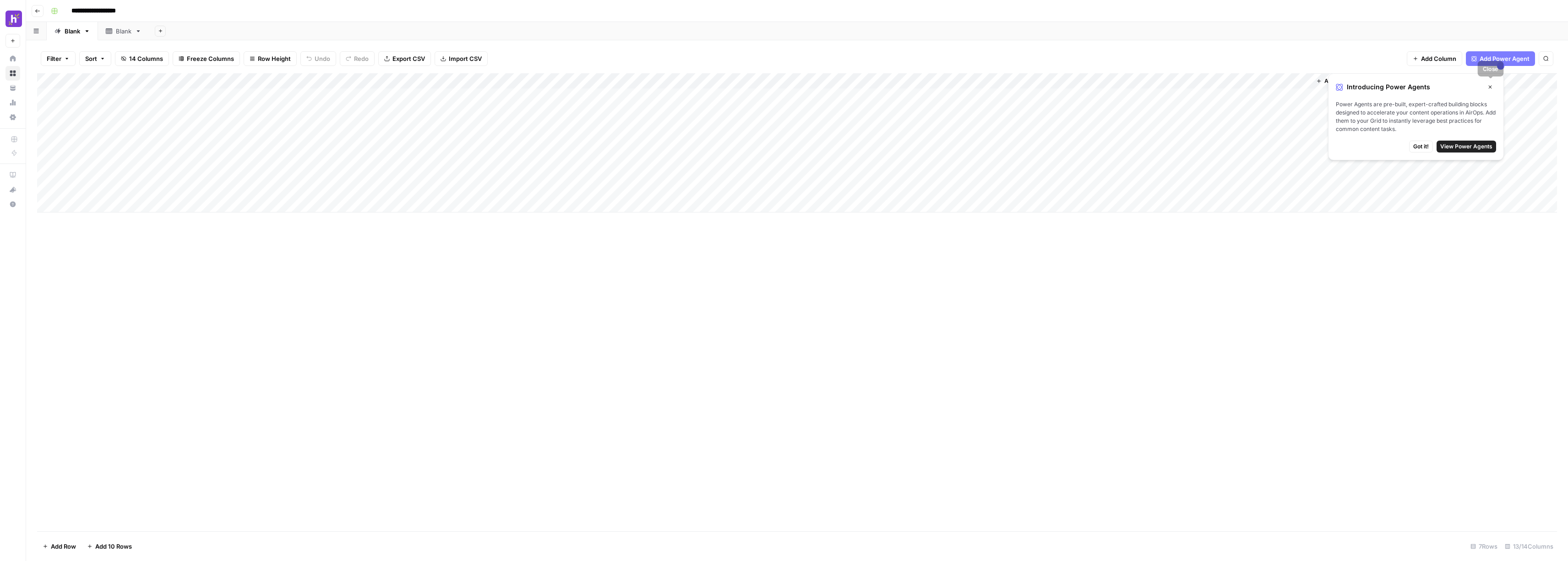
click at [1492, 87] on span "Close" at bounding box center [1492, 87] width 1 height 1
click at [39, 33] on button "button" at bounding box center [36, 30] width 21 height 18
click at [39, 12] on icon "button" at bounding box center [38, 11] width 6 height 6
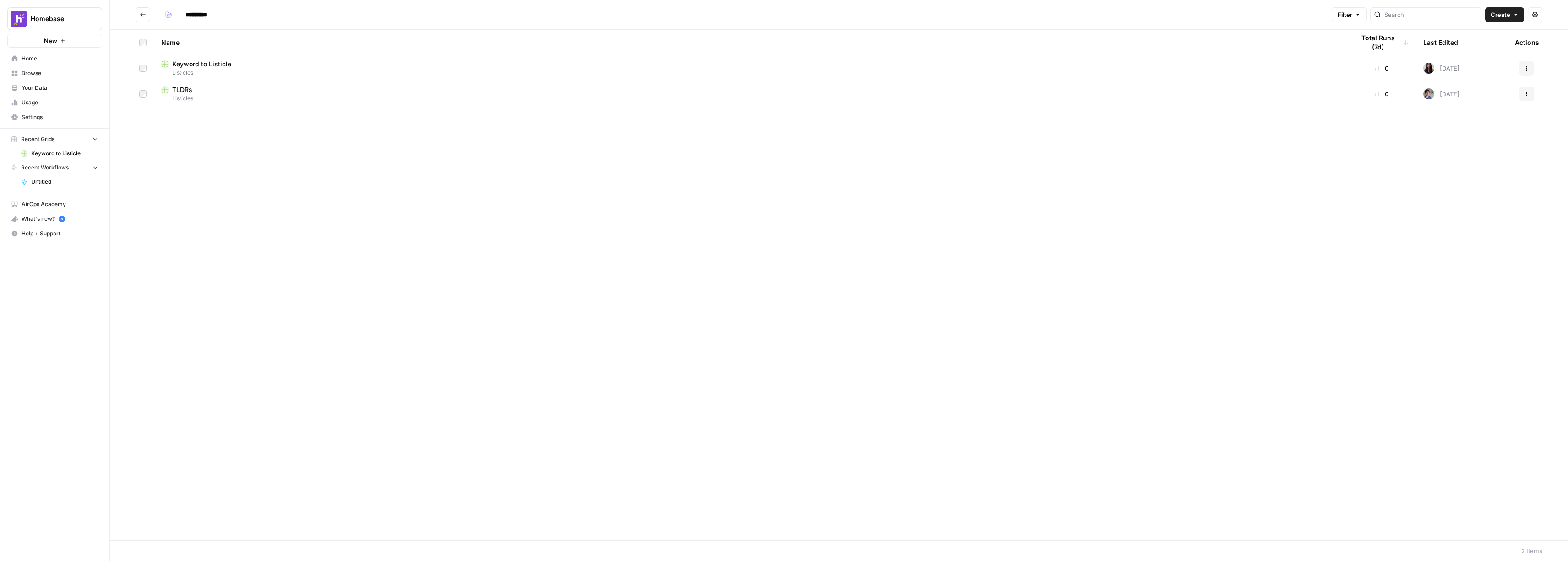
click at [1524, 70] on icon "button" at bounding box center [1527, 69] width 6 height 6
click at [704, 176] on div "Name Total Runs (7d) Last Edited Actions Keyword to Listicle Listicles 0 2 mont…" at bounding box center [839, 285] width 1458 height 510
click at [138, 12] on button "Go back" at bounding box center [142, 14] width 14 height 14
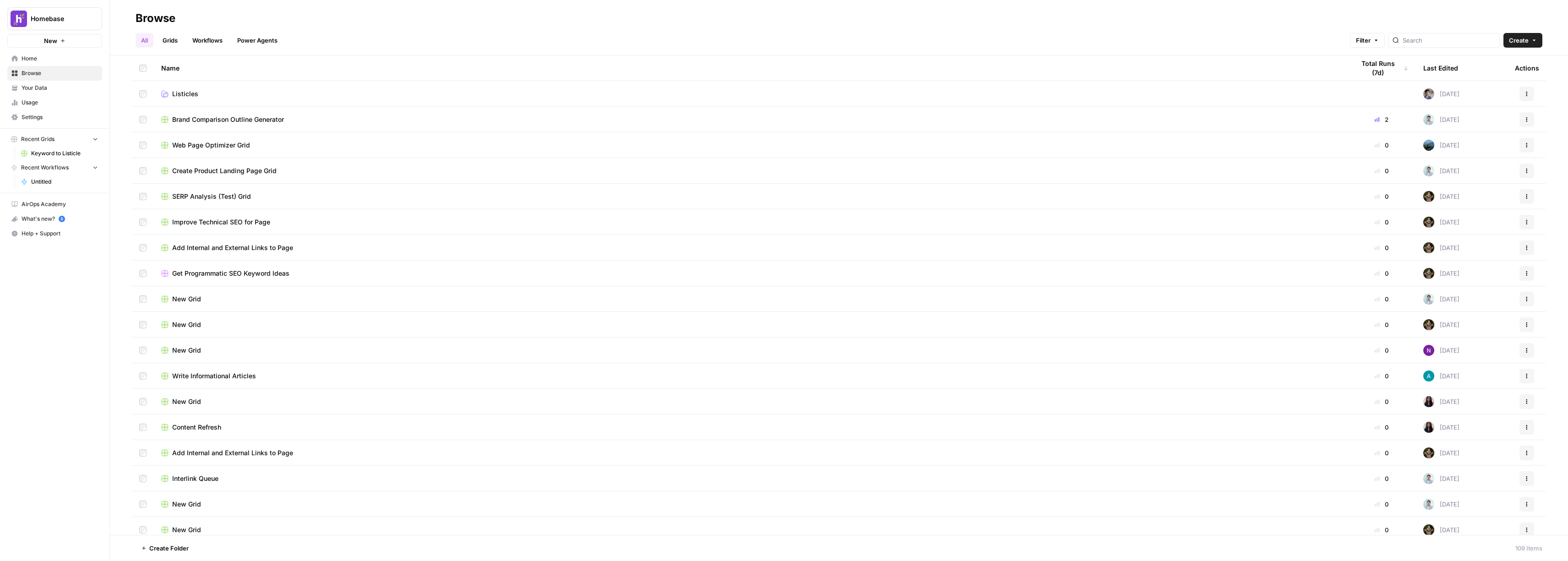
click at [224, 38] on link "Workflows" at bounding box center [207, 40] width 41 height 14
